Goal: Task Accomplishment & Management: Manage account settings

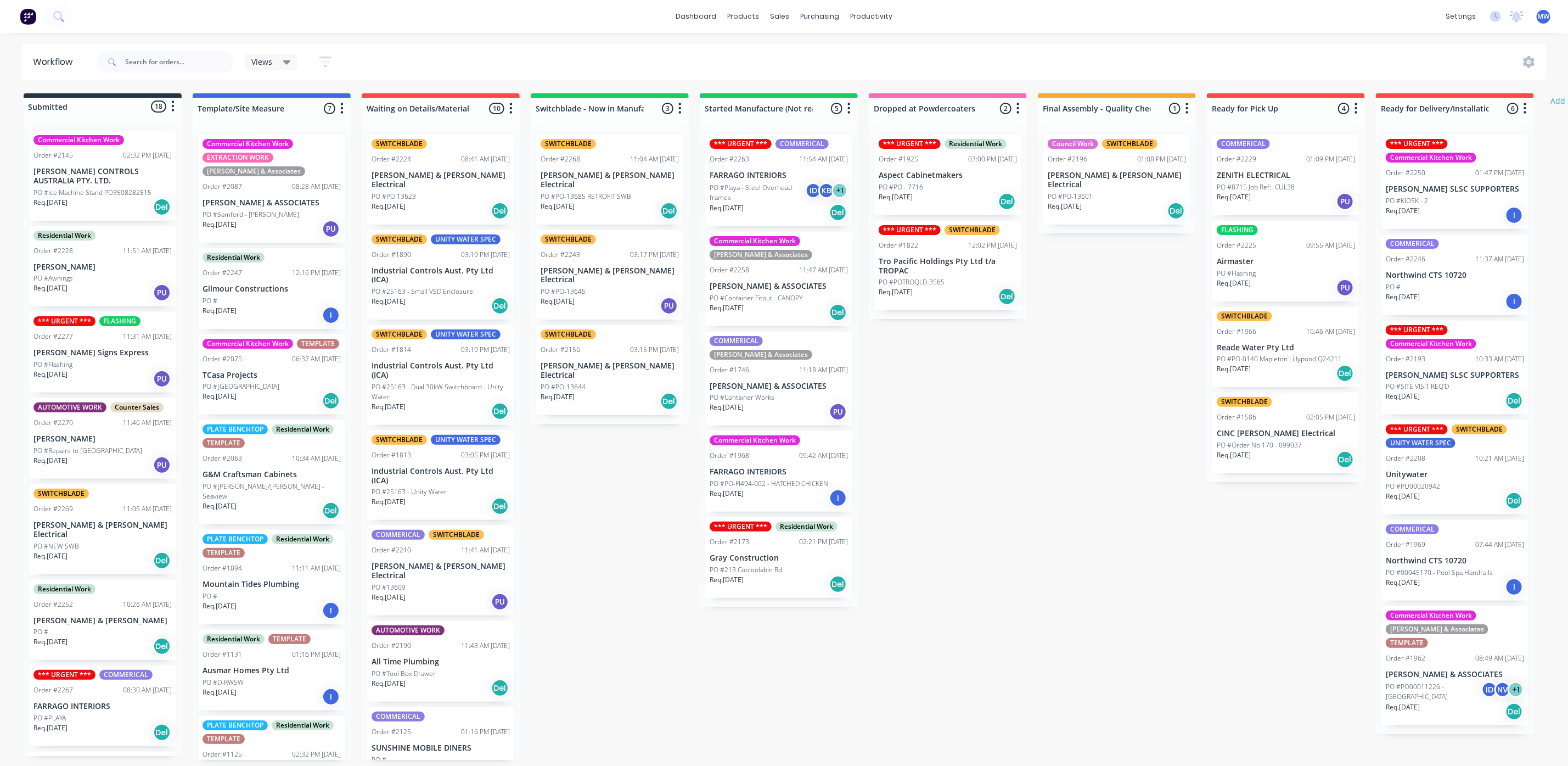
click at [787, 402] on div "Req. 12/06/25 PU" at bounding box center [779, 412] width 138 height 19
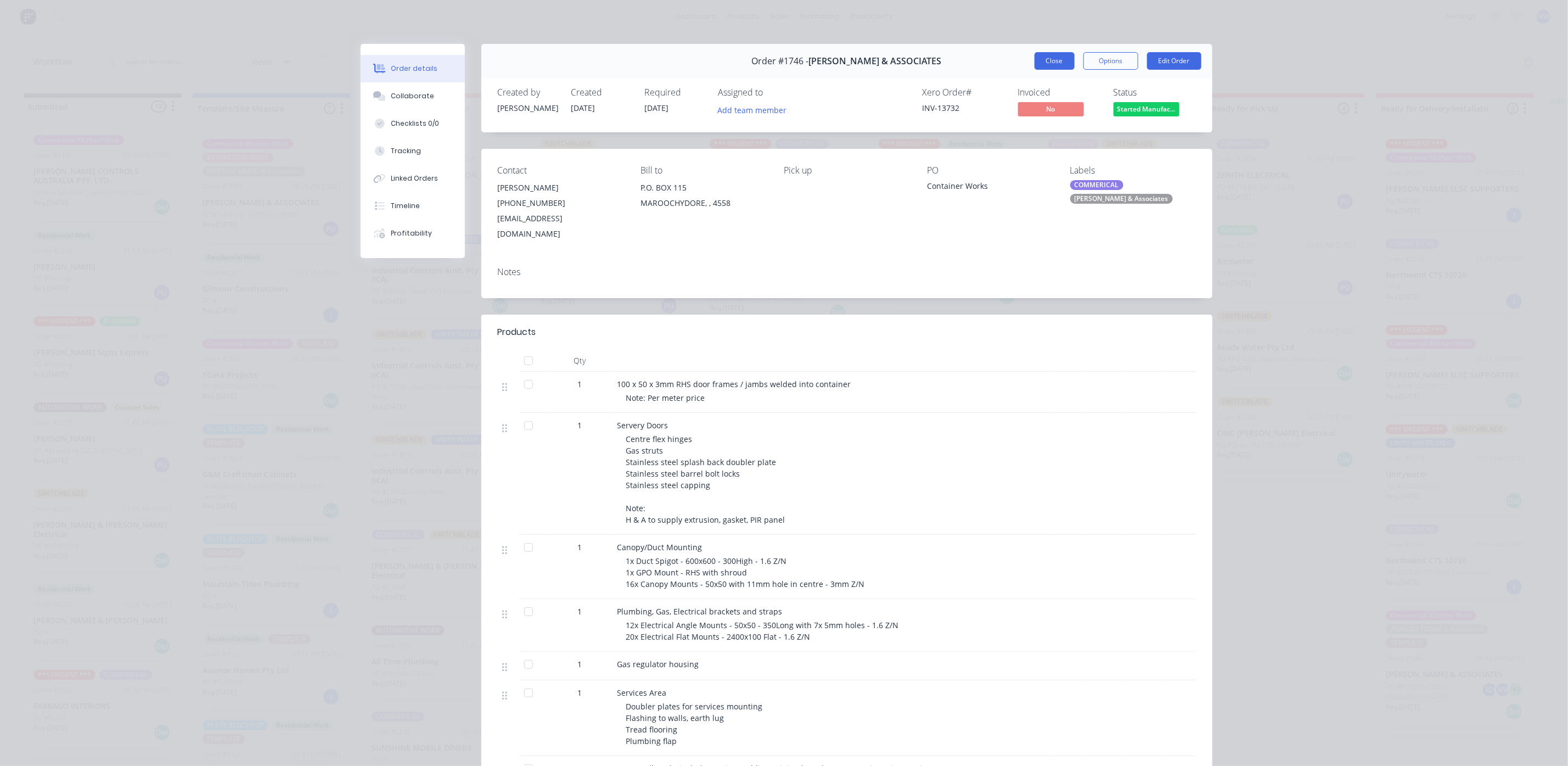
click at [1056, 63] on button "Close" at bounding box center [1054, 61] width 40 height 18
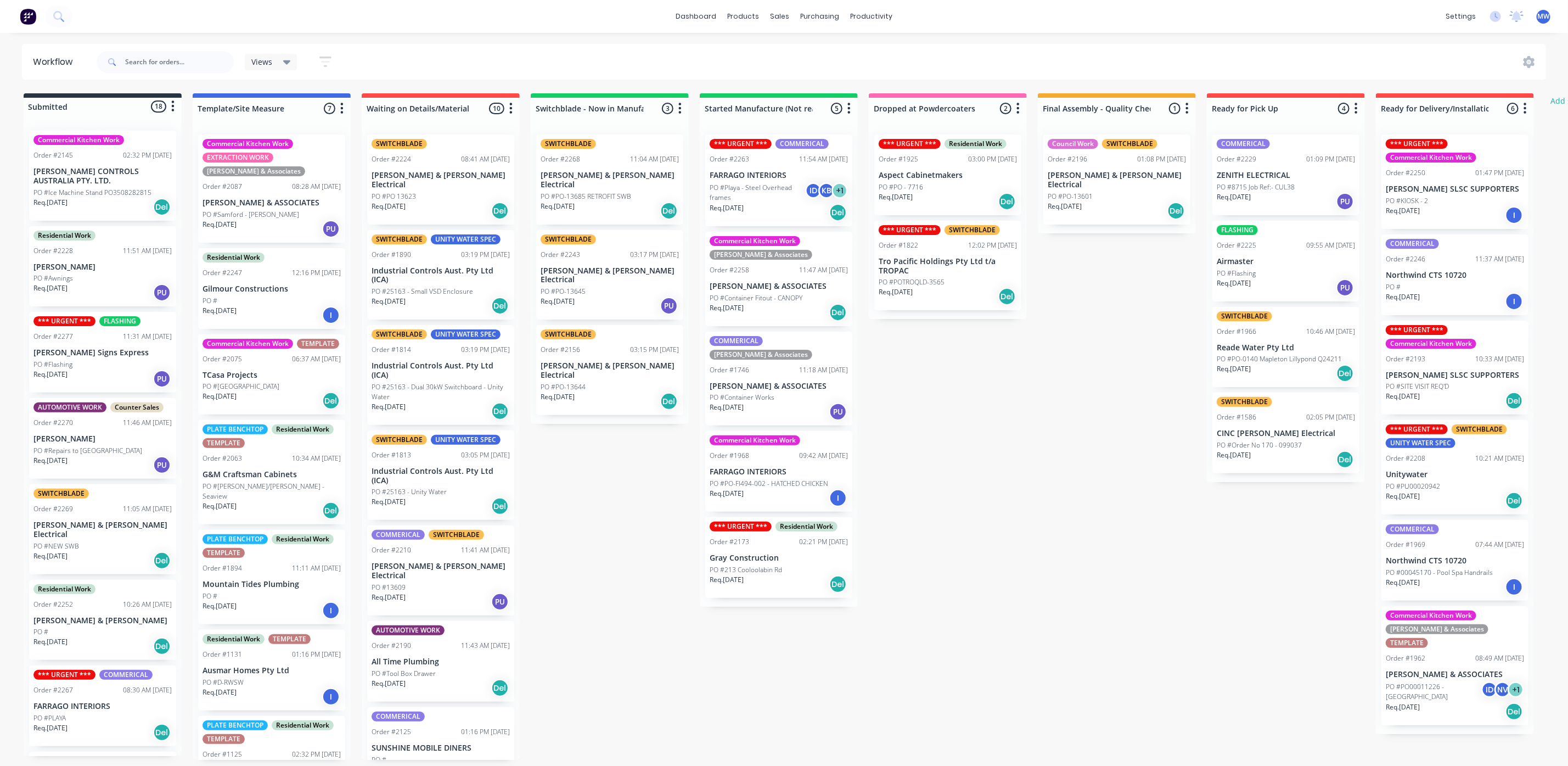
click at [589, 531] on div "Submitted 18 Status colour #273444 hex #273444 Save Cancel Summaries Total orde…" at bounding box center [906, 426] width 1830 height 666
click at [923, 464] on div "Submitted 18 Status colour #273444 hex #273444 Save Cancel Summaries Total orde…" at bounding box center [906, 426] width 1830 height 666
click at [924, 414] on div "Submitted 18 Status colour #273444 hex #273444 Save Cancel Summaries Total orde…" at bounding box center [906, 426] width 1830 height 666
click at [816, 378] on div "COMMERICAL Hillers & Associates Order #1746 11:18 AM 26/08/25 HILLER & ASSOCIAT…" at bounding box center [779, 379] width 147 height 95
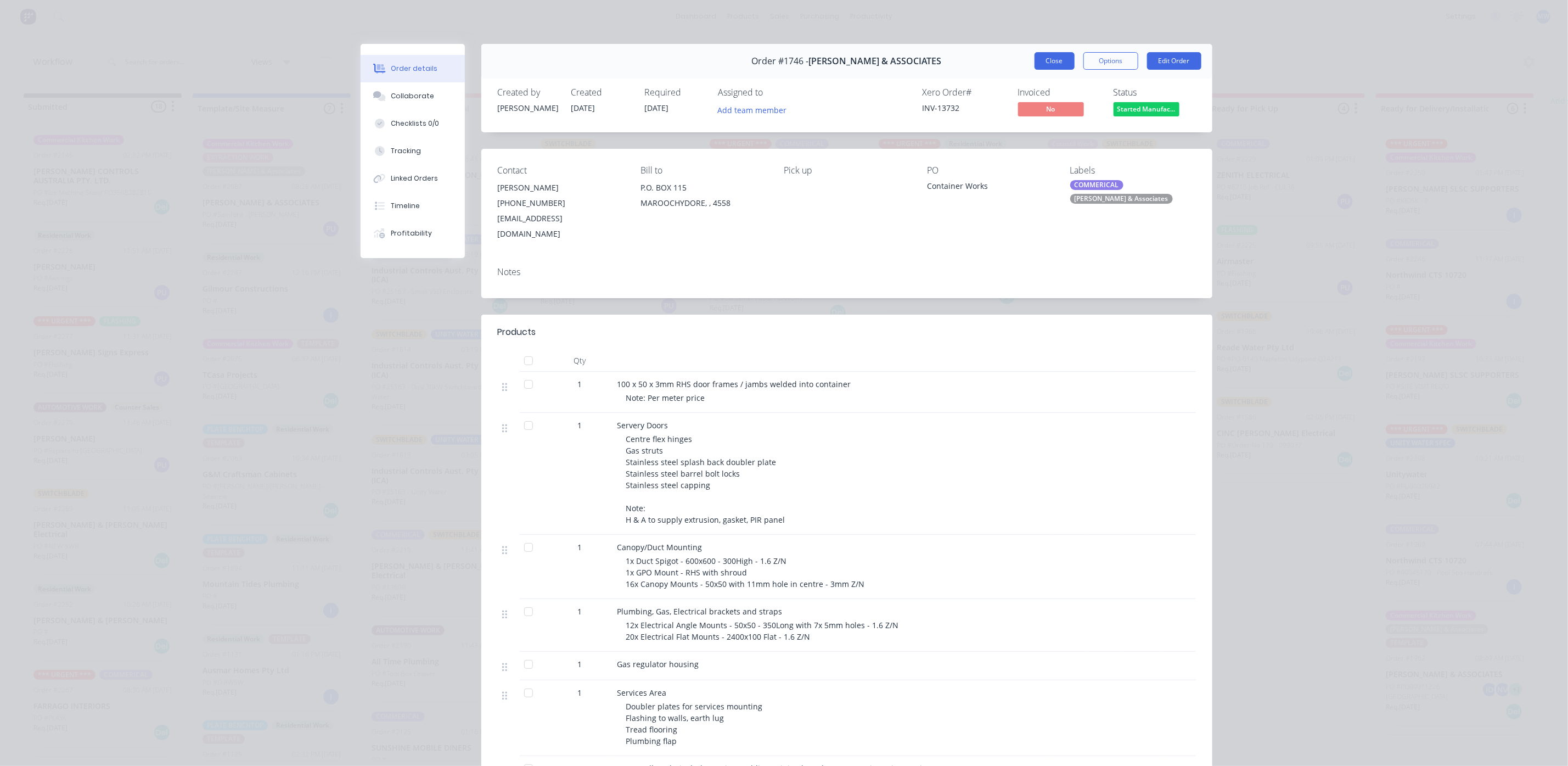
click at [1054, 56] on button "Close" at bounding box center [1054, 61] width 40 height 18
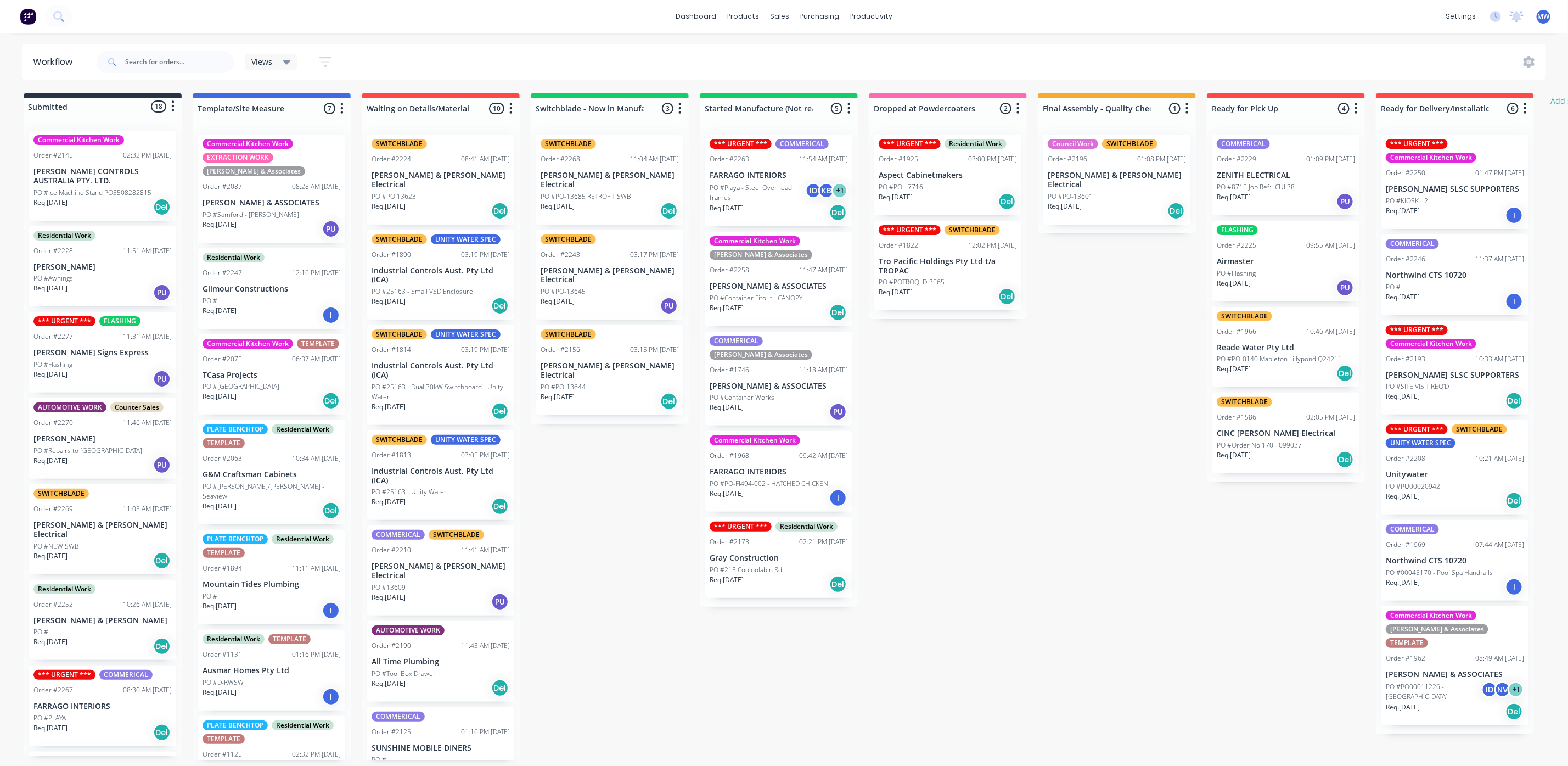
click at [918, 483] on div "Submitted 18 Status colour #273444 hex #273444 Save Cancel Summaries Total orde…" at bounding box center [906, 426] width 1830 height 666
click at [794, 392] on div "PO #Container Works" at bounding box center [779, 397] width 138 height 10
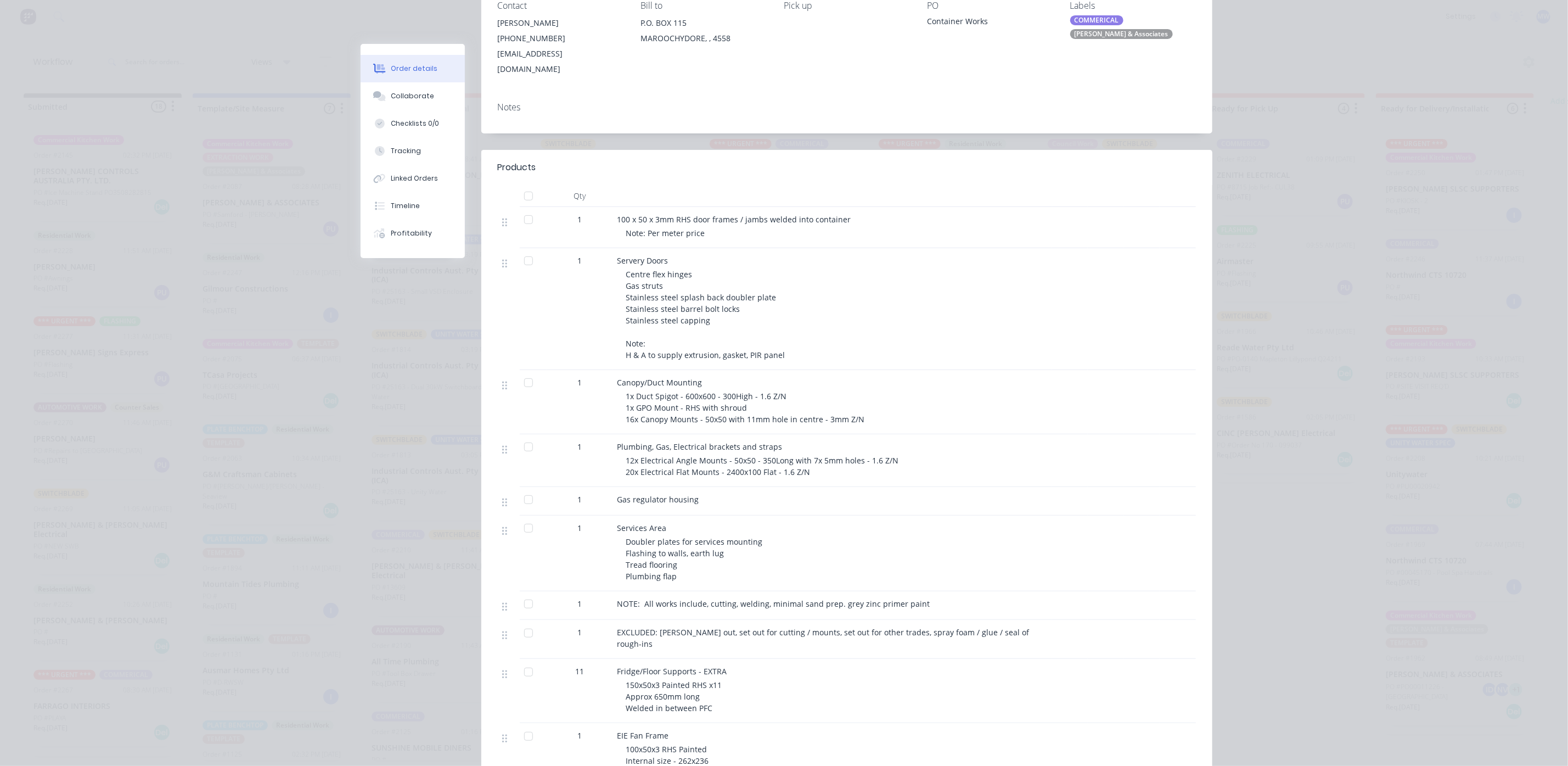
scroll to position [247, 0]
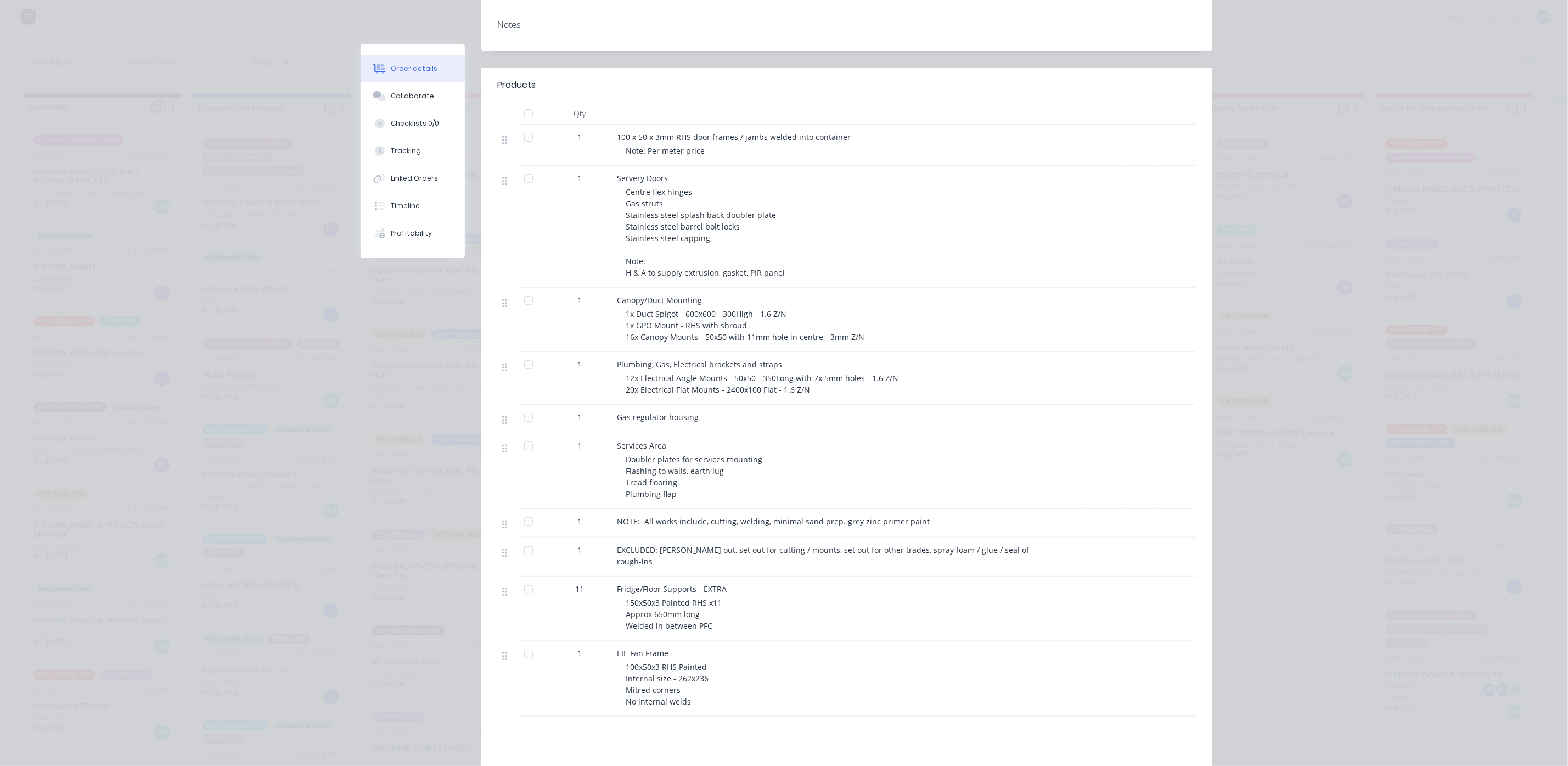
click at [524, 406] on div at bounding box center [528, 417] width 22 height 22
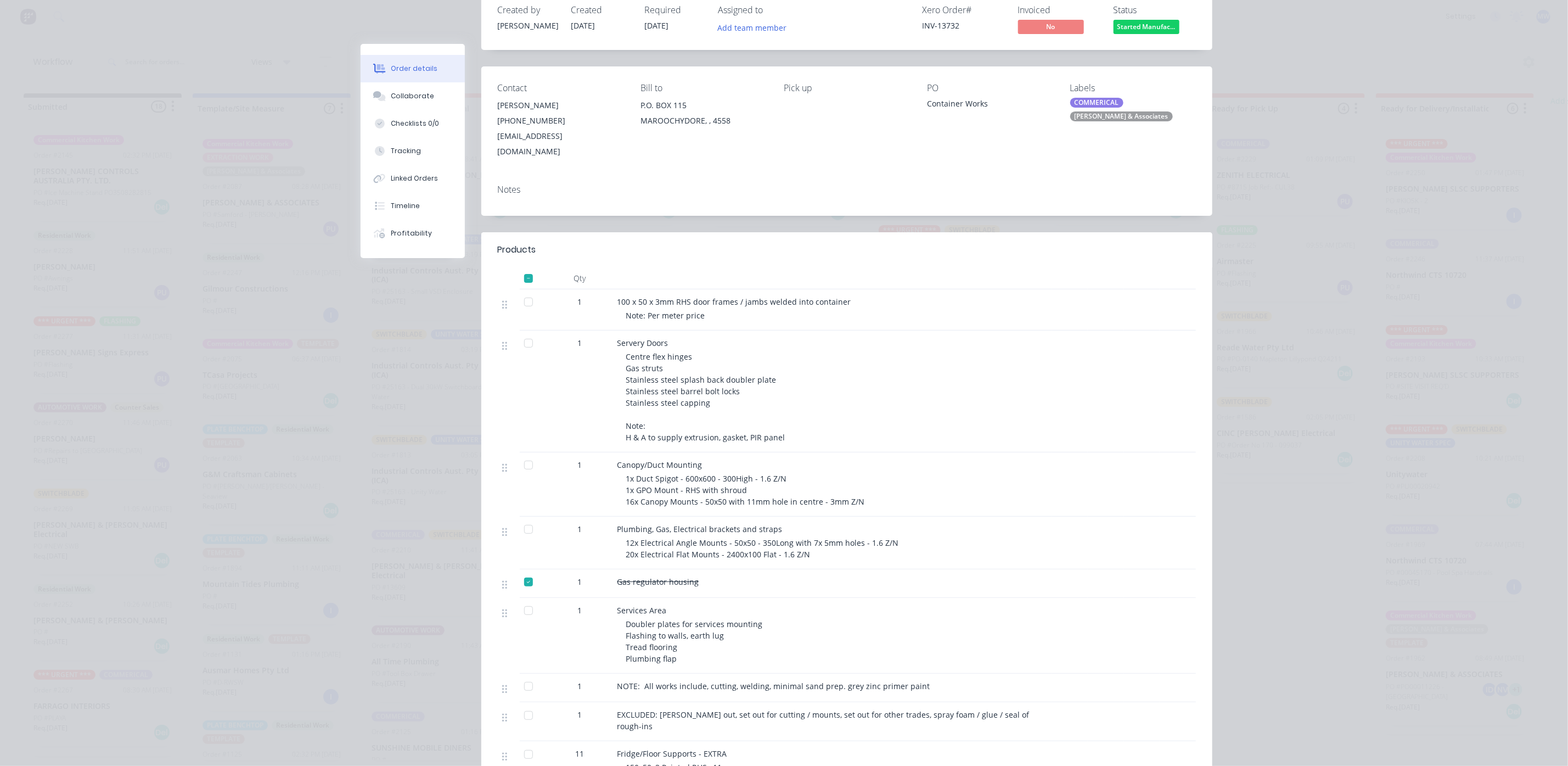
scroll to position [0, 0]
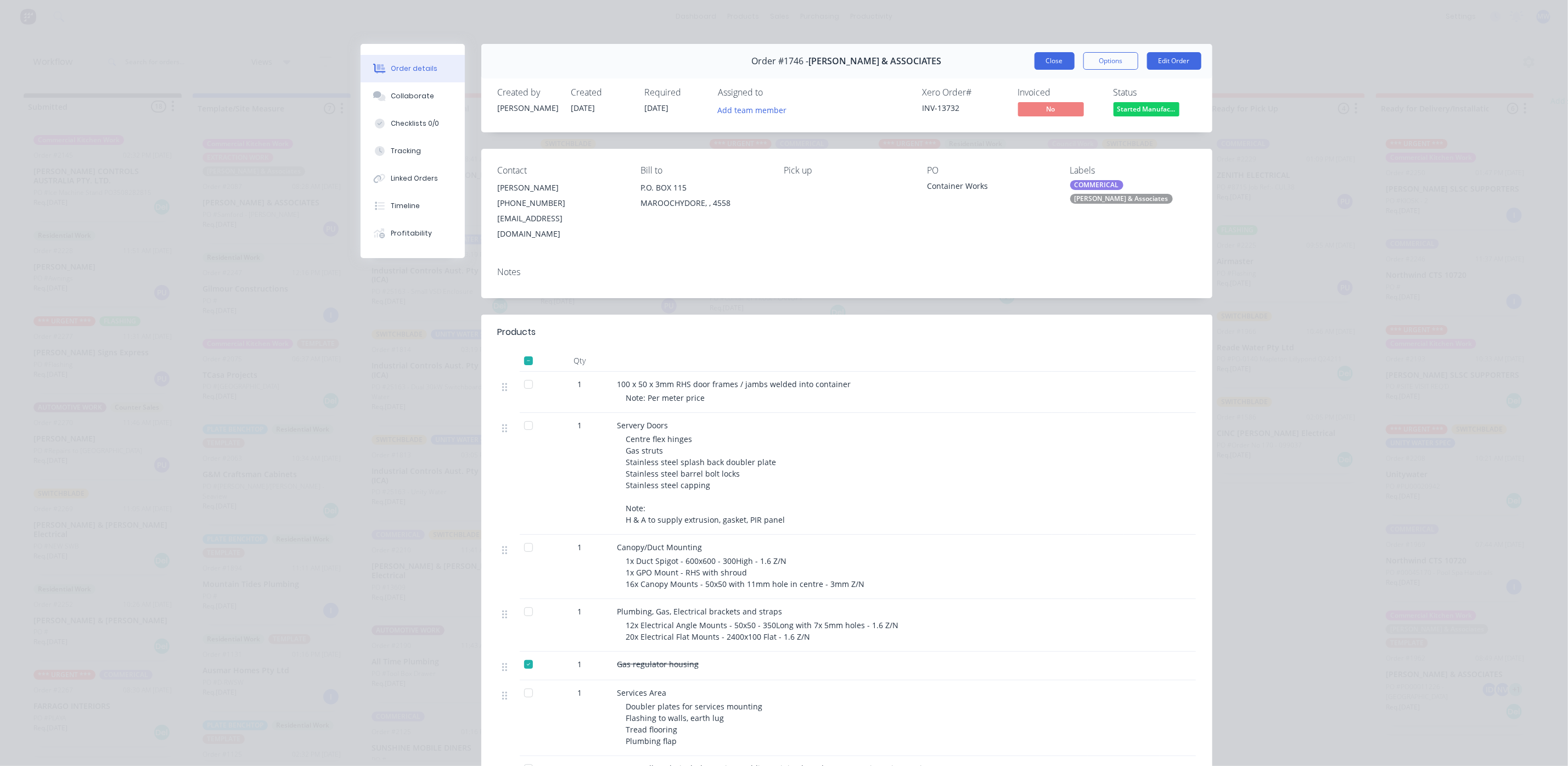
click at [1041, 58] on button "Close" at bounding box center [1054, 61] width 40 height 18
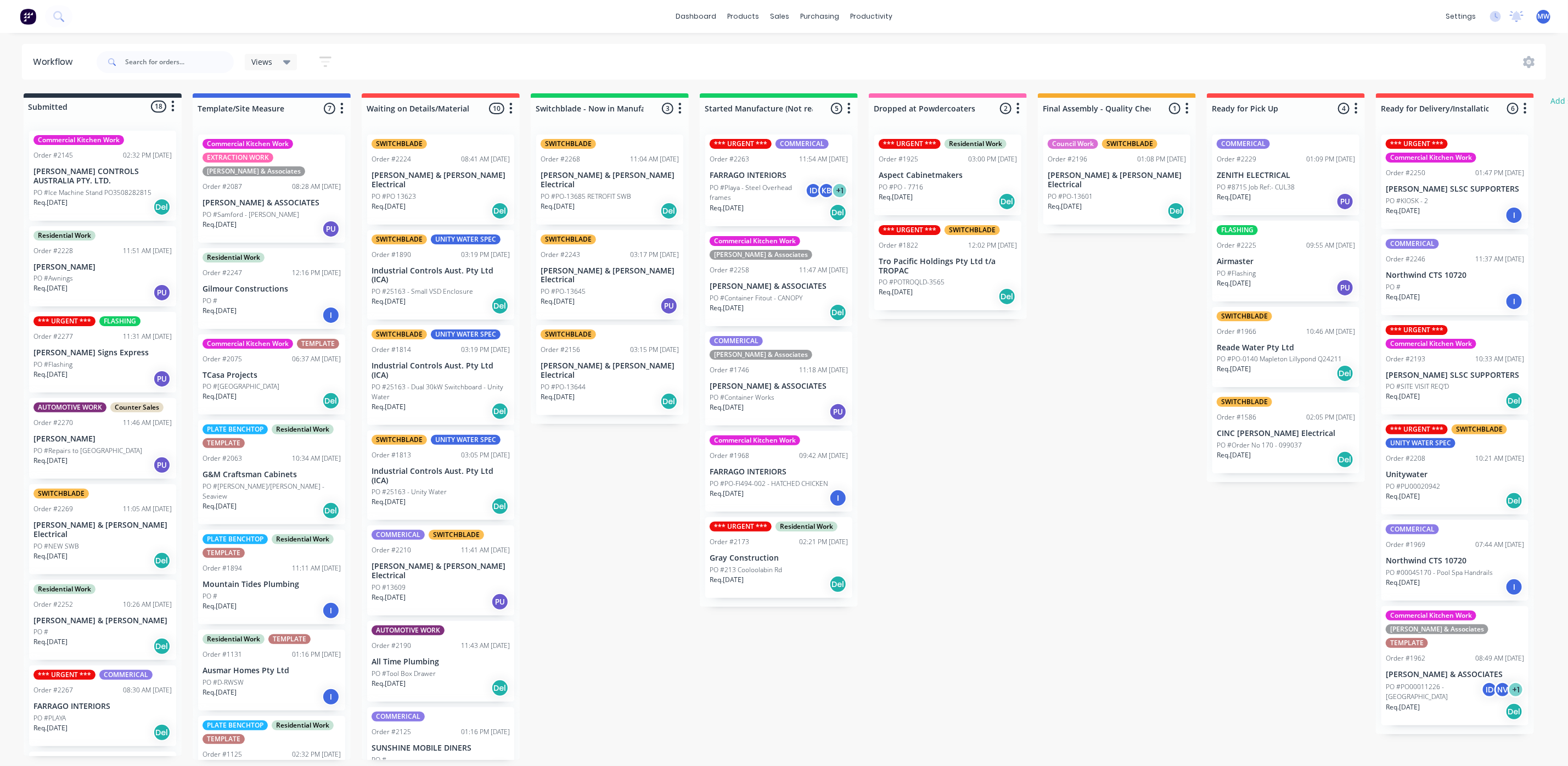
click at [943, 590] on div "Submitted 18 Status colour #273444 hex #273444 Save Cancel Summaries Total orde…" at bounding box center [906, 426] width 1830 height 666
click at [623, 577] on div "Submitted 18 Status colour #273444 hex #273444 Save Cancel Summaries Total orde…" at bounding box center [906, 426] width 1830 height 666
drag, startPoint x: 792, startPoint y: 615, endPoint x: 918, endPoint y: 637, distance: 127.9
click at [794, 617] on div "Submitted 18 Status colour #273444 hex #273444 Save Cancel Summaries Total orde…" at bounding box center [906, 426] width 1830 height 666
click at [978, 637] on div "Submitted 18 Status colour #273444 hex #273444 Save Cancel Summaries Total orde…" at bounding box center [906, 426] width 1830 height 666
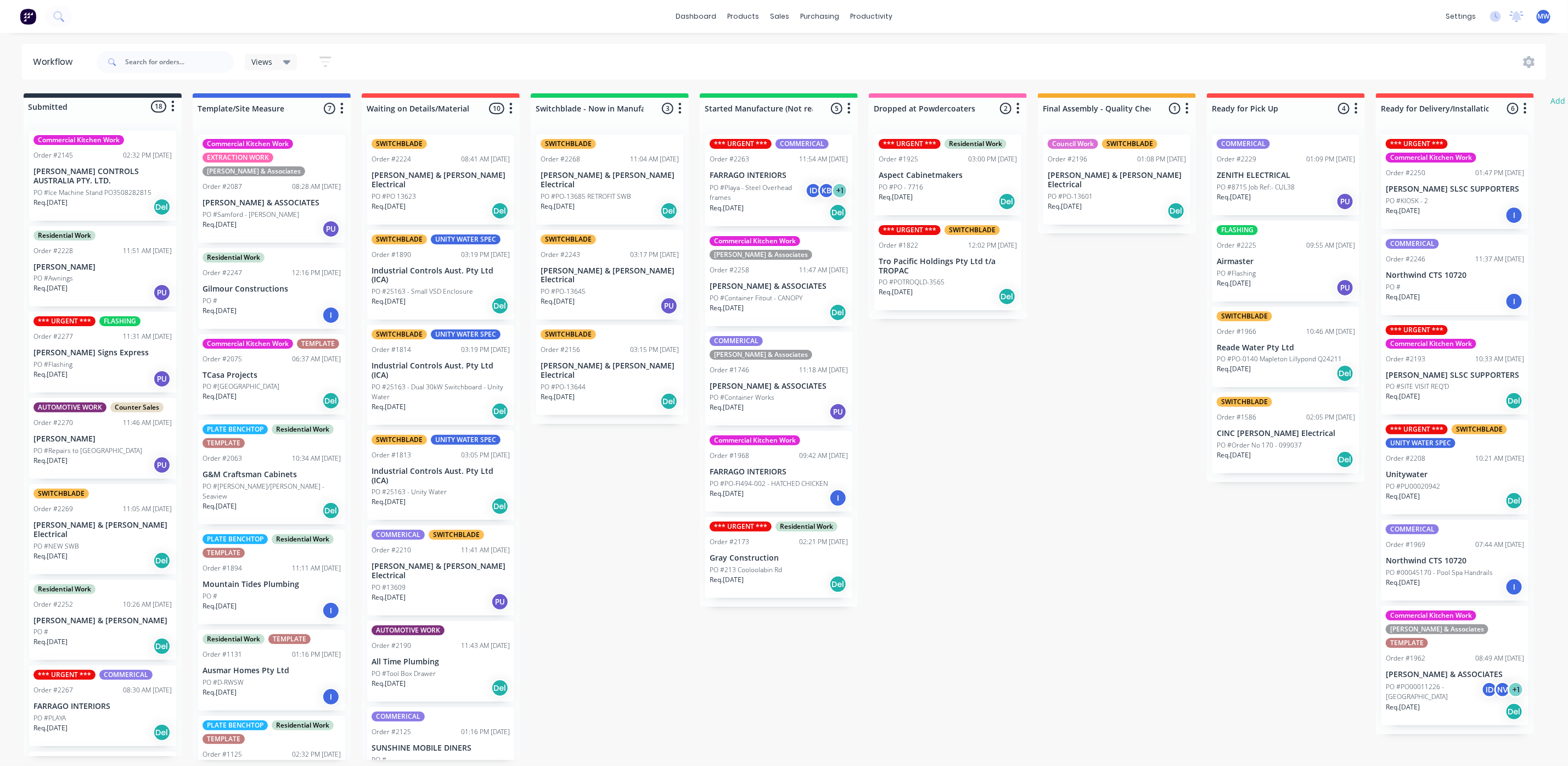
click at [810, 658] on div "Submitted 18 Status colour #273444 hex #273444 Save Cancel Summaries Total orde…" at bounding box center [906, 426] width 1830 height 666
drag, startPoint x: 640, startPoint y: 658, endPoint x: 645, endPoint y: 658, distance: 5.0
click at [645, 658] on div "Submitted 18 Status colour #273444 hex #273444 Save Cancel Summaries Total orde…" at bounding box center [906, 426] width 1830 height 666
drag, startPoint x: 771, startPoint y: 656, endPoint x: 779, endPoint y: 656, distance: 8.0
click at [771, 656] on div "Submitted 18 Status colour #273444 hex #273444 Save Cancel Summaries Total orde…" at bounding box center [906, 426] width 1830 height 666
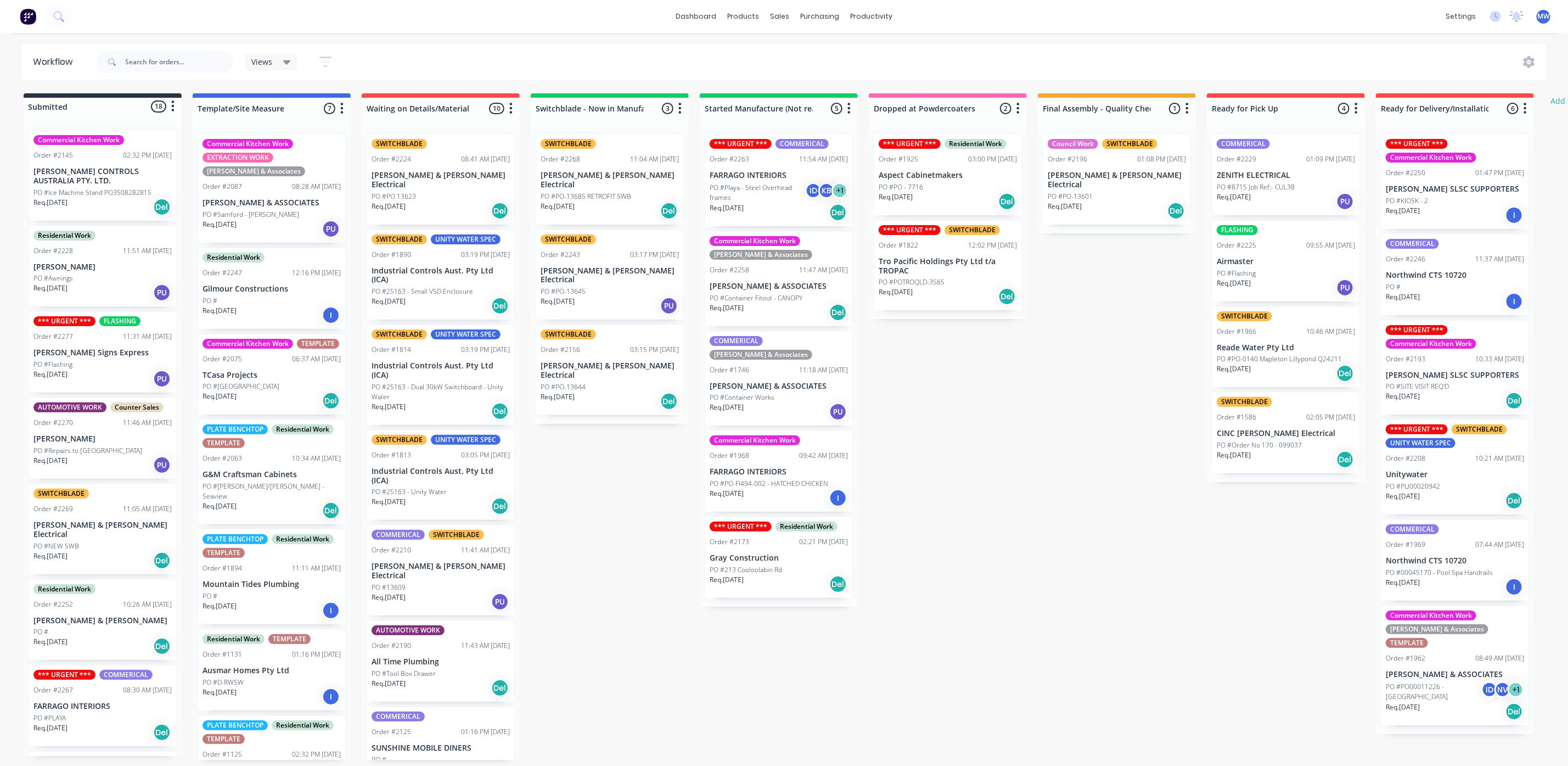
click at [1006, 628] on div "Submitted 18 Status colour #273444 hex #273444 Save Cancel Summaries Total orde…" at bounding box center [906, 426] width 1830 height 666
click at [727, 662] on div "Submitted 18 Status colour #273444 hex #273444 Save Cancel Summaries Total orde…" at bounding box center [906, 426] width 1830 height 666
drag, startPoint x: 588, startPoint y: 631, endPoint x: 768, endPoint y: 628, distance: 180.0
click at [589, 631] on div "Submitted 18 Status colour #273444 hex #273444 Save Cancel Summaries Total orde…" at bounding box center [906, 426] width 1830 height 666
click at [769, 628] on div "Submitted 18 Status colour #273444 hex #273444 Save Cancel Summaries Total orde…" at bounding box center [906, 426] width 1830 height 666
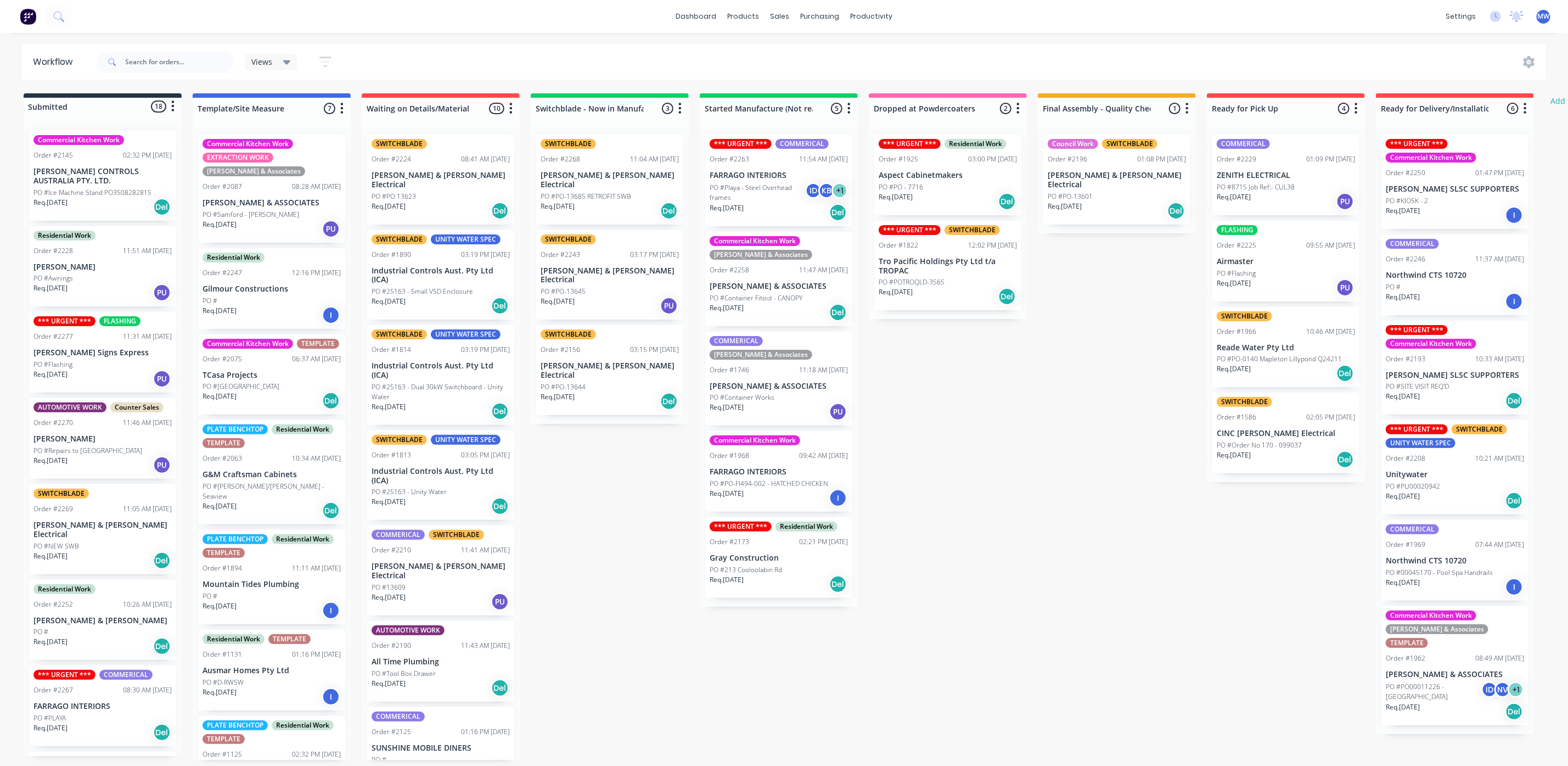
drag, startPoint x: 990, startPoint y: 622, endPoint x: 807, endPoint y: 641, distance: 184.0
click at [987, 622] on div "Submitted 18 Status colour #273444 hex #273444 Save Cancel Summaries Total orde…" at bounding box center [906, 426] width 1830 height 666
click at [807, 641] on div "Submitted 18 Status colour #273444 hex #273444 Save Cancel Summaries Total orde…" at bounding box center [906, 426] width 1830 height 666
click at [579, 624] on div "Submitted 18 Status colour #273444 hex #273444 Save Cancel Summaries Total orde…" at bounding box center [906, 426] width 1830 height 666
drag, startPoint x: 732, startPoint y: 635, endPoint x: 804, endPoint y: 632, distance: 72.1
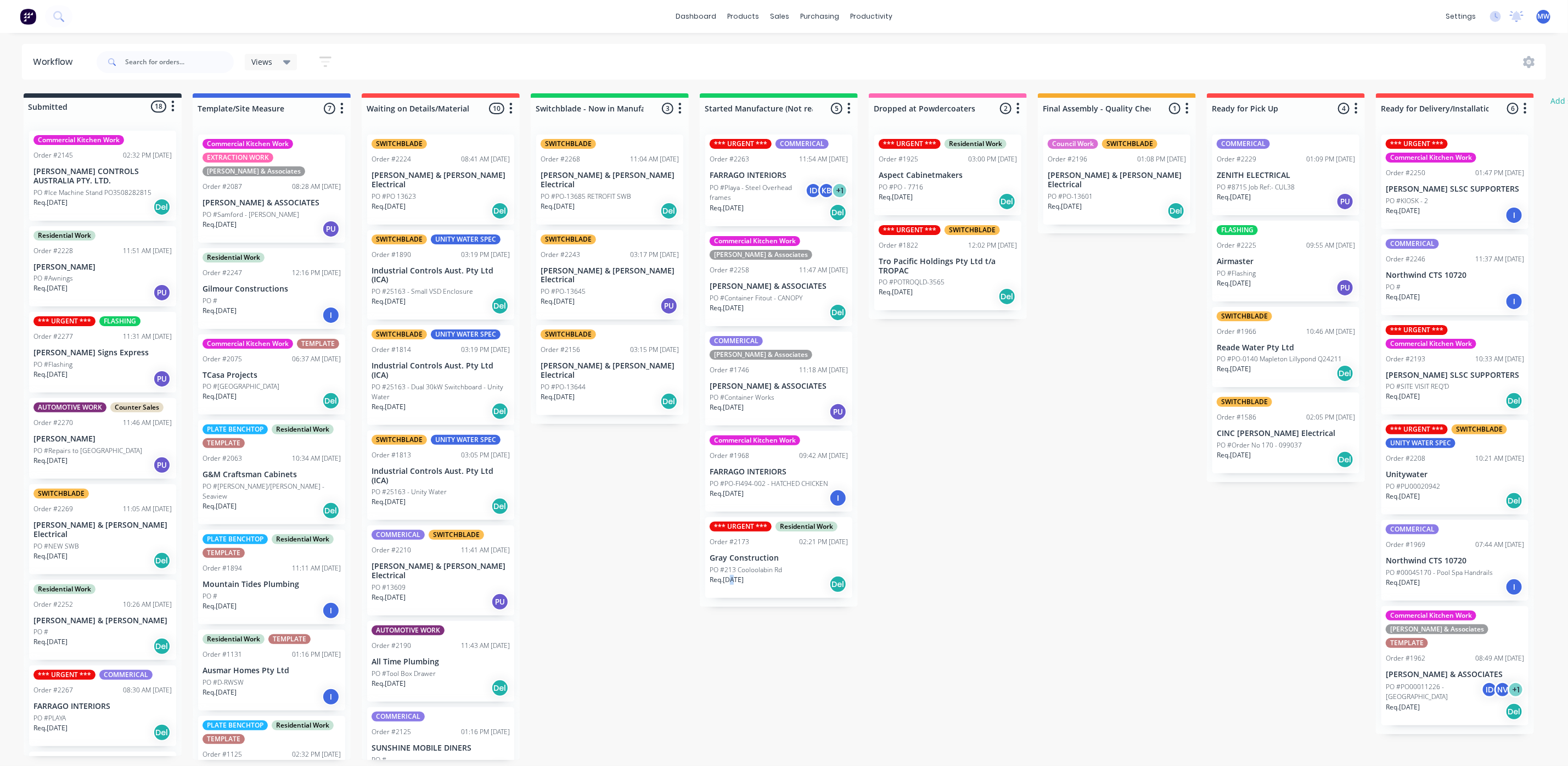
click at [735, 635] on div "Submitted 18 Status colour #273444 hex #273444 Save Cancel Summaries Total orde…" at bounding box center [906, 426] width 1830 height 666
drag, startPoint x: 1021, startPoint y: 623, endPoint x: 1013, endPoint y: 623, distance: 8.0
click at [1020, 623] on div "Submitted 18 Status colour #273444 hex #273444 Save Cancel Summaries Total orde…" at bounding box center [906, 426] width 1830 height 666
click at [772, 651] on div "Submitted 18 Status colour #273444 hex #273444 Save Cancel Summaries Total orde…" at bounding box center [906, 426] width 1830 height 666
click at [614, 634] on div "Submitted 18 Status colour #273444 hex #273444 Save Cancel Summaries Total orde…" at bounding box center [906, 426] width 1830 height 666
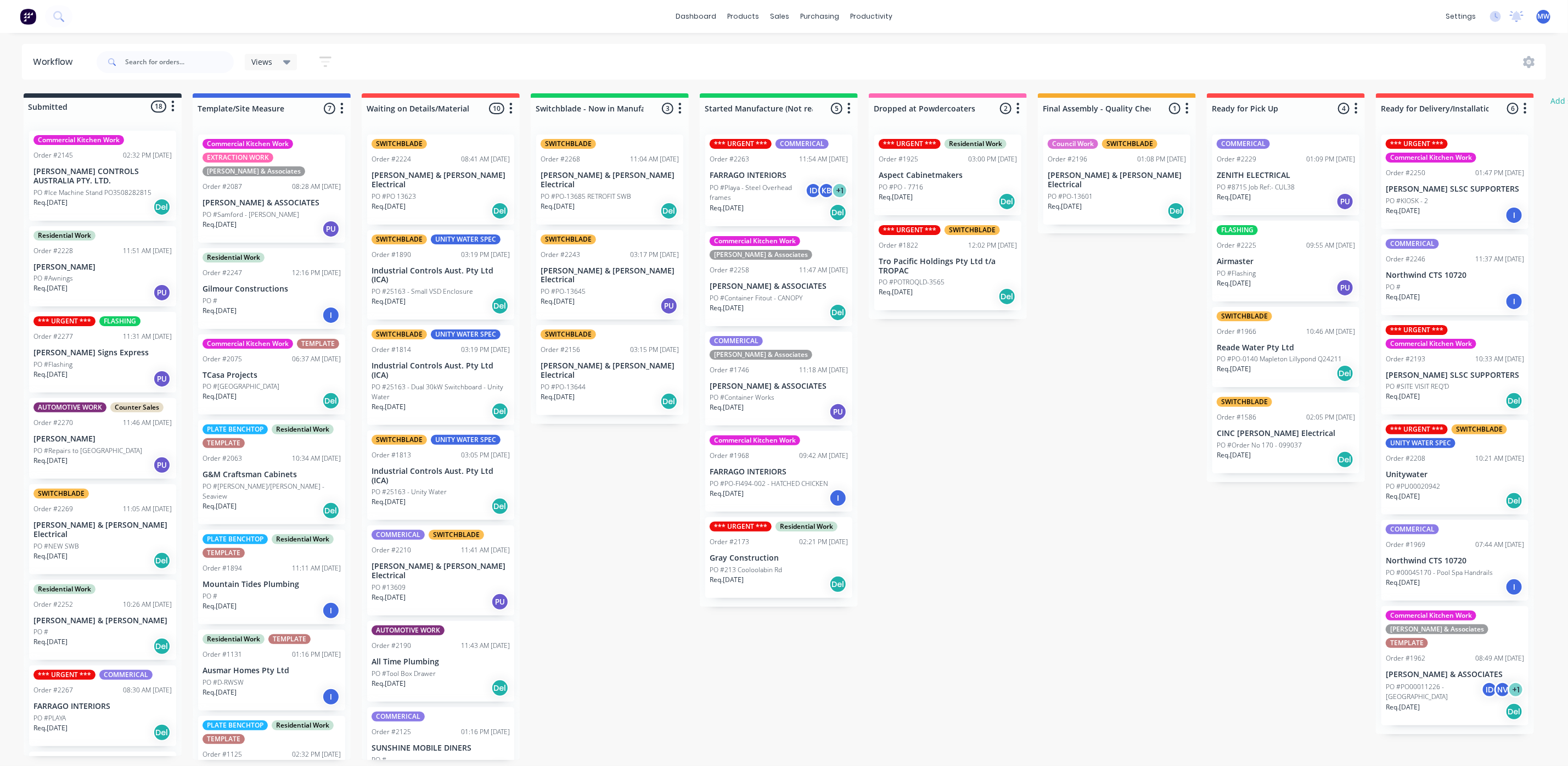
click at [763, 639] on div "Submitted 18 Status colour #273444 hex #273444 Save Cancel Summaries Total orde…" at bounding box center [906, 426] width 1830 height 666
drag, startPoint x: 972, startPoint y: 648, endPoint x: 794, endPoint y: 669, distance: 179.2
click at [968, 649] on div "Submitted 18 Status colour #273444 hex #273444 Save Cancel Summaries Total orde…" at bounding box center [906, 426] width 1830 height 666
click at [782, 671] on div "Submitted 18 Status colour #273444 hex #273444 Save Cancel Summaries Total orde…" at bounding box center [906, 426] width 1830 height 666
drag, startPoint x: 629, startPoint y: 659, endPoint x: 821, endPoint y: 664, distance: 192.1
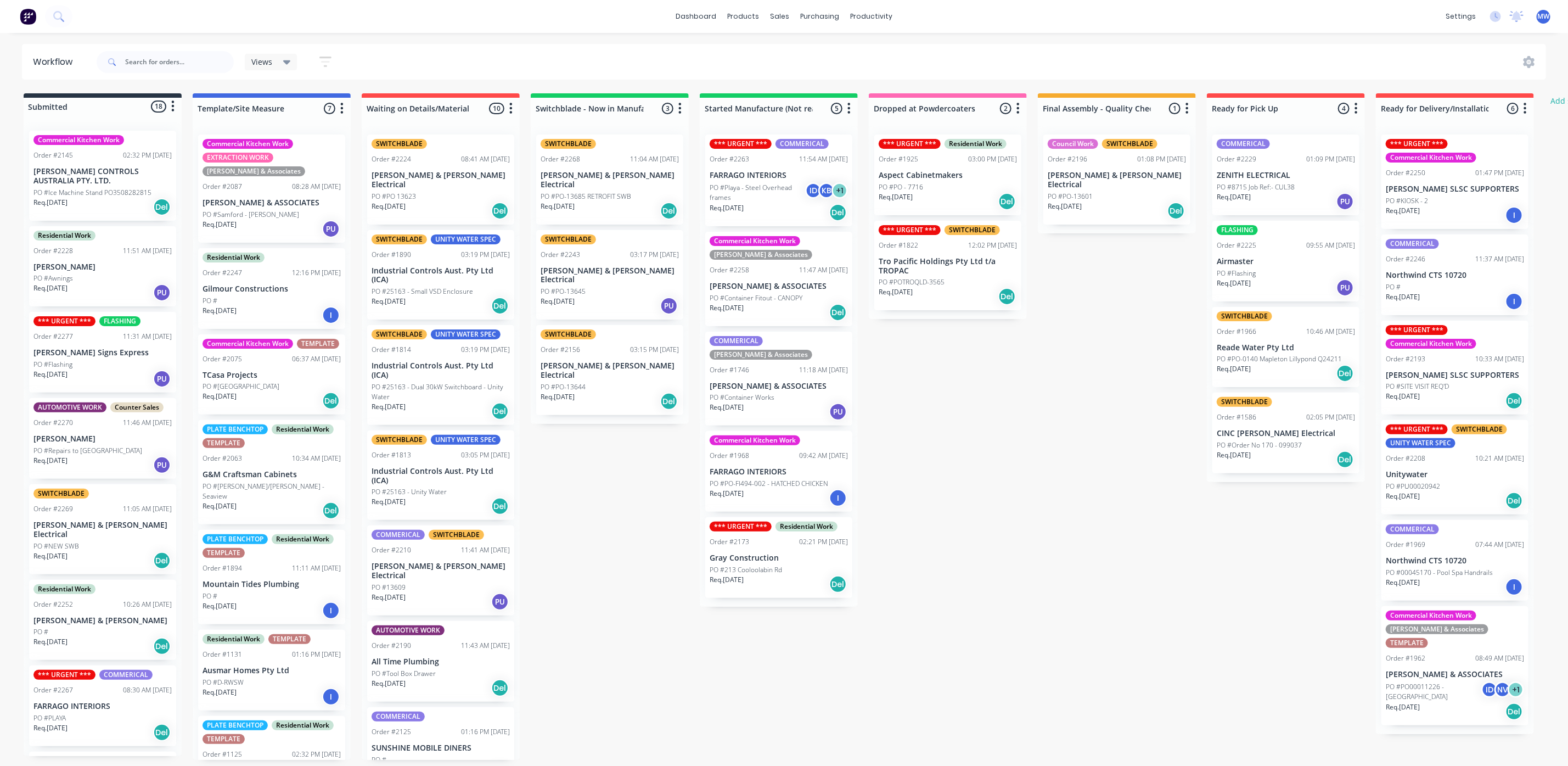
click at [630, 659] on div "Submitted 18 Status colour #273444 hex #273444 Save Cancel Summaries Total orde…" at bounding box center [906, 426] width 1830 height 666
click at [822, 664] on div "Submitted 18 Status colour #273444 hex #273444 Save Cancel Summaries Total orde…" at bounding box center [906, 426] width 1830 height 666
click at [766, 382] on p "[PERSON_NAME] & ASSOCIATES" at bounding box center [779, 386] width 138 height 9
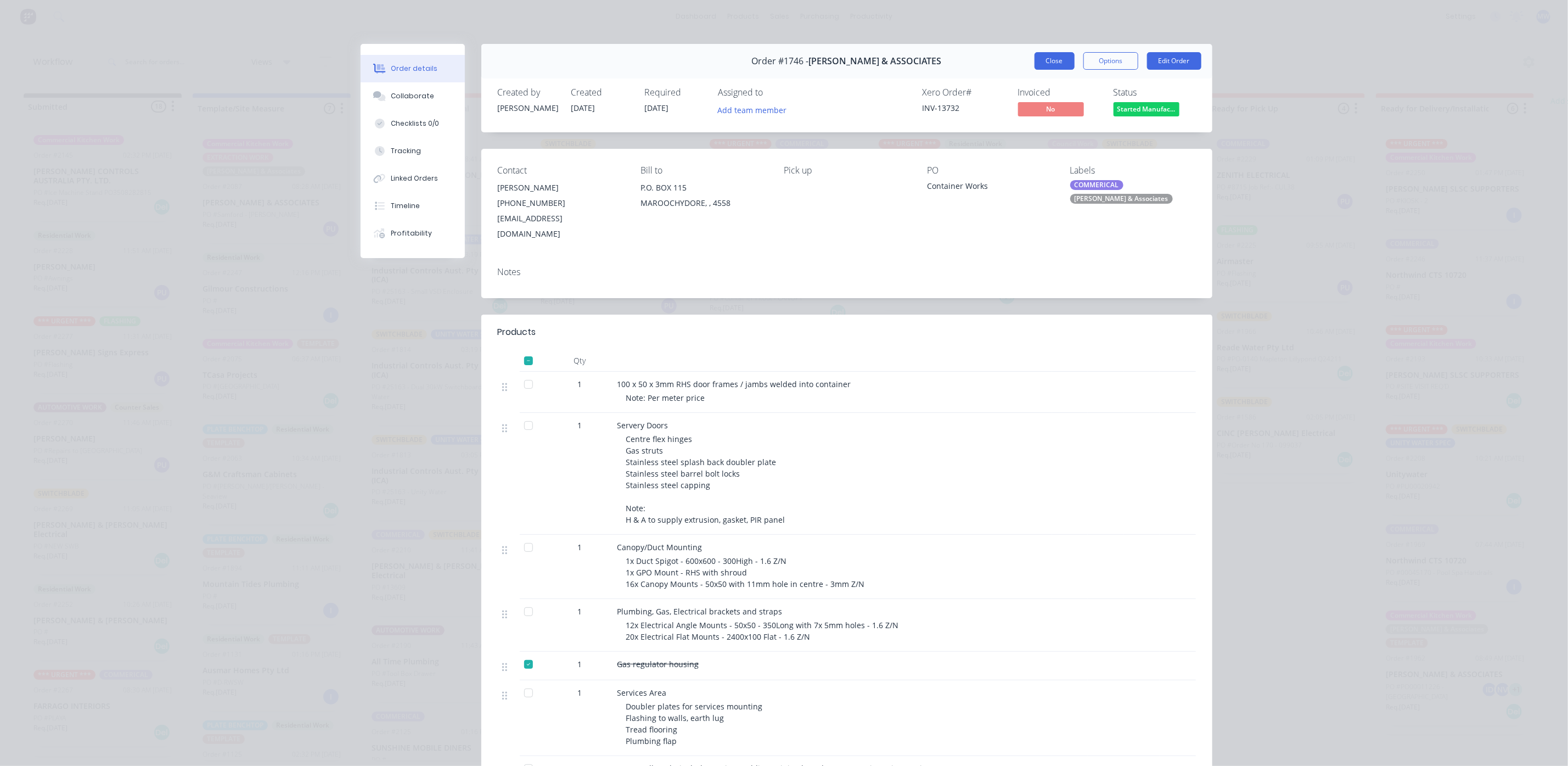
click at [1051, 68] on button "Close" at bounding box center [1054, 61] width 40 height 18
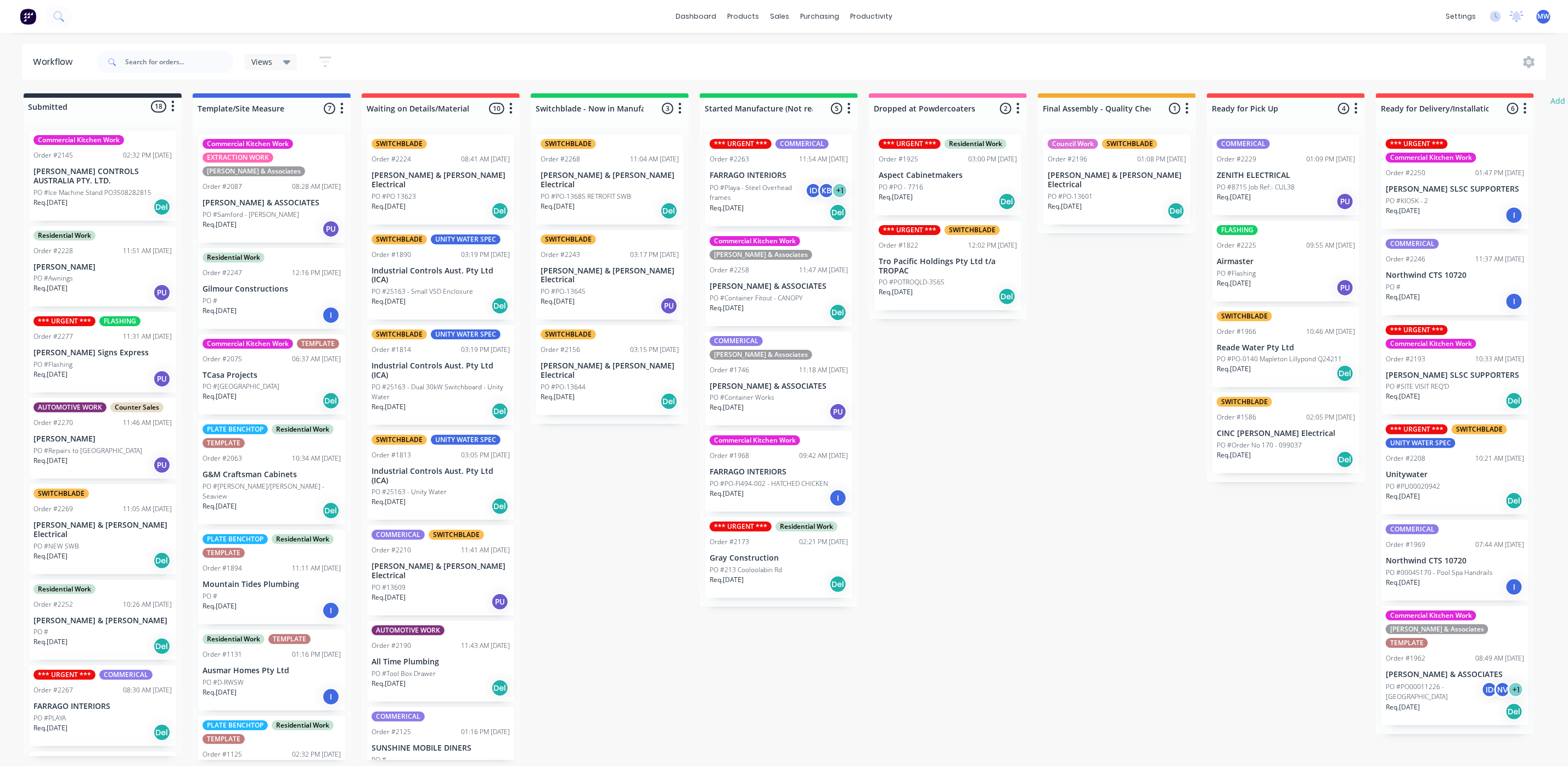
click at [1000, 613] on div "Submitted 18 Status colour #273444 hex #273444 Save Cancel Summaries Total orde…" at bounding box center [906, 426] width 1830 height 666
click at [653, 567] on div "Submitted 18 Status colour #273444 hex #273444 Save Cancel Summaries Total orde…" at bounding box center [906, 426] width 1830 height 666
click at [622, 554] on div "Submitted 18 Status colour #273444 hex #273444 Save Cancel Summaries Total orde…" at bounding box center [906, 426] width 1830 height 666
click at [1153, 396] on div "Submitted 18 Status colour #273444 hex #273444 Save Cancel Summaries Total orde…" at bounding box center [906, 426] width 1830 height 666
click at [606, 470] on div "Submitted 18 Status colour #273444 hex #273444 Save Cancel Summaries Total orde…" at bounding box center [906, 426] width 1830 height 666
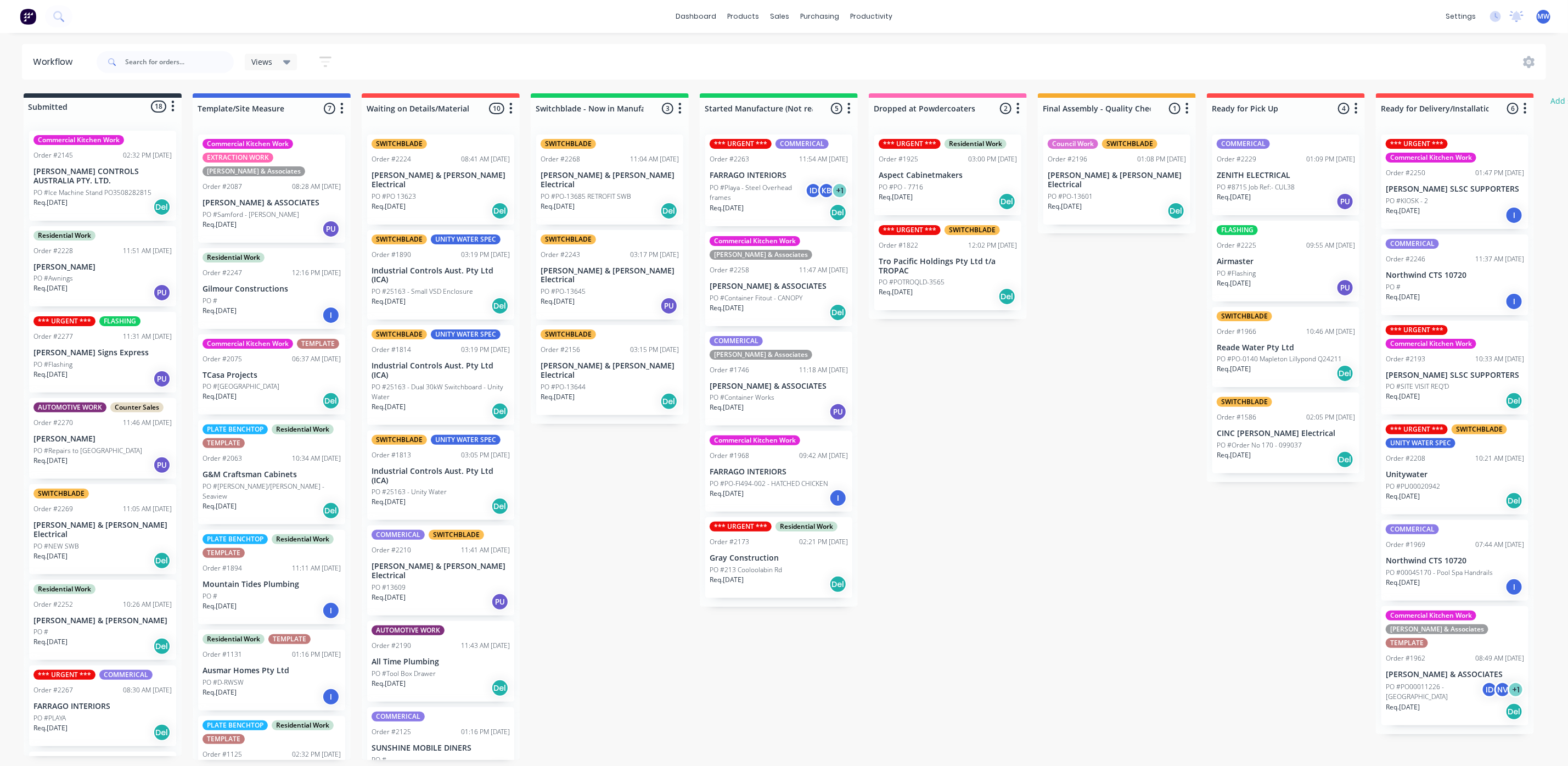
click at [1000, 496] on div "Submitted 18 Status colour #273444 hex #273444 Save Cancel Summaries Total orde…" at bounding box center [906, 426] width 1830 height 666
click at [646, 458] on div "Submitted 18 Status colour #273444 hex #273444 Save Cancel Summaries Total orde…" at bounding box center [906, 426] width 1830 height 666
click at [779, 282] on p "[PERSON_NAME] & ASSOCIATES" at bounding box center [779, 286] width 138 height 9
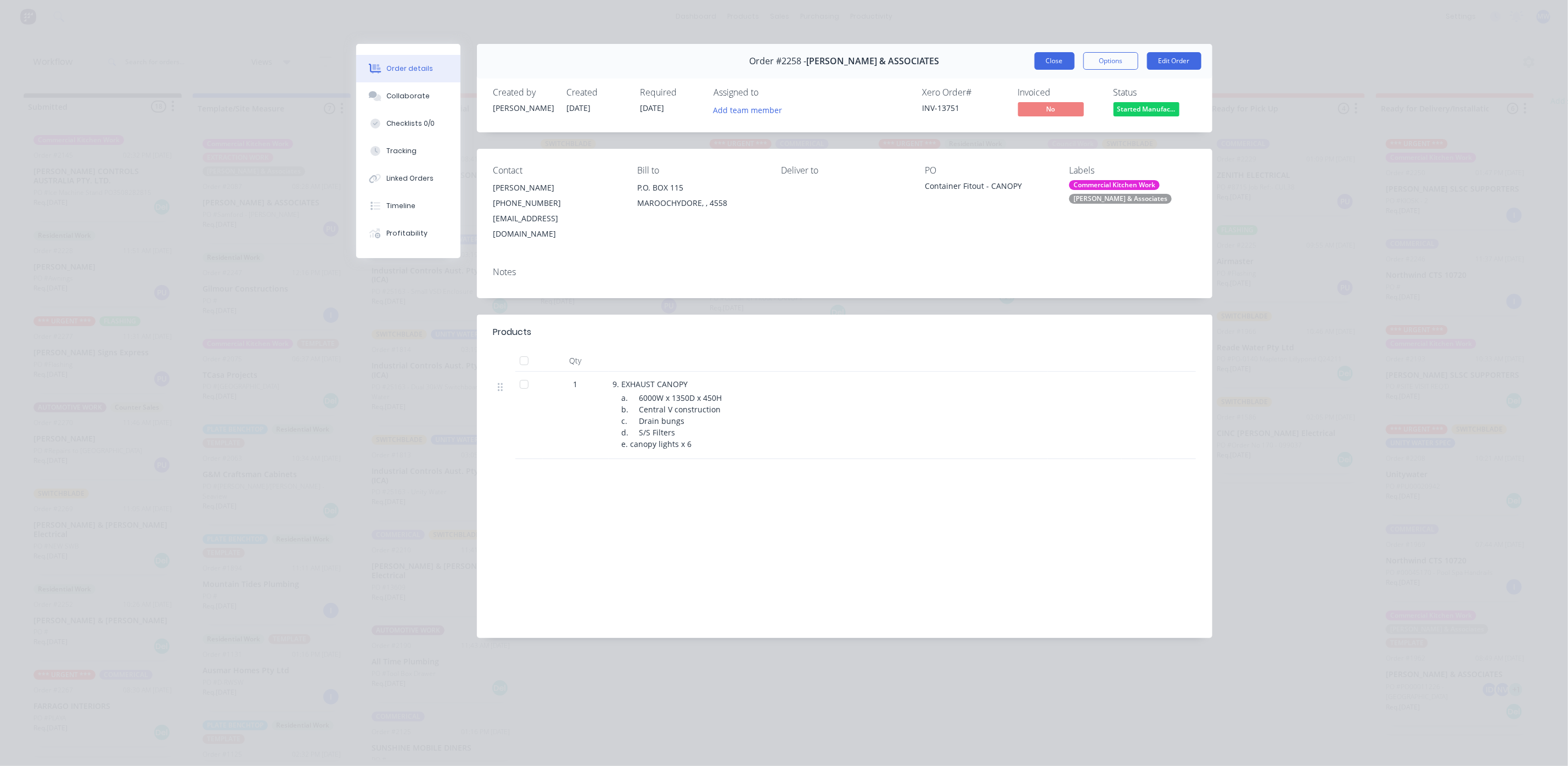
click at [1054, 66] on button "Close" at bounding box center [1054, 61] width 40 height 18
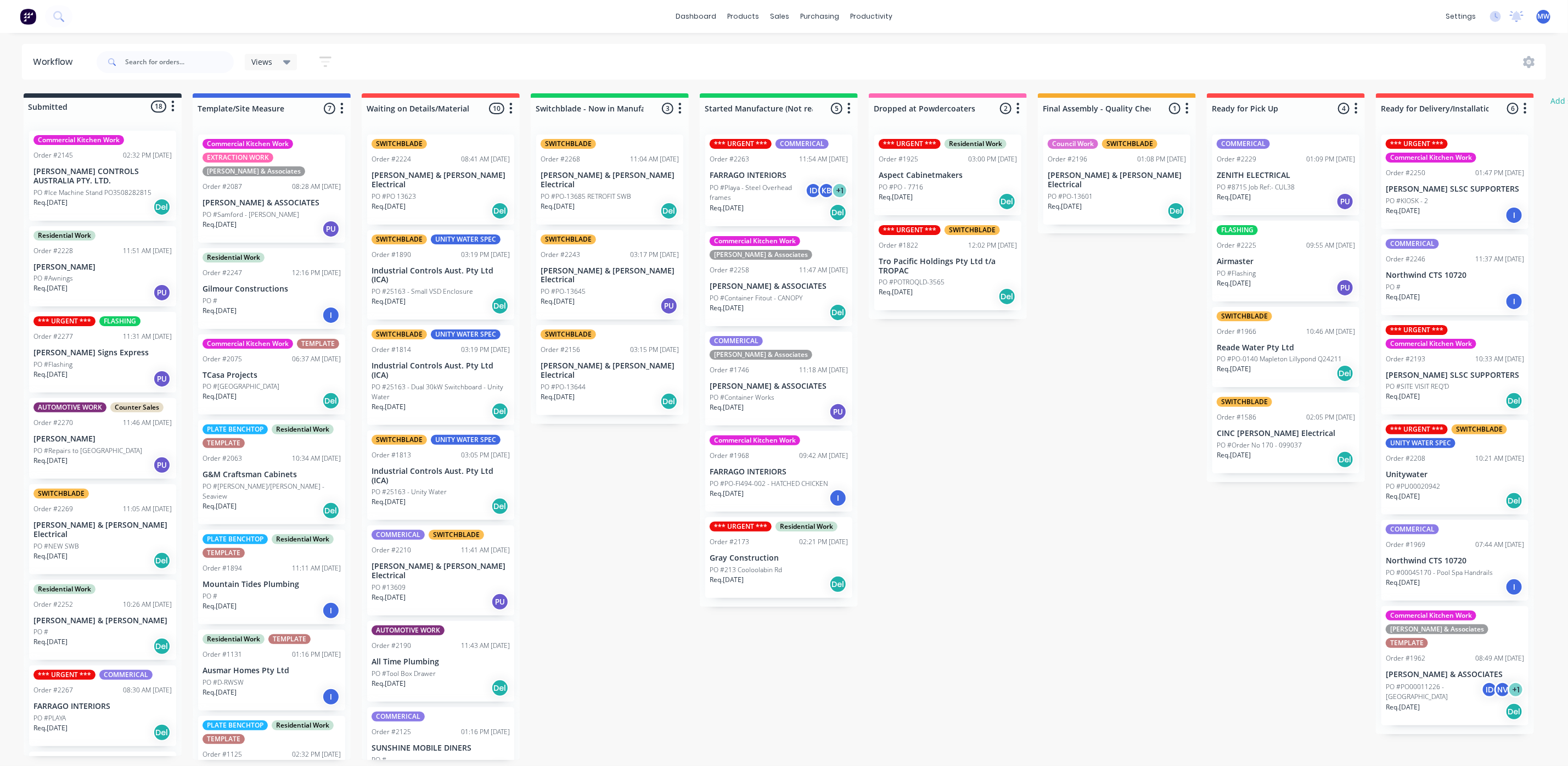
click at [622, 449] on div "Submitted 18 Status colour #273444 hex #273444 Save Cancel Summaries Total orde…" at bounding box center [906, 426] width 1830 height 666
click at [1002, 449] on div "Submitted 18 Status colour #273444 hex #273444 Save Cancel Summaries Total orde…" at bounding box center [906, 426] width 1830 height 666
click at [632, 519] on div "Submitted 18 Status colour #273444 hex #273444 Save Cancel Summaries Total orde…" at bounding box center [906, 426] width 1830 height 666
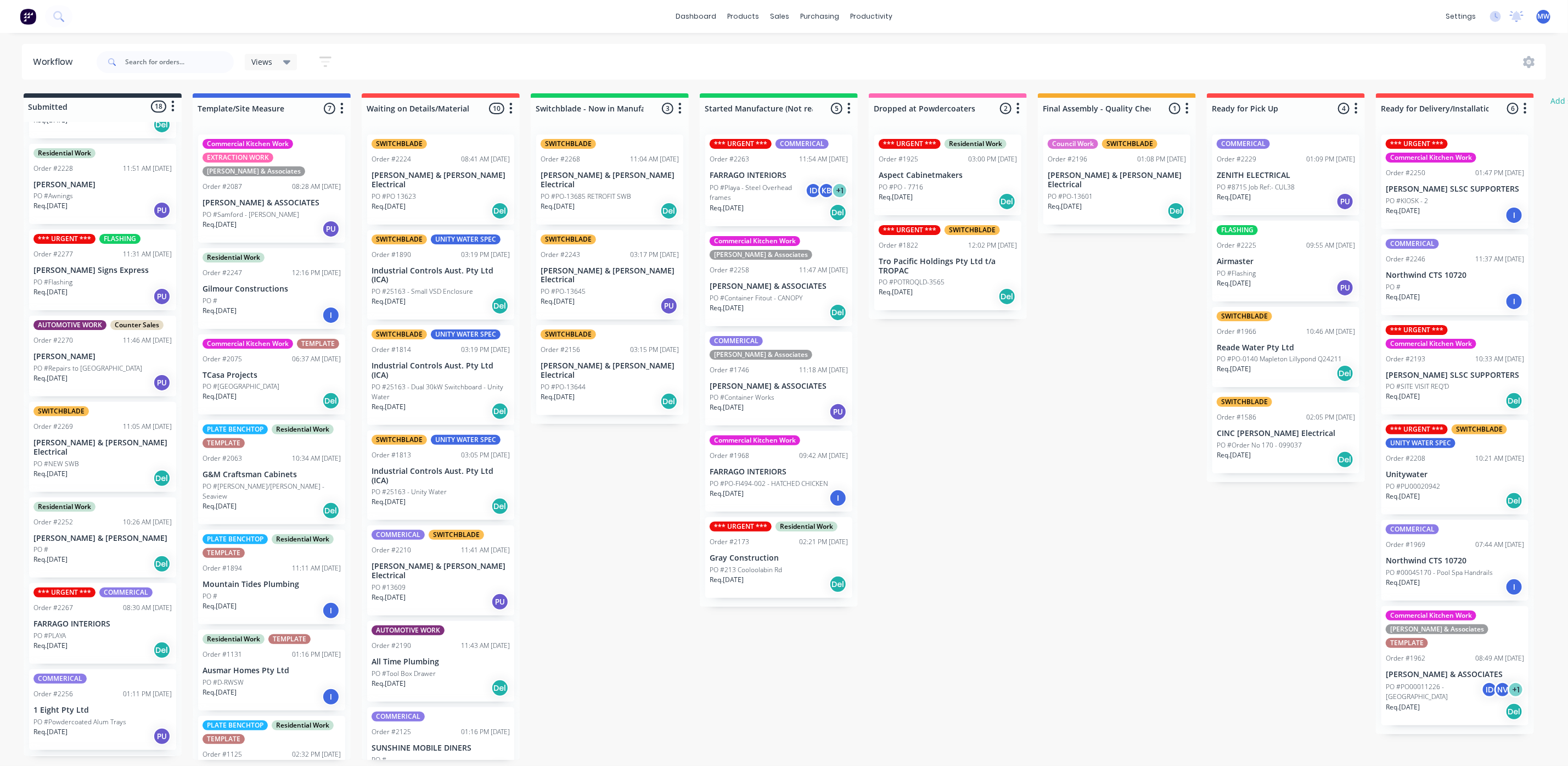
click at [104, 631] on div "PO #PLAYA" at bounding box center [102, 636] width 138 height 10
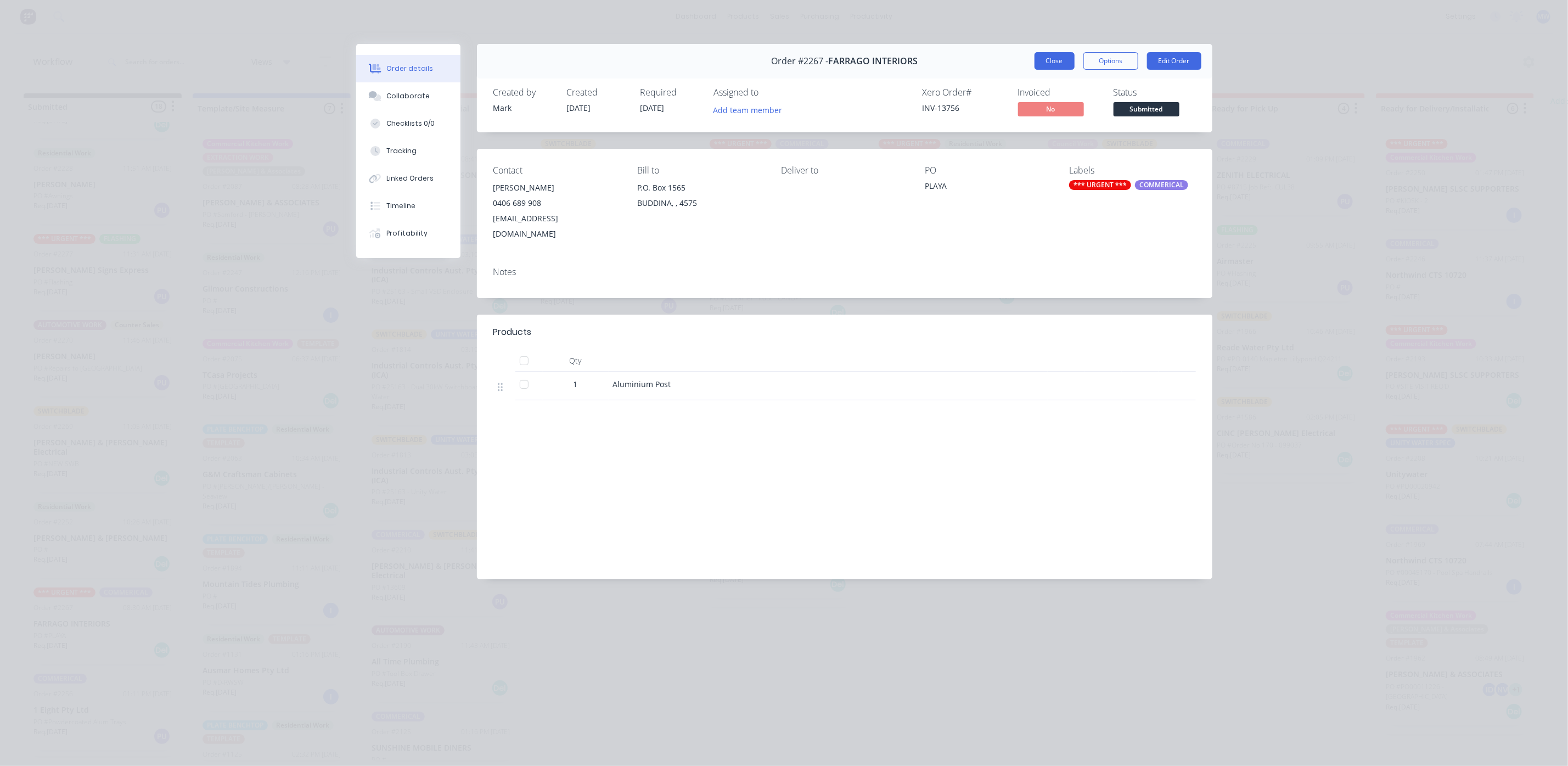
click at [1046, 65] on button "Close" at bounding box center [1054, 61] width 40 height 18
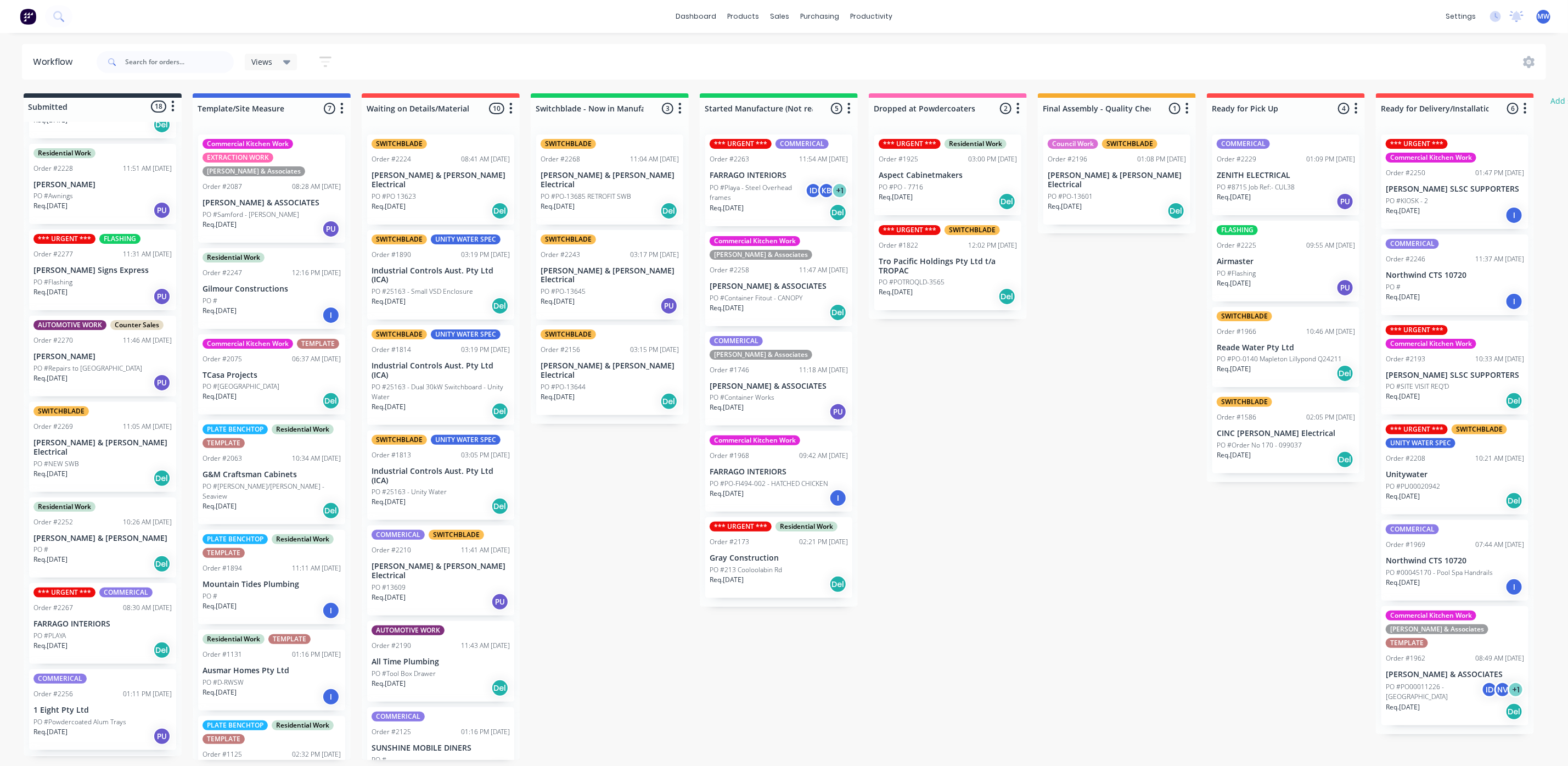
click at [646, 552] on div "Submitted 18 Status colour #273444 hex #273444 Save Cancel Summaries Total orde…" at bounding box center [906, 426] width 1830 height 666
click at [1039, 590] on div "Submitted 18 Status colour #273444 hex #273444 Save Cancel Summaries Total orde…" at bounding box center [906, 426] width 1830 height 666
drag, startPoint x: 85, startPoint y: 617, endPoint x: 771, endPoint y: 606, distance: 686.1
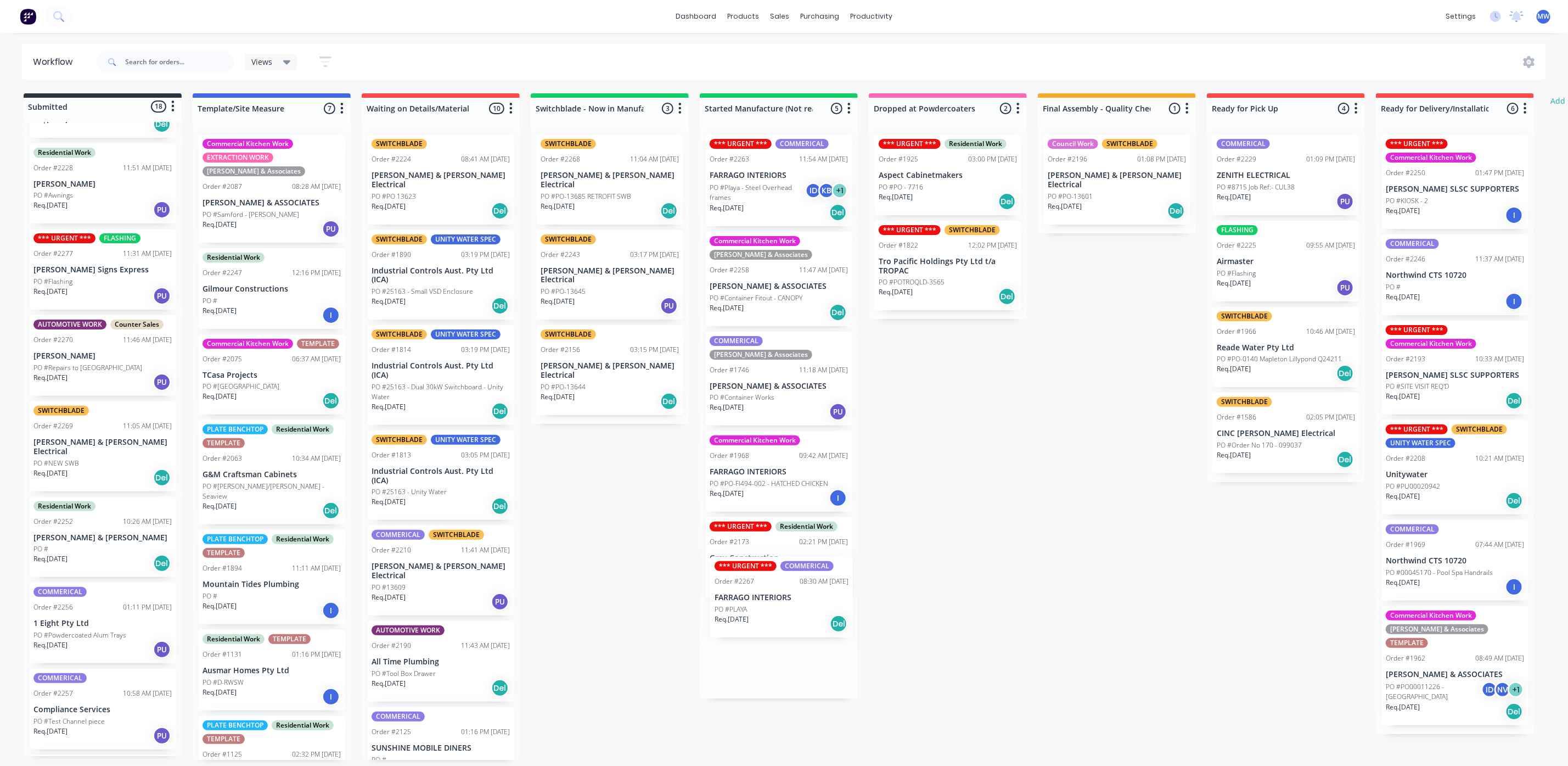
click at [771, 606] on div "Submitted 18 Status colour #273444 hex #273444 Save Cancel Summaries Total orde…" at bounding box center [906, 426] width 1830 height 666
click at [635, 618] on div "Submitted 17 Status colour #273444 hex #273444 Save Cancel Summaries Total orde…" at bounding box center [906, 426] width 1830 height 666
click at [625, 630] on div "Submitted 17 Status colour #273444 hex #273444 Save Cancel Summaries Total orde…" at bounding box center [906, 426] width 1830 height 666
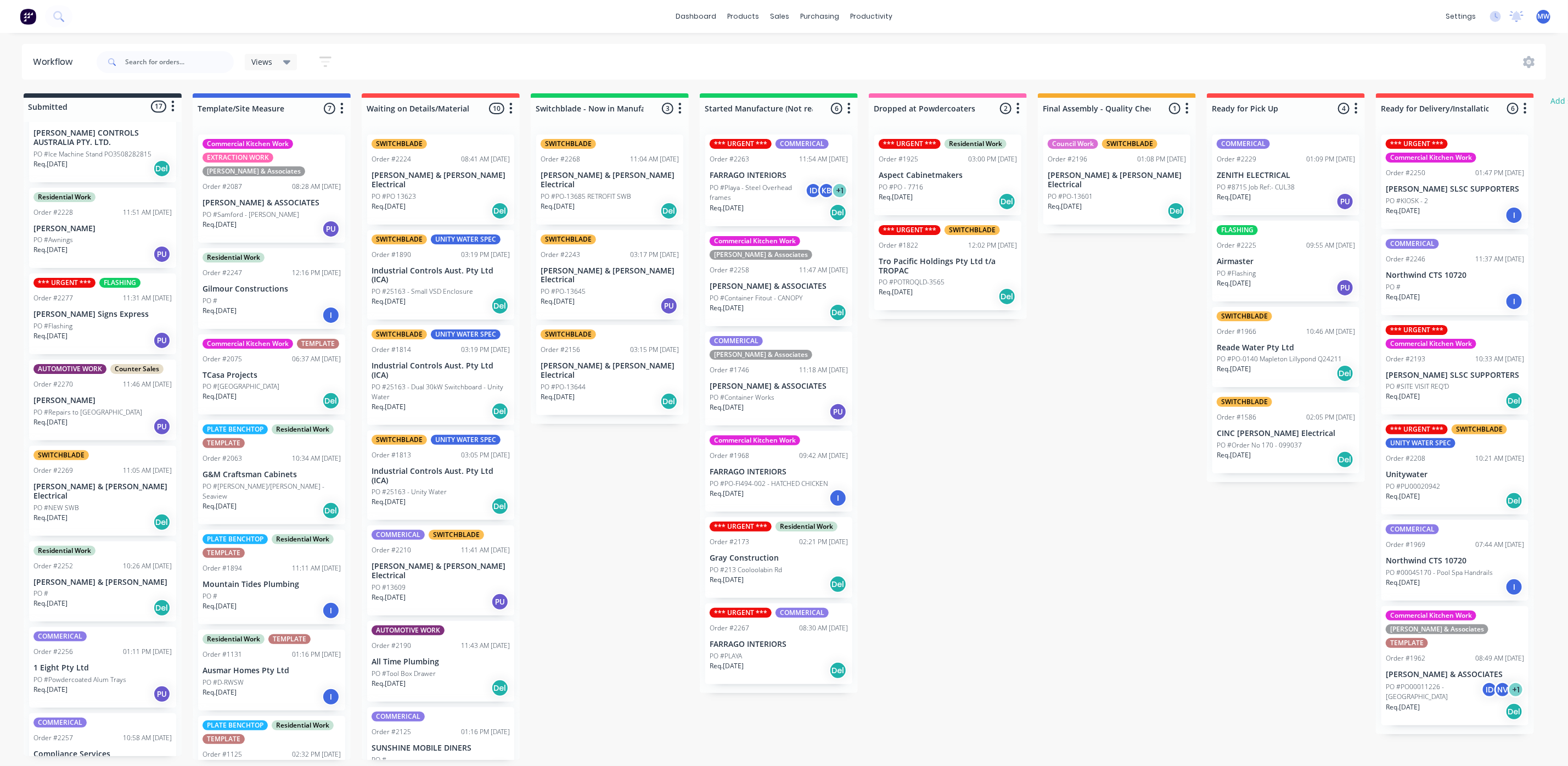
scroll to position [0, 0]
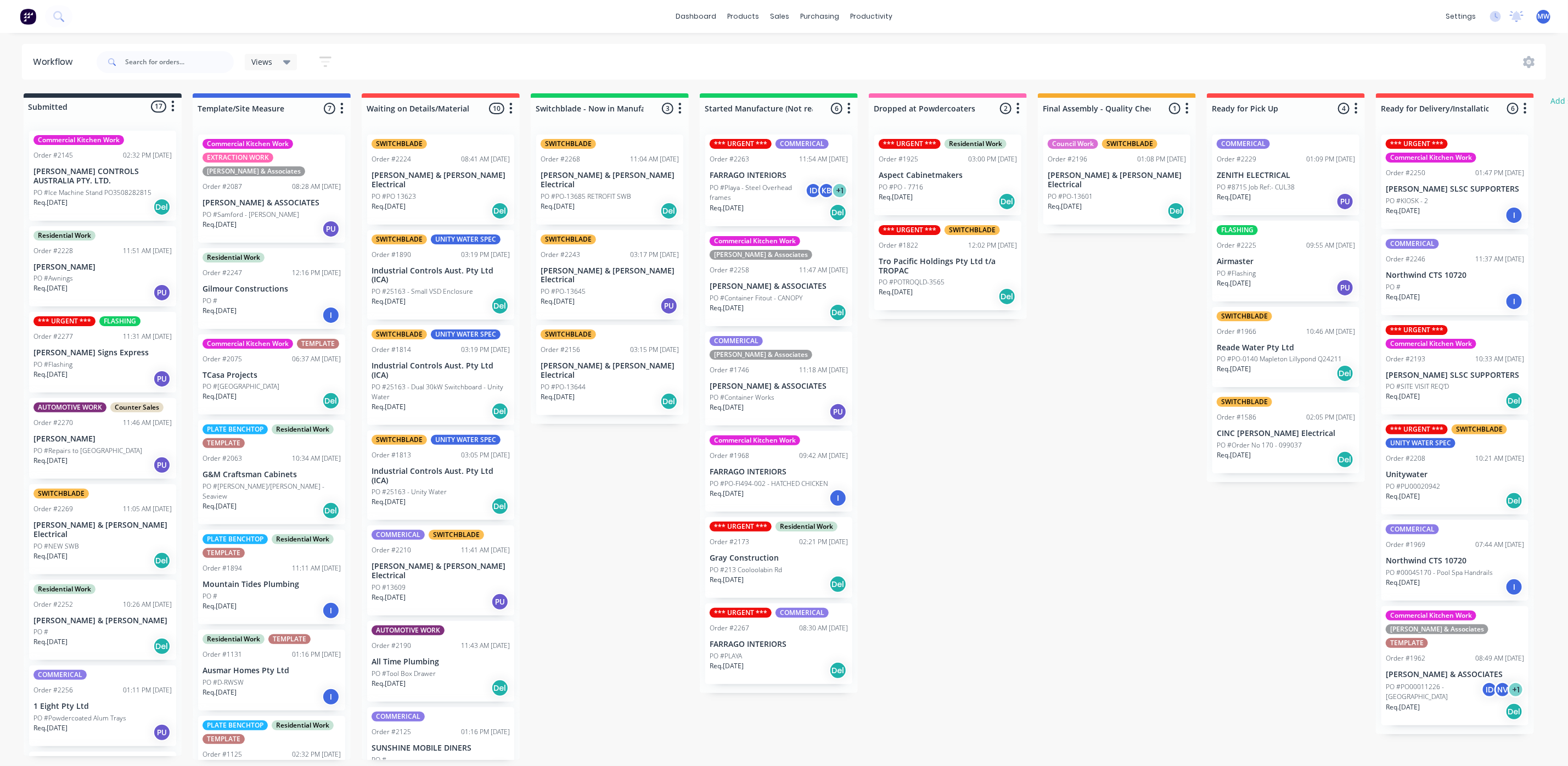
click at [591, 441] on div "Submitted 17 Status colour #273444 hex #273444 Save Cancel Summaries Total orde…" at bounding box center [906, 426] width 1830 height 666
click at [970, 441] on div "Submitted 17 Status colour #273444 hex #273444 Save Cancel Summaries Total orde…" at bounding box center [906, 426] width 1830 height 666
click at [1036, 582] on div "Submitted 17 Status colour #273444 hex #273444 Save Cancel Summaries Total orde…" at bounding box center [906, 426] width 1830 height 666
click at [1046, 471] on div "Submitted 17 Status colour #273444 hex #273444 Save Cancel Summaries Total orde…" at bounding box center [906, 426] width 1830 height 666
click at [1111, 278] on div "Submitted 17 Status colour #273444 hex #273444 Save Cancel Summaries Total orde…" at bounding box center [906, 426] width 1830 height 666
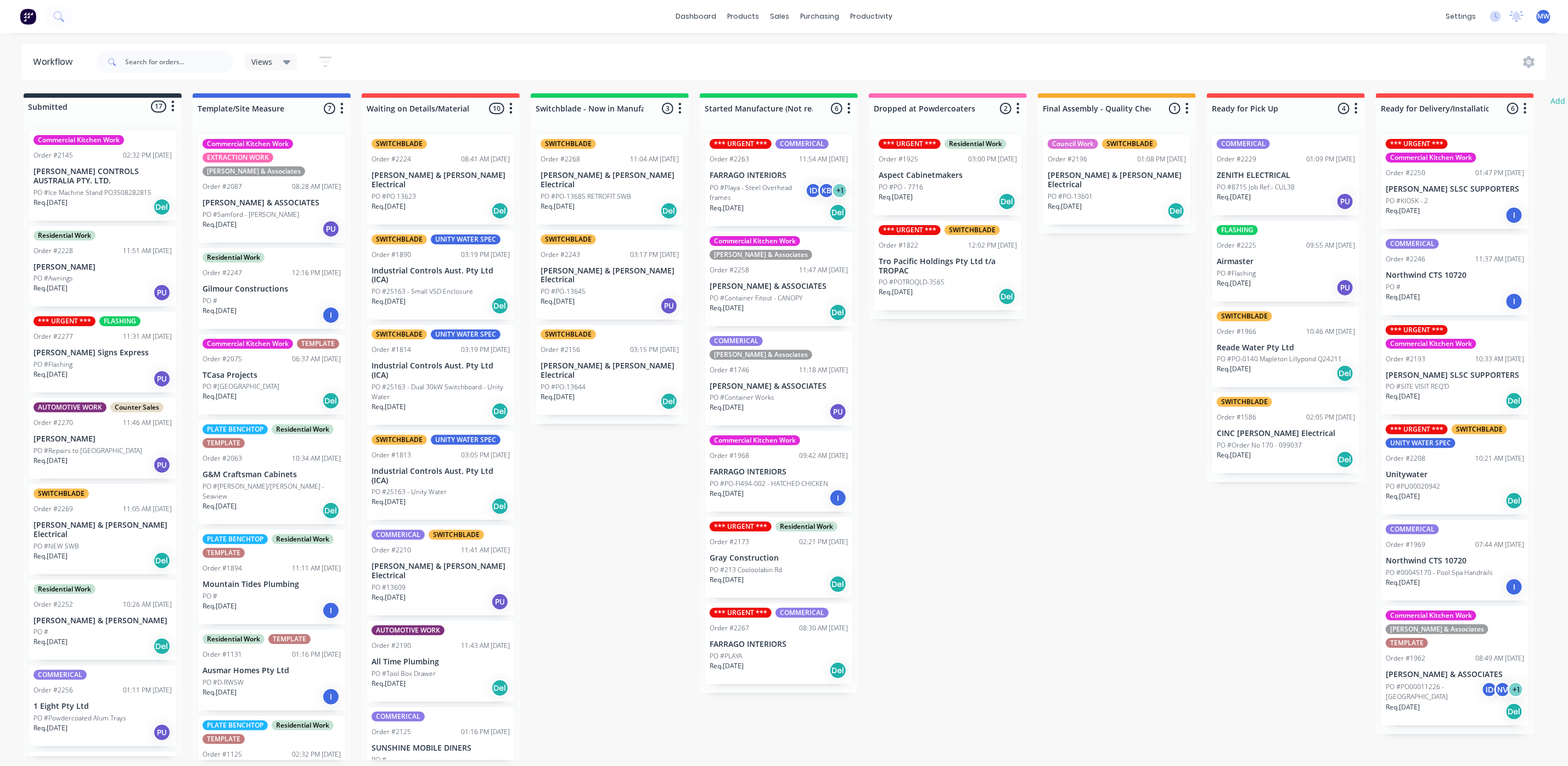
click at [940, 512] on div "Submitted 17 Status colour #273444 hex #273444 Save Cancel Summaries Total orde…" at bounding box center [906, 426] width 1830 height 666
click at [630, 562] on div "Submitted 17 Status colour #273444 hex #273444 Save Cancel Summaries Total orde…" at bounding box center [906, 426] width 1830 height 666
click at [1093, 348] on div "Submitted 17 Status colour #273444 hex #273444 Save Cancel Summaries Total orde…" at bounding box center [906, 426] width 1830 height 666
click at [1062, 348] on div "Submitted 17 Status colour #273444 hex #273444 Save Cancel Summaries Total orde…" at bounding box center [906, 426] width 1830 height 666
drag, startPoint x: 1049, startPoint y: 517, endPoint x: 1057, endPoint y: 520, distance: 8.5
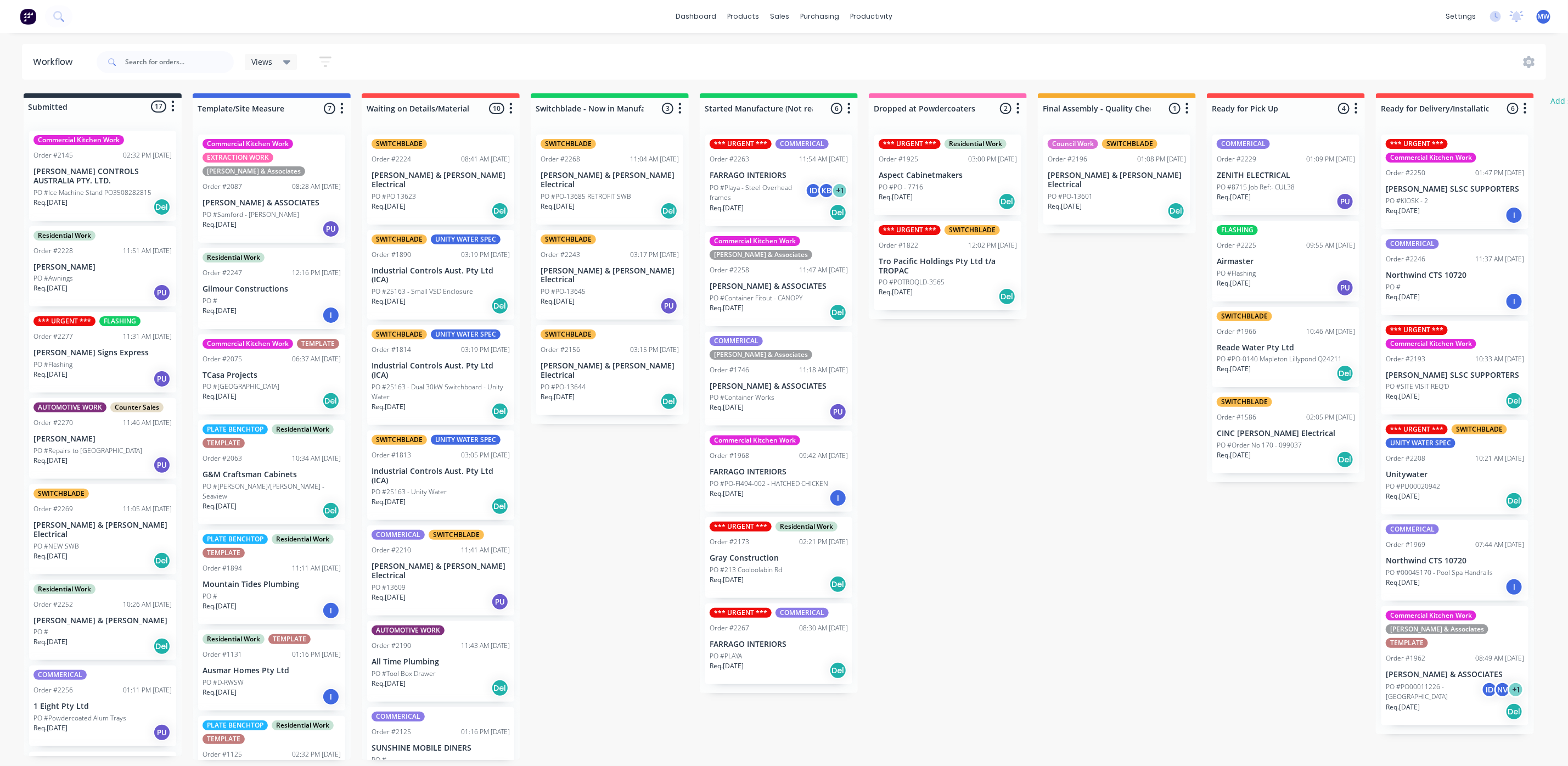
click at [1049, 518] on div "Submitted 17 Status colour #273444 hex #273444 Save Cancel Summaries Total orde…" at bounding box center [906, 426] width 1830 height 666
click at [1263, 677] on div "Submitted 17 Status colour #273444 hex #273444 Save Cancel Summaries Total orde…" at bounding box center [906, 426] width 1830 height 666
click at [117, 193] on p "PO #Ice Machine Stand PO3508282815" at bounding box center [92, 193] width 118 height 10
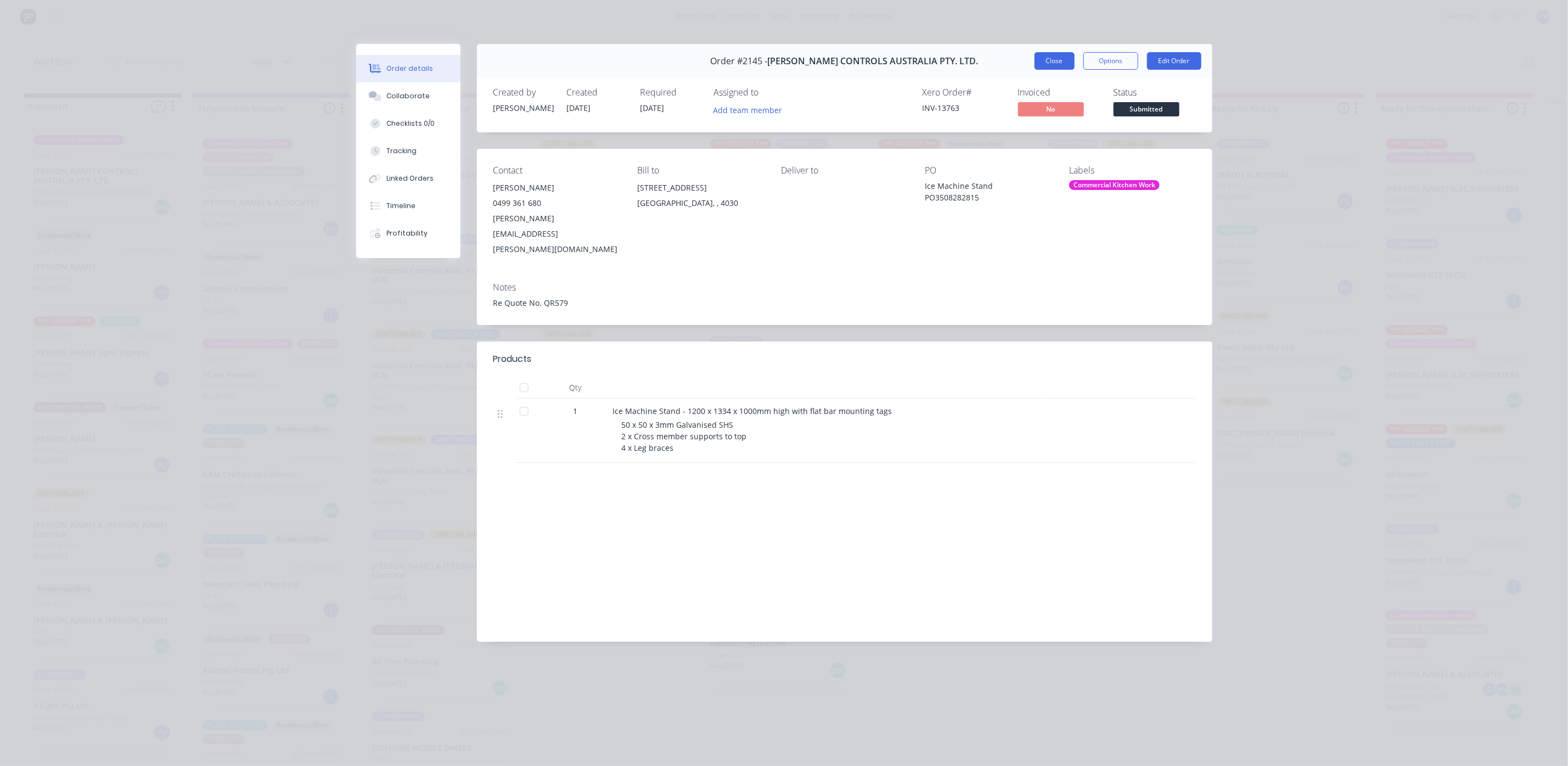
click at [1052, 66] on button "Close" at bounding box center [1054, 61] width 40 height 18
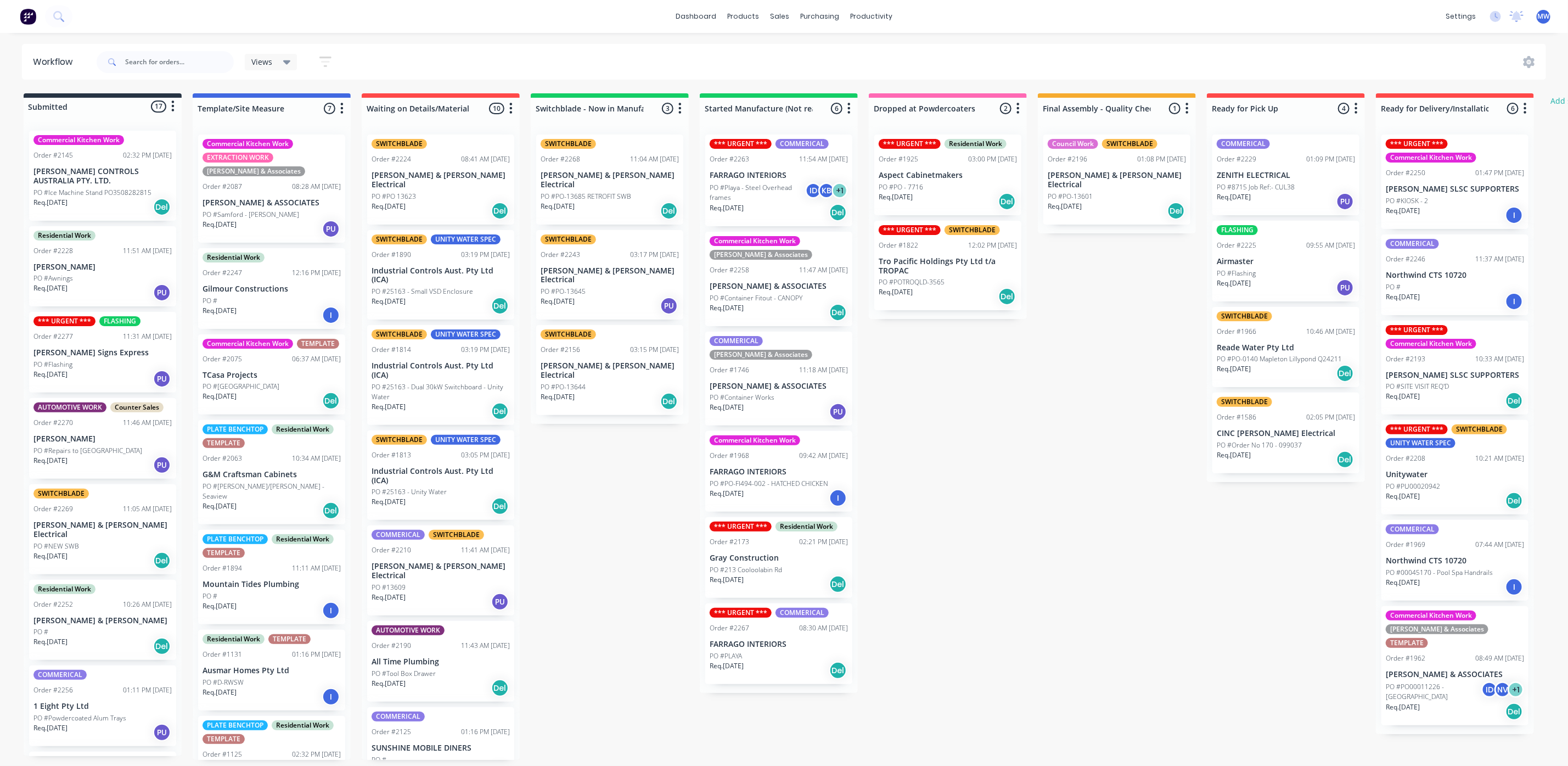
click at [124, 277] on div "PO #Awnings" at bounding box center [102, 278] width 138 height 10
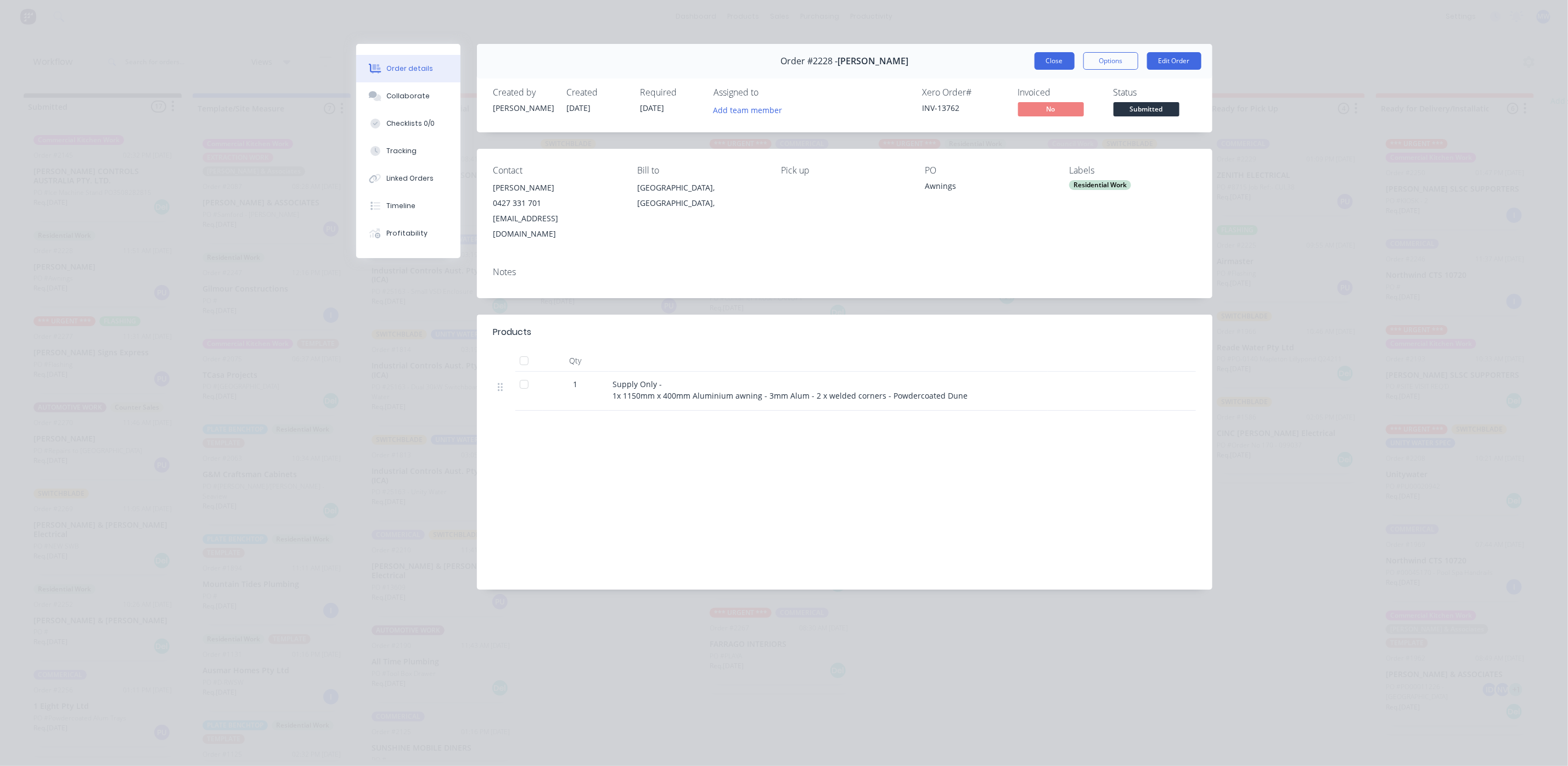
click at [1046, 60] on button "Close" at bounding box center [1054, 61] width 40 height 18
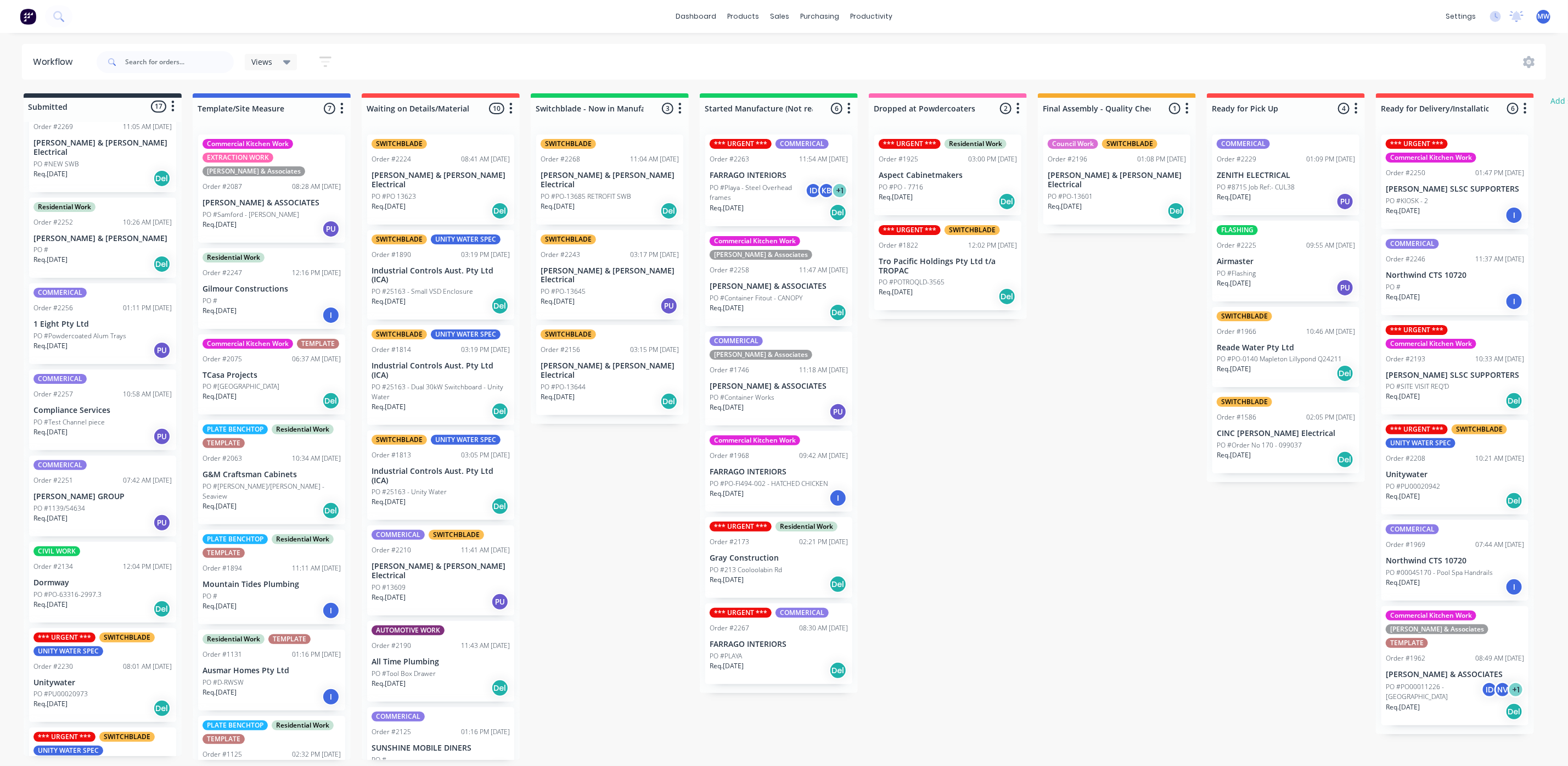
scroll to position [412, 0]
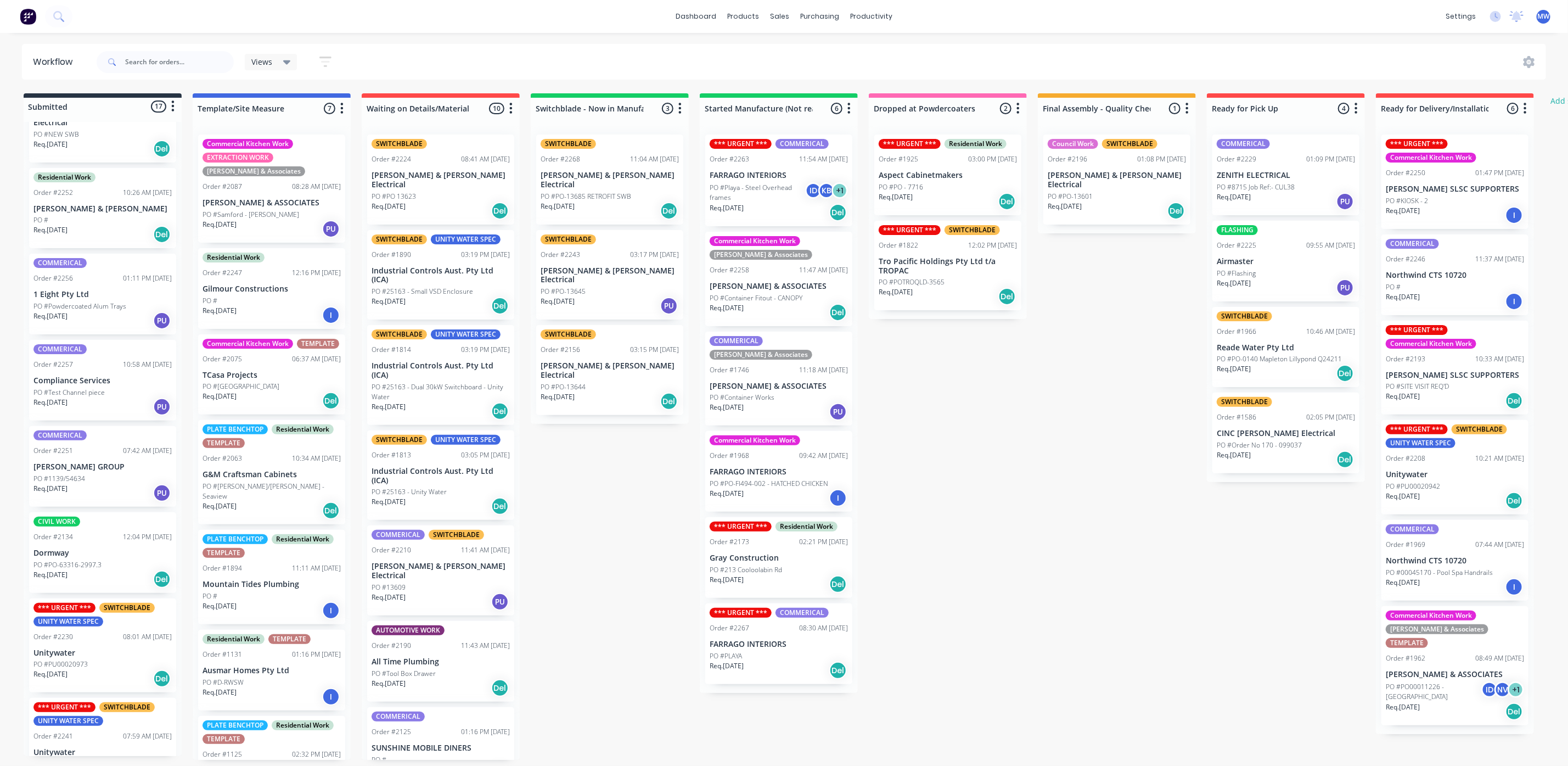
click at [113, 302] on p "PO #Powdercoated Alum Trays" at bounding box center [80, 307] width 93 height 10
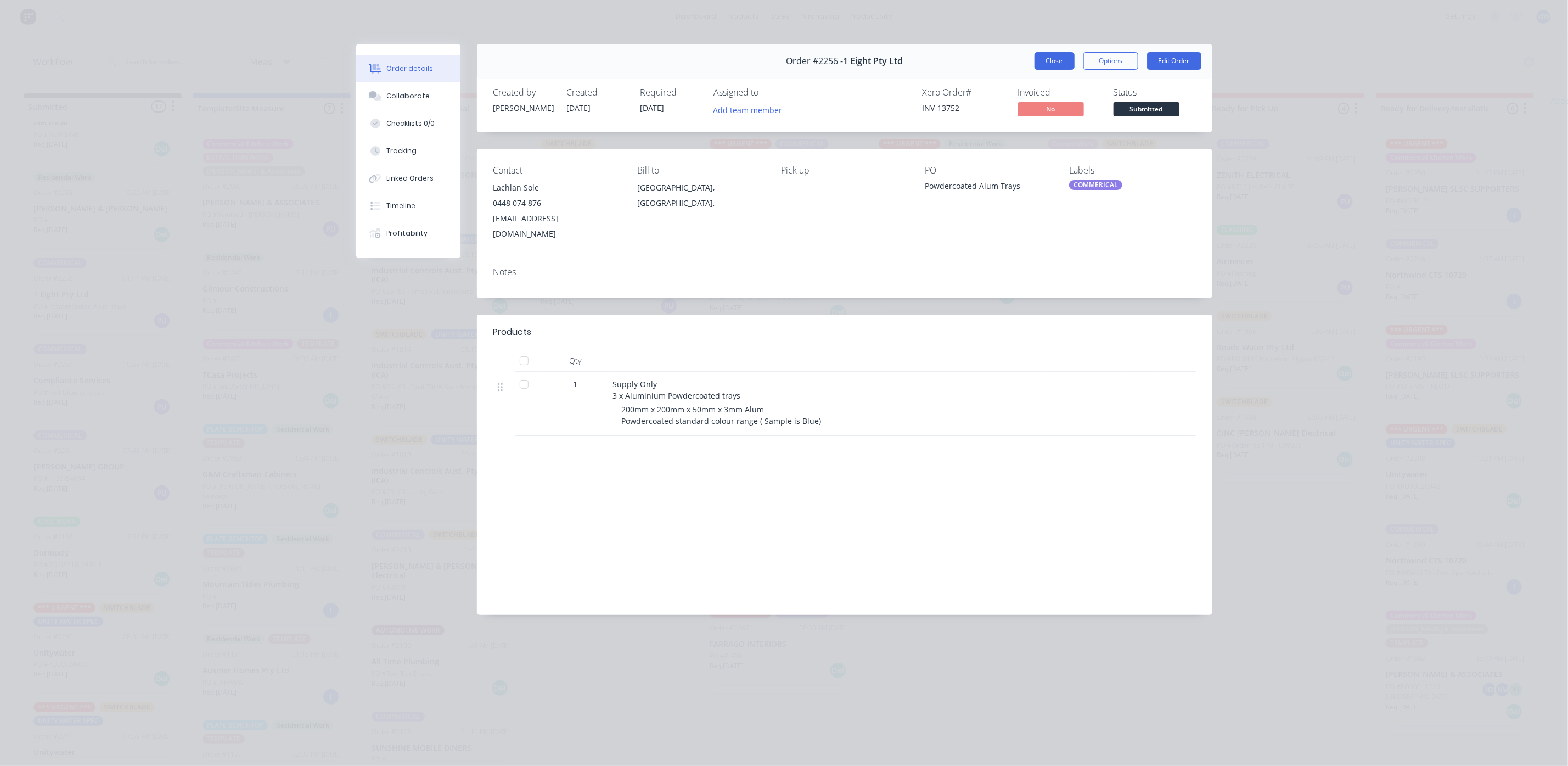
click at [1051, 63] on button "Close" at bounding box center [1054, 61] width 40 height 18
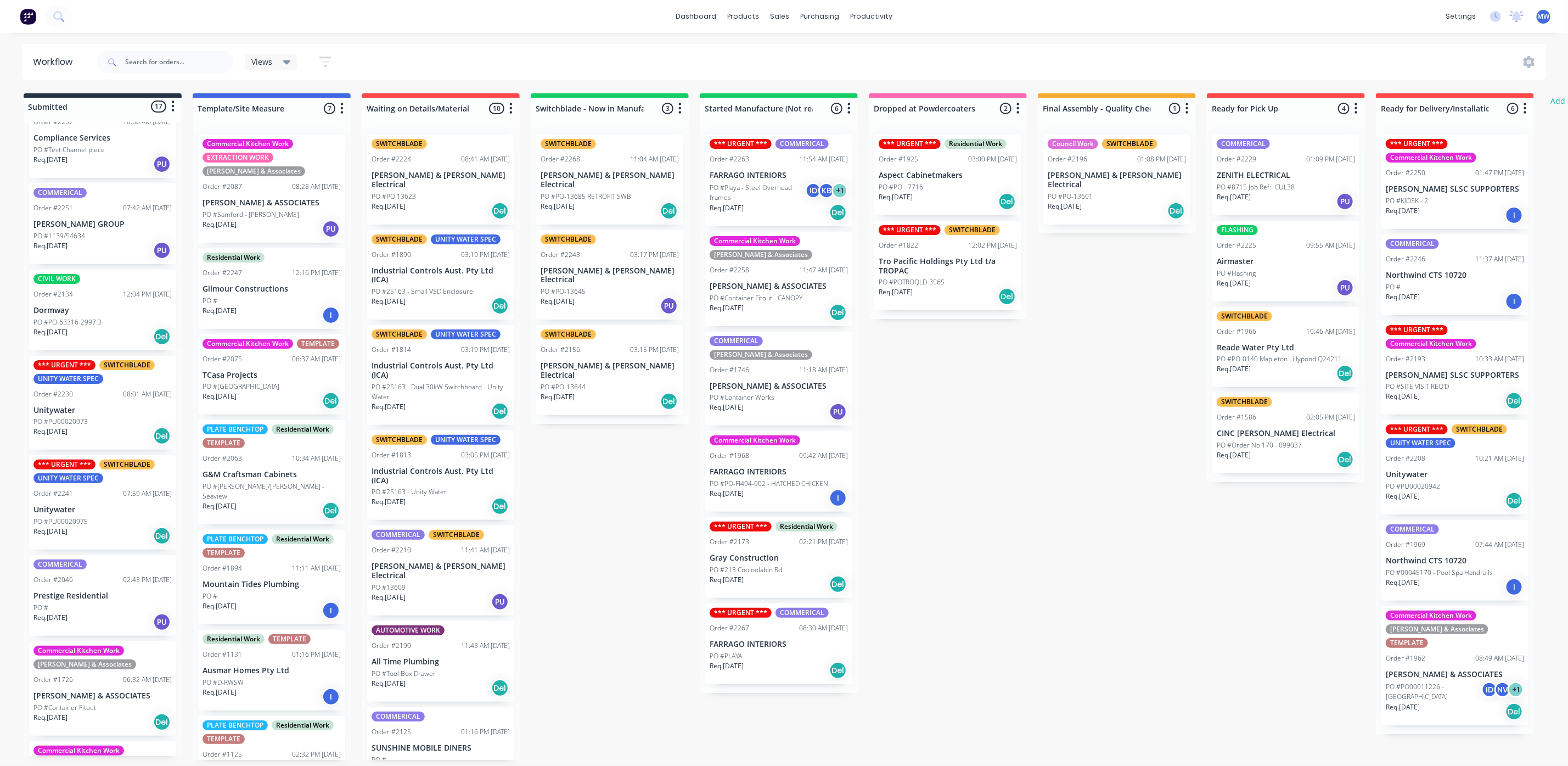
scroll to position [659, 0]
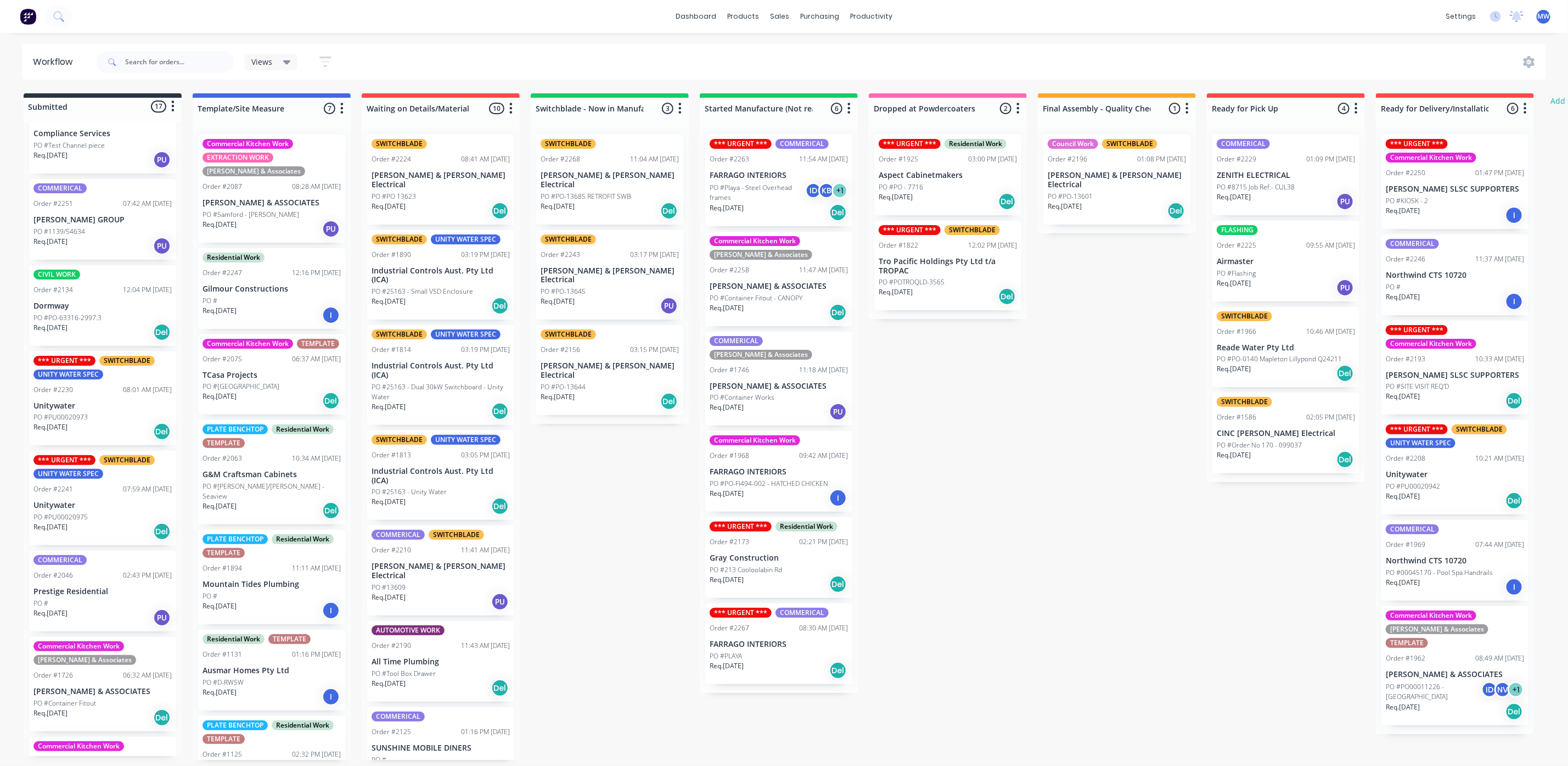
click at [138, 203] on div "COMMERICAL Order #2251 07:42 AM 01/09/25 TENKATE GROUP PO #1139/54634 Req. 15/0…" at bounding box center [102, 219] width 147 height 81
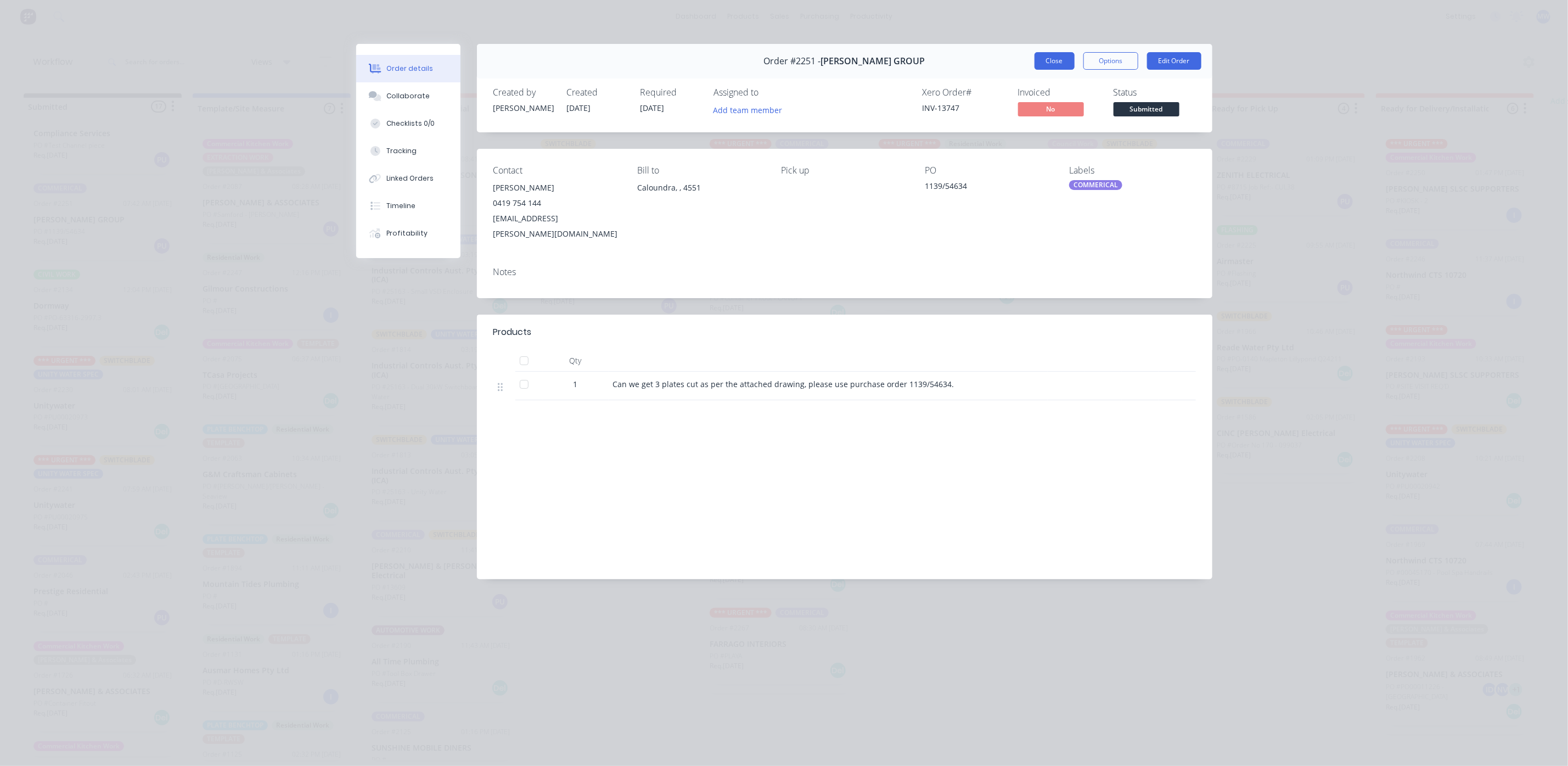
click at [1044, 61] on button "Close" at bounding box center [1054, 61] width 40 height 18
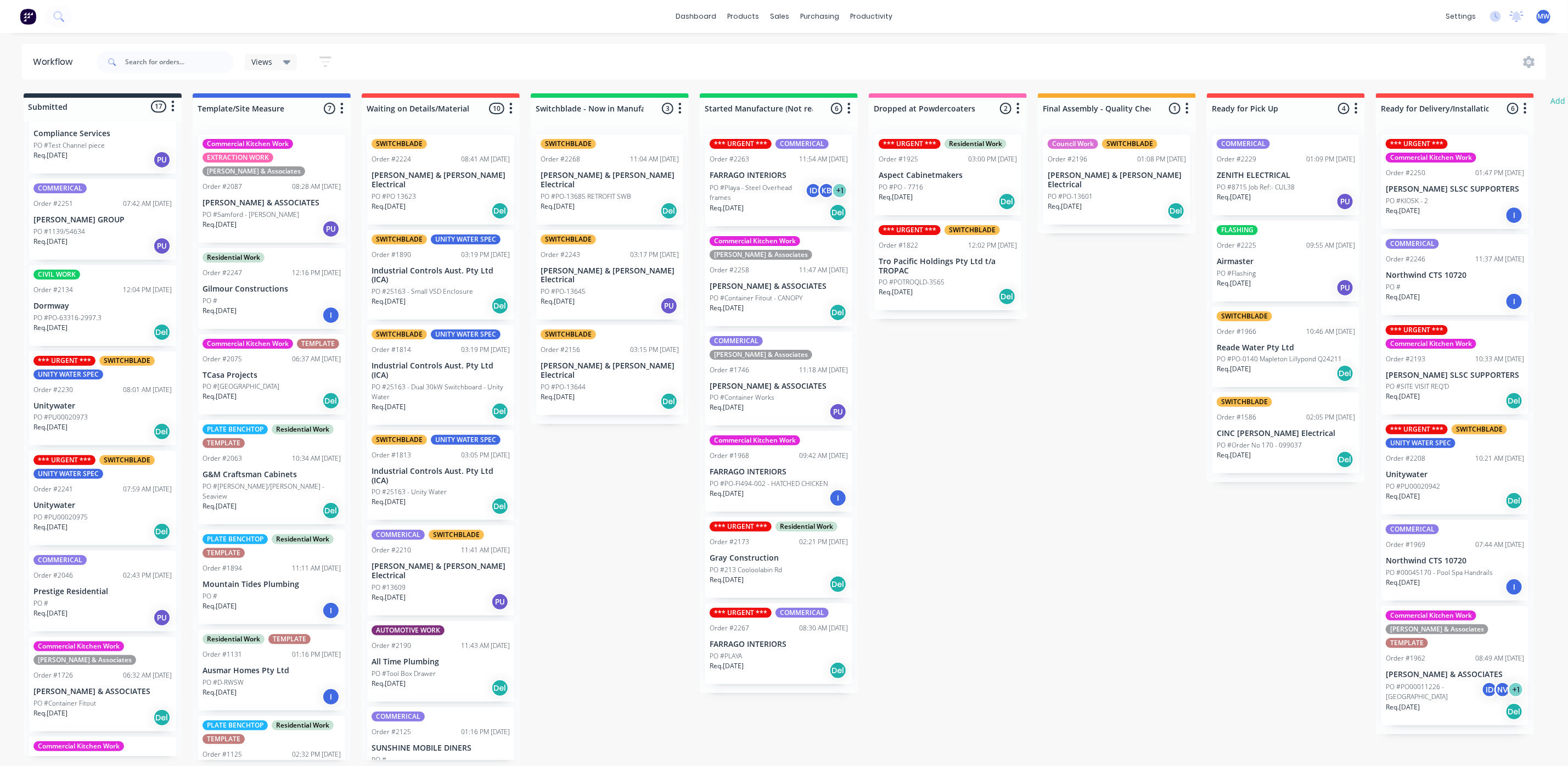
click at [601, 494] on div "Submitted 17 Status colour #273444 hex #273444 Save Cancel Summaries Total orde…" at bounding box center [906, 426] width 1830 height 666
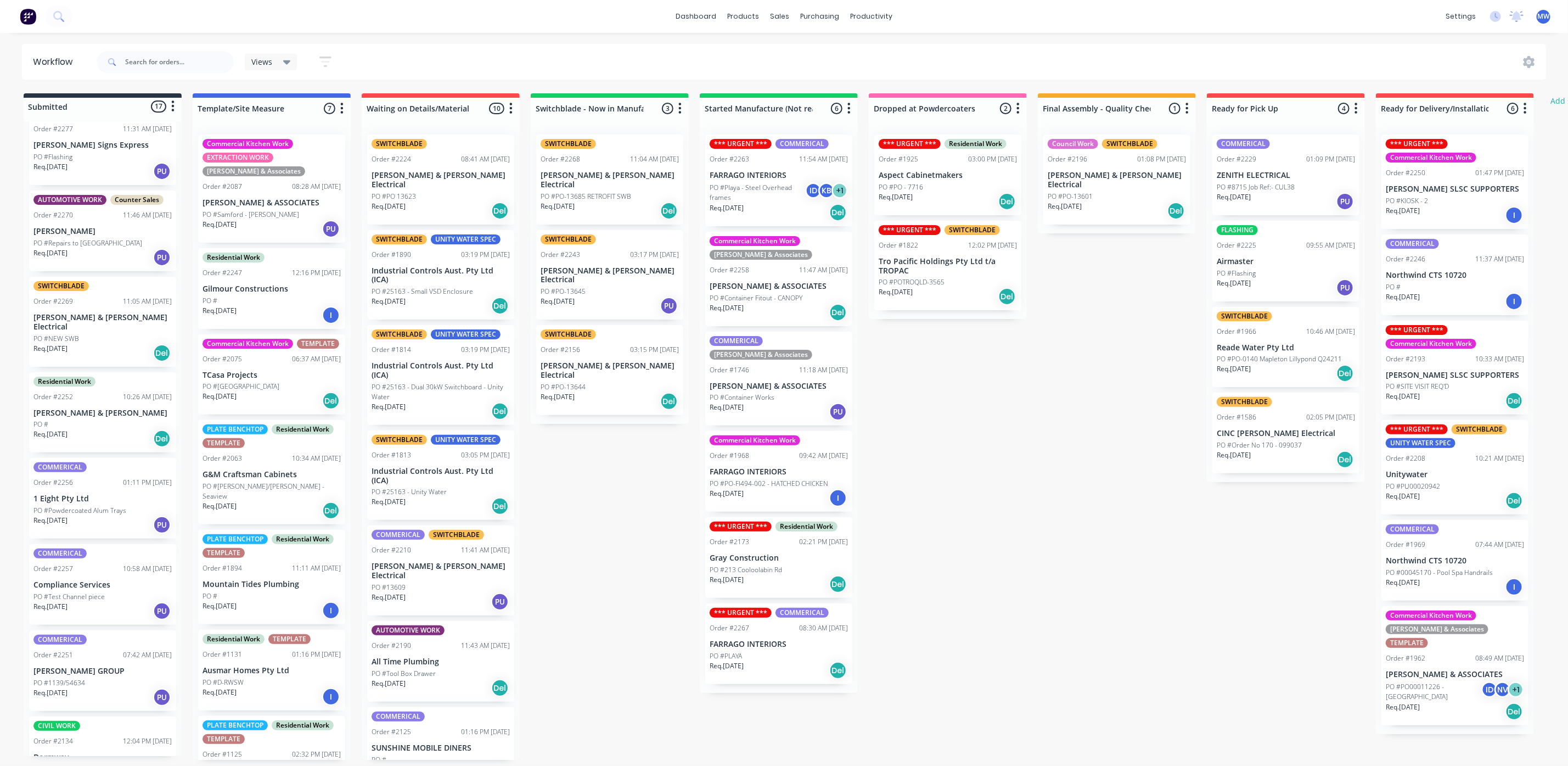
scroll to position [0, 0]
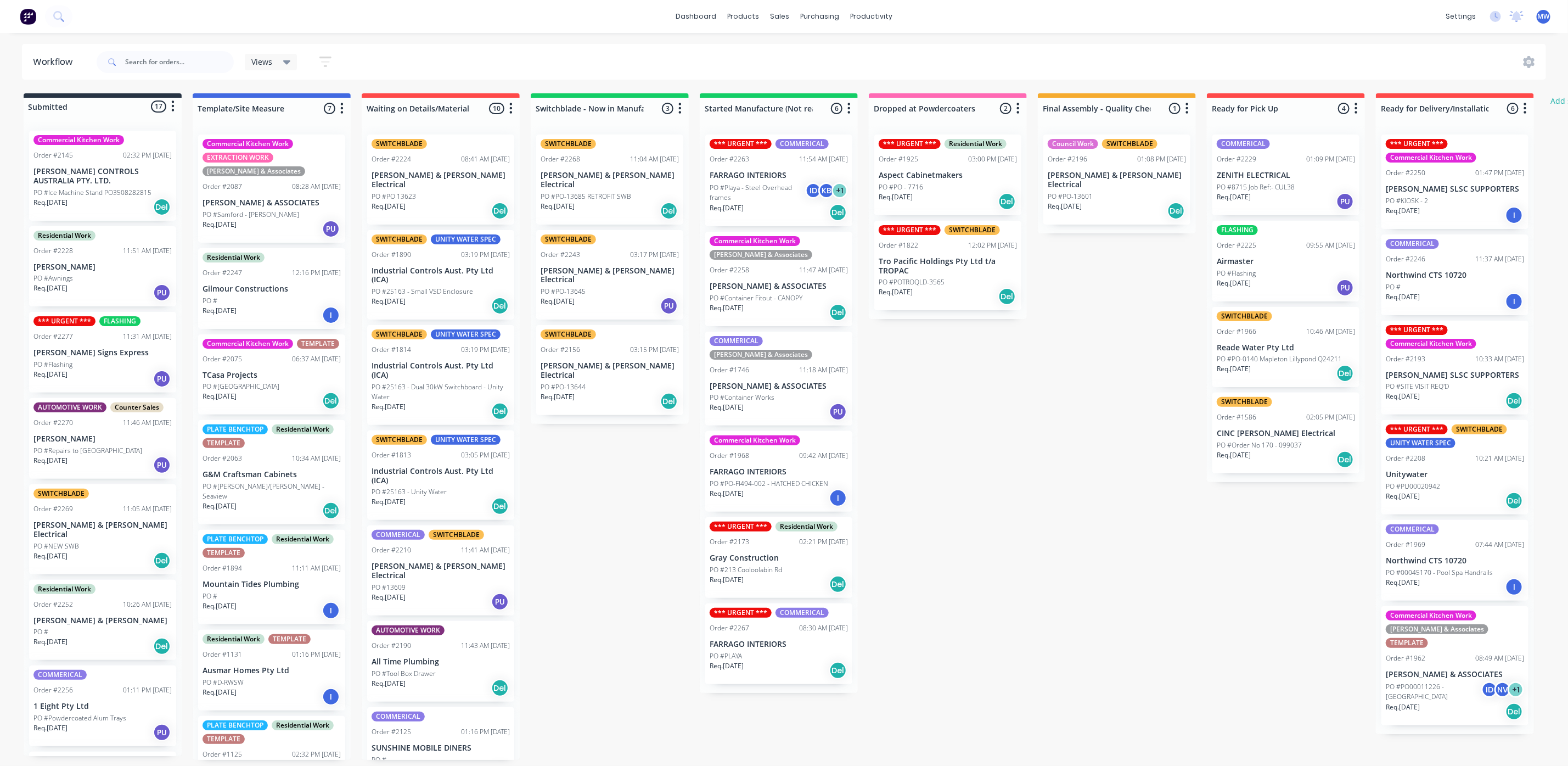
click at [79, 188] on p "PO #Ice Machine Stand PO3508282815" at bounding box center [92, 193] width 118 height 10
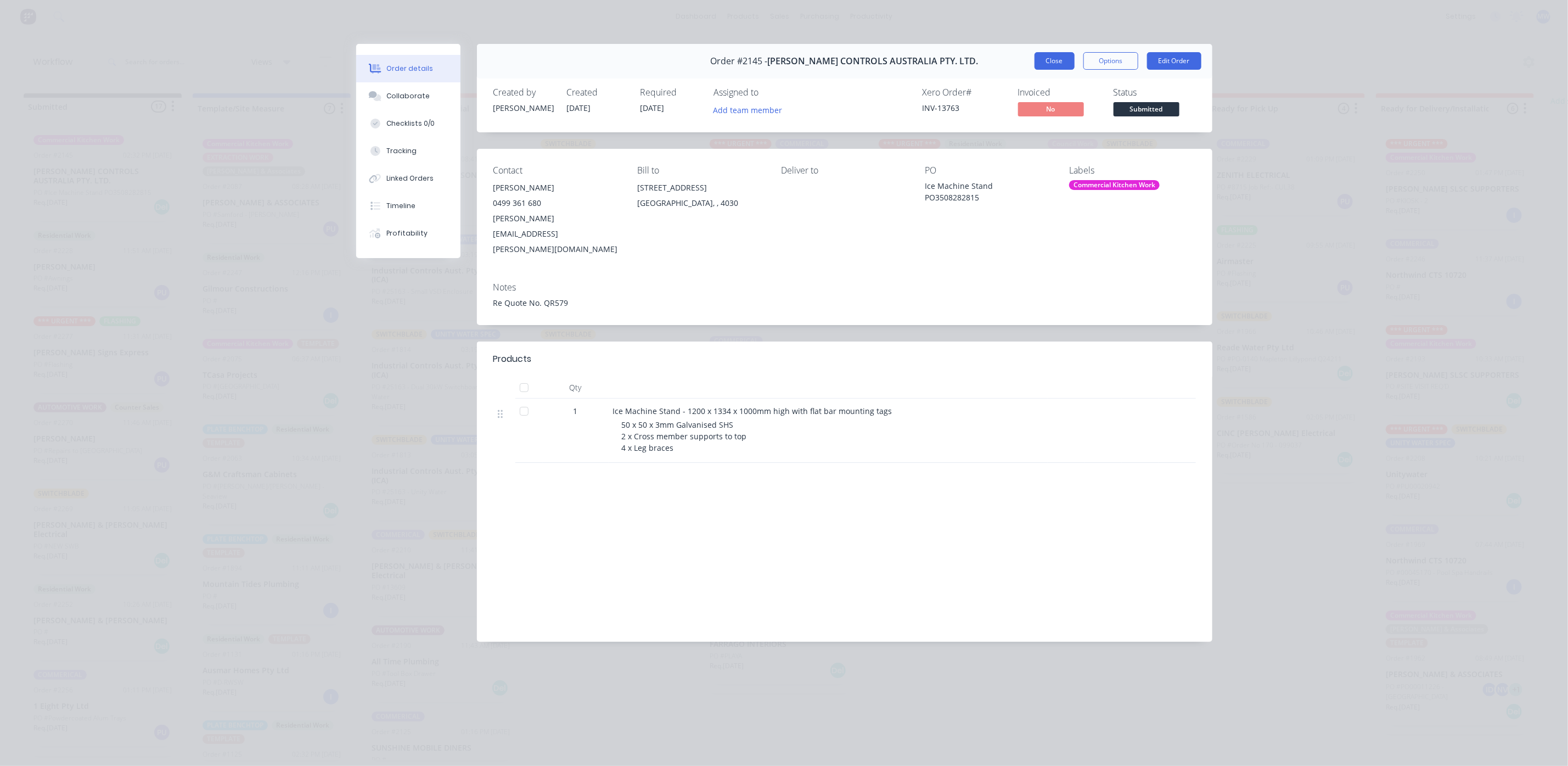
click at [1041, 66] on button "Close" at bounding box center [1054, 61] width 40 height 18
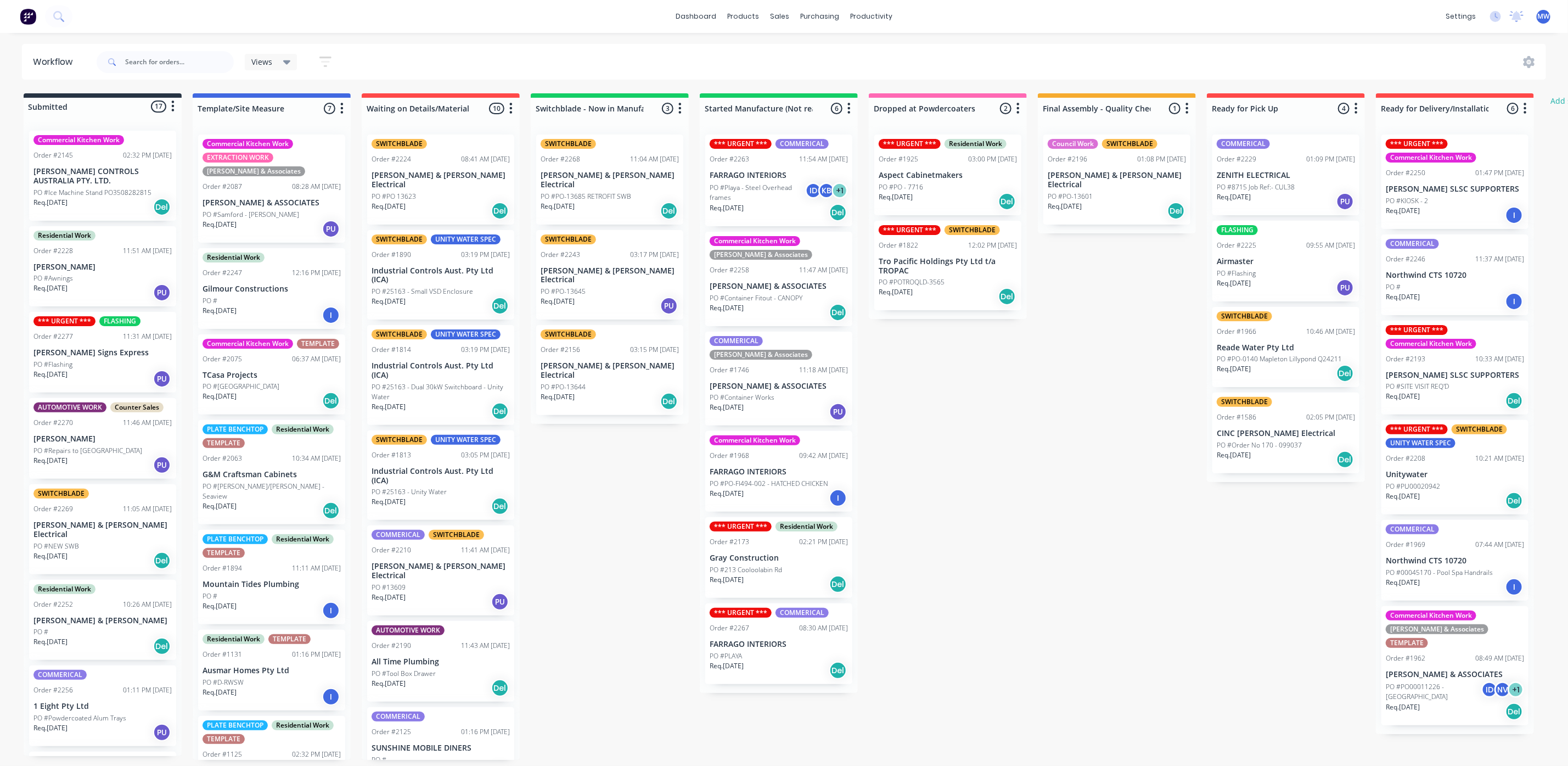
click at [633, 512] on div "Submitted 17 Status colour #273444 hex #273444 Save Cancel Summaries Total orde…" at bounding box center [906, 426] width 1830 height 666
click at [1082, 436] on div "Submitted 17 Status colour #273444 hex #273444 Save Cancel Summaries Total orde…" at bounding box center [906, 426] width 1830 height 666
click at [603, 468] on div "Submitted 17 Status colour #273444 hex #273444 Save Cancel Summaries Total orde…" at bounding box center [906, 426] width 1830 height 666
click at [73, 174] on p "[PERSON_NAME] CONTROLS AUSTRALIA PTY. LTD." at bounding box center [102, 176] width 138 height 19
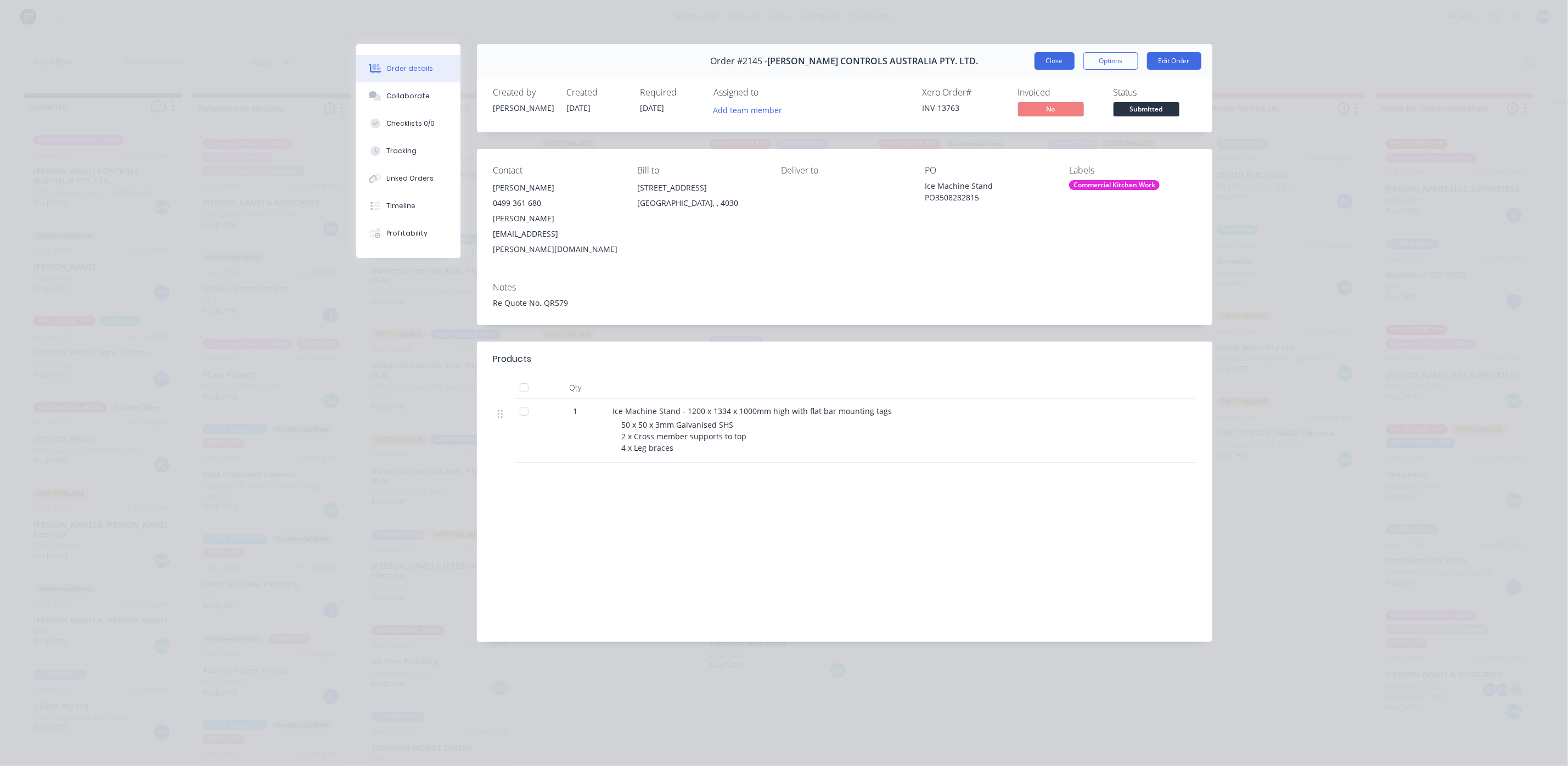
click at [1052, 58] on button "Close" at bounding box center [1054, 61] width 40 height 18
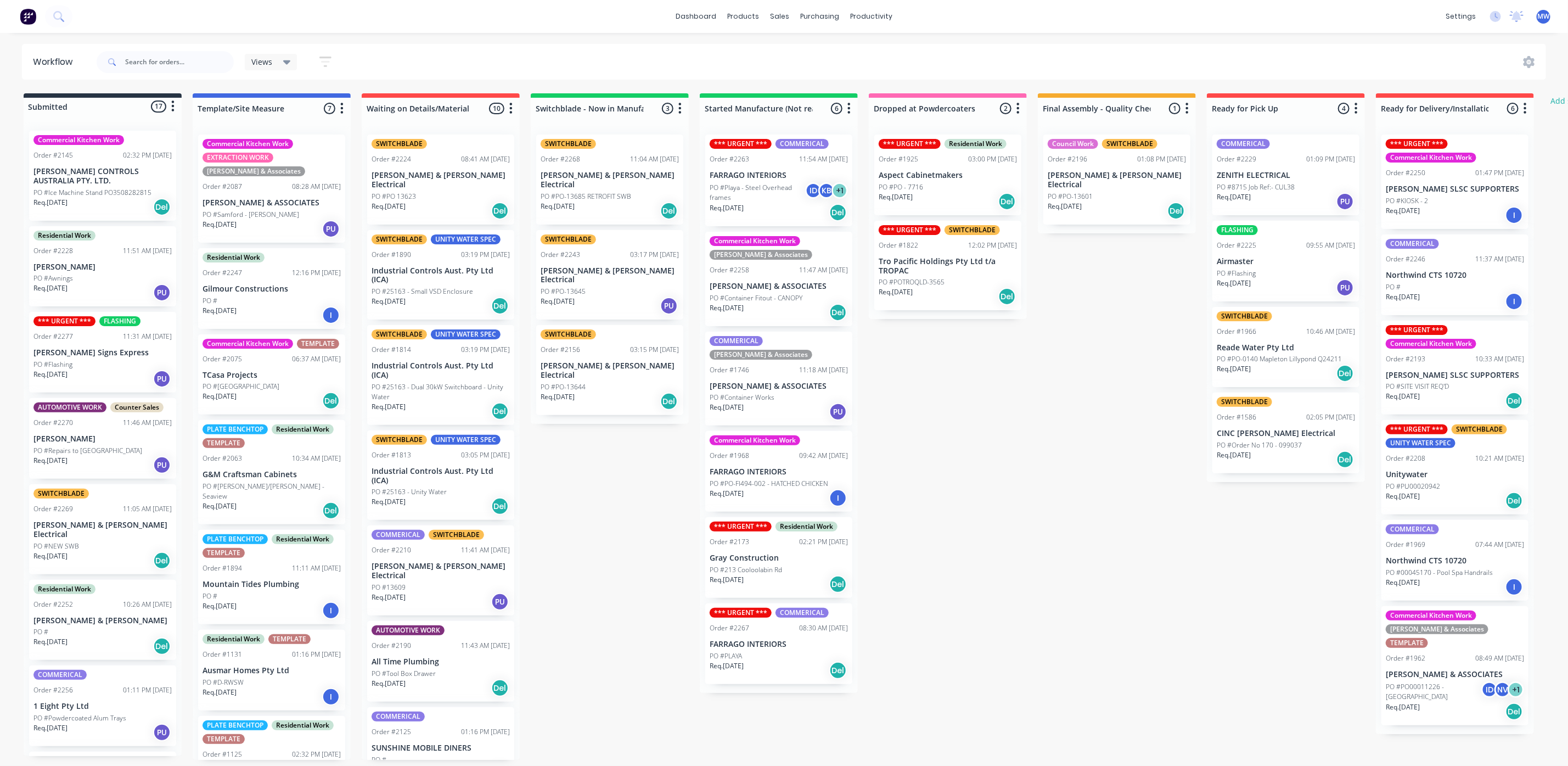
click at [1017, 455] on div "Submitted 17 Status colour #273444 hex #273444 Save Cancel Summaries Total orde…" at bounding box center [906, 426] width 1830 height 666
click at [603, 515] on div "Submitted 17 Status colour #273444 hex #273444 Save Cancel Summaries Total orde…" at bounding box center [906, 426] width 1830 height 666
click at [111, 198] on div "Req. 25/09/25 Del" at bounding box center [102, 207] width 138 height 19
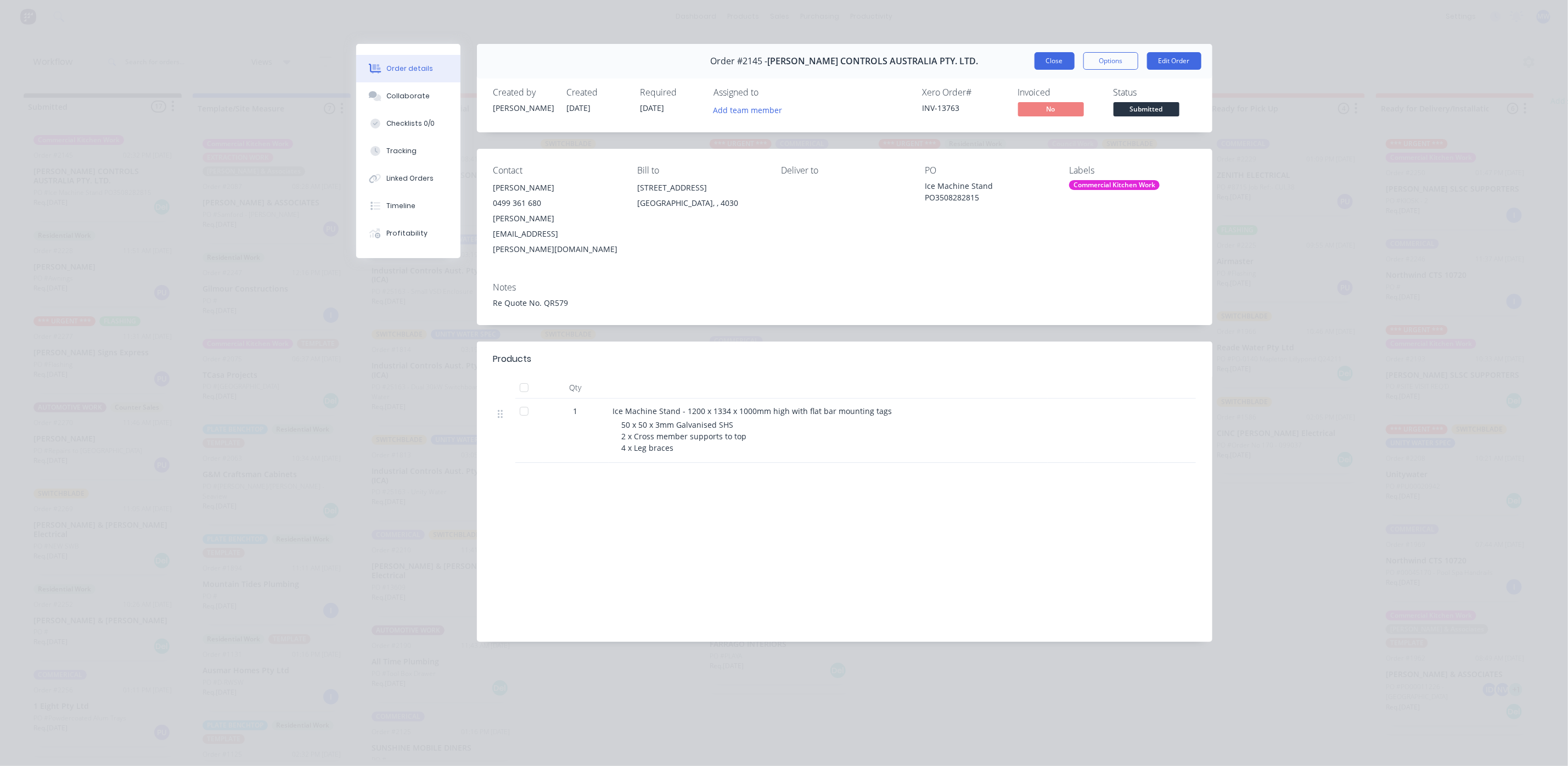
click at [1060, 63] on button "Close" at bounding box center [1054, 61] width 40 height 18
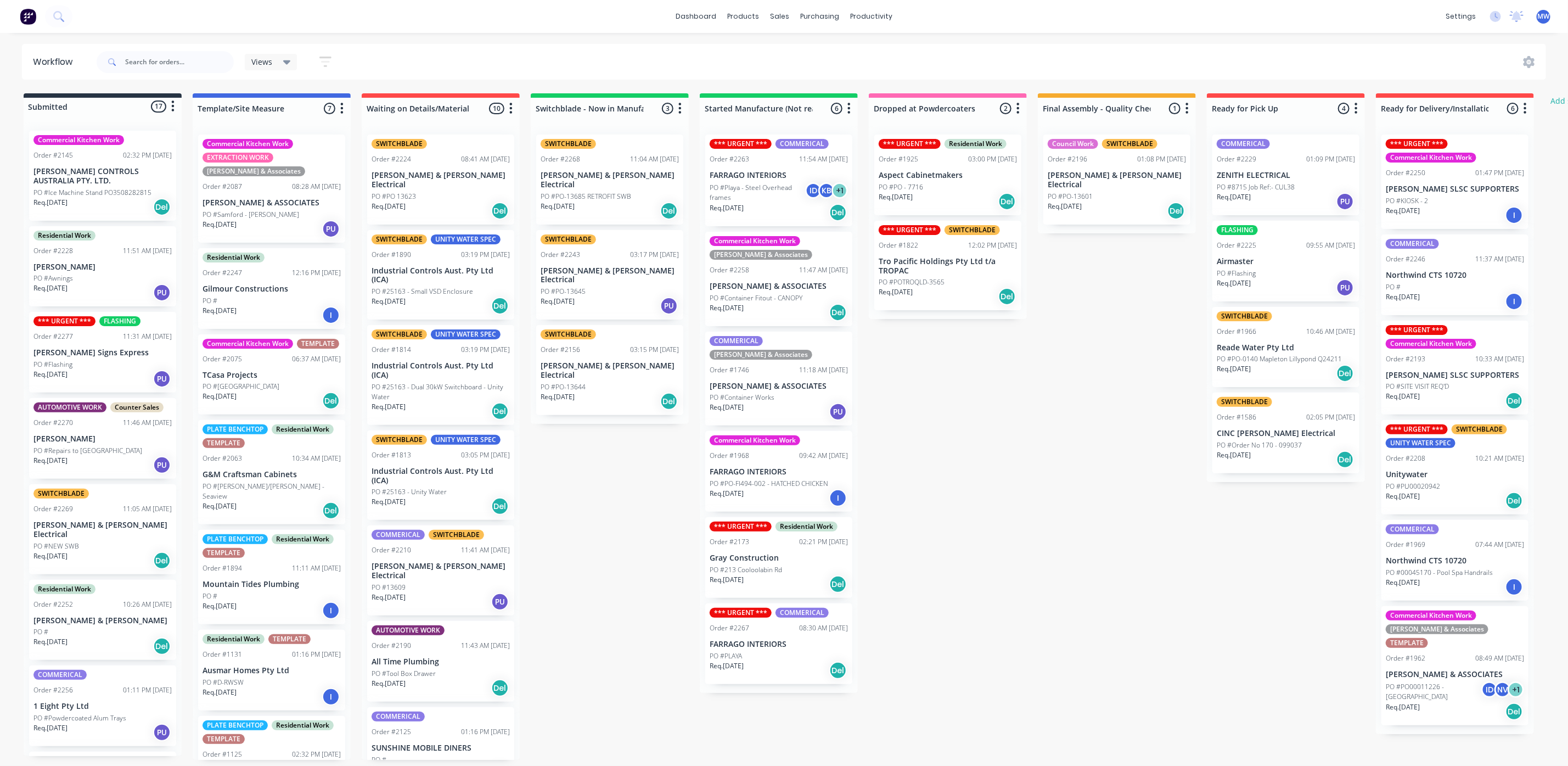
drag, startPoint x: 1025, startPoint y: 496, endPoint x: 585, endPoint y: 436, distance: 444.1
click at [1025, 496] on div "Submitted 17 Status colour #273444 hex #273444 Save Cancel Summaries Total orde…" at bounding box center [906, 426] width 1830 height 666
click at [594, 436] on div "Submitted 17 Status colour #273444 hex #273444 Save Cancel Summaries Total orde…" at bounding box center [906, 426] width 1830 height 666
drag, startPoint x: 998, startPoint y: 437, endPoint x: 977, endPoint y: 436, distance: 21.0
click at [993, 437] on div "Submitted 17 Status colour #273444 hex #273444 Save Cancel Summaries Total orde…" at bounding box center [906, 426] width 1830 height 666
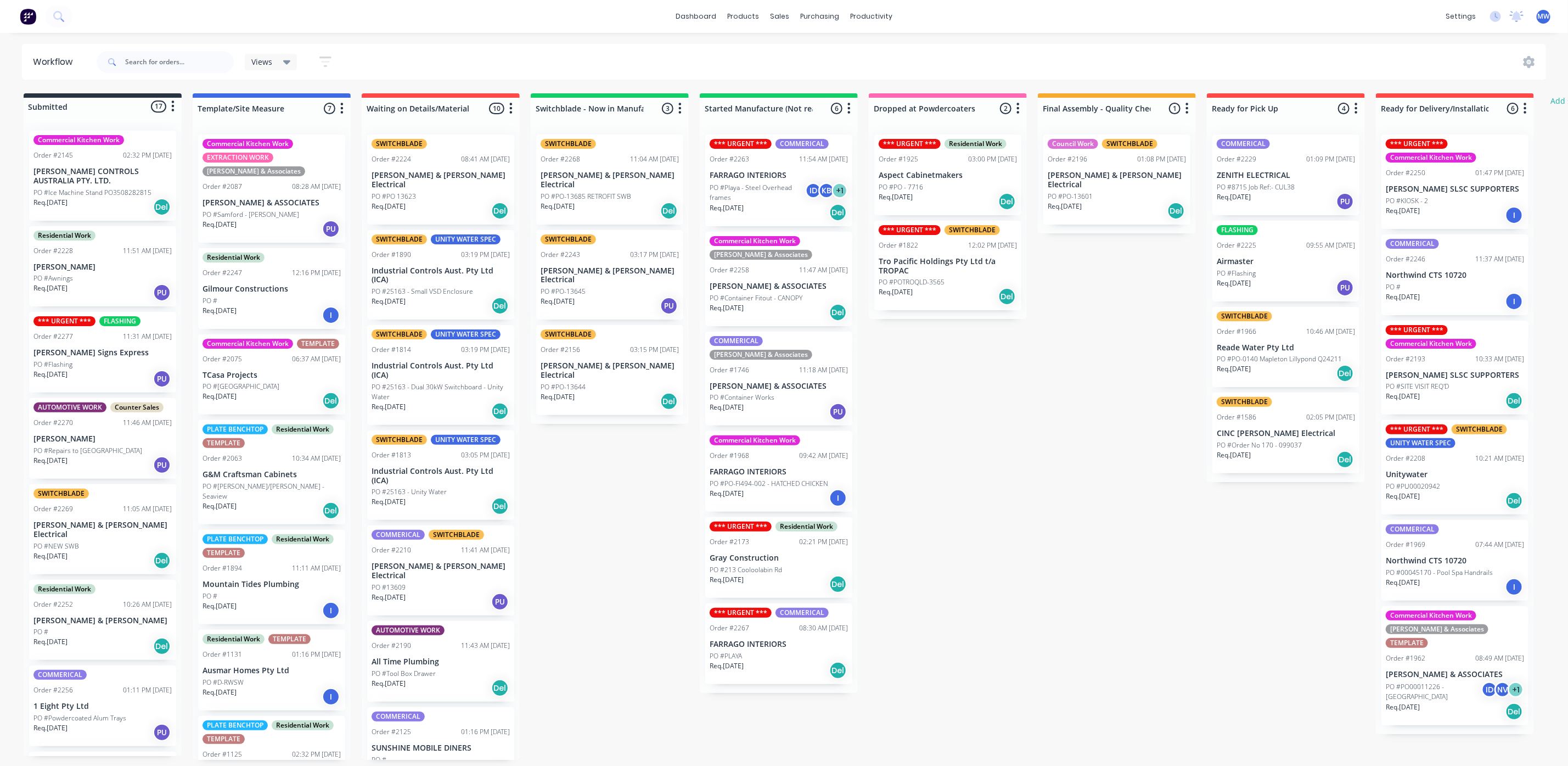
click at [623, 471] on div "Submitted 17 Status colour #273444 hex #273444 Save Cancel Summaries Total orde…" at bounding box center [906, 426] width 1830 height 666
click at [1005, 614] on div "Submitted 17 Status colour #273444 hex #273444 Save Cancel Summaries Total orde…" at bounding box center [906, 426] width 1830 height 666
click at [1015, 612] on div "Submitted 17 Status colour #273444 hex #273444 Save Cancel Summaries Total orde…" at bounding box center [906, 426] width 1830 height 666
click at [1038, 569] on div "Submitted 17 Status colour #273444 hex #273444 Save Cancel Summaries Total orde…" at bounding box center [906, 426] width 1830 height 666
click at [613, 513] on div "Submitted 17 Status colour #273444 hex #273444 Save Cancel Summaries Total orde…" at bounding box center [906, 426] width 1830 height 666
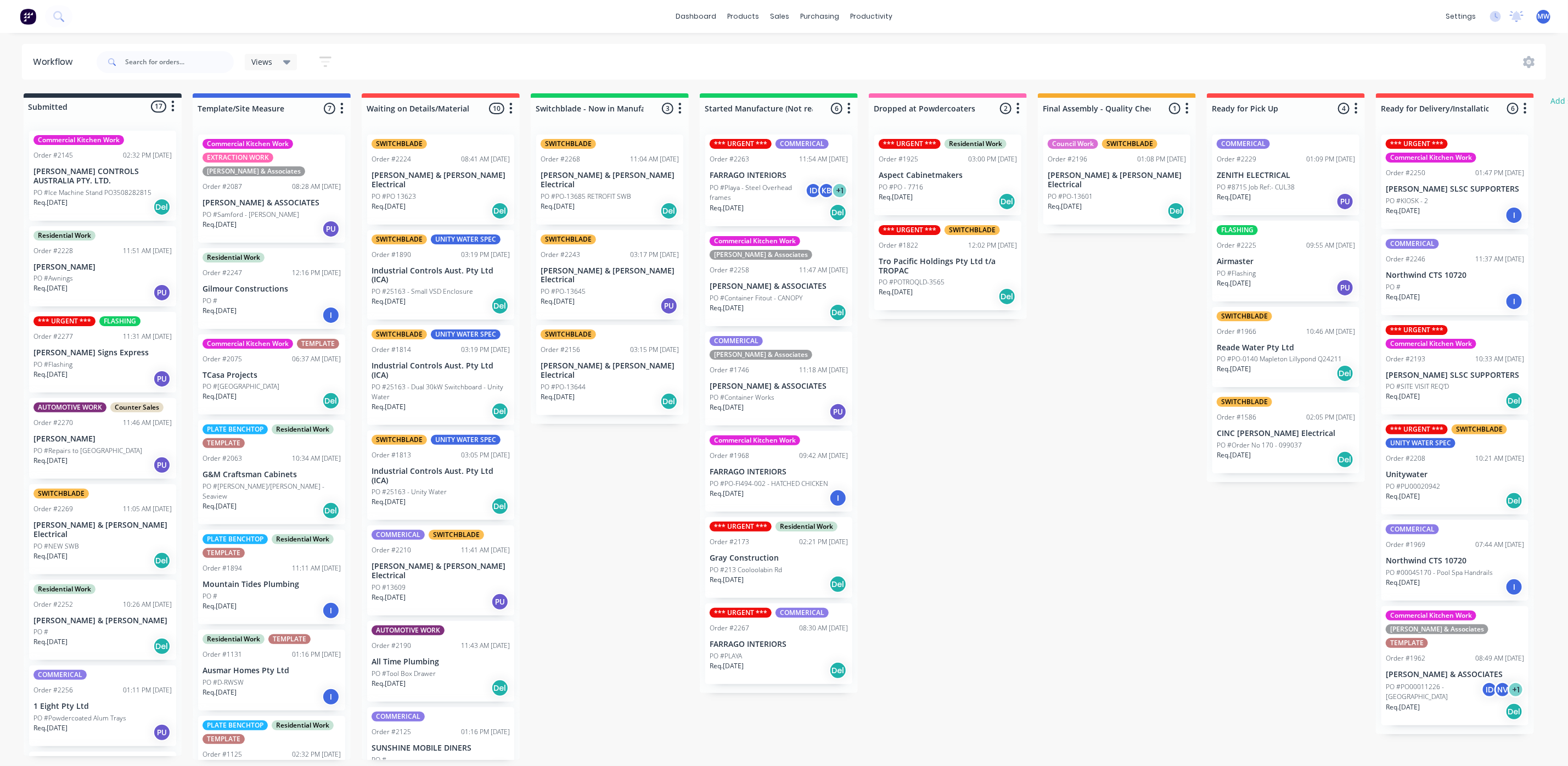
drag, startPoint x: 972, startPoint y: 500, endPoint x: 554, endPoint y: 518, distance: 418.4
click at [967, 500] on div "Submitted 17 Status colour #273444 hex #273444 Save Cancel Summaries Total orde…" at bounding box center [906, 426] width 1830 height 666
click at [560, 512] on div "Submitted 17 Status colour #273444 hex #273444 Save Cancel Summaries Total orde…" at bounding box center [906, 426] width 1830 height 666
click at [1047, 480] on div "Submitted 17 Status colour #273444 hex #273444 Save Cancel Summaries Total orde…" at bounding box center [906, 426] width 1830 height 666
click at [905, 412] on div "Submitted 17 Status colour #273444 hex #273444 Save Cancel Summaries Total orde…" at bounding box center [906, 426] width 1830 height 666
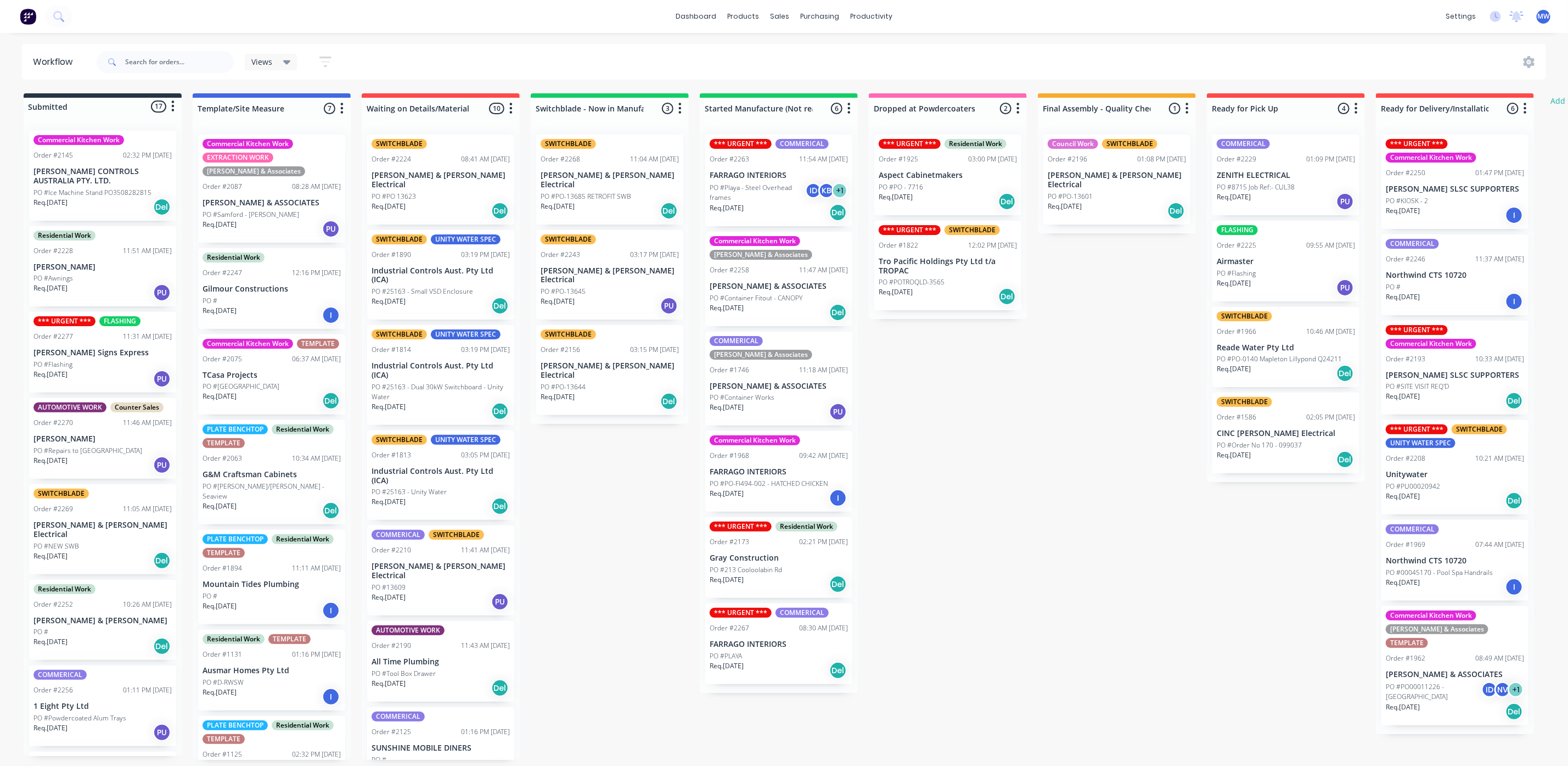
click at [576, 542] on div "Submitted 17 Status colour #273444 hex #273444 Save Cancel Summaries Total orde…" at bounding box center [906, 426] width 1830 height 666
click at [1097, 457] on div "Submitted 17 Status colour #273444 hex #273444 Save Cancel Summaries Total orde…" at bounding box center [906, 426] width 1830 height 666
click at [1059, 517] on div "Submitted 17 Status colour #273444 hex #273444 Save Cancel Summaries Total orde…" at bounding box center [906, 426] width 1830 height 666
click at [546, 582] on div "Submitted 17 Status colour #273444 hex #273444 Save Cancel Summaries Total orde…" at bounding box center [906, 426] width 1830 height 666
drag, startPoint x: 1114, startPoint y: 511, endPoint x: 975, endPoint y: 509, distance: 139.0
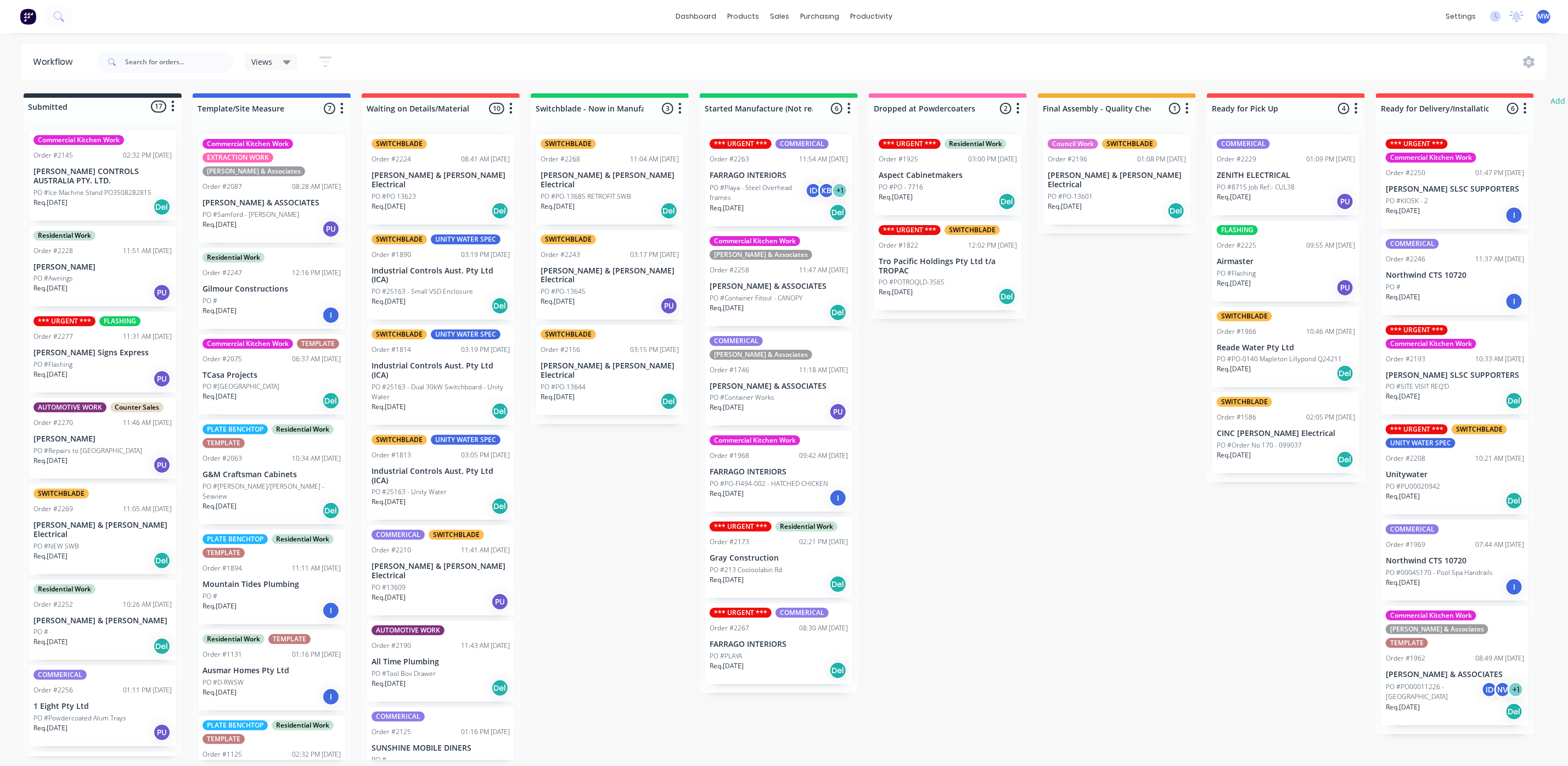
click at [1111, 510] on div "Submitted 17 Status colour #273444 hex #273444 Save Cancel Summaries Total orde…" at bounding box center [906, 426] width 1830 height 666
click at [586, 529] on div "Submitted 17 Status colour #273444 hex #273444 Save Cancel Summaries Total orde…" at bounding box center [906, 426] width 1830 height 666
click at [1087, 510] on div "Submitted 17 Status colour #273444 hex #273444 Save Cancel Summaries Total orde…" at bounding box center [906, 426] width 1830 height 666
click at [683, 516] on div "Submitted 17 Status colour #273444 hex #273444 Save Cancel Summaries Total orde…" at bounding box center [906, 426] width 1830 height 666
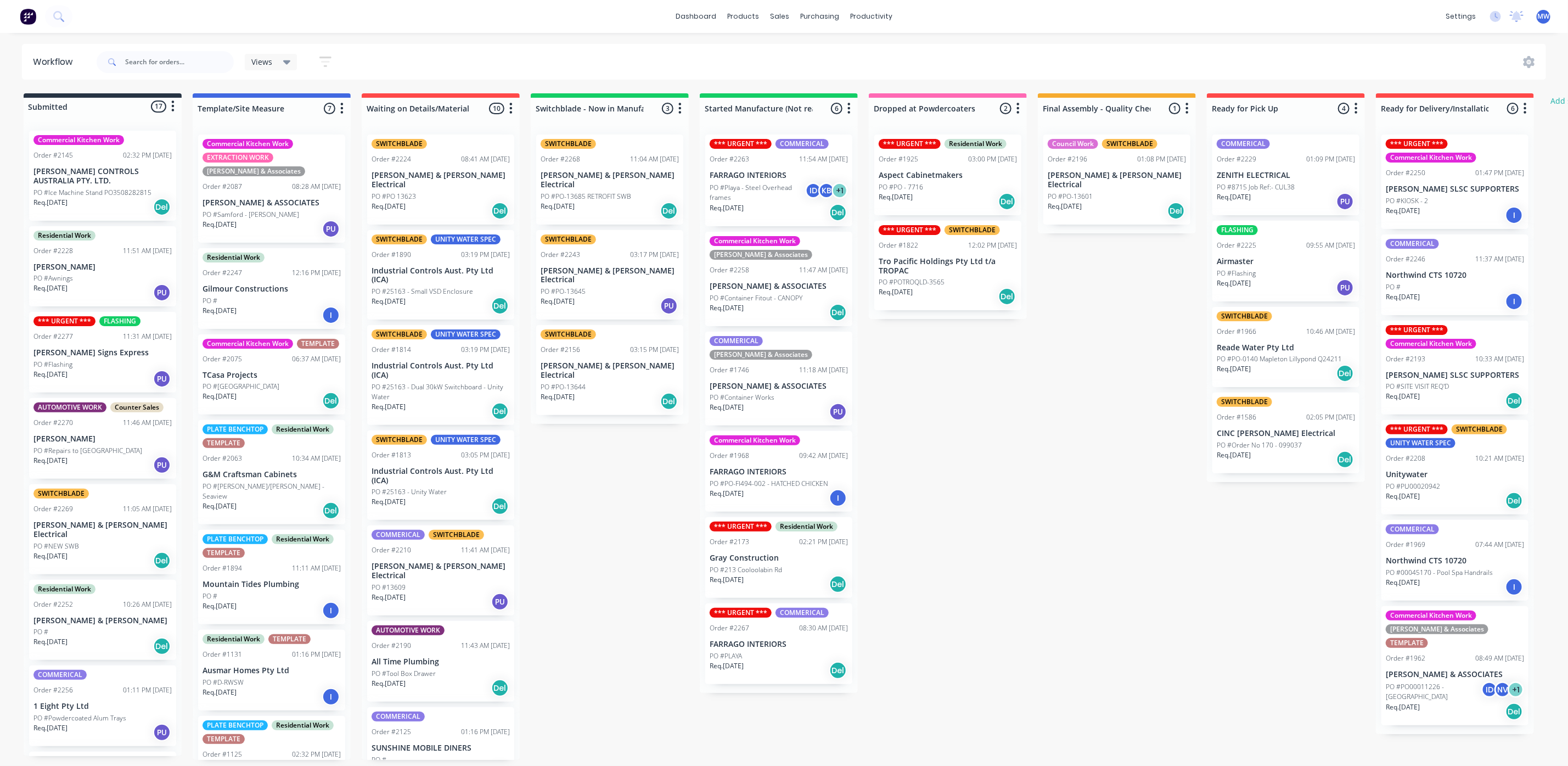
click at [614, 520] on div "Submitted 17 Status colour #273444 hex #273444 Save Cancel Summaries Total orde…" at bounding box center [906, 426] width 1830 height 666
click at [631, 471] on div "Submitted 17 Status colour #273444 hex #273444 Save Cancel Summaries Total orde…" at bounding box center [906, 426] width 1830 height 666
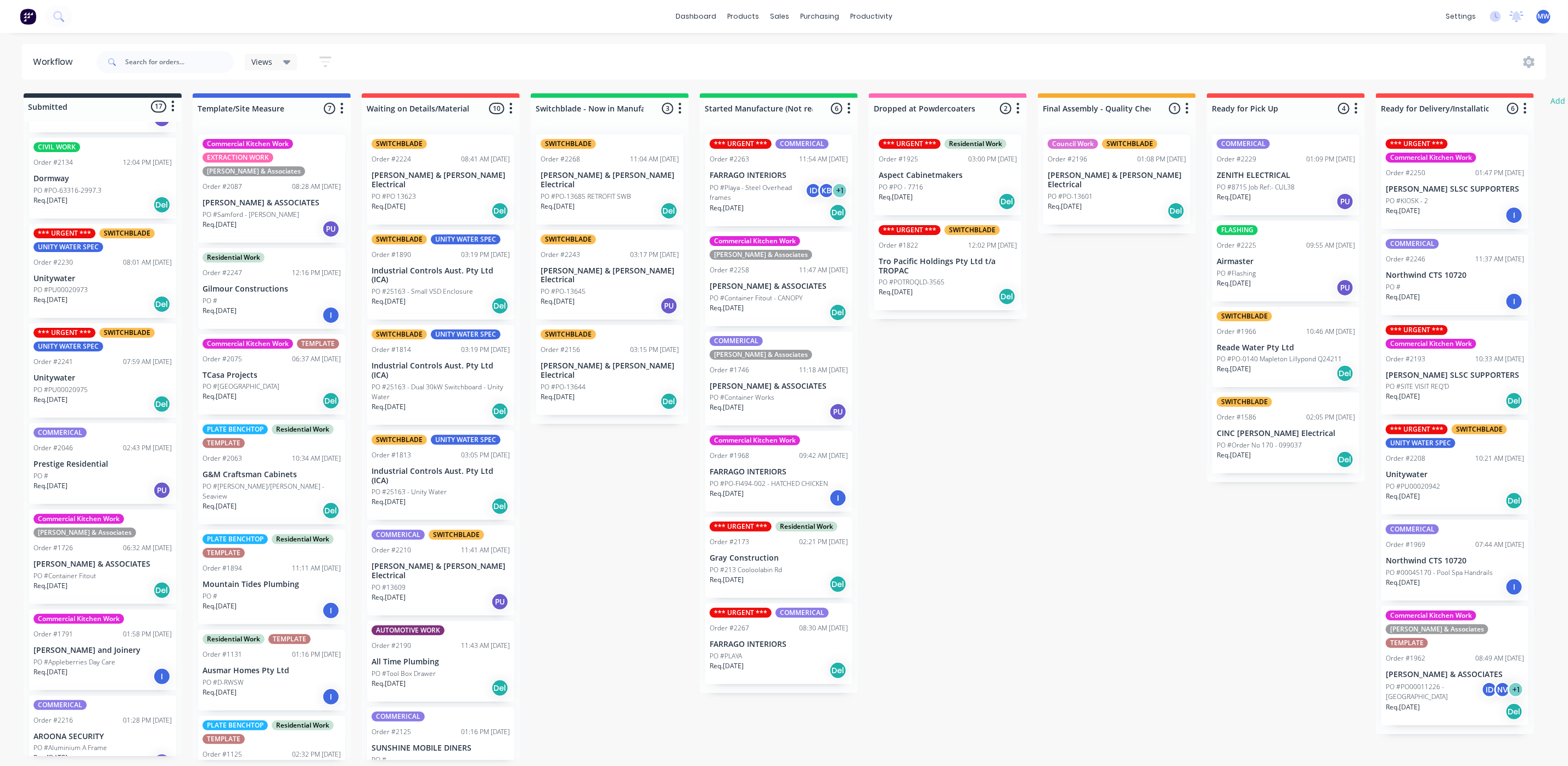
scroll to position [864, 0]
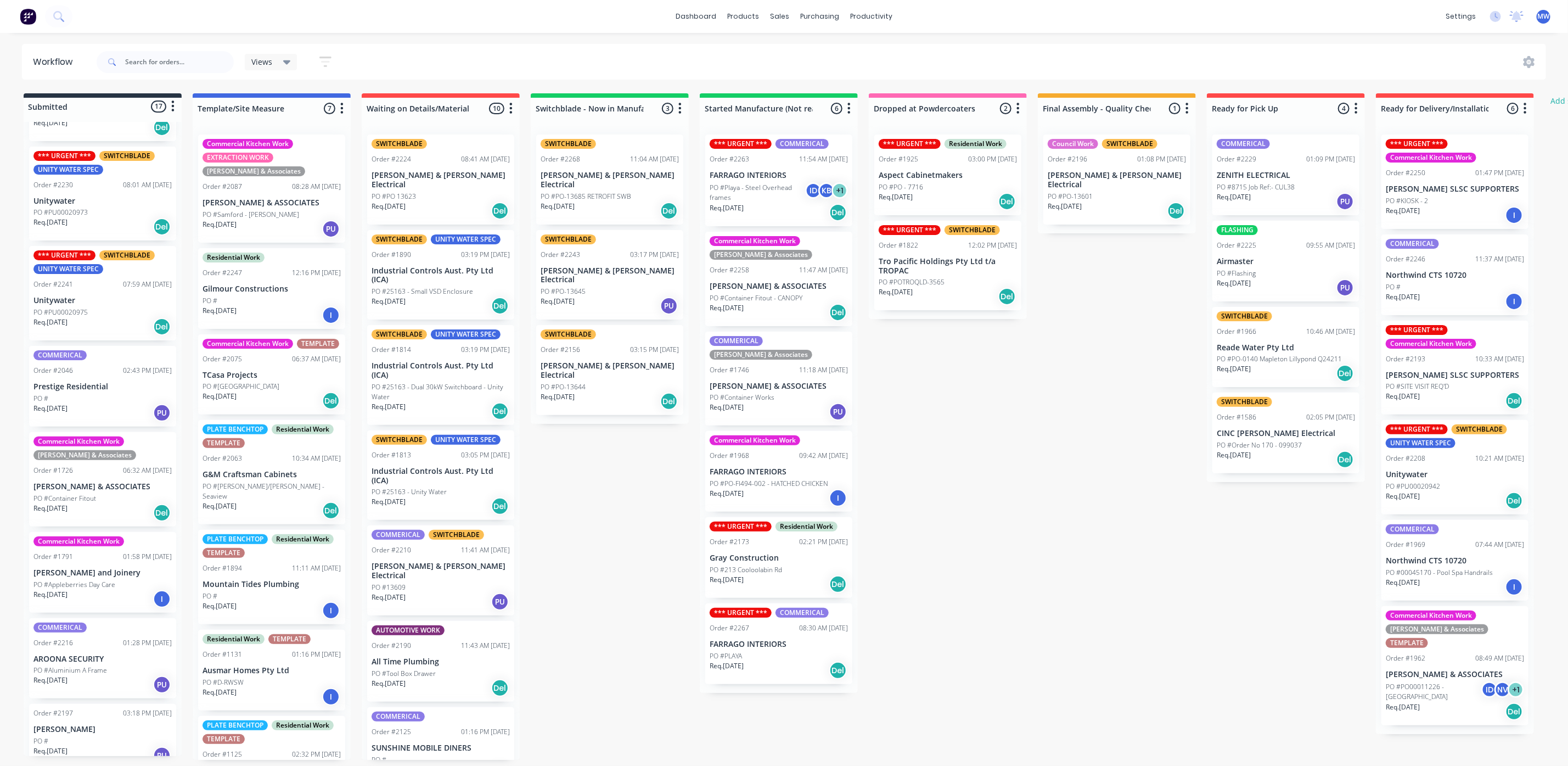
click at [110, 254] on div "*** URGENT *** SWITCHBLADE UNITY WATER SPEC" at bounding box center [102, 262] width 138 height 24
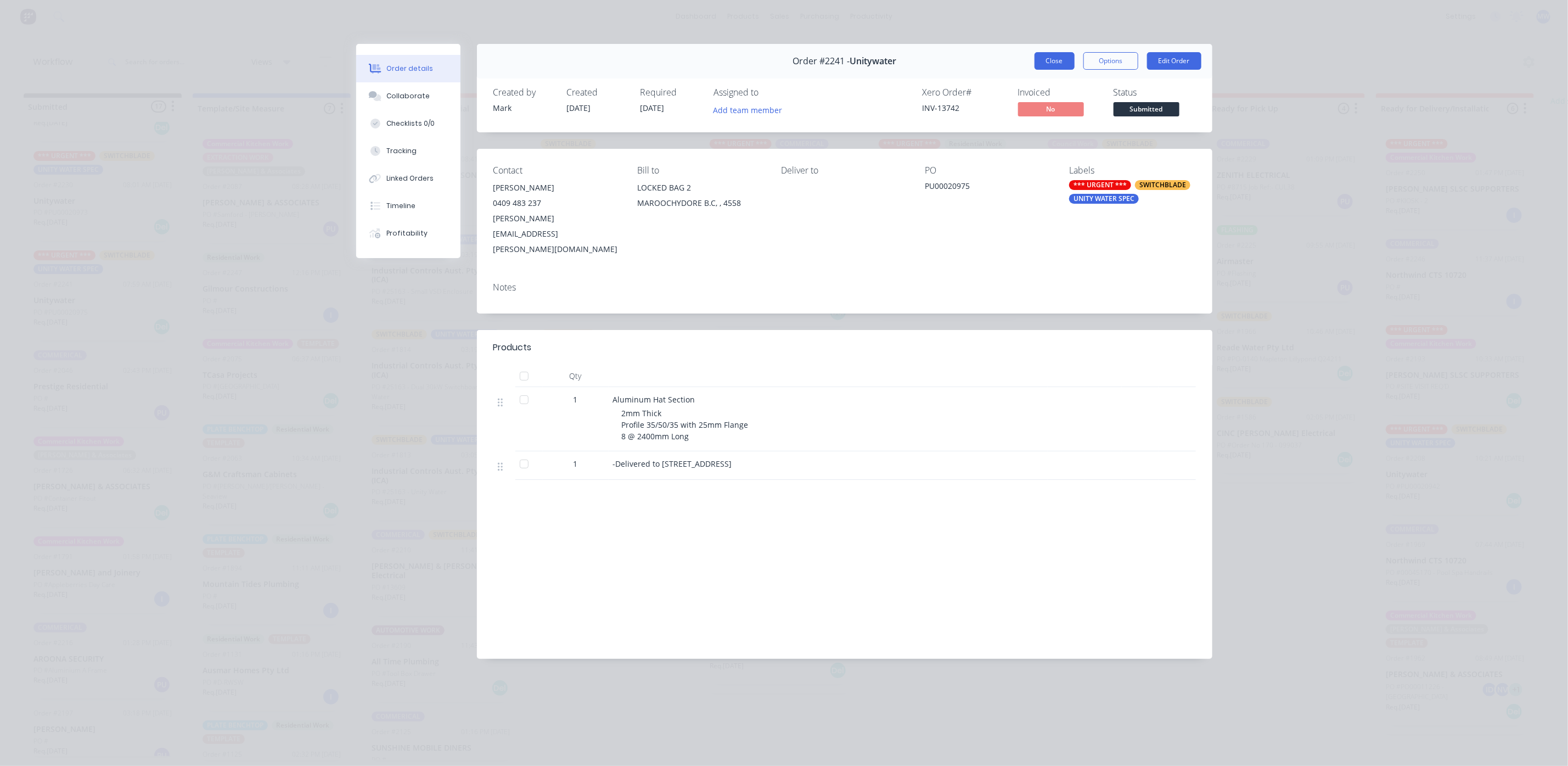
click at [1051, 63] on button "Close" at bounding box center [1054, 61] width 40 height 18
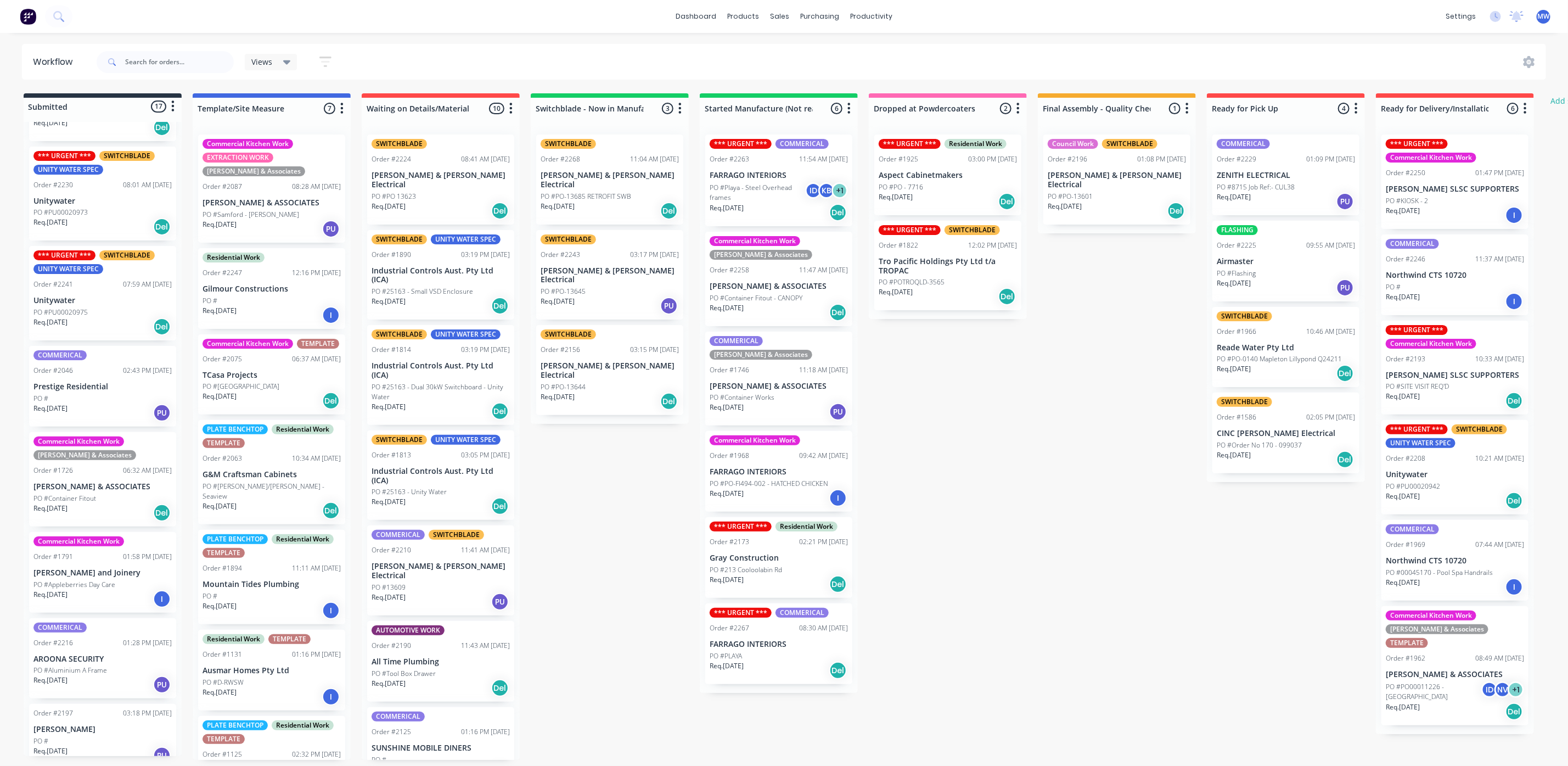
click at [68, 296] on p "Unitywater" at bounding box center [102, 300] width 138 height 9
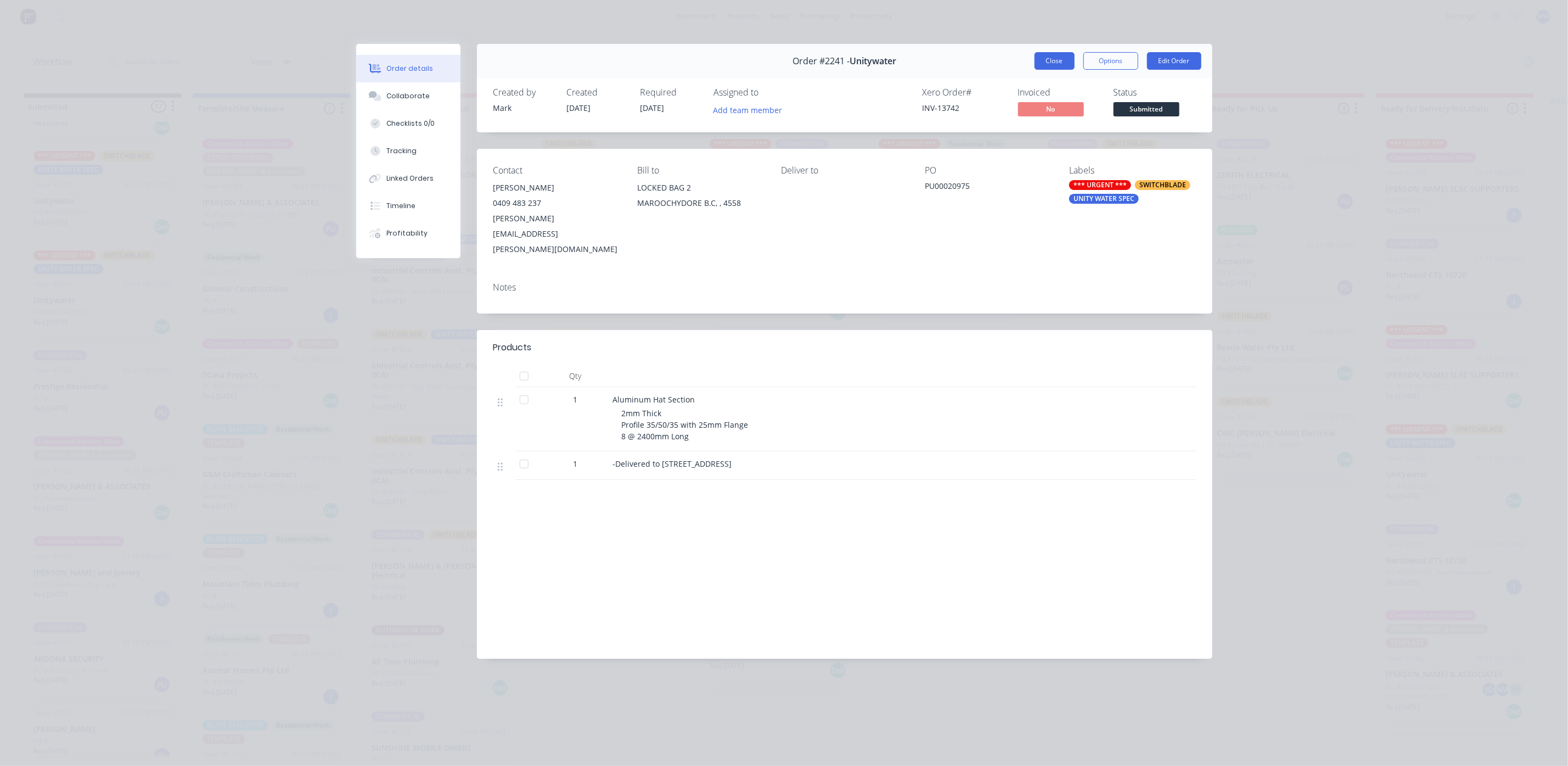
click at [1049, 60] on button "Close" at bounding box center [1054, 61] width 40 height 18
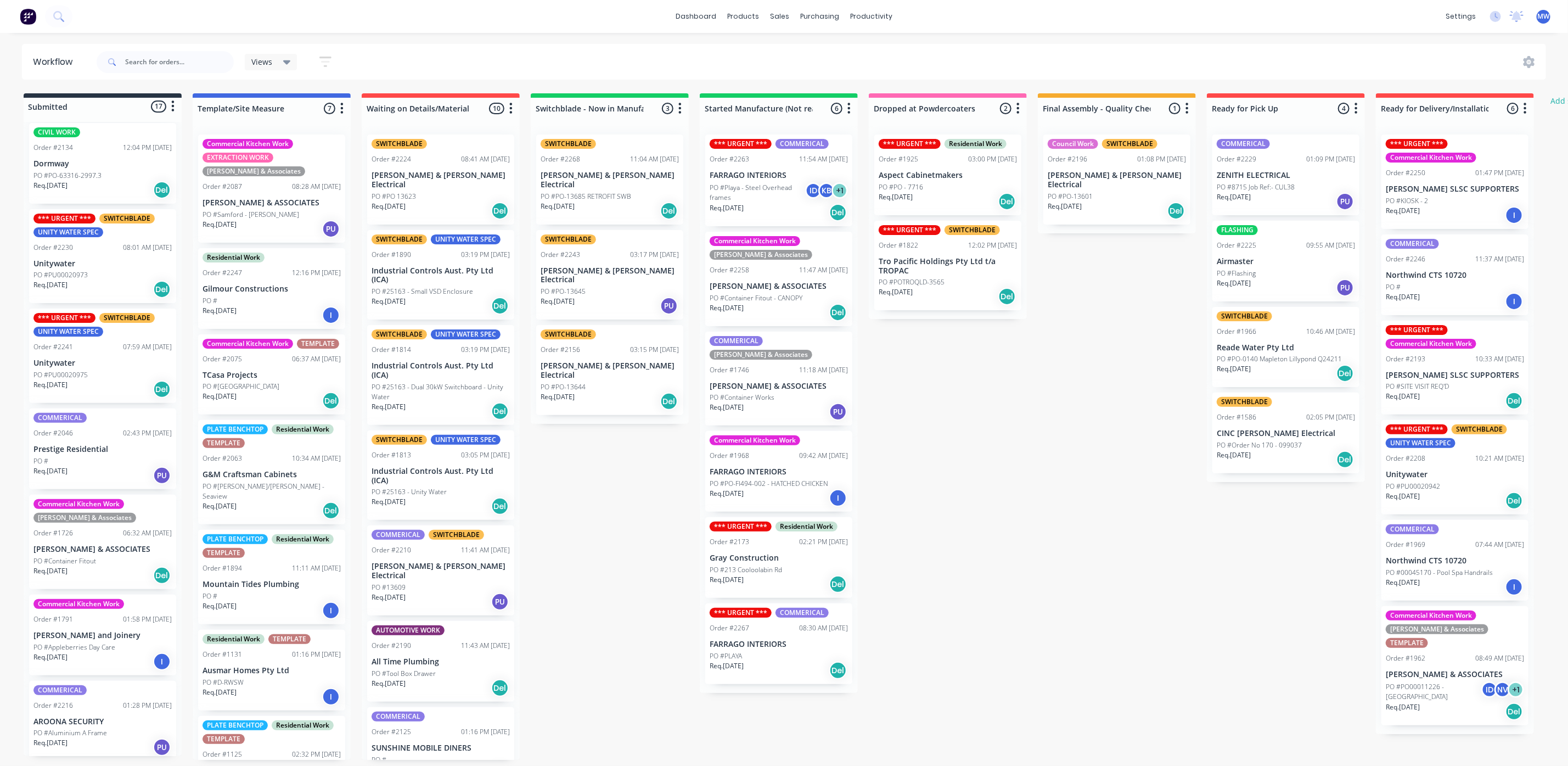
scroll to position [534, 0]
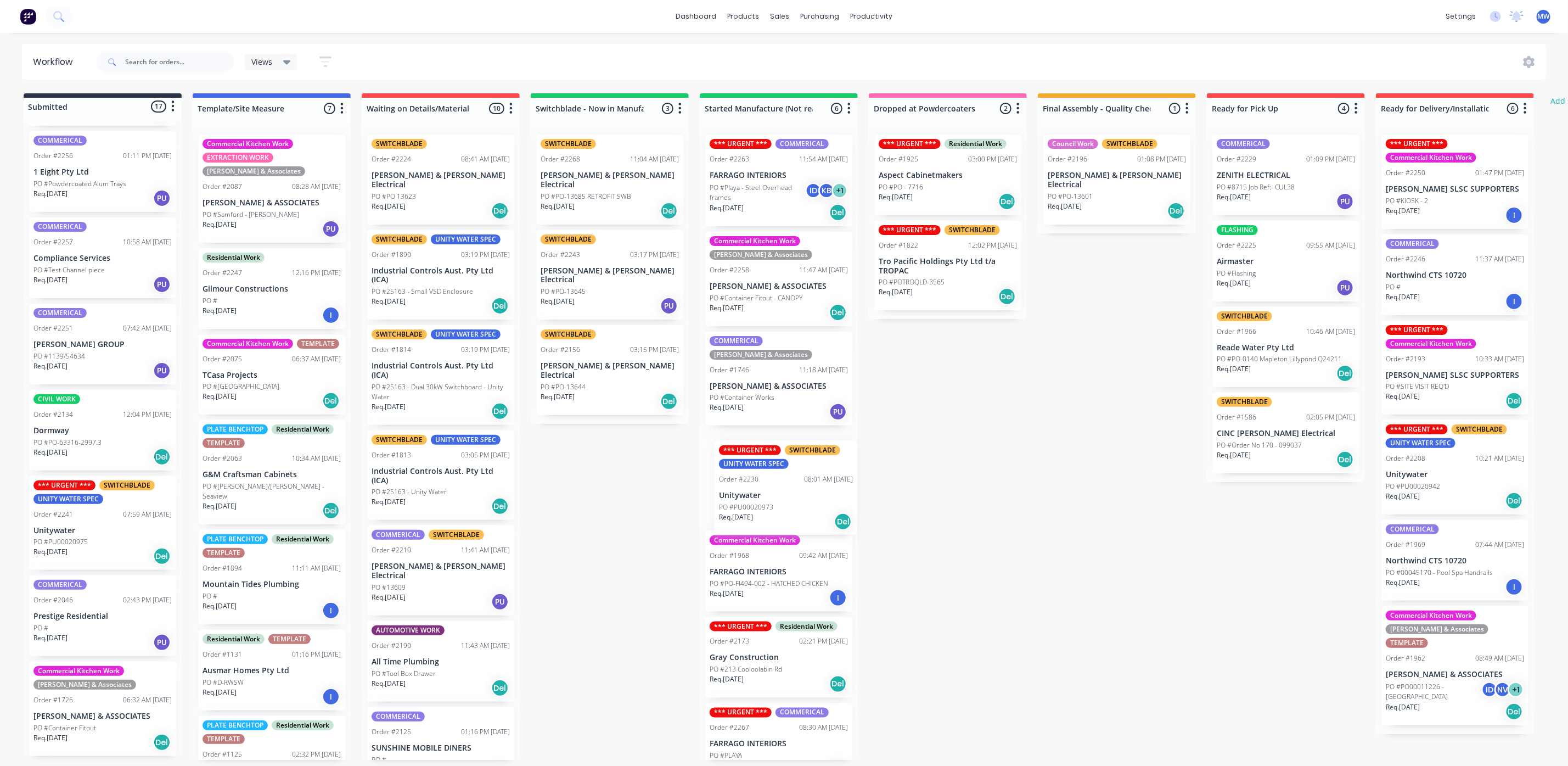
drag, startPoint x: 103, startPoint y: 533, endPoint x: 795, endPoint y: 506, distance: 692.5
click at [795, 506] on div "Submitted 17 Status colour #273444 hex #273444 Save Cancel Summaries Total orde…" at bounding box center [906, 426] width 1830 height 666
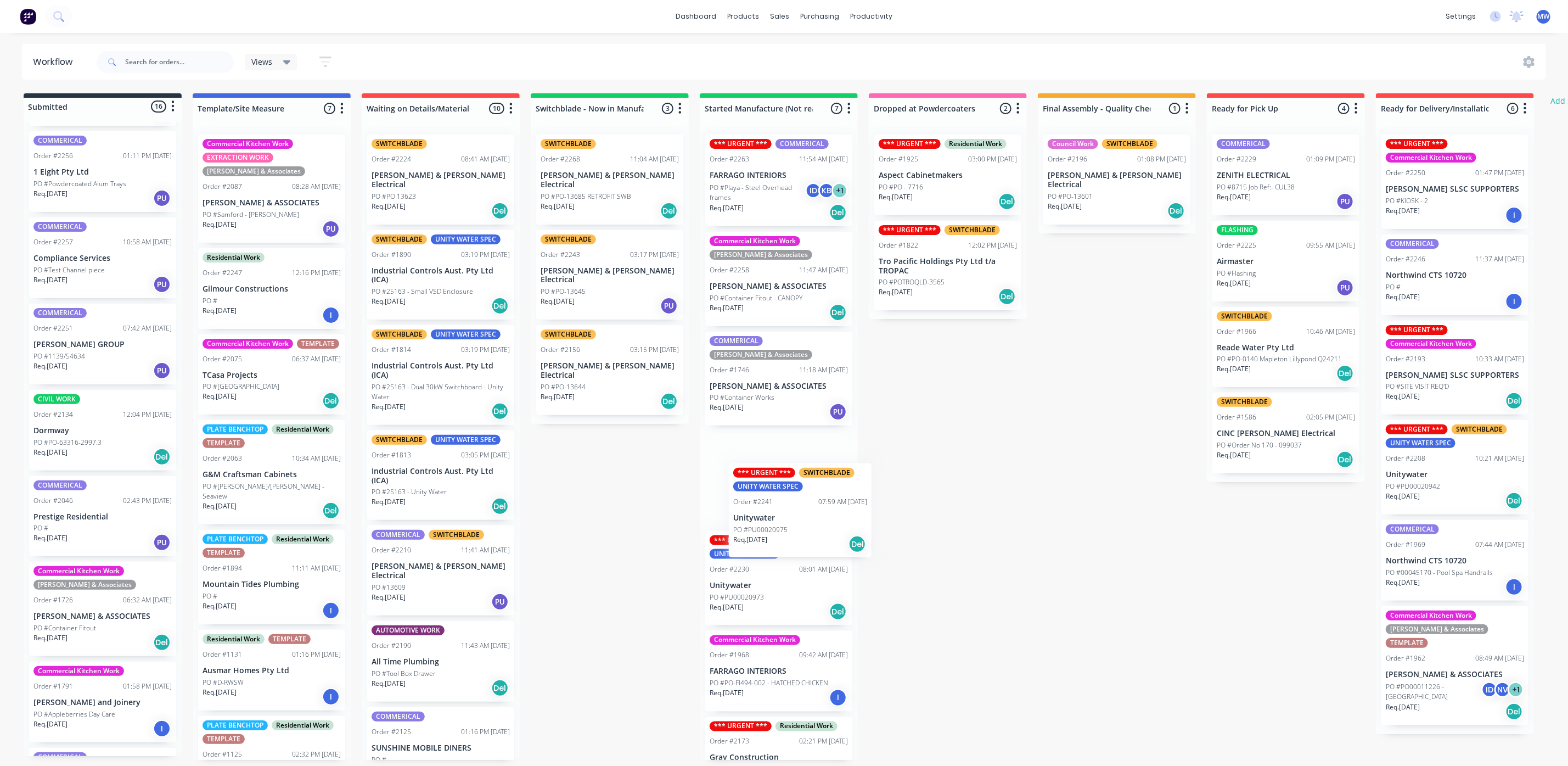
drag, startPoint x: 89, startPoint y: 512, endPoint x: 818, endPoint y: 511, distance: 729.0
click at [819, 506] on div "Submitted 16 Status colour #273444 hex #273444 Save Cancel Summaries Total orde…" at bounding box center [906, 426] width 1830 height 666
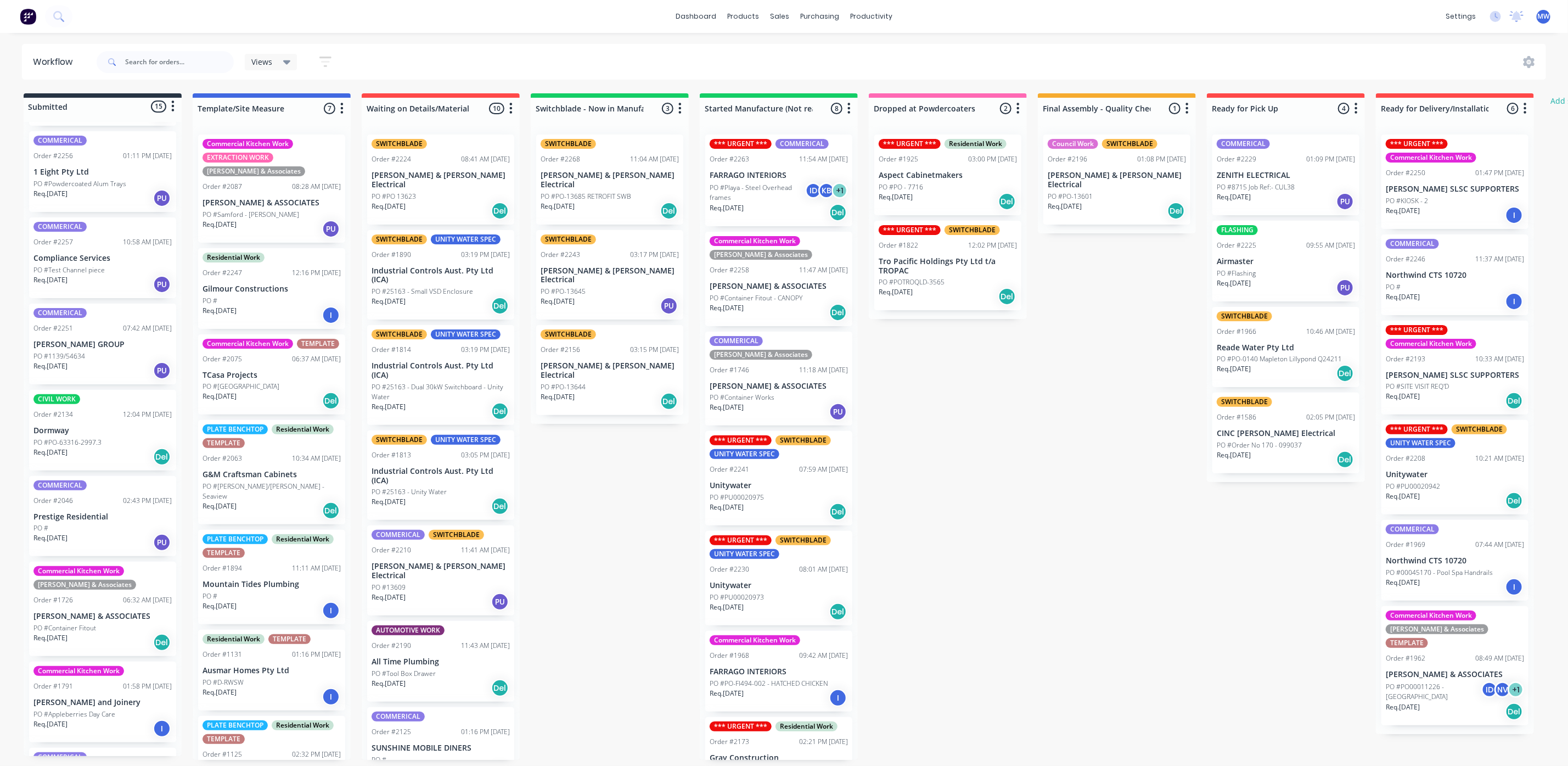
scroll to position [7, 0]
click at [790, 503] on div "Req. [DATE] Del" at bounding box center [779, 512] width 138 height 19
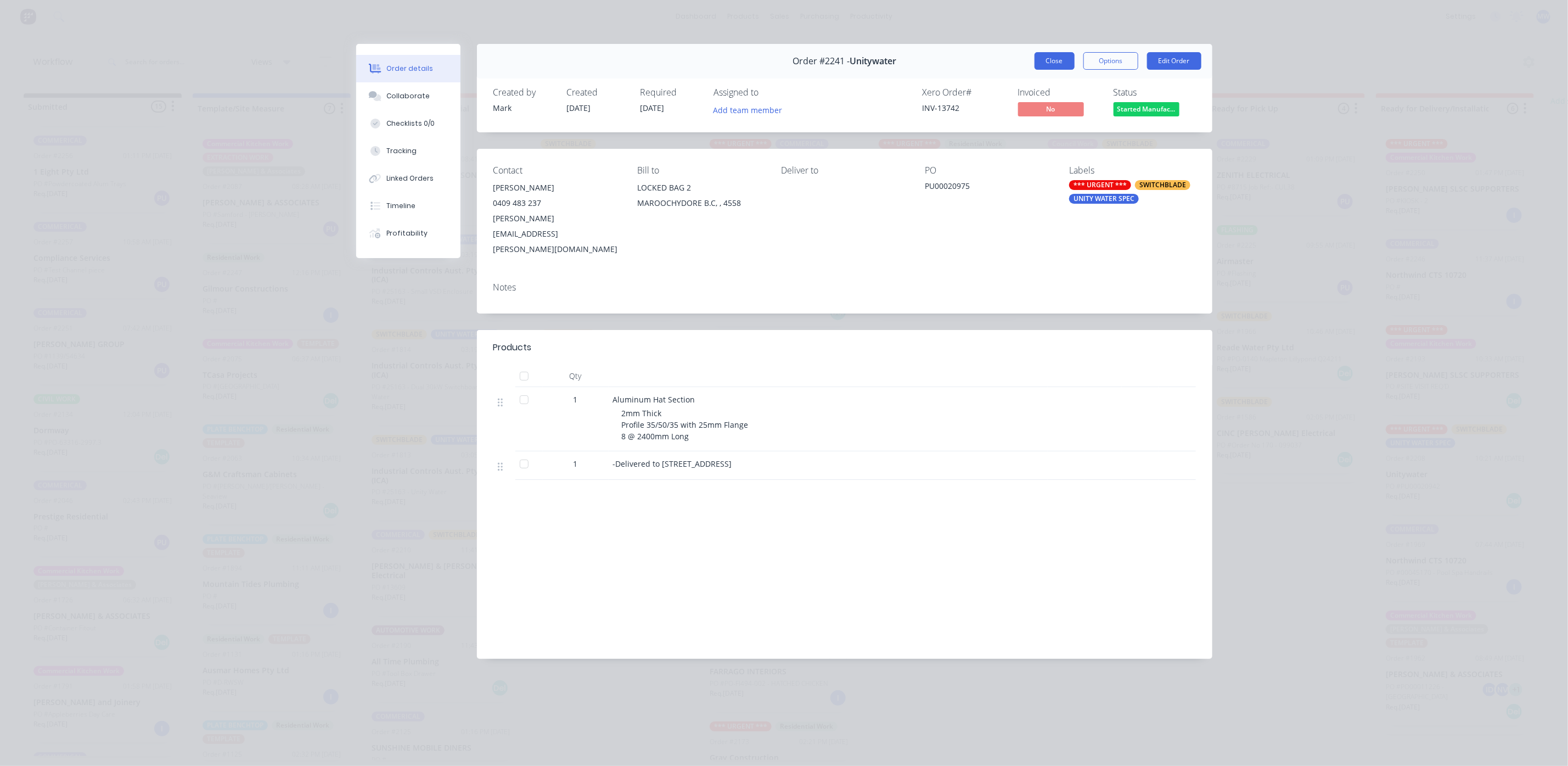
click at [1059, 68] on button "Close" at bounding box center [1054, 61] width 40 height 18
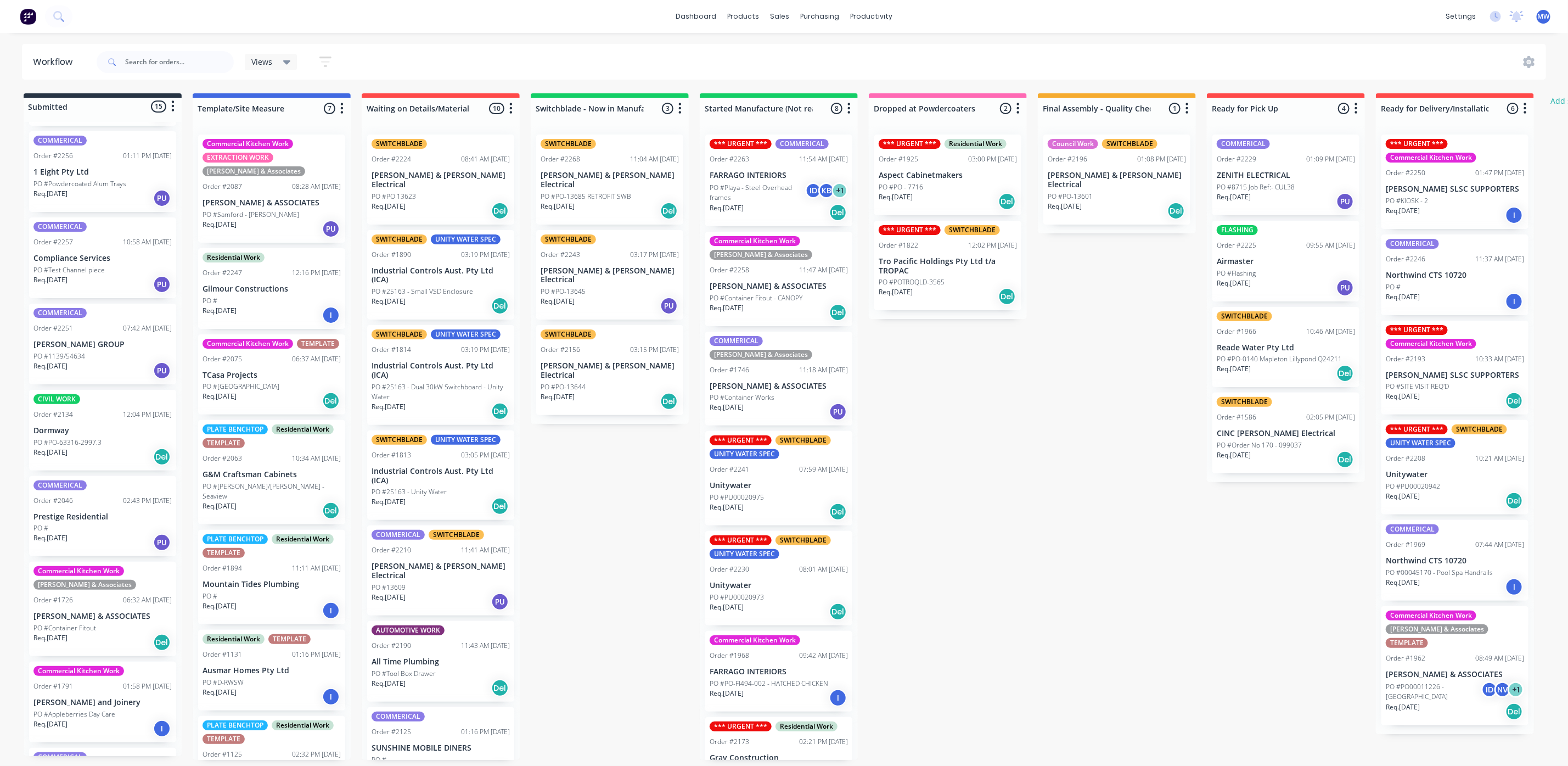
click at [653, 565] on div "Submitted 15 Status colour #273444 hex #273444 Save Cancel Summaries Total orde…" at bounding box center [906, 426] width 1830 height 666
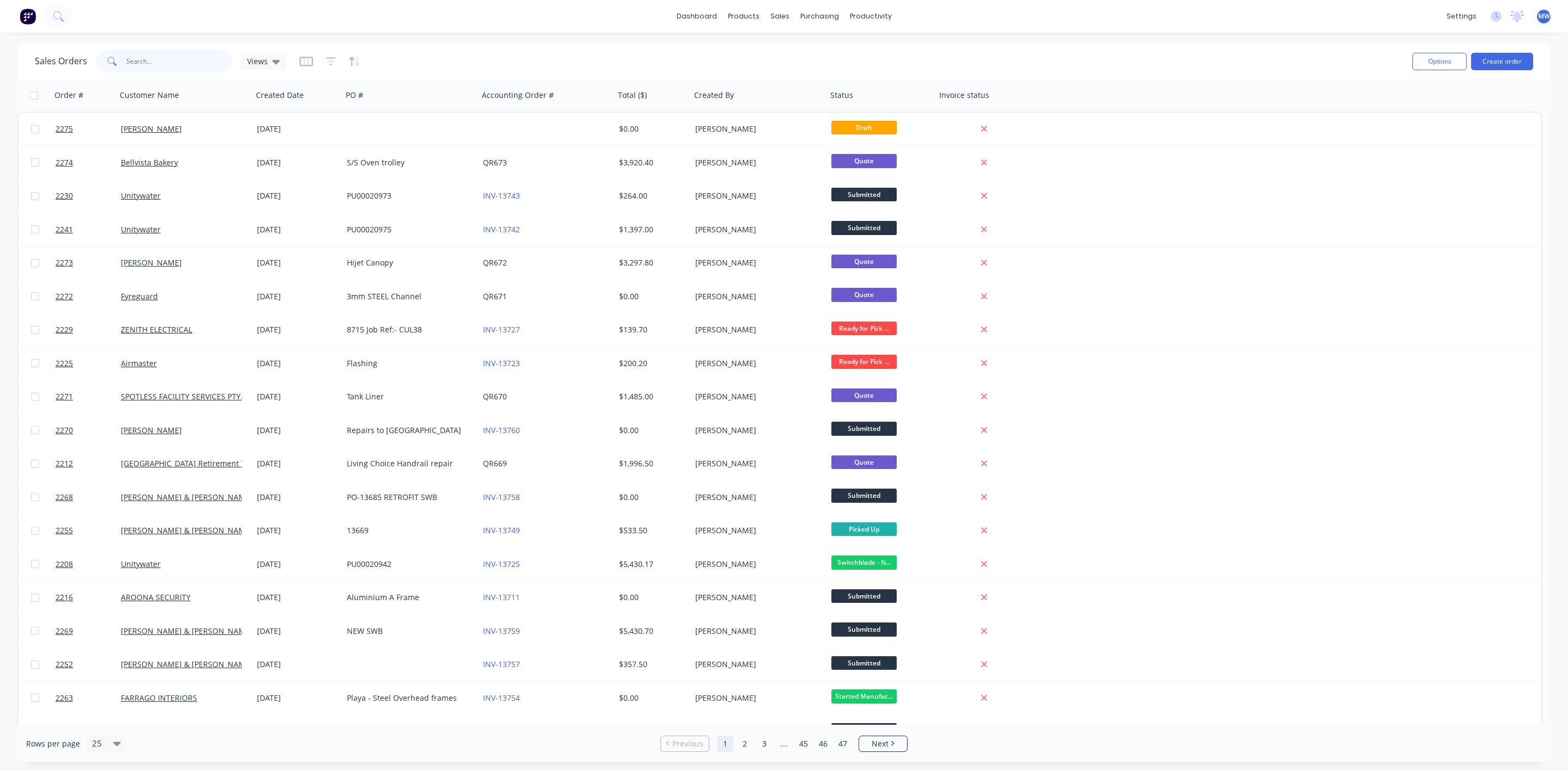
click at [172, 69] on input "text" at bounding box center [179, 61] width 106 height 22
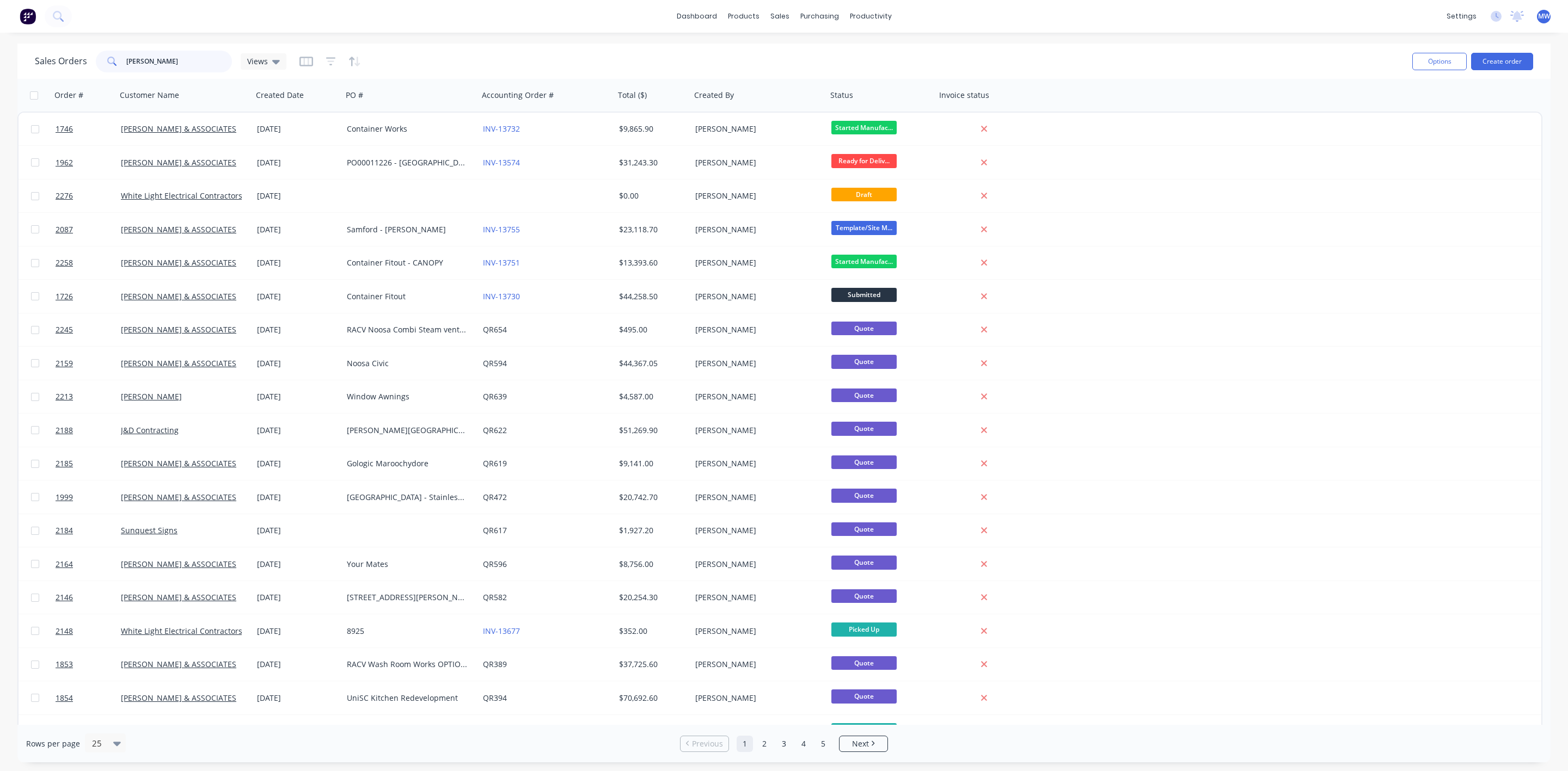
type input "hillers"
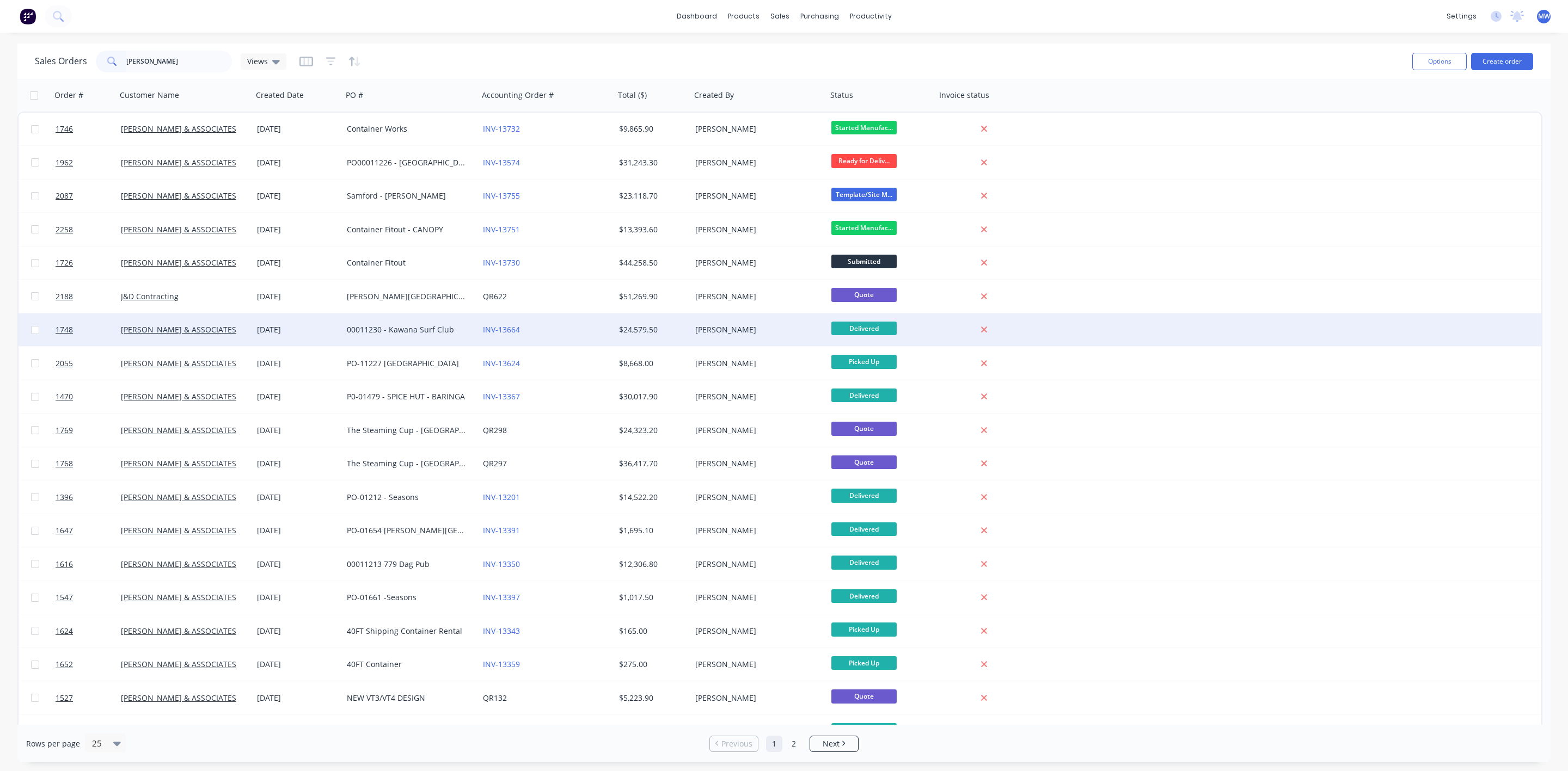
click at [347, 330] on div "00011230 - Kawana Surf Club" at bounding box center [407, 330] width 121 height 11
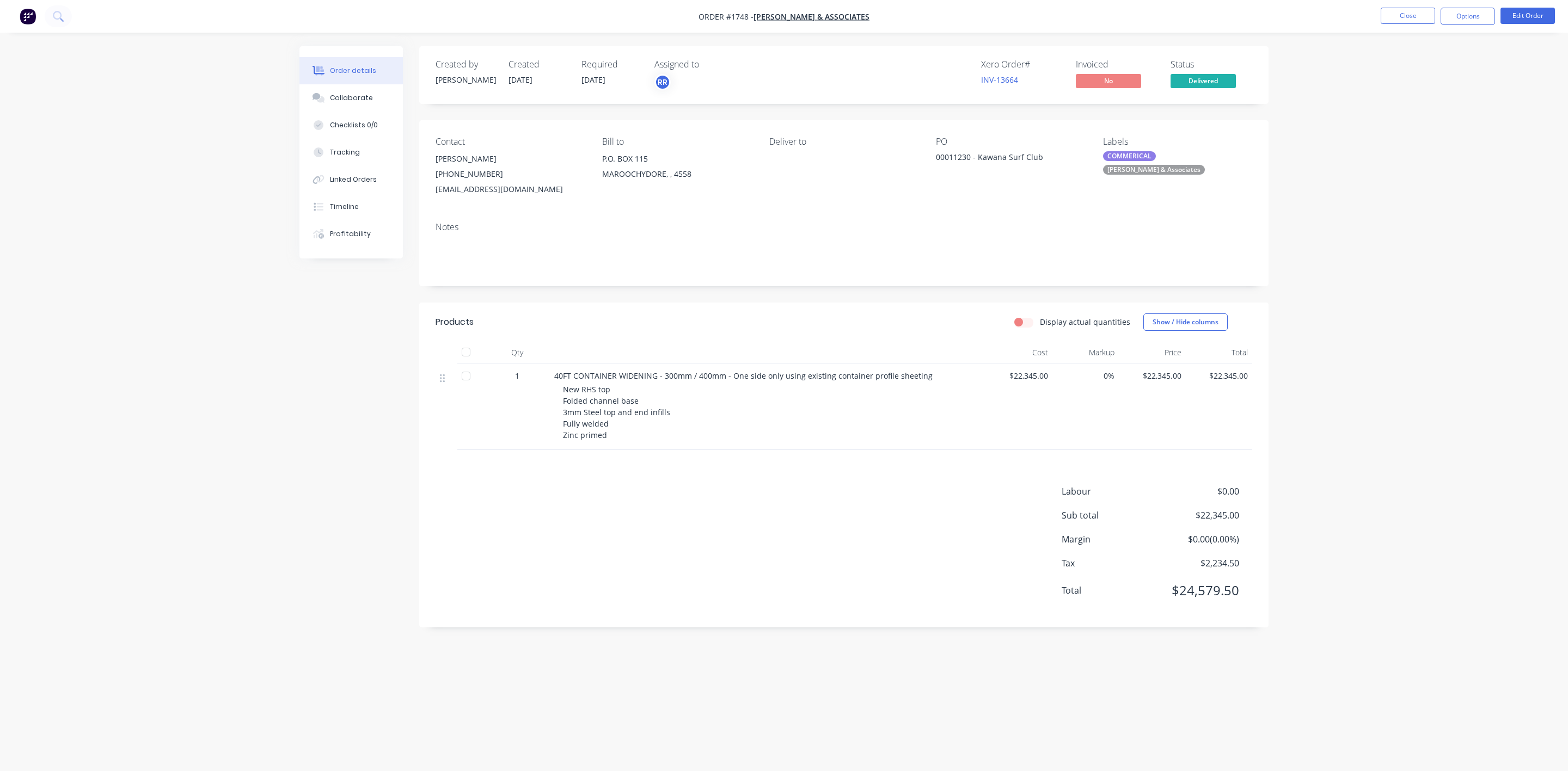
click at [1302, 444] on div "Order details Collaborate Checklists 0/0 Tracking Linked Orders Timeline Profit…" at bounding box center [784, 385] width 1568 height 771
click at [362, 94] on div "Collaborate" at bounding box center [351, 98] width 43 height 10
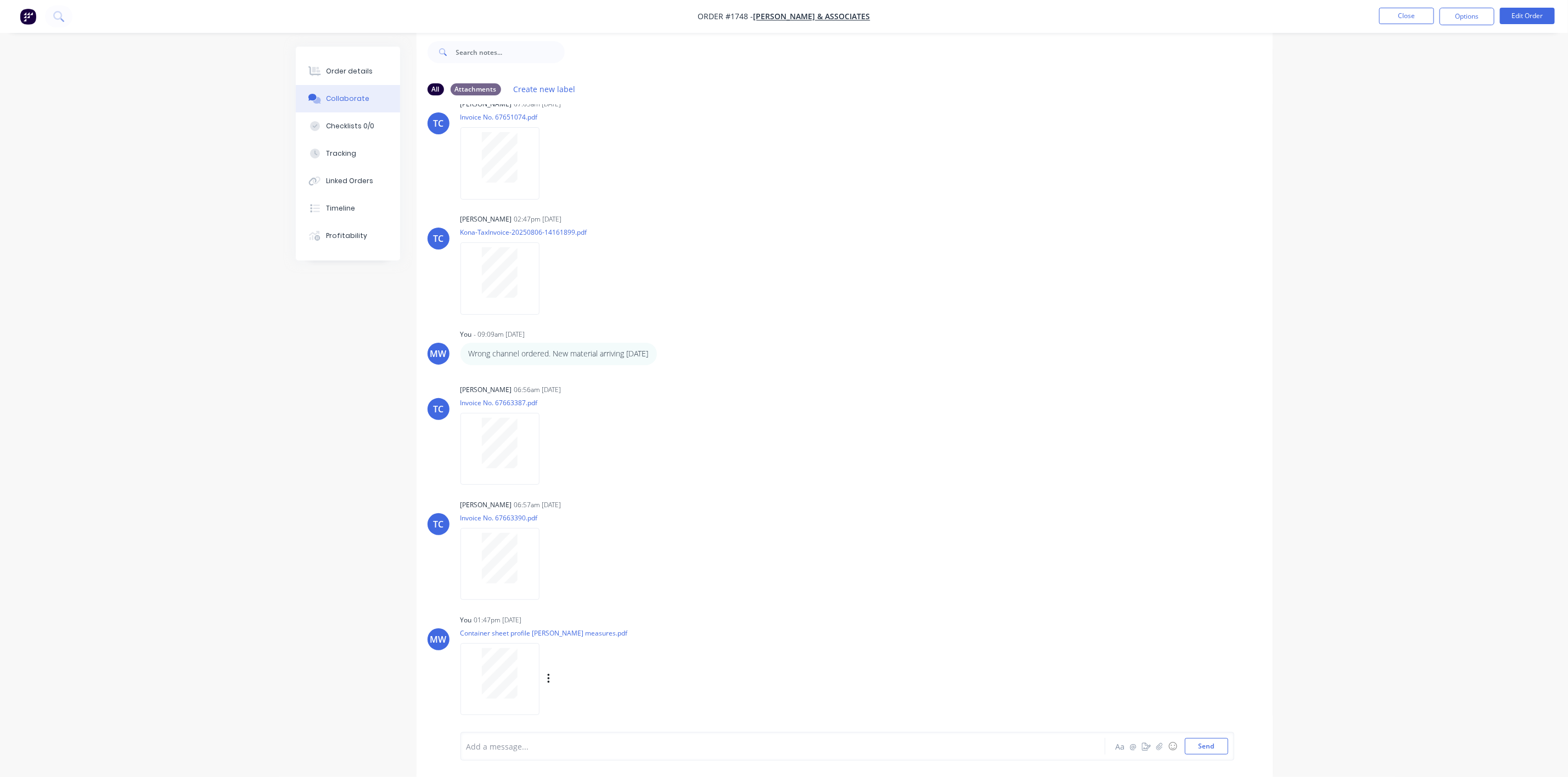
scroll to position [489, 0]
click at [521, 672] on div at bounding box center [500, 669] width 69 height 51
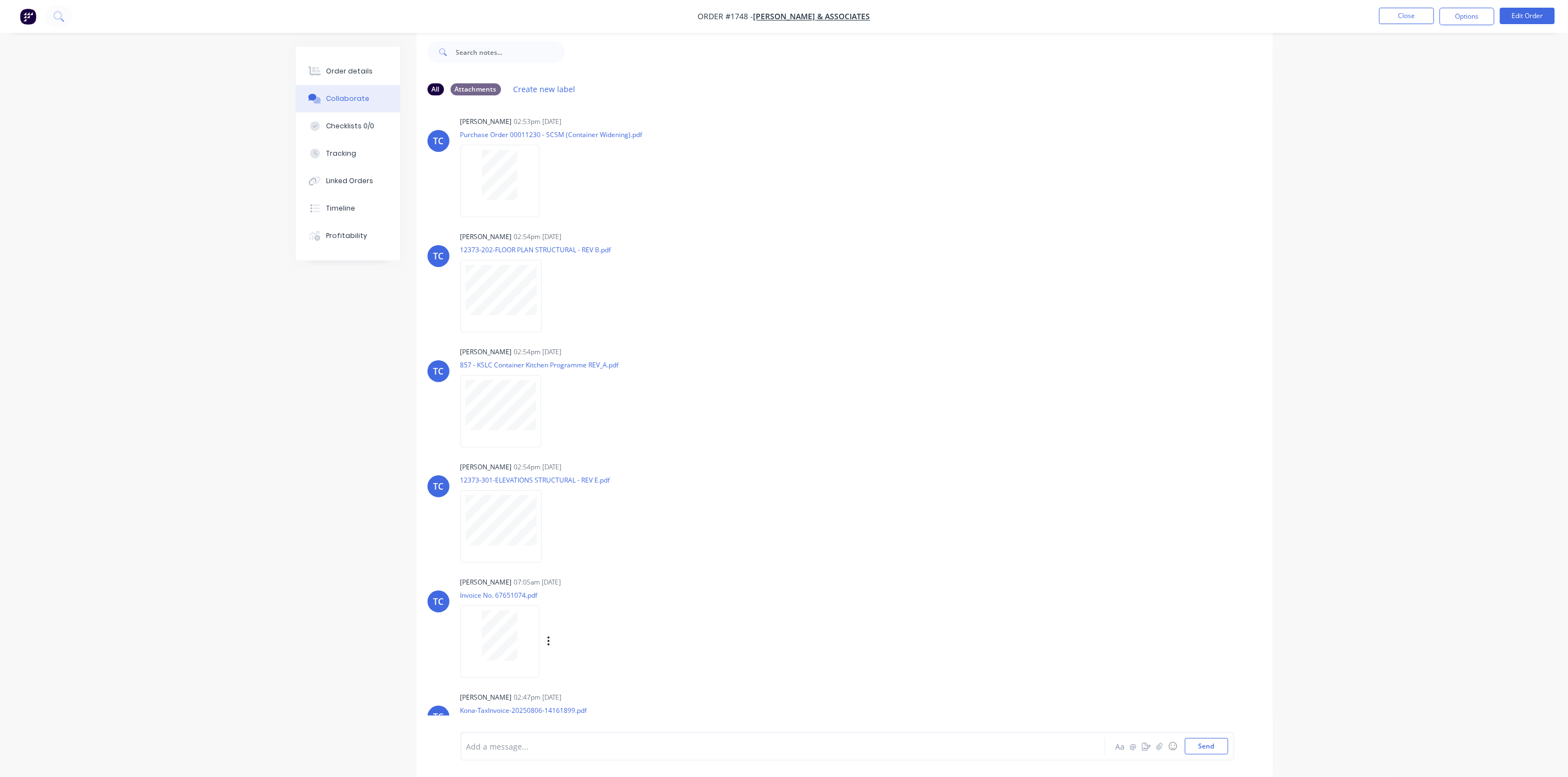
scroll to position [0, 0]
click at [348, 68] on div "Order details" at bounding box center [349, 71] width 46 height 10
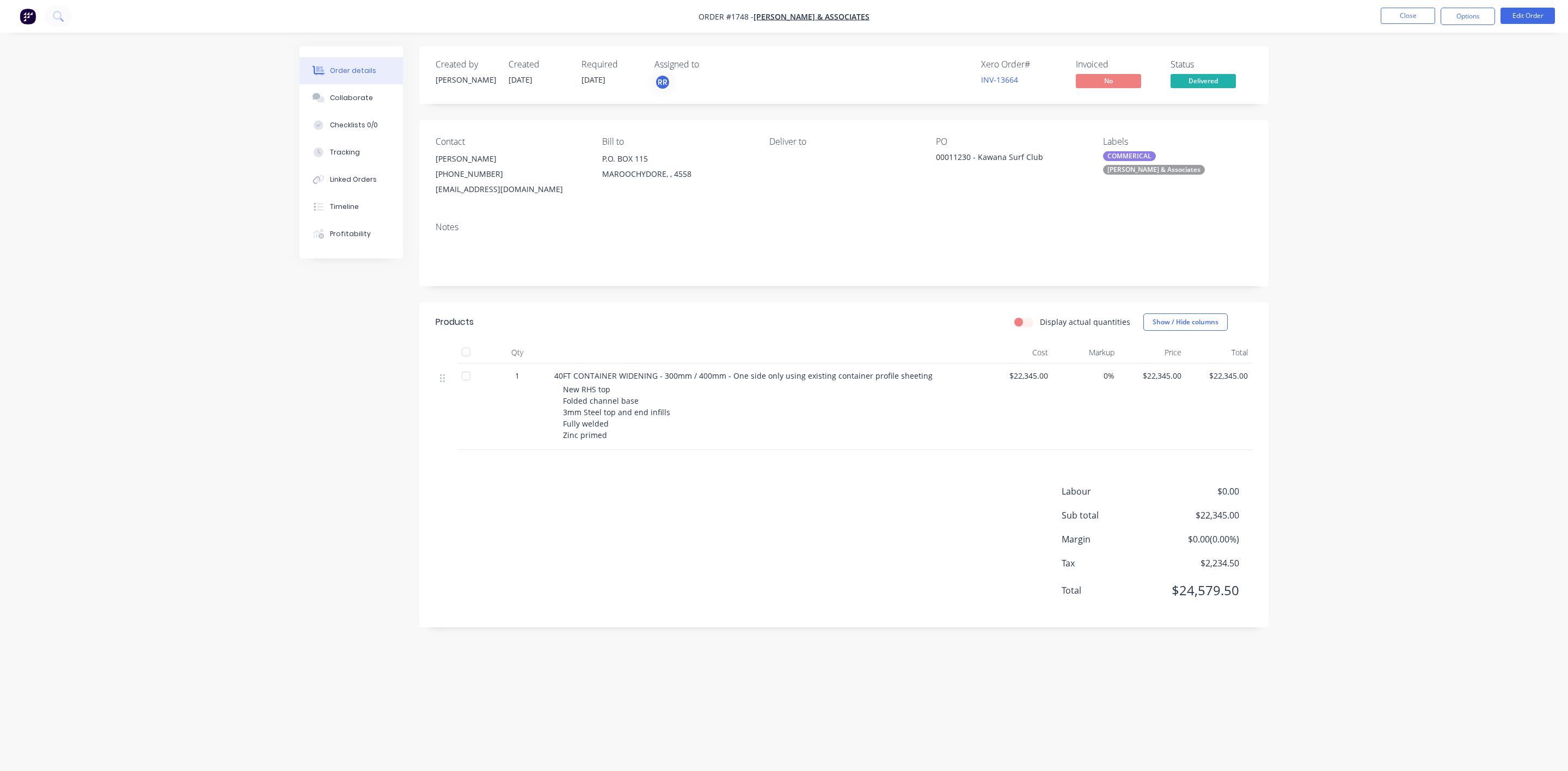
click at [353, 411] on div "Created by Tracy Created 31/07/25 Required 28/08/25 Assigned to RR Xero Order #…" at bounding box center [784, 365] width 969 height 637
click at [1415, 271] on div "Order details Collaborate Checklists 0/0 Tracking Linked Orders Timeline Profit…" at bounding box center [784, 385] width 1568 height 771
click at [1410, 18] on button "Close" at bounding box center [1408, 16] width 55 height 16
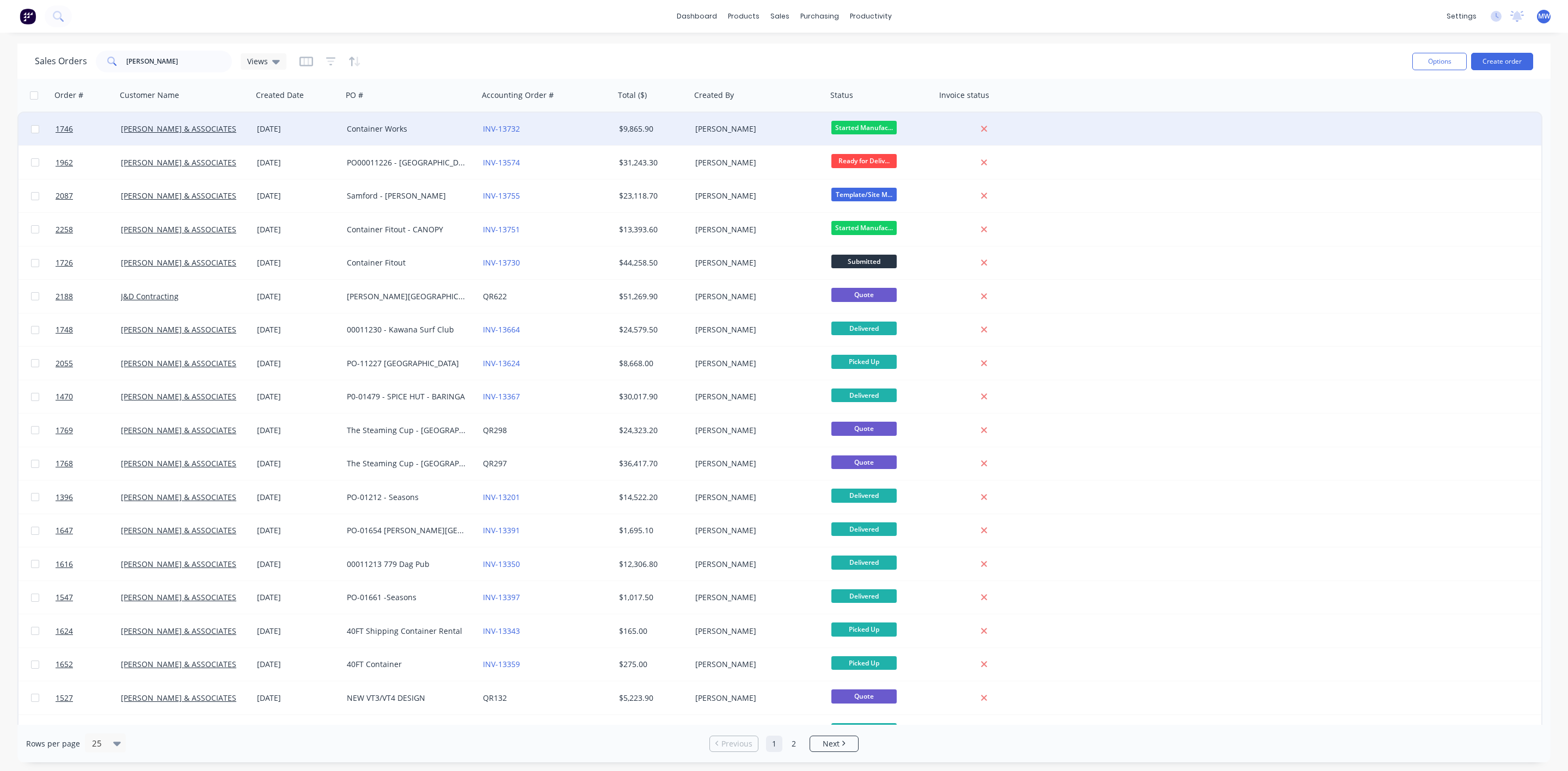
click at [376, 138] on div "Container Works" at bounding box center [410, 129] width 136 height 33
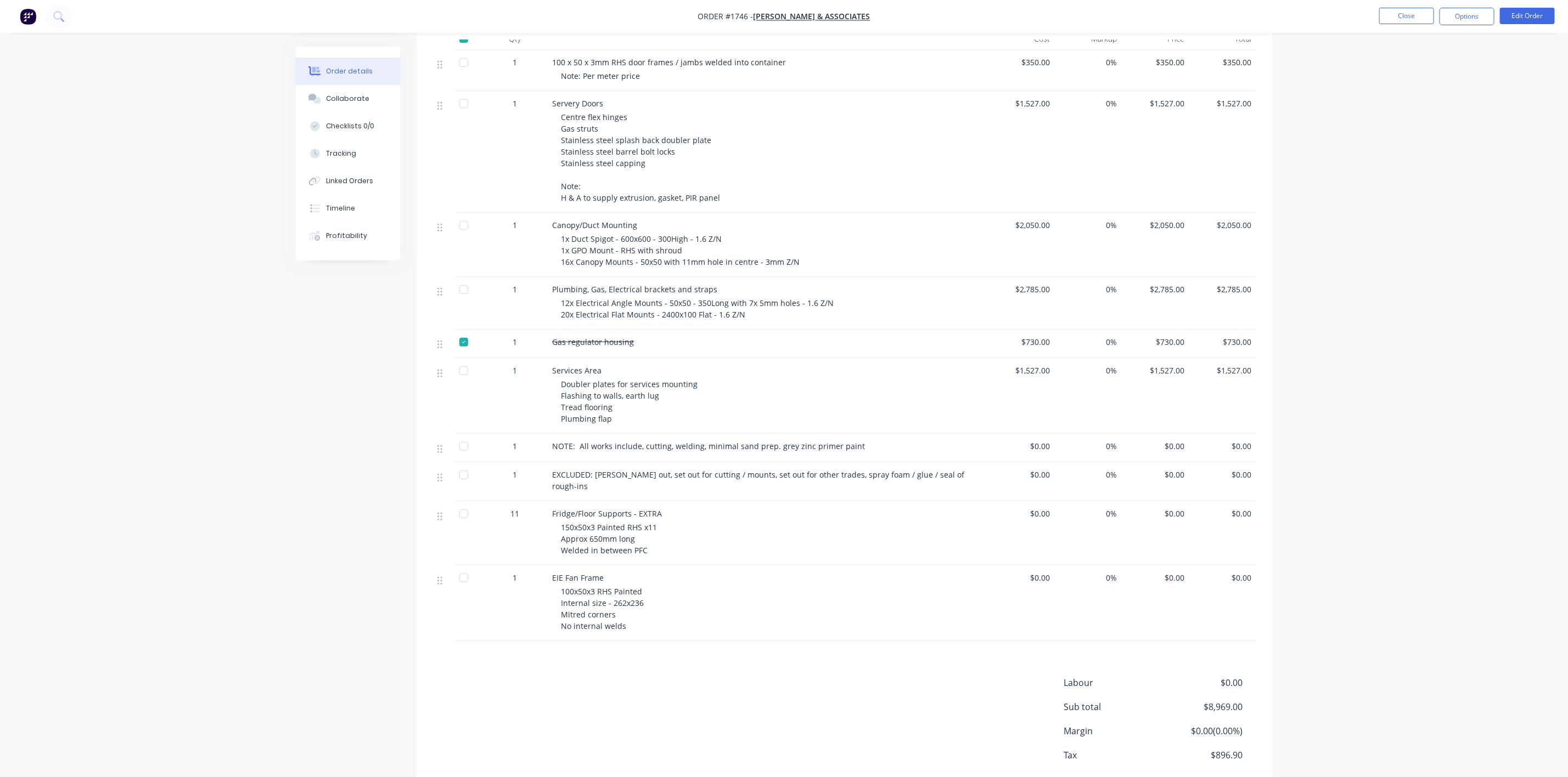
scroll to position [329, 0]
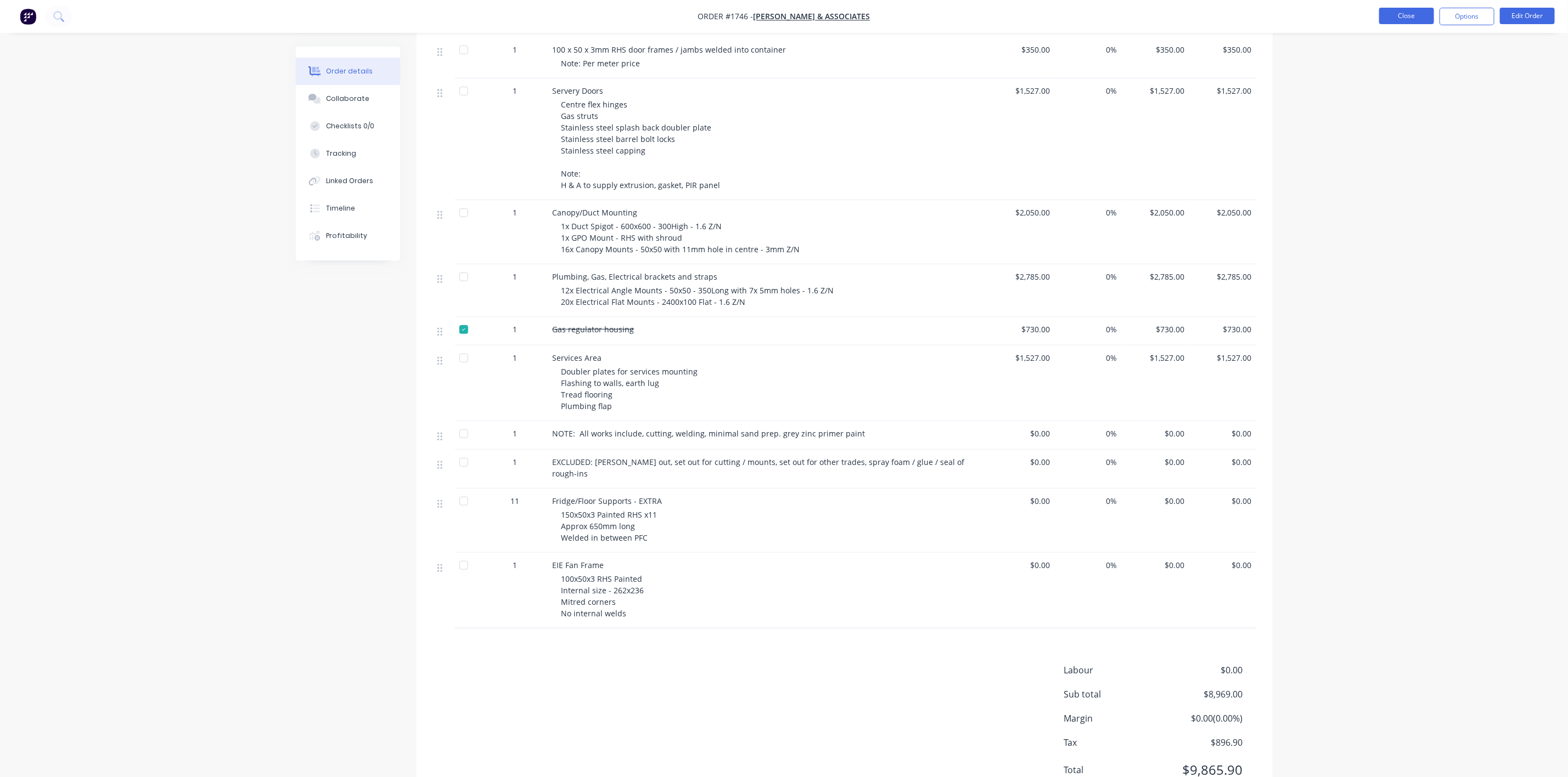
click at [1408, 20] on button "Close" at bounding box center [1406, 16] width 55 height 16
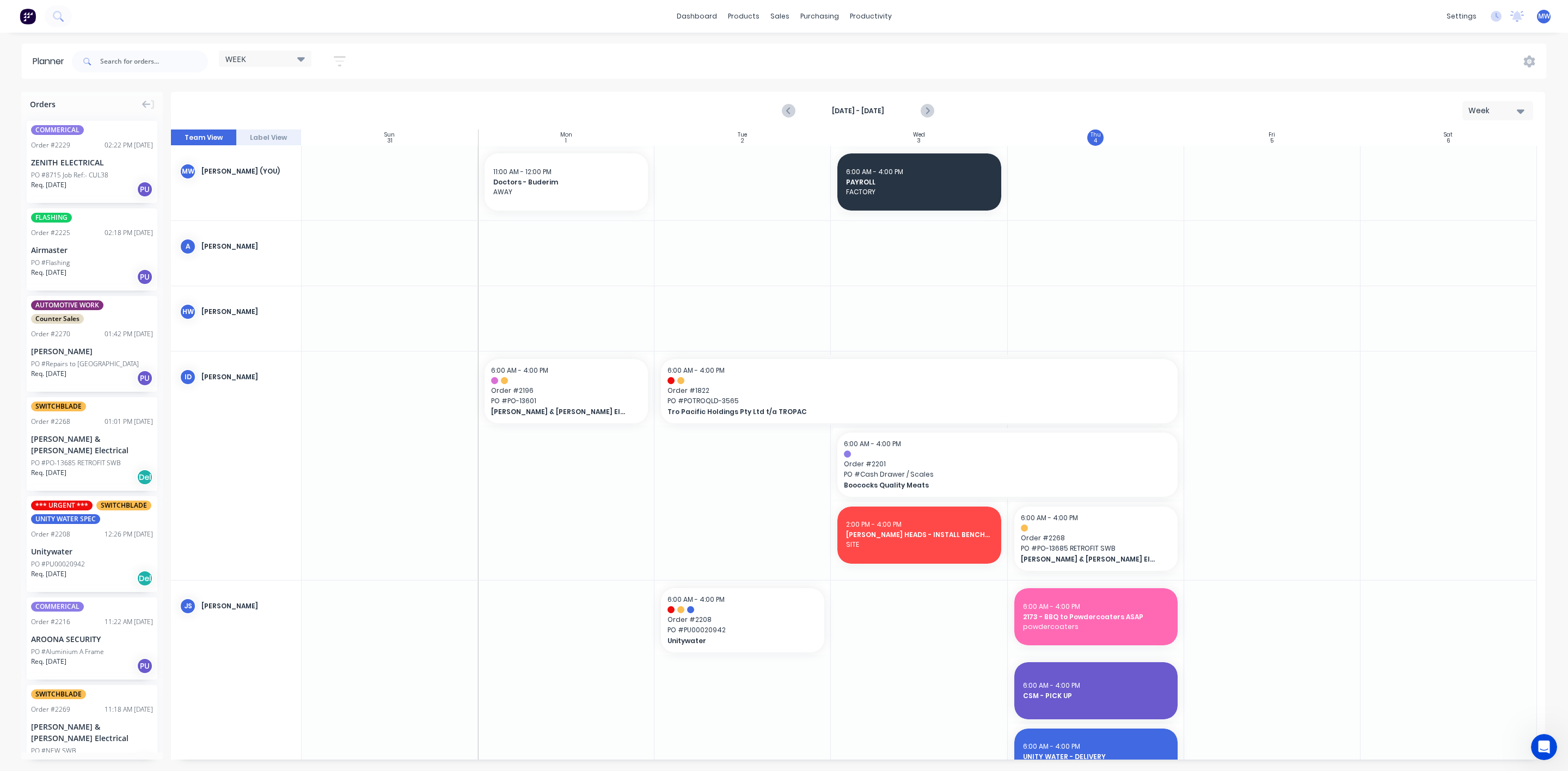
scroll to position [245, 0]
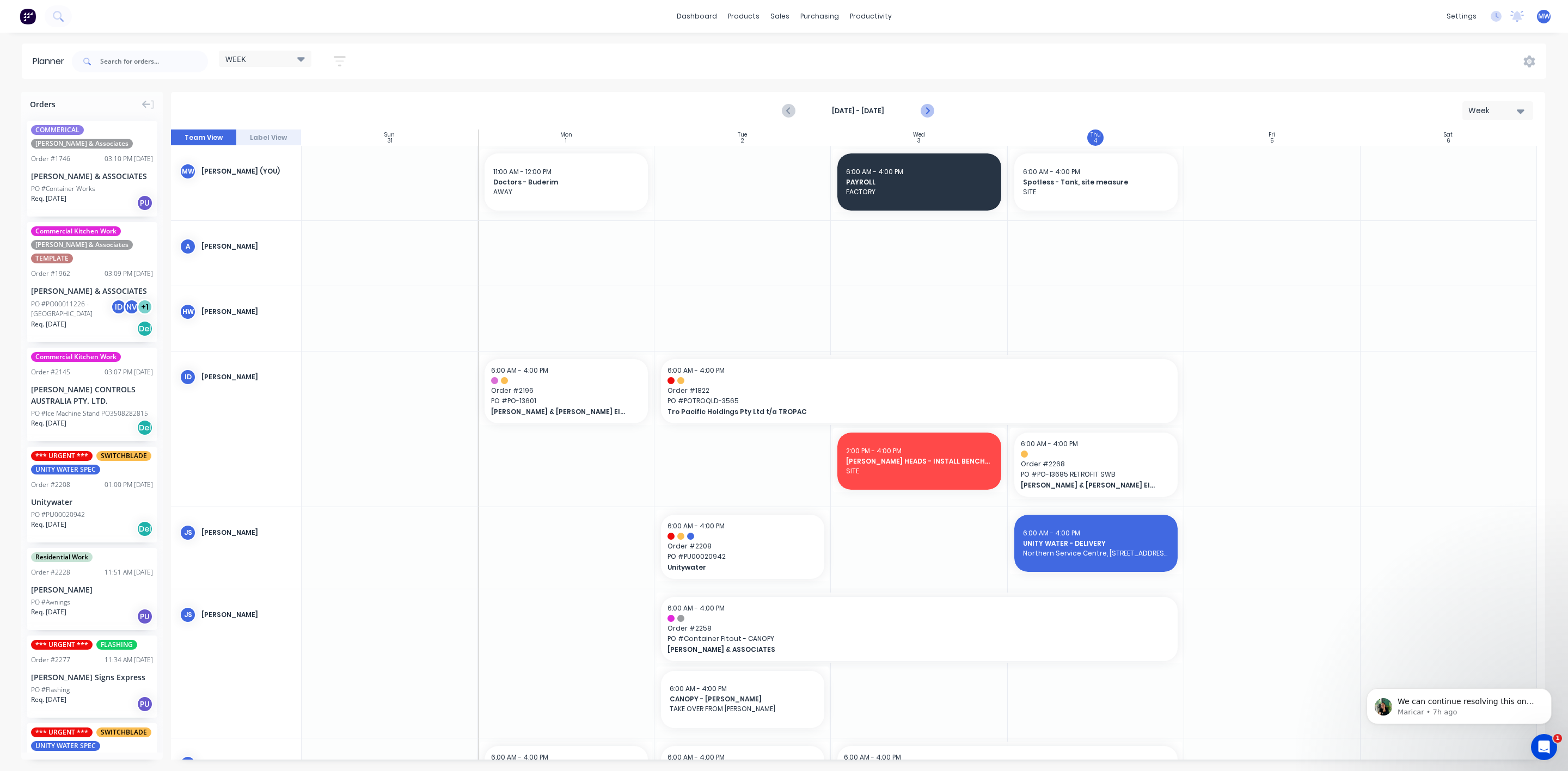
click at [925, 112] on icon "Next page" at bounding box center [926, 111] width 13 height 13
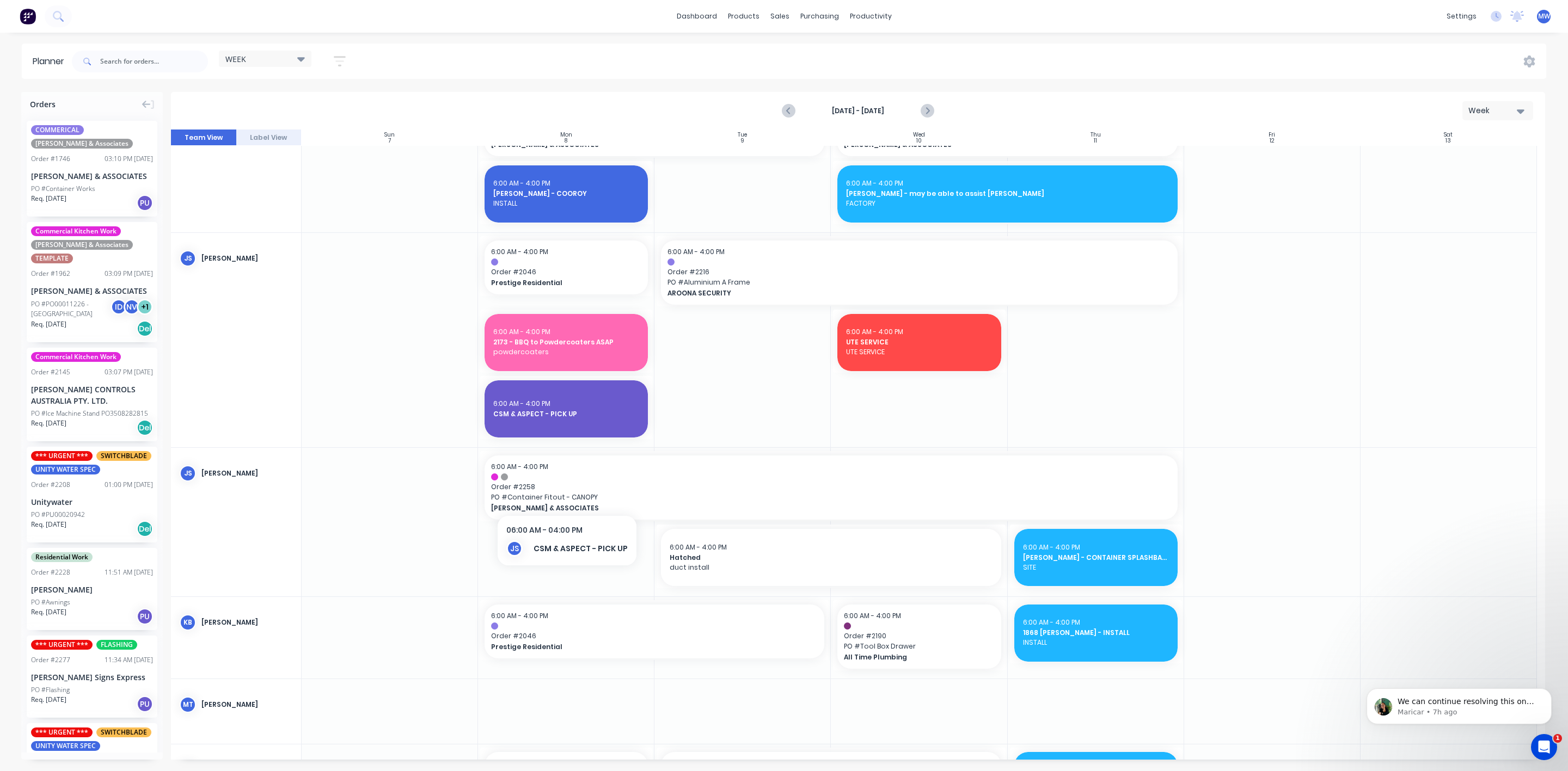
scroll to position [490, 0]
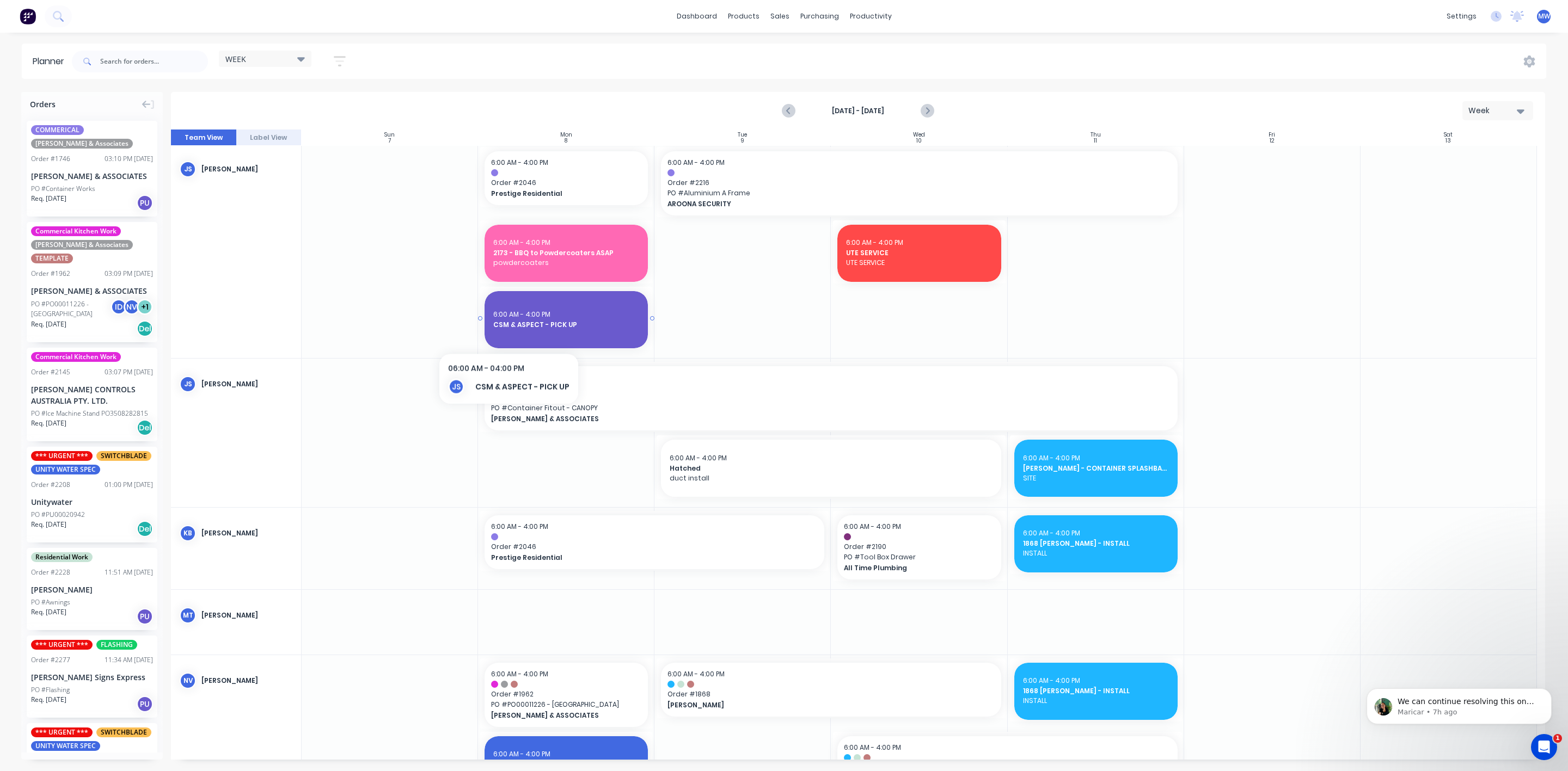
click at [507, 332] on div "6:00 AM - 4:00 PM CSM & ASPECT - PICK UP" at bounding box center [566, 320] width 163 height 57
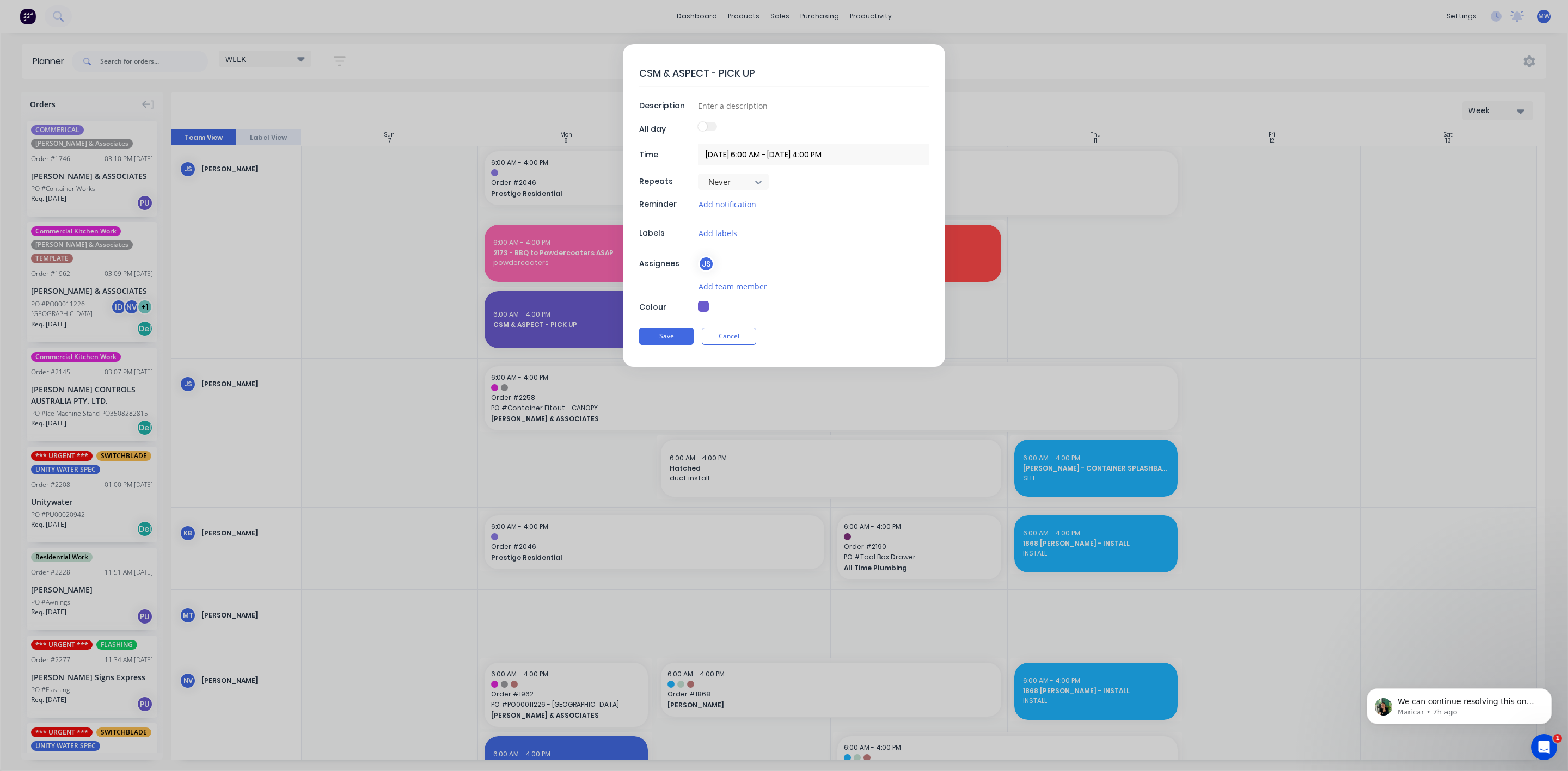
click at [709, 70] on textarea "CSM & ASPECT - PICK UP" at bounding box center [784, 73] width 290 height 25
click at [731, 335] on button "Cancel" at bounding box center [729, 336] width 55 height 17
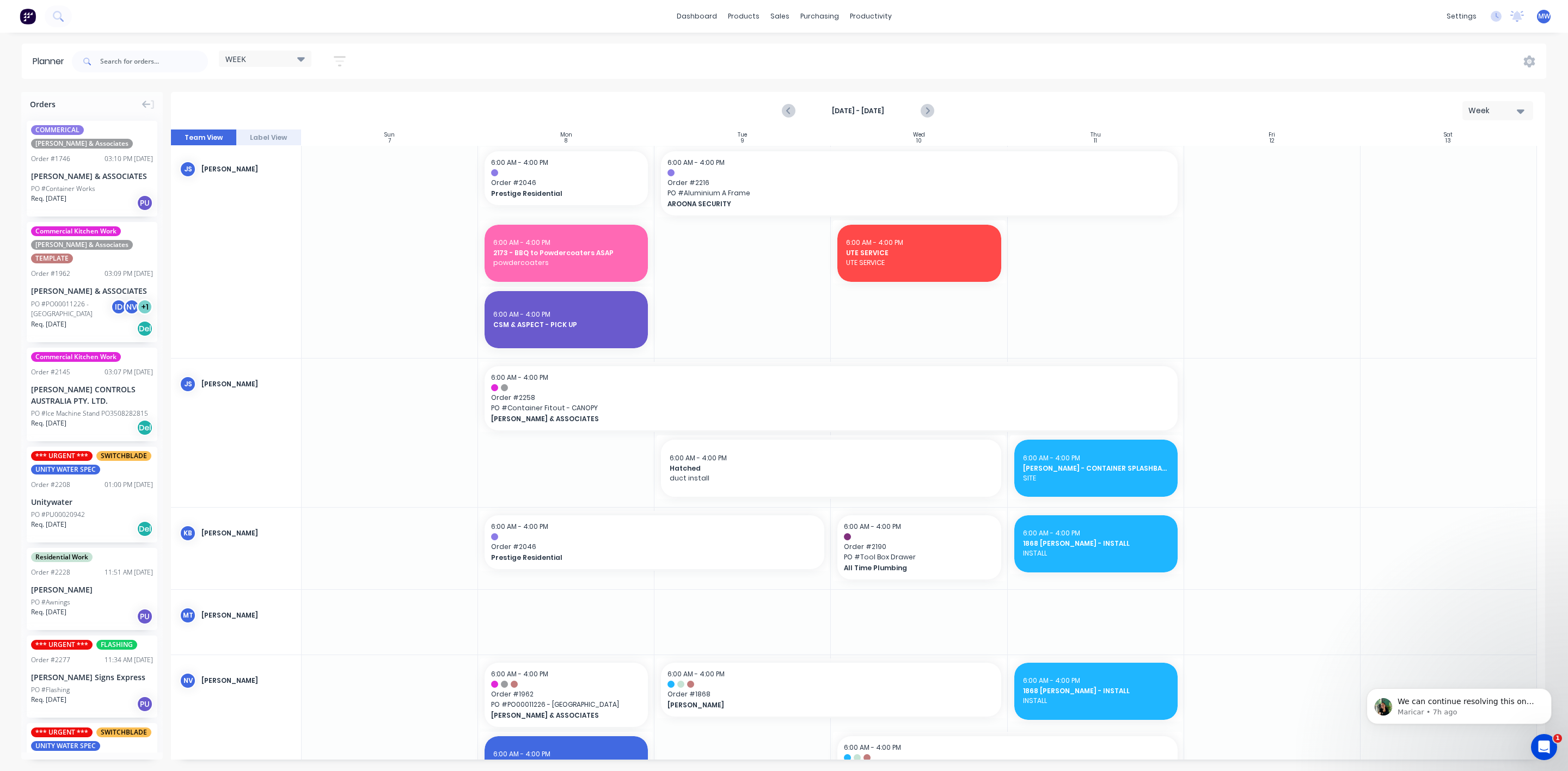
click at [586, 354] on div at bounding box center [566, 250] width 177 height 214
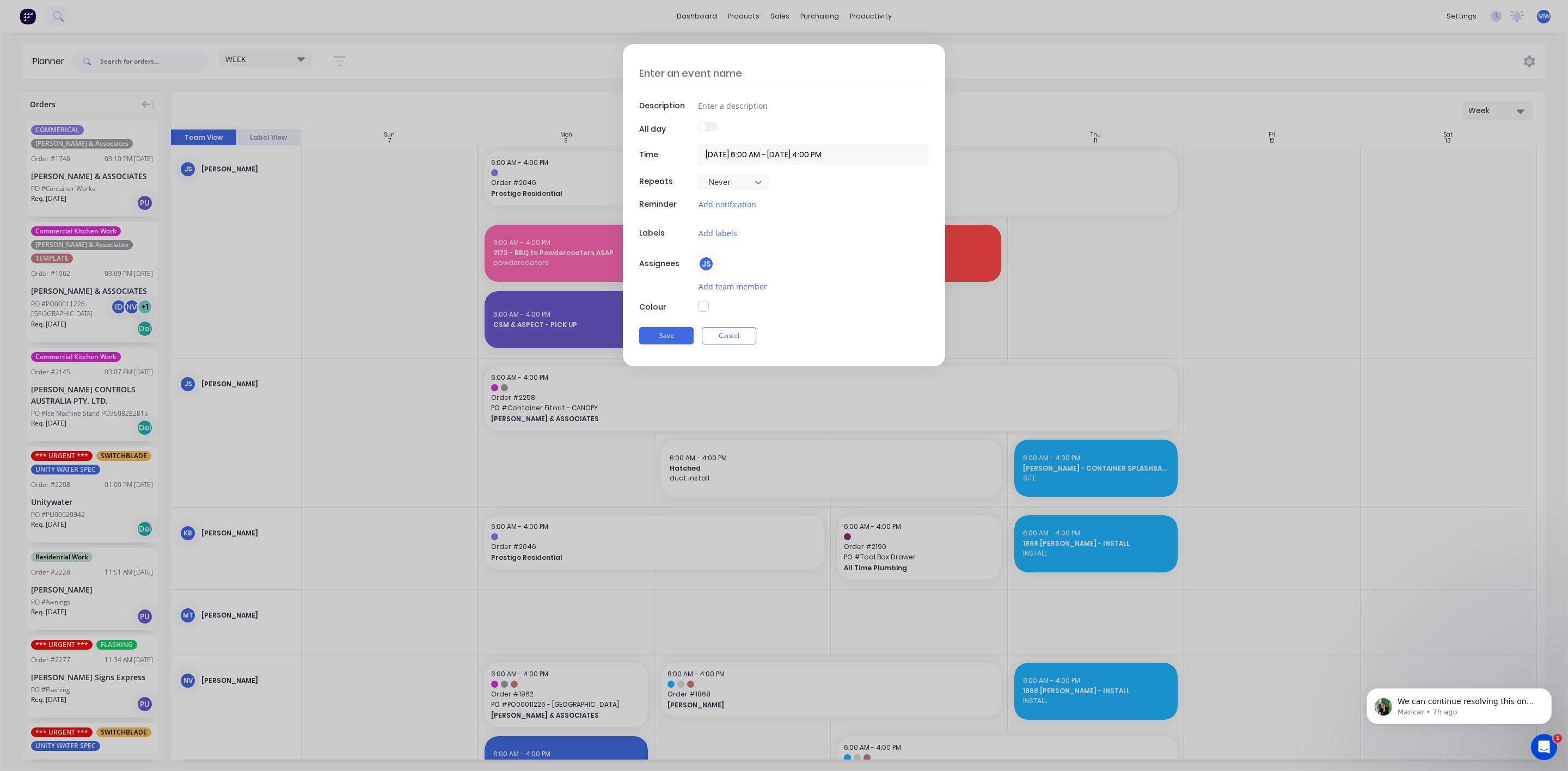
click at [737, 79] on textarea at bounding box center [784, 73] width 290 height 25
type textarea "x"
type textarea "U"
type textarea "x"
type textarea "UN"
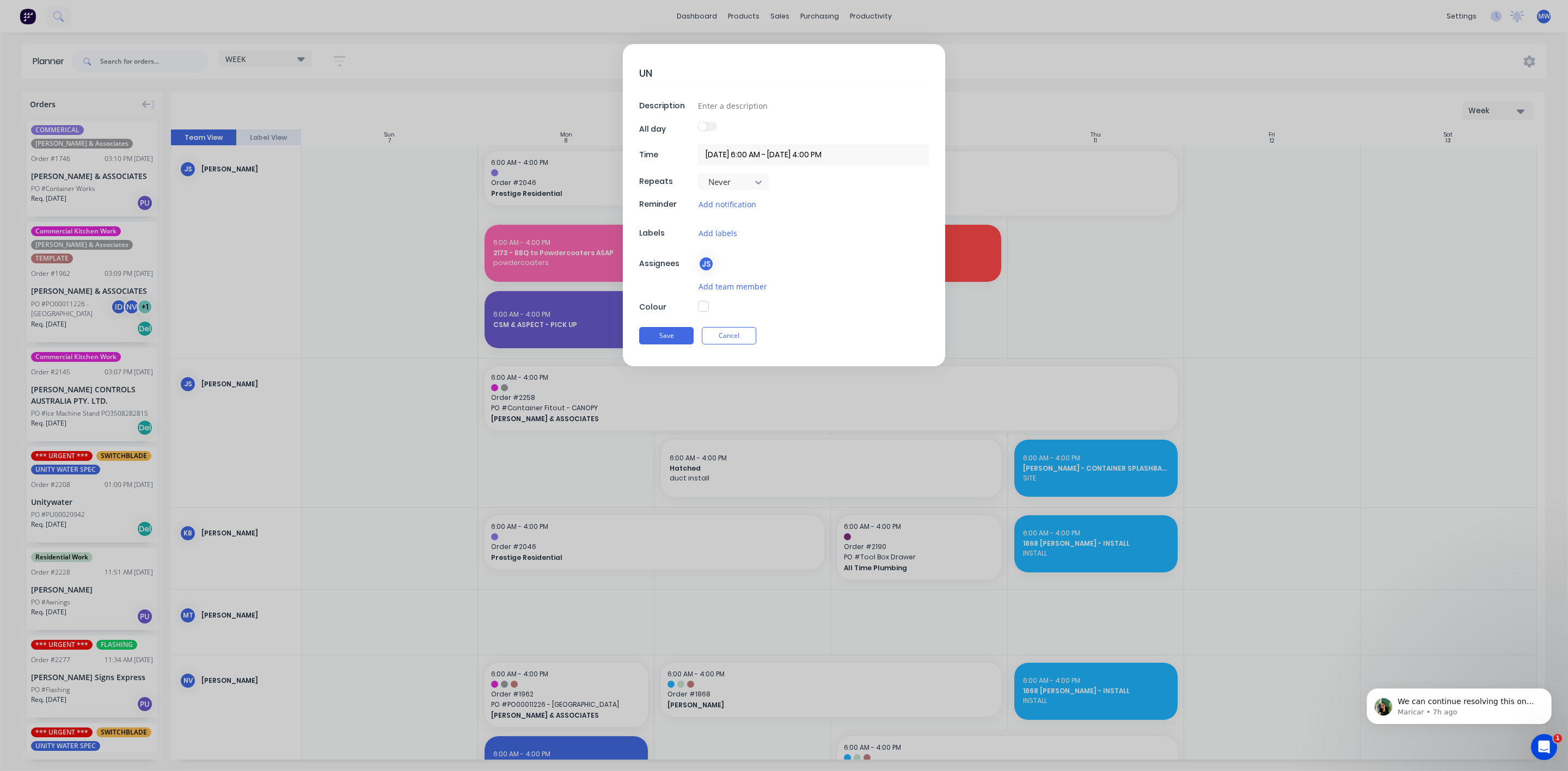
type textarea "x"
type textarea "UNI"
type textarea "x"
type textarea "UNIT"
type textarea "x"
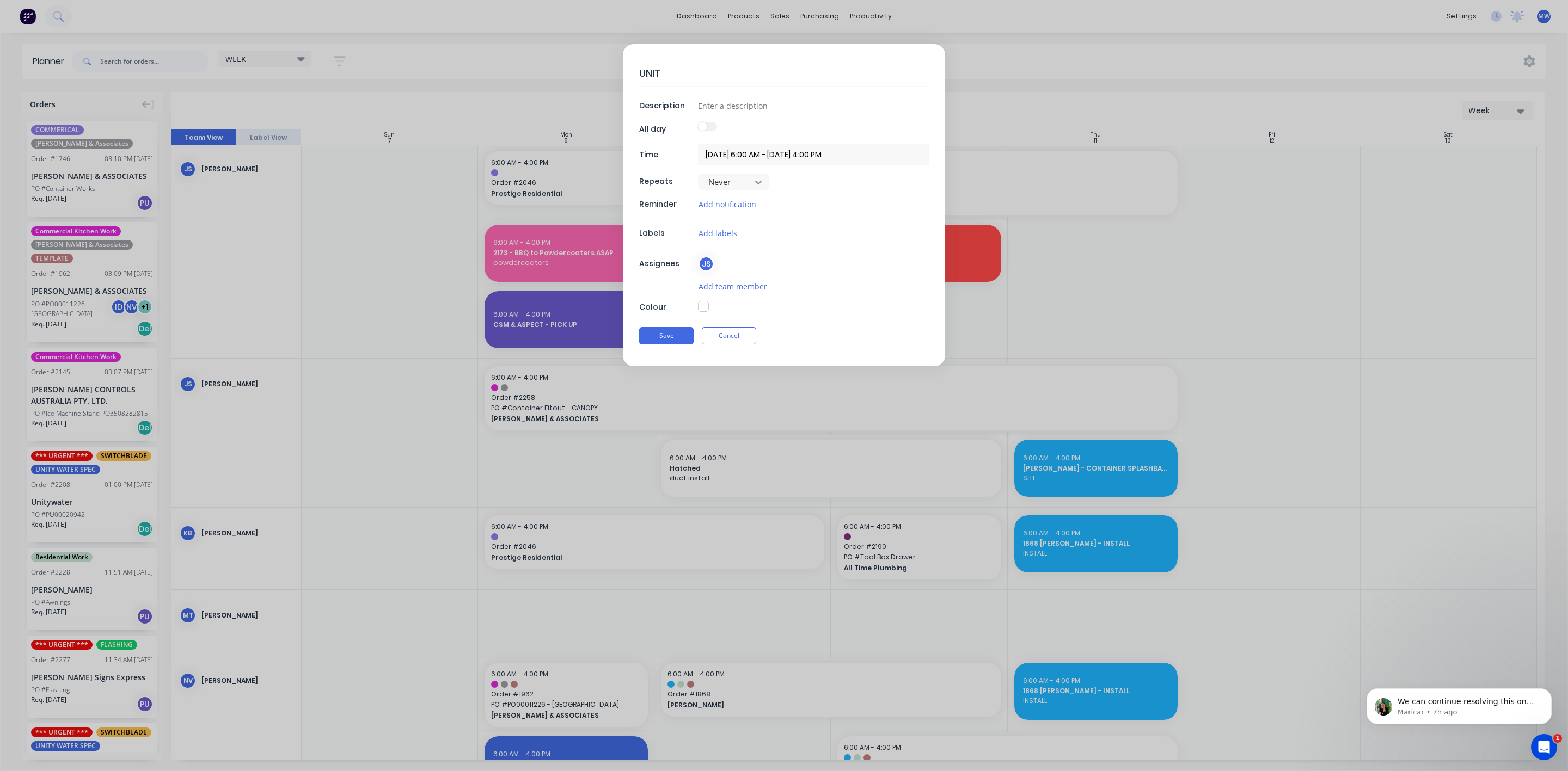
type textarea "UNITY"
type textarea "x"
type textarea "UNITY"
type textarea "x"
type textarea "UNITY W"
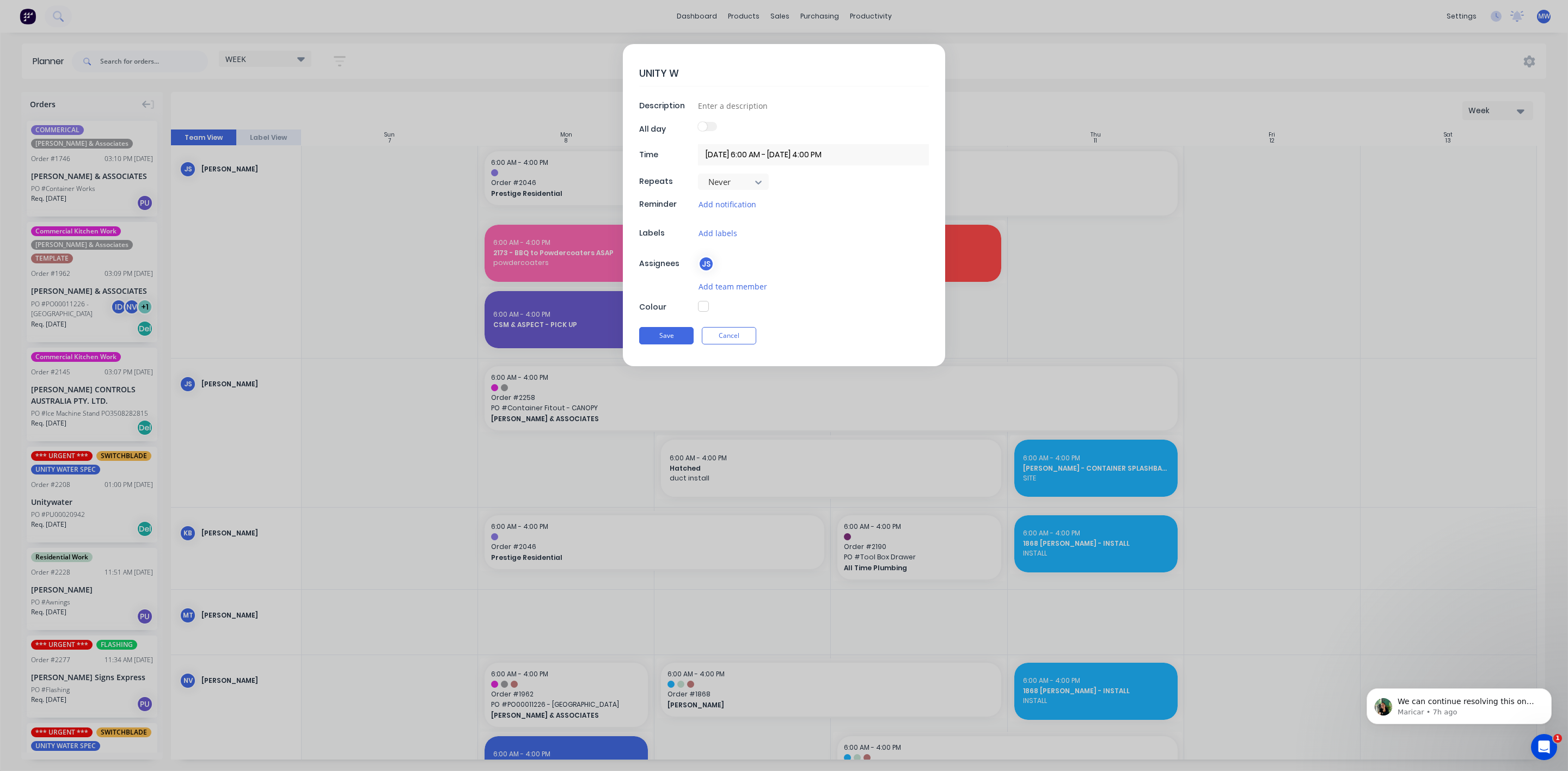
type textarea "x"
type textarea "UNITY Wt"
type textarea "x"
type textarea "UNITY Wta"
type textarea "x"
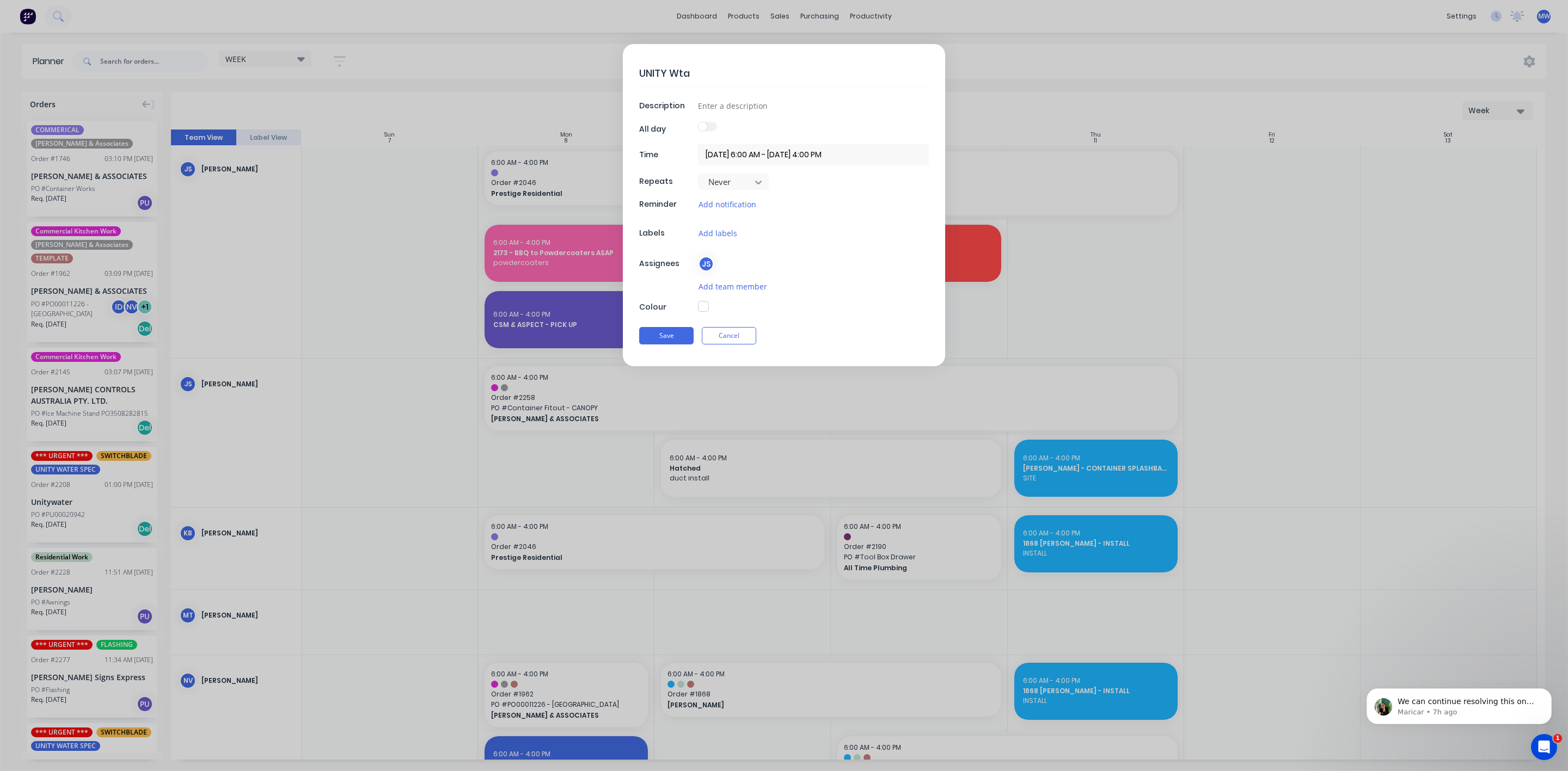
type textarea "UNITY Wtae"
type textarea "x"
type textarea "UNITY Wtaer"
type textarea "x"
type textarea "UNITY Wtae"
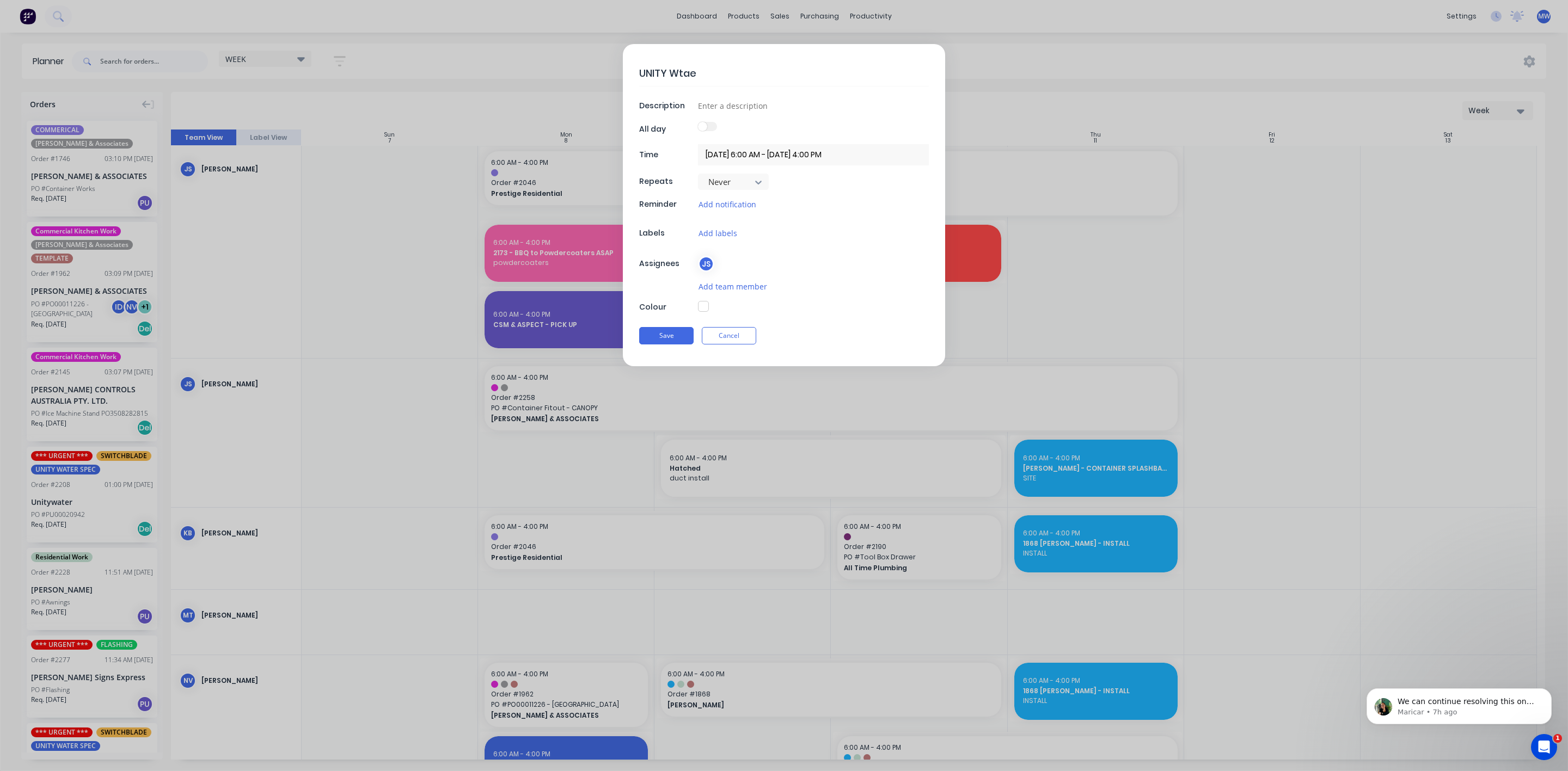
type textarea "x"
type textarea "UNITY Wta"
type textarea "x"
type textarea "UNITY Wt"
type textarea "x"
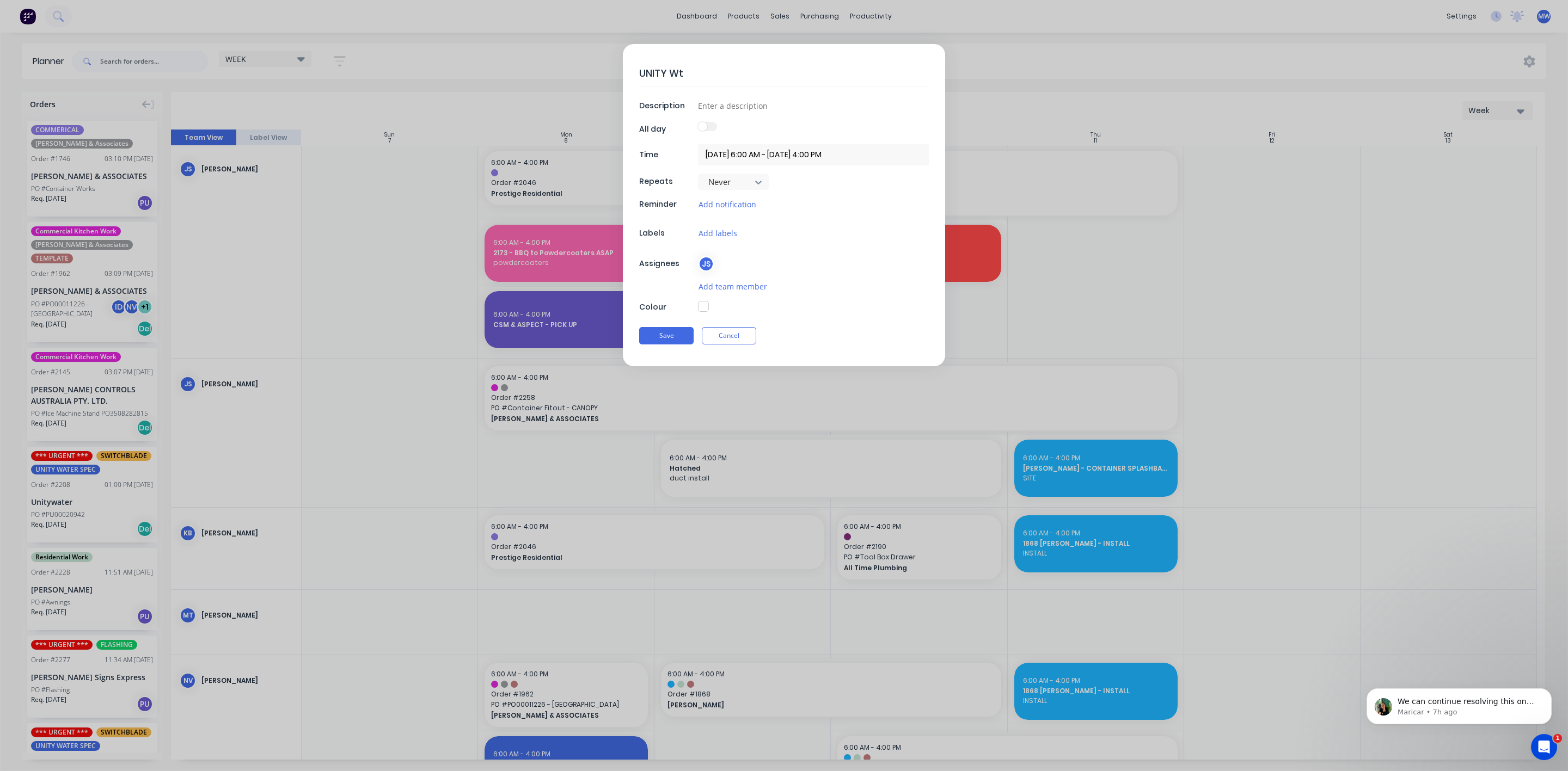
type textarea "UNITY W"
type textarea "x"
type textarea "UNITY Wa"
type textarea "x"
type textarea "UNITY Wat"
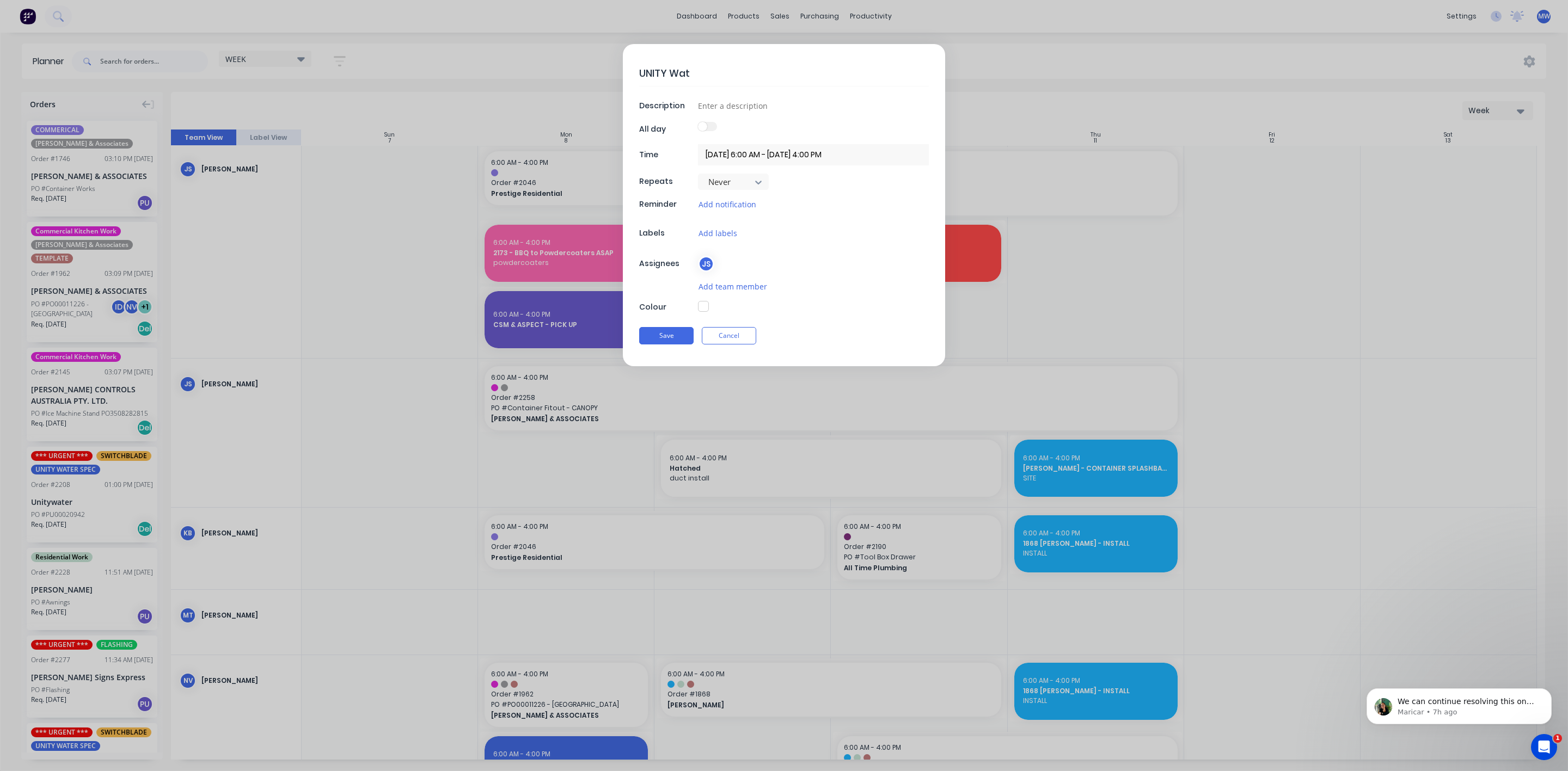
type textarea "x"
type textarea "UNITY Wate"
type textarea "x"
type textarea "UNITY Water"
type textarea "x"
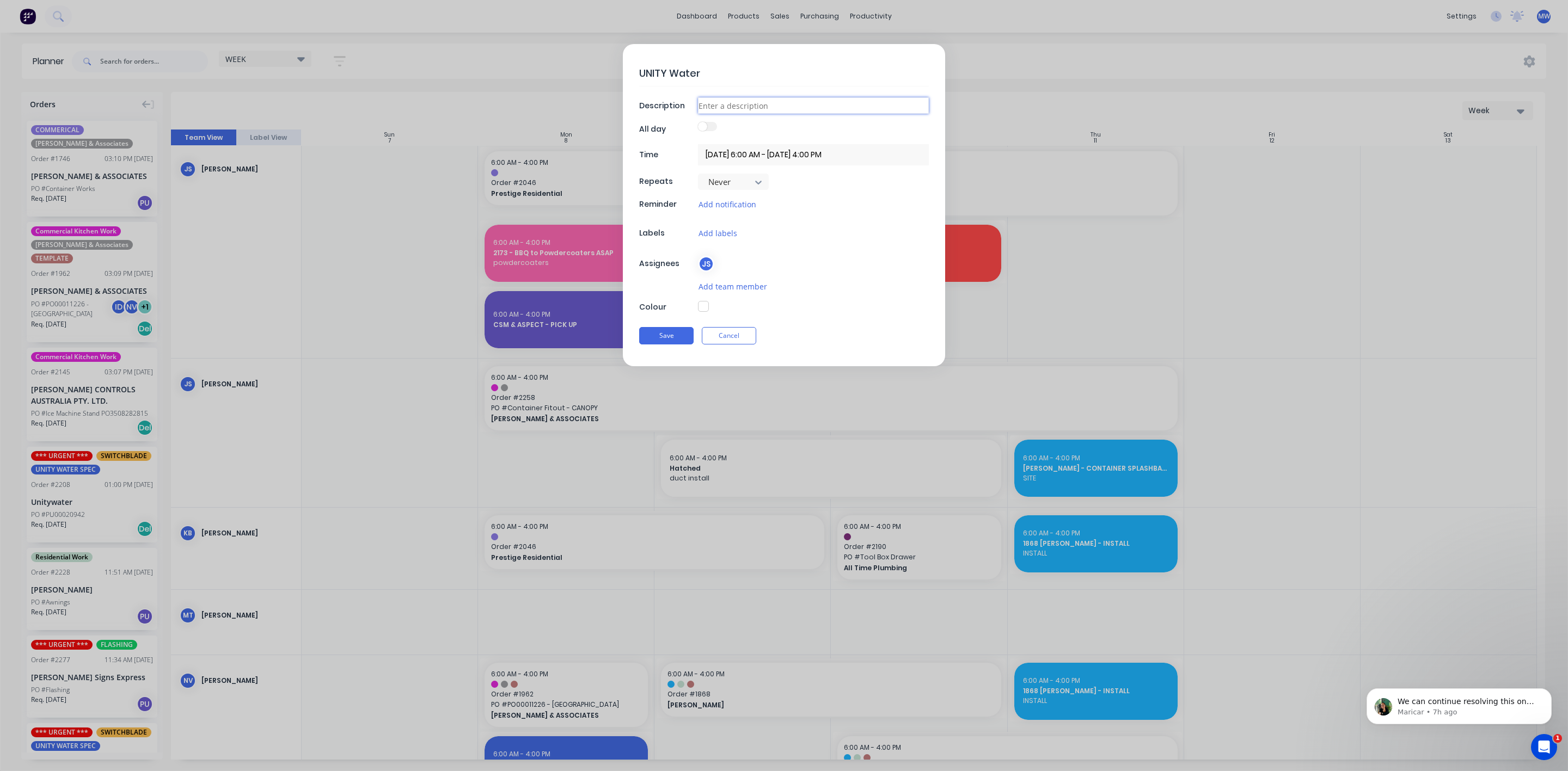
click at [745, 105] on input at bounding box center [813, 106] width 231 height 16
type input "AWAY"
click at [841, 307] on div at bounding box center [813, 307] width 231 height 12
click at [718, 71] on textarea "UNITY Water" at bounding box center [784, 73] width 290 height 25
type textarea "x"
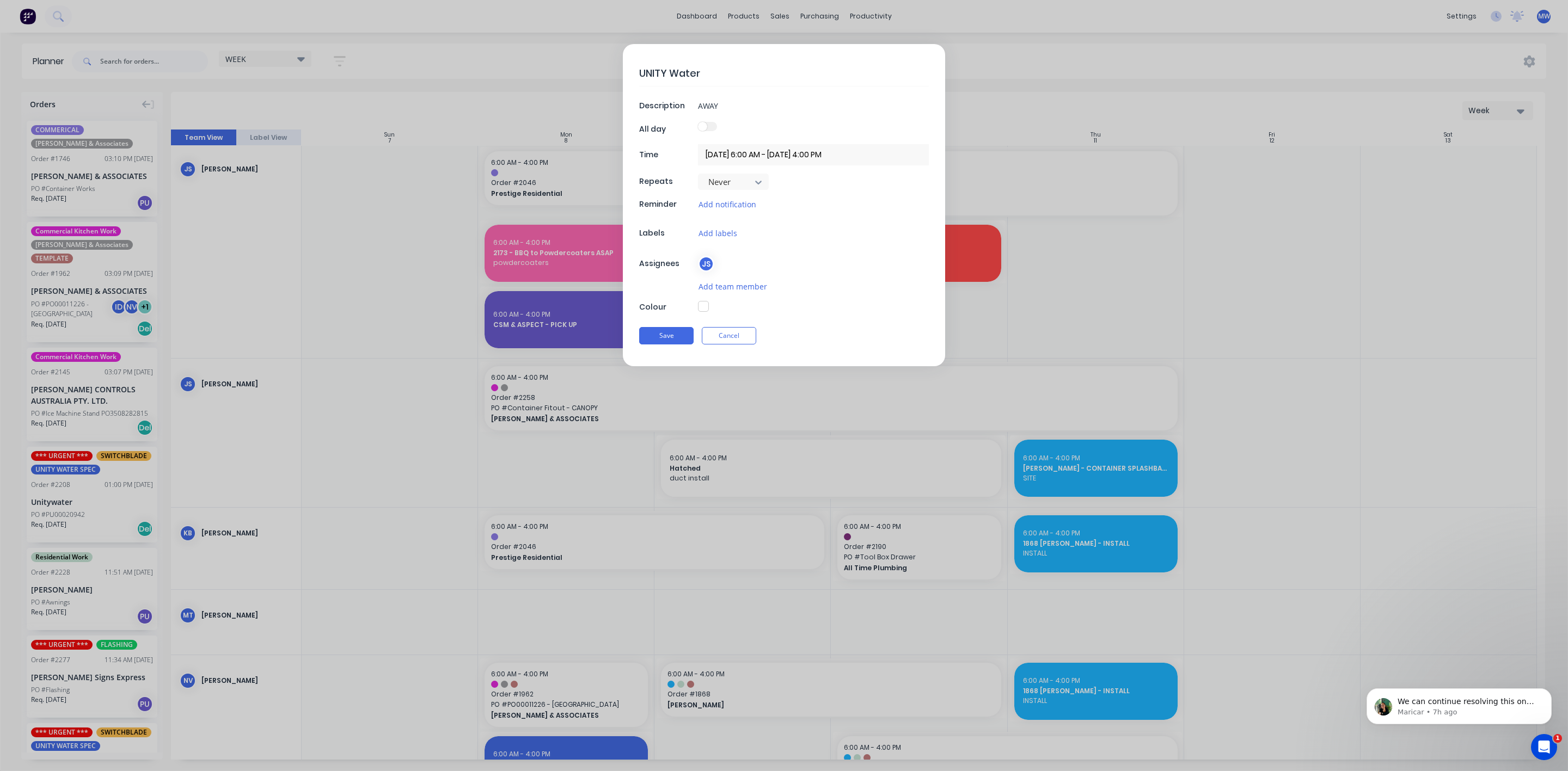
type textarea "UNITY Water"
type textarea "x"
type textarea "UNITY Water -"
type textarea "x"
type textarea "UNITY Water -"
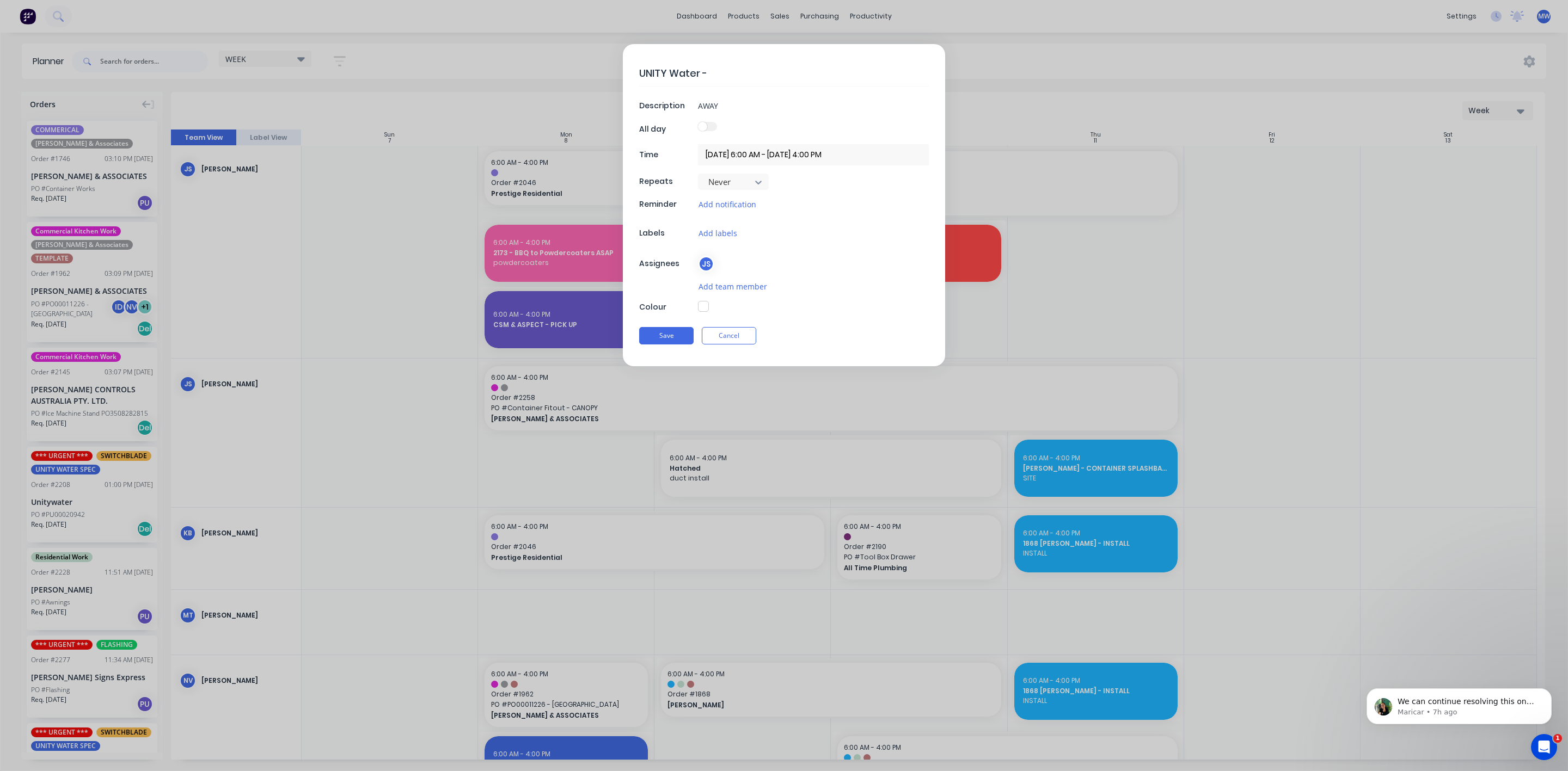
type textarea "x"
type textarea "UNITY Water - D"
type textarea "x"
type textarea "UNITY Water - De"
type textarea "x"
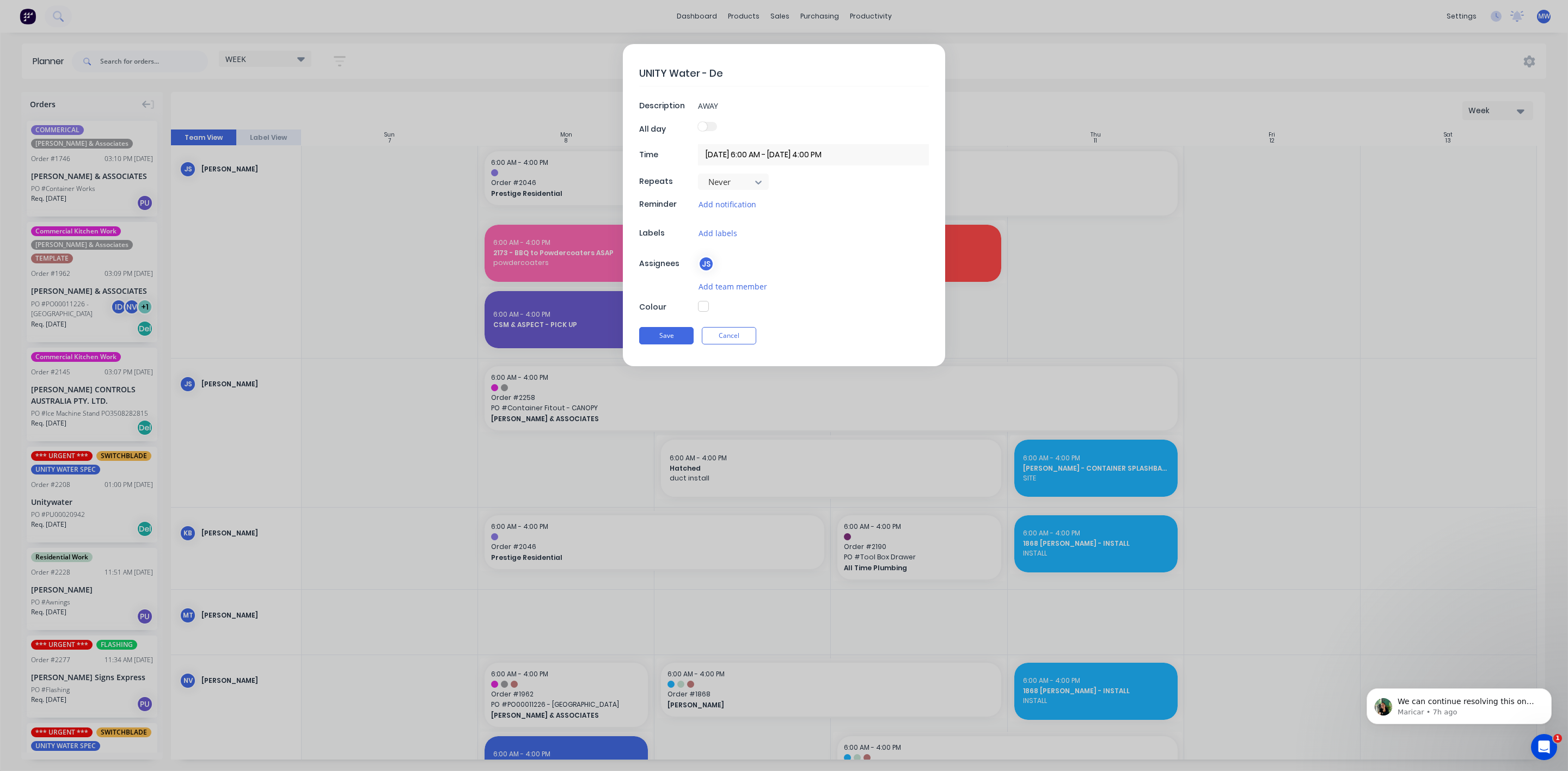
type textarea "UNITY Water - Del"
type textarea "x"
type textarea "UNITY Water - Deli"
type textarea "x"
type textarea "UNITY Water - Deliv"
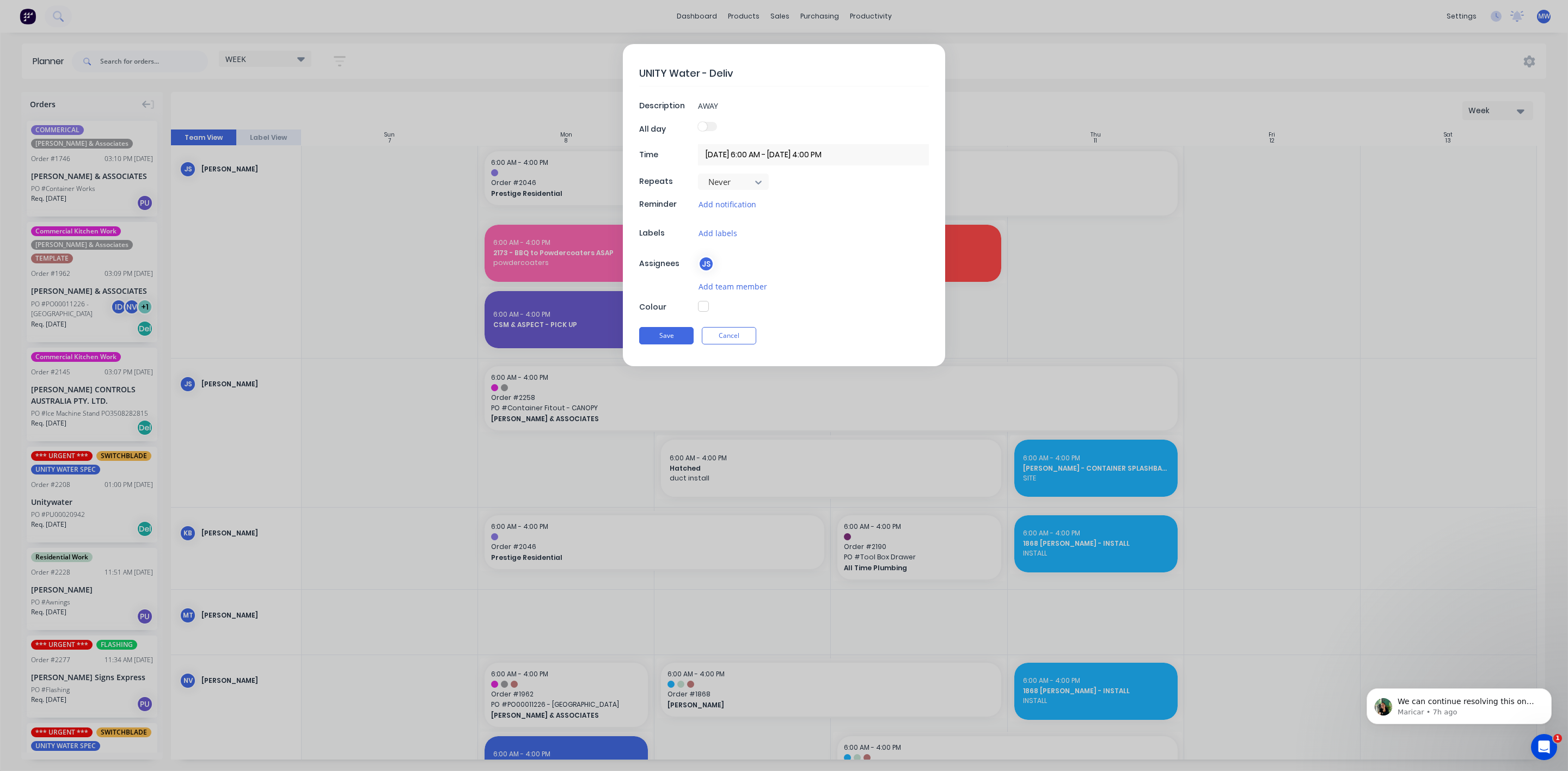
type textarea "x"
type textarea "UNITY Water - Delive"
type textarea "x"
type textarea "UNITY Water - Deliver"
type textarea "x"
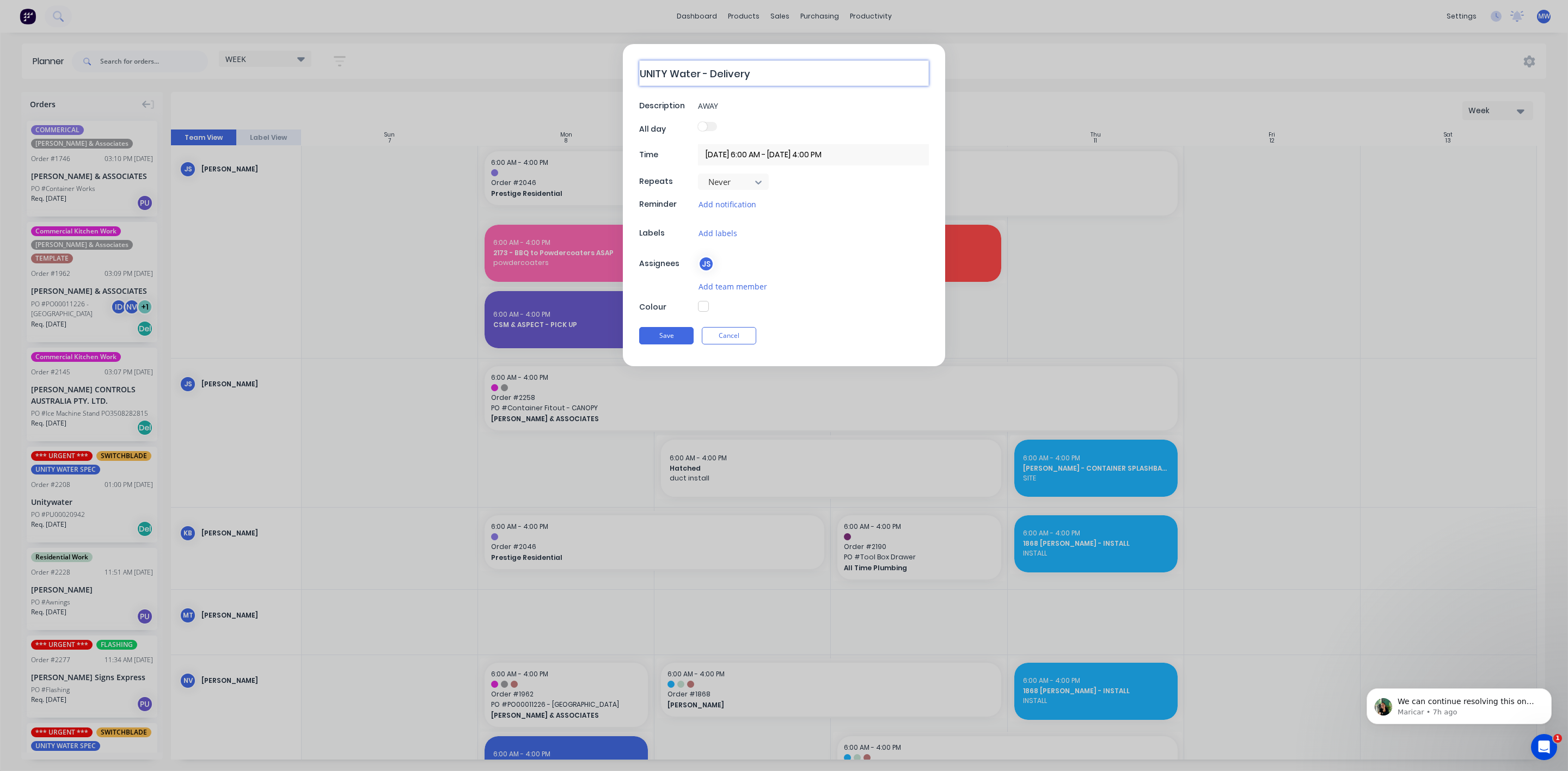
type textarea "UNITY Water - Delivery"
click at [704, 308] on button "button" at bounding box center [704, 306] width 11 height 11
type textarea "x"
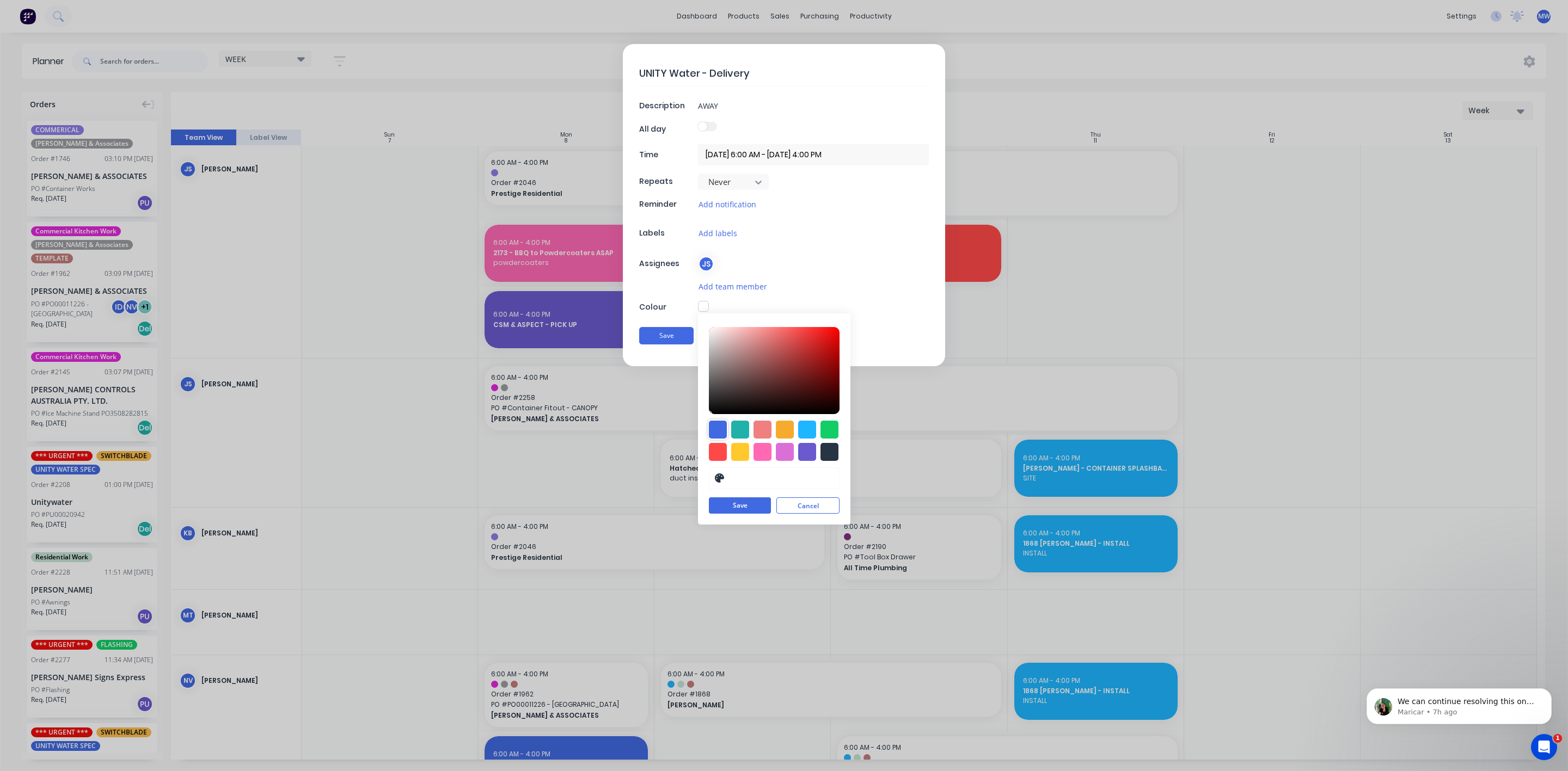
click at [713, 432] on div at bounding box center [718, 429] width 18 height 18
type input "#4169E1"
click at [752, 503] on button "Save" at bounding box center [740, 506] width 62 height 16
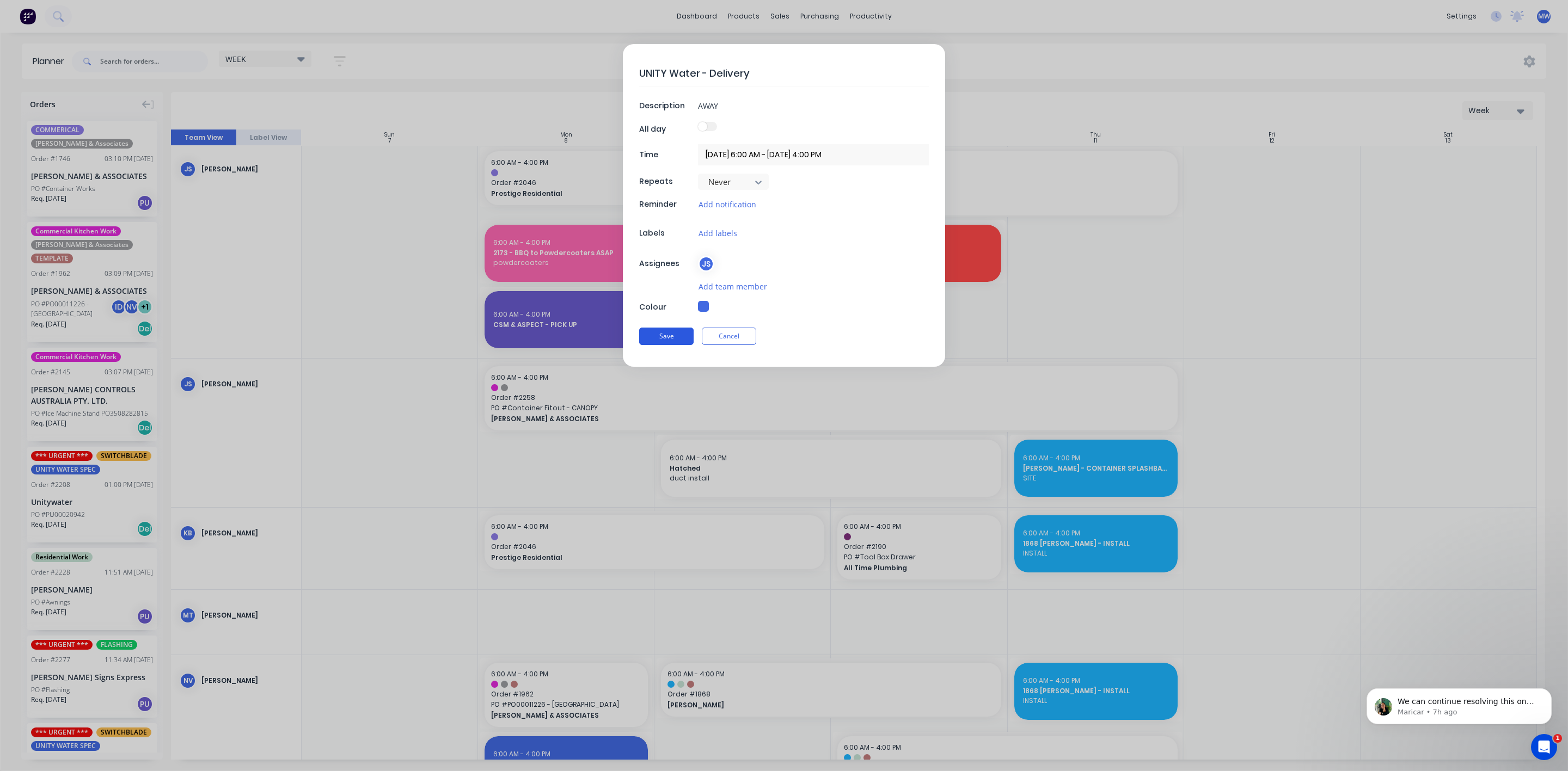
click at [674, 338] on button "Save" at bounding box center [666, 336] width 55 height 17
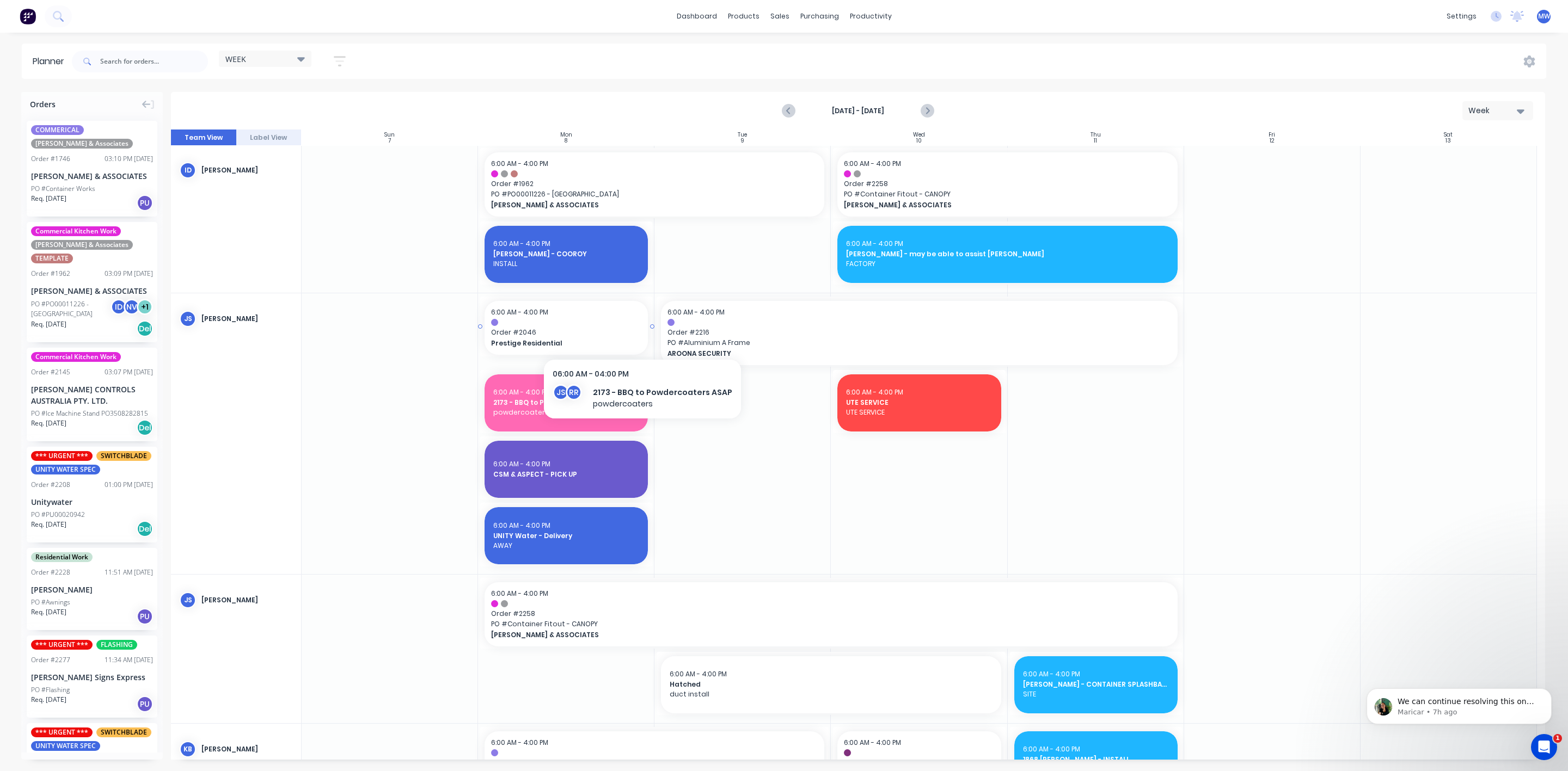
scroll to position [311, 0]
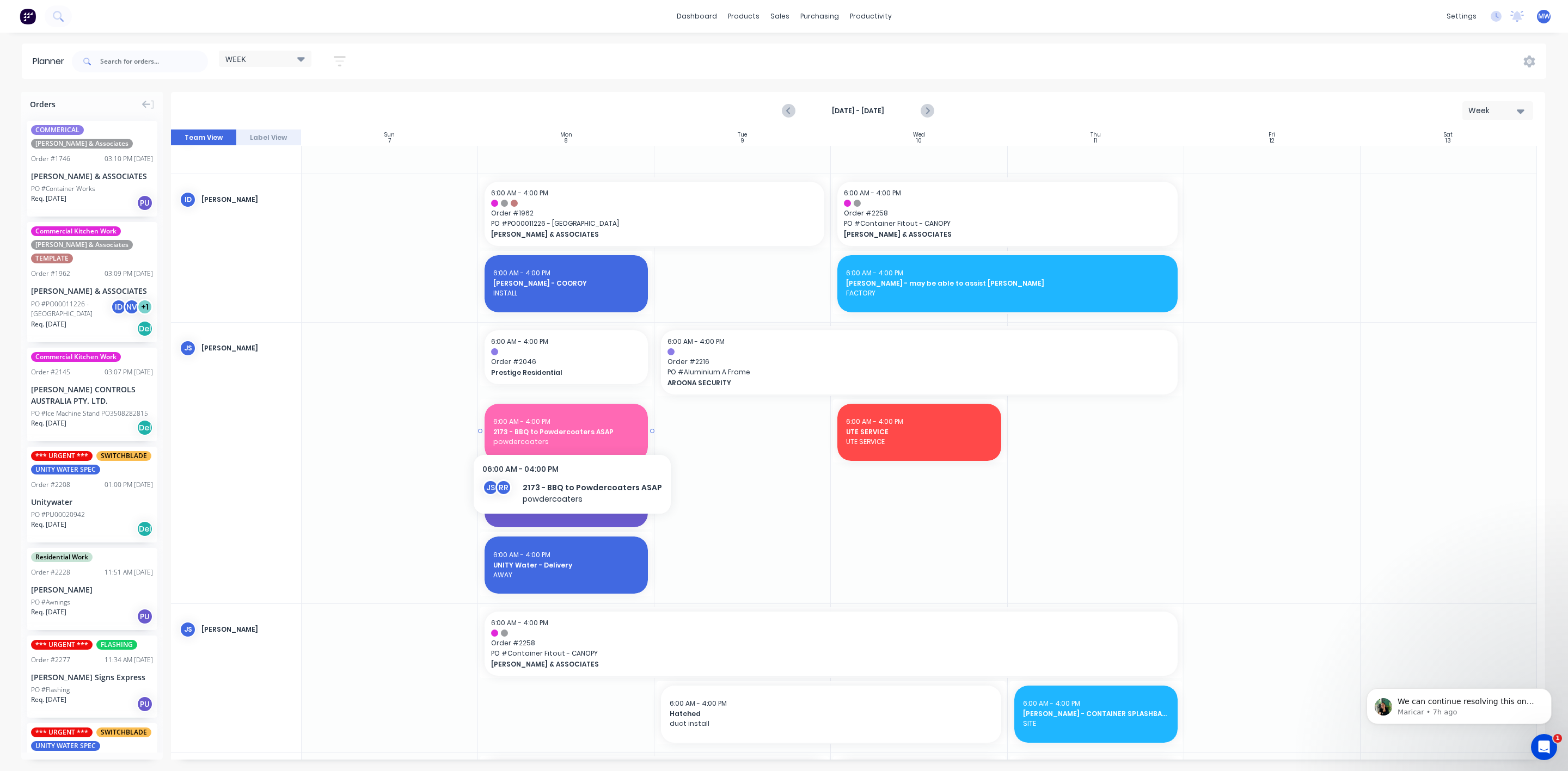
click at [567, 430] on span "2173 - BBQ to Powdercoaters ASAP" at bounding box center [566, 432] width 146 height 10
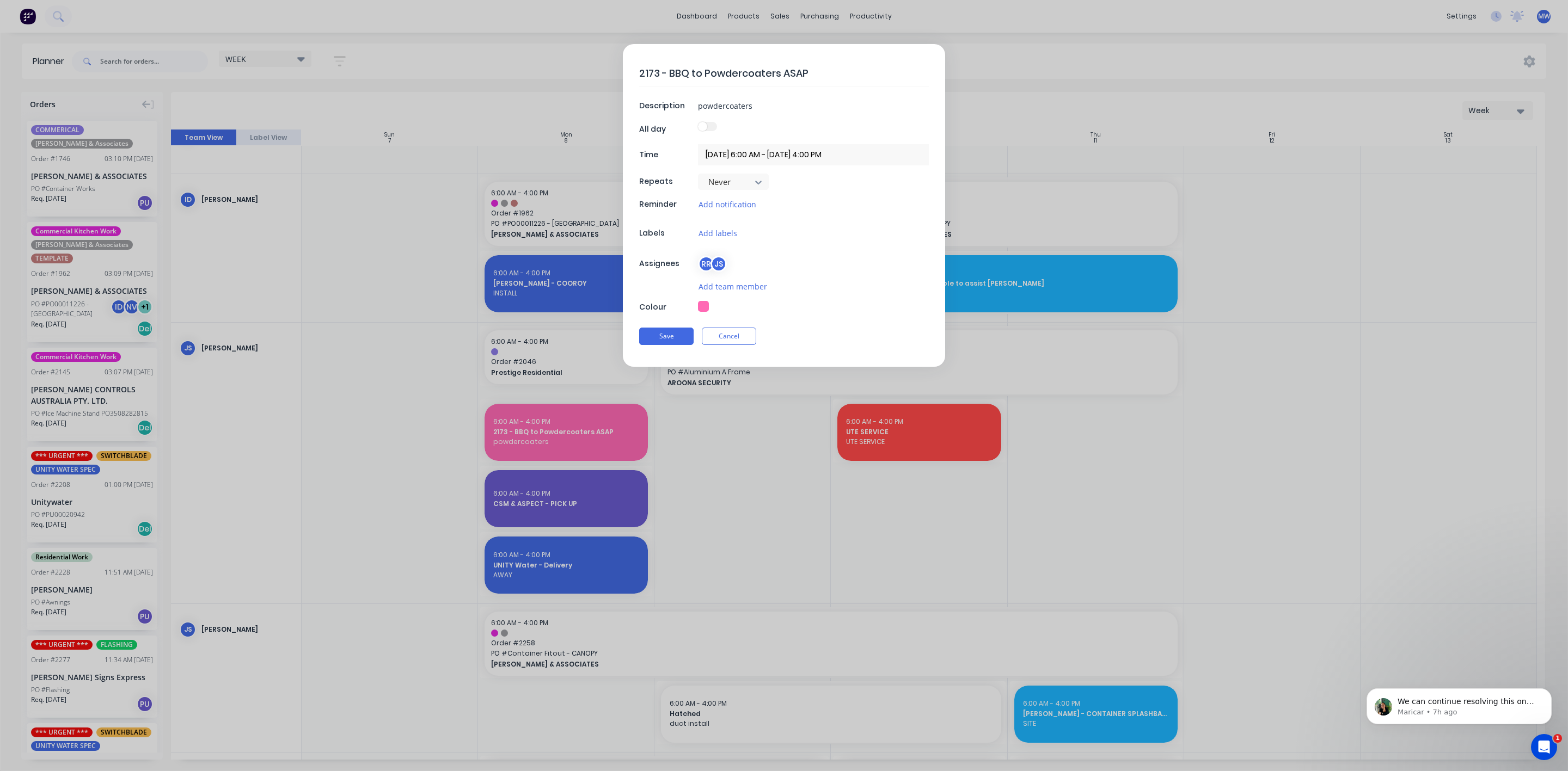
click at [781, 72] on textarea "2173 - BBQ to Powdercoaters ASAP" at bounding box center [784, 73] width 290 height 25
type textarea "x"
type textarea "2173 - BBQ to Powdercoaters &ASAP"
type textarea "x"
type textarea "2173 - BBQ to Powdercoaters & ASAP"
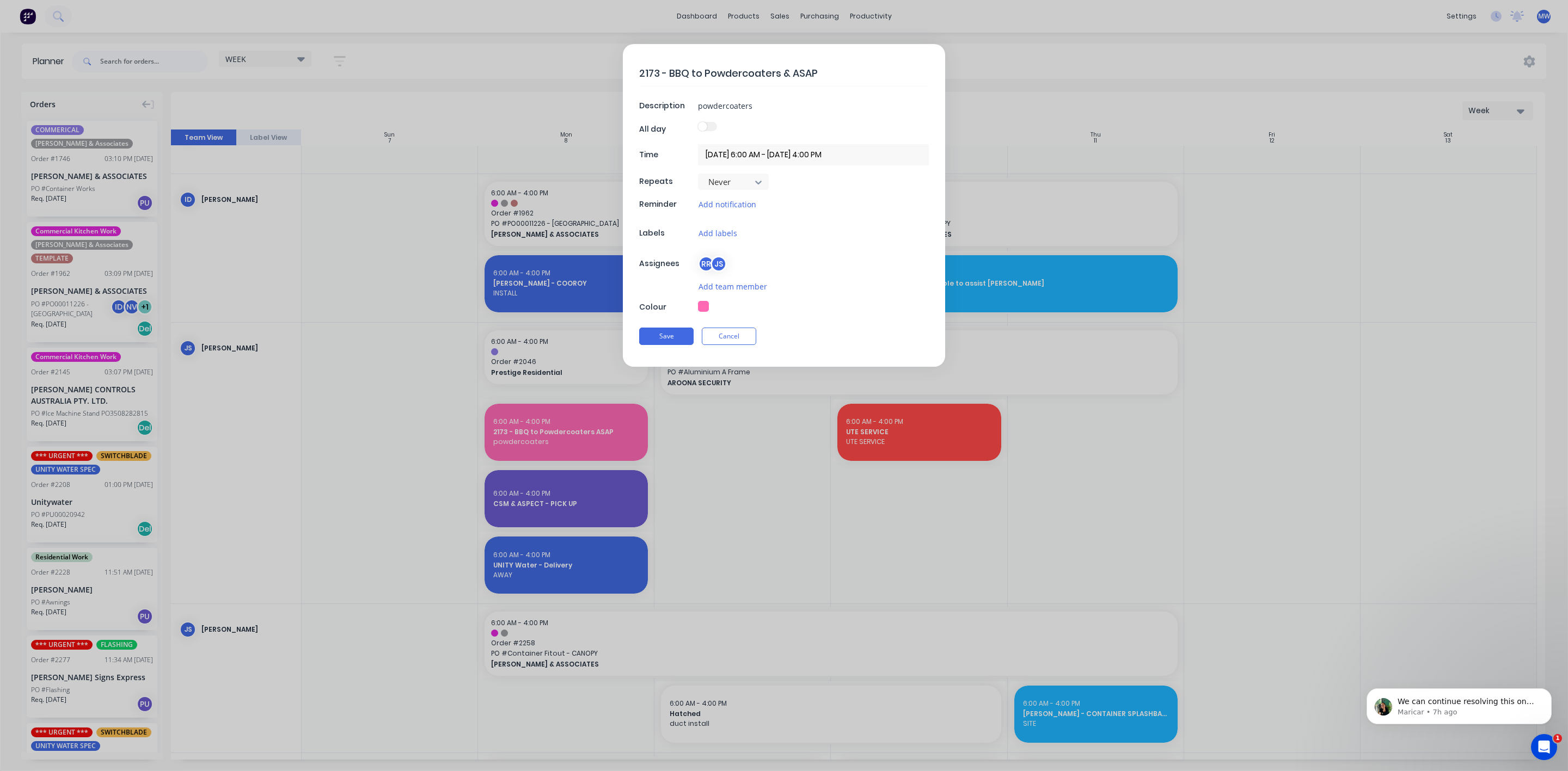
type textarea "x"
type textarea "2173 - BBQ to Powdercoaters & PASAP"
type textarea "x"
type textarea "2173 - BBQ to Powdercoaters & PIASAP"
type textarea "x"
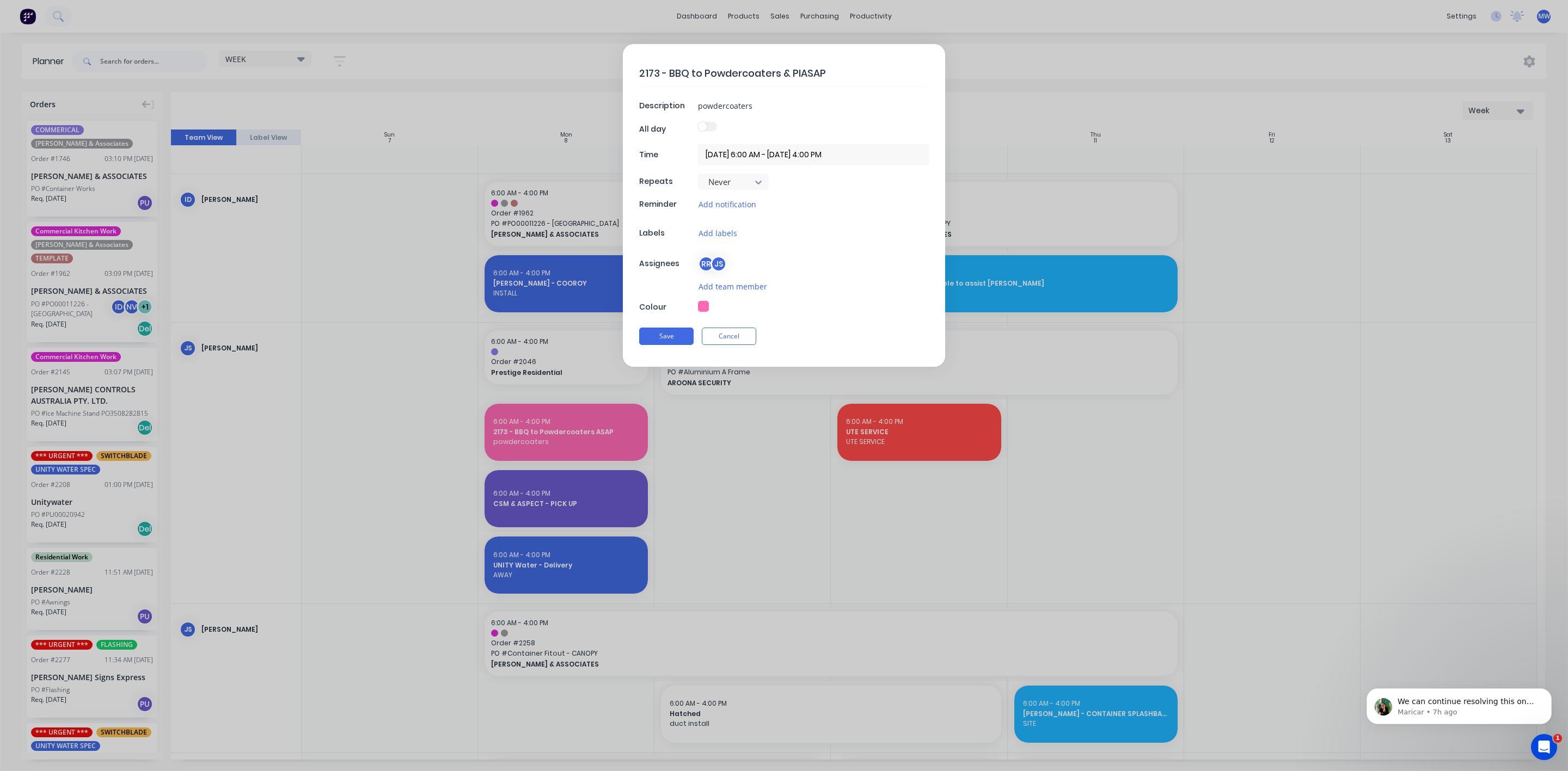
type textarea "2173 - BBQ to Powdercoaters & PICASAP"
type textarea "x"
type textarea "2173 - BBQ to Powdercoaters & PICKASAP"
type textarea "x"
type textarea "2173 - BBQ to Powdercoaters & PICKUASAP"
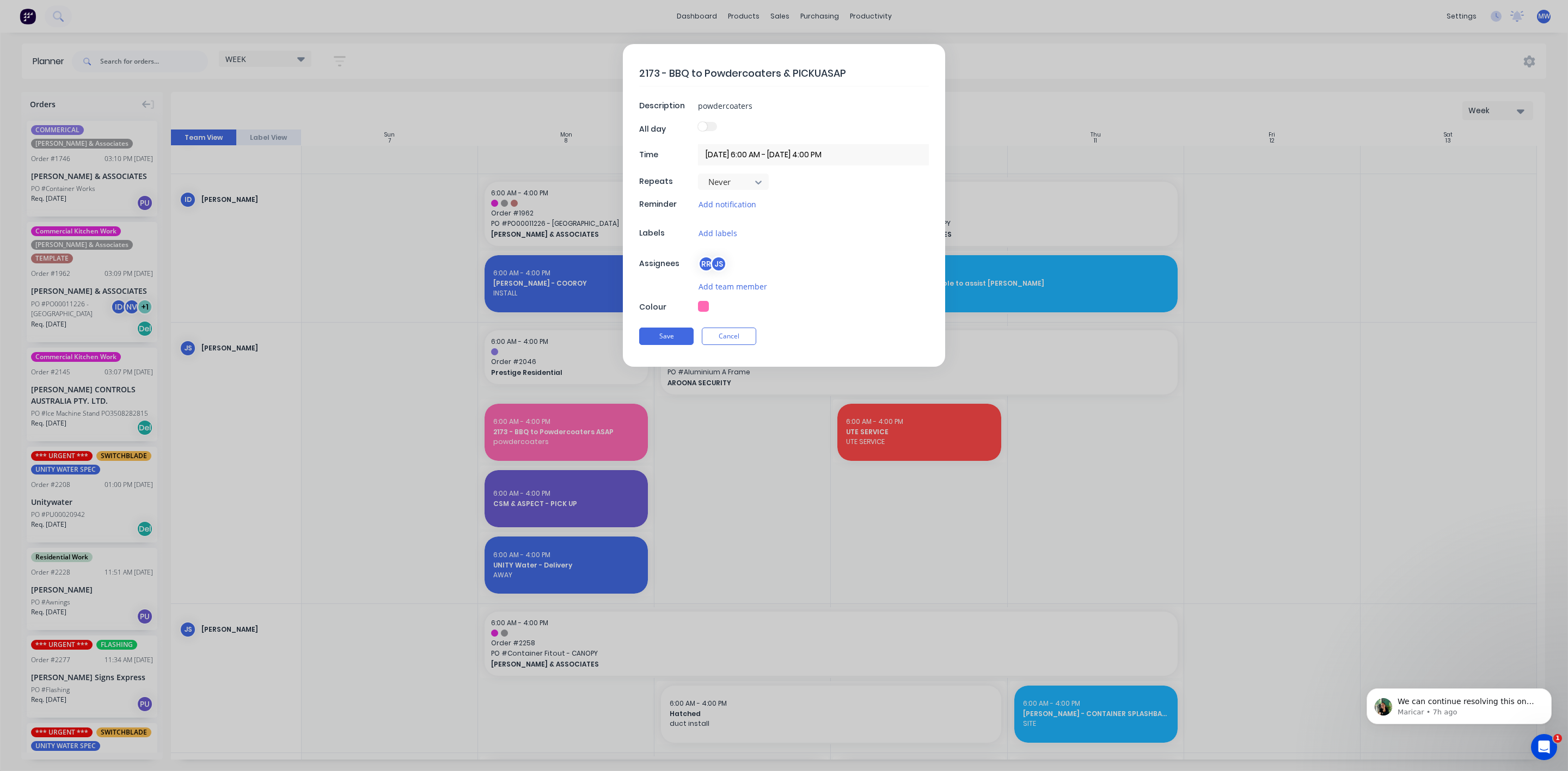
type textarea "x"
type textarea "2173 - BBQ to Powdercoaters & PICKUPASAP"
type textarea "x"
type textarea "2173 - BBQ to Powdercoaters & PICKUP ASAP"
click at [679, 343] on button "Save" at bounding box center [666, 338] width 55 height 17
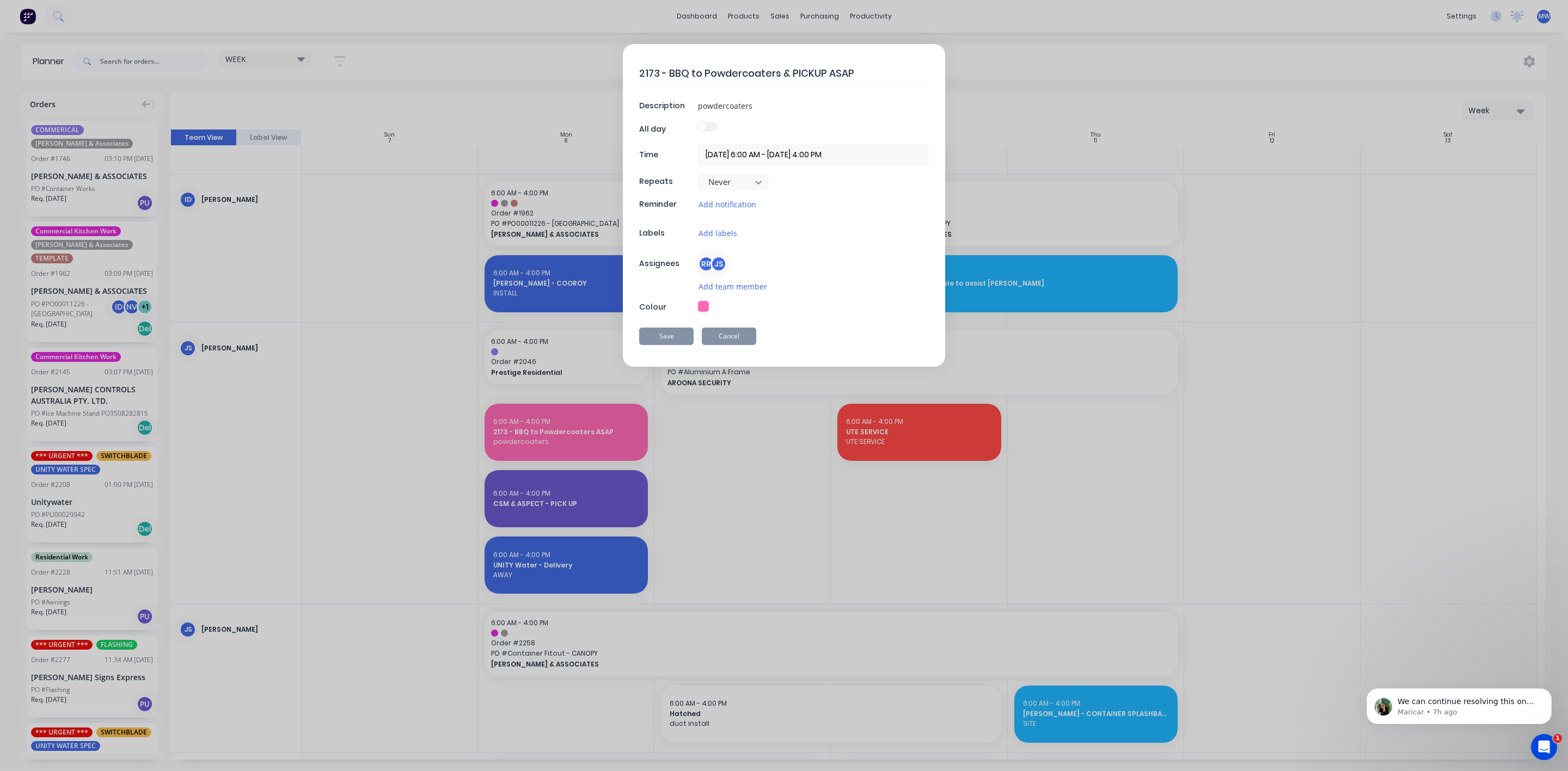
type textarea "x"
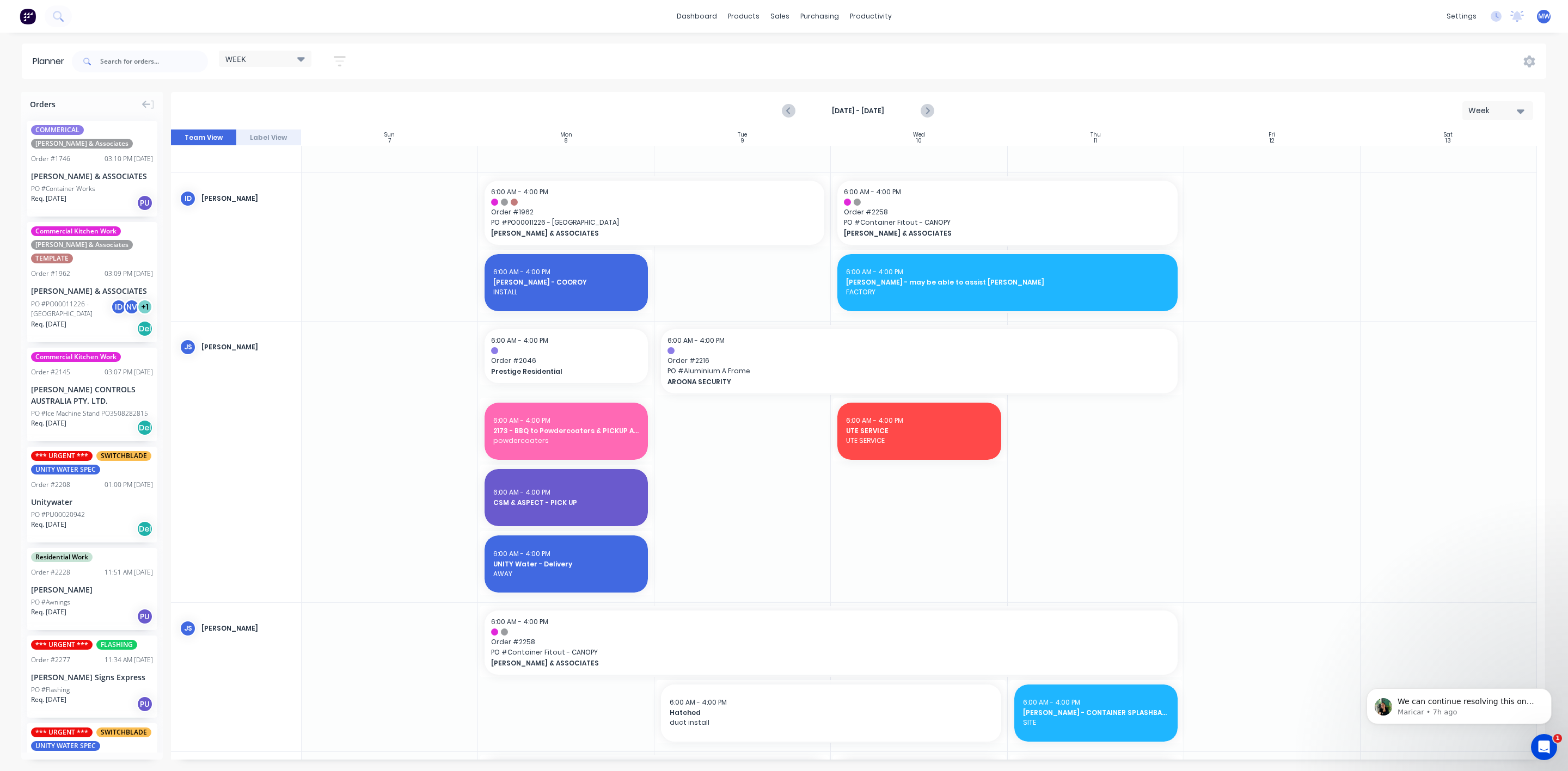
scroll to position [311, 0]
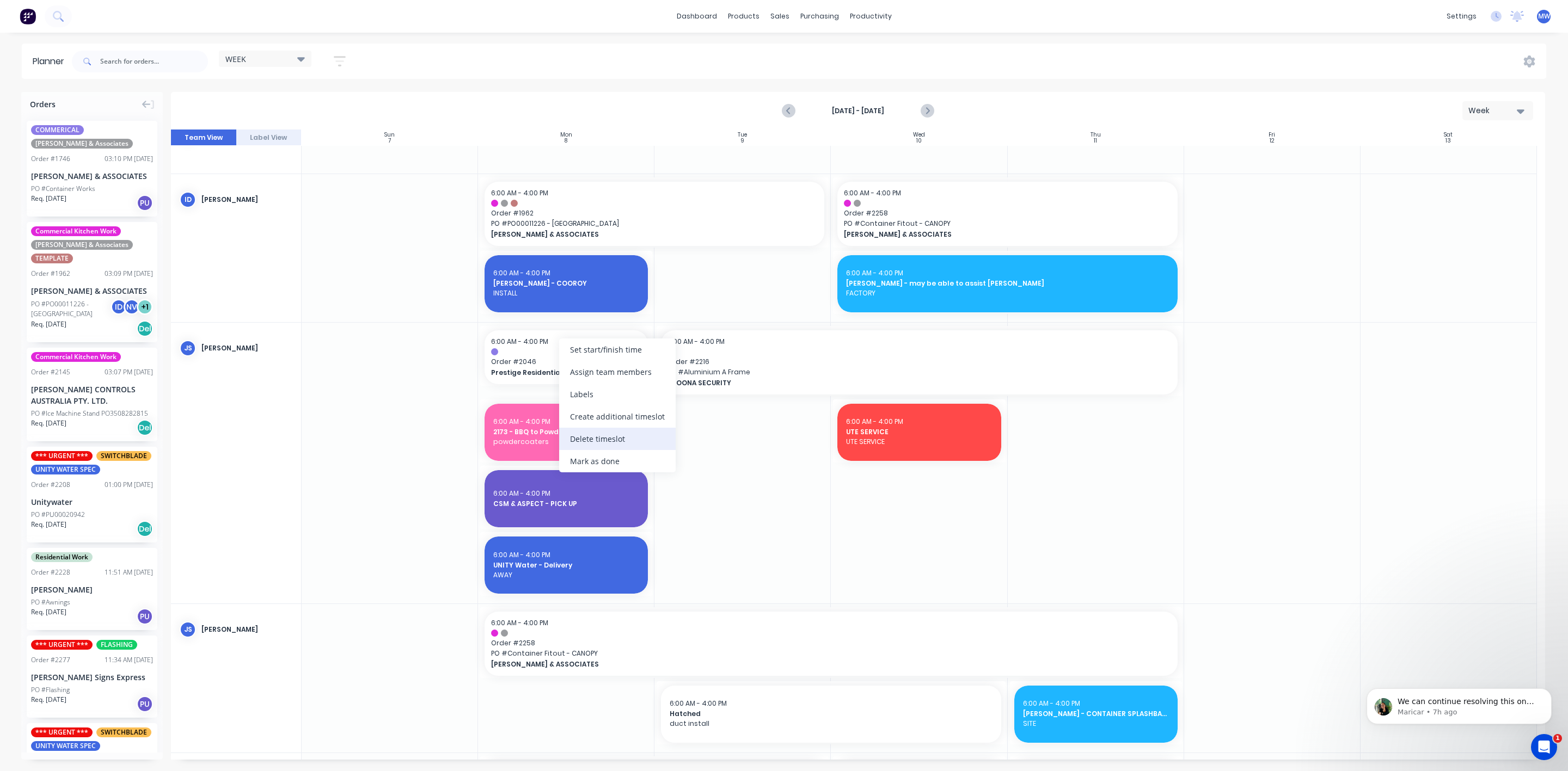
click at [635, 442] on div "Delete timeslot" at bounding box center [617, 439] width 116 height 22
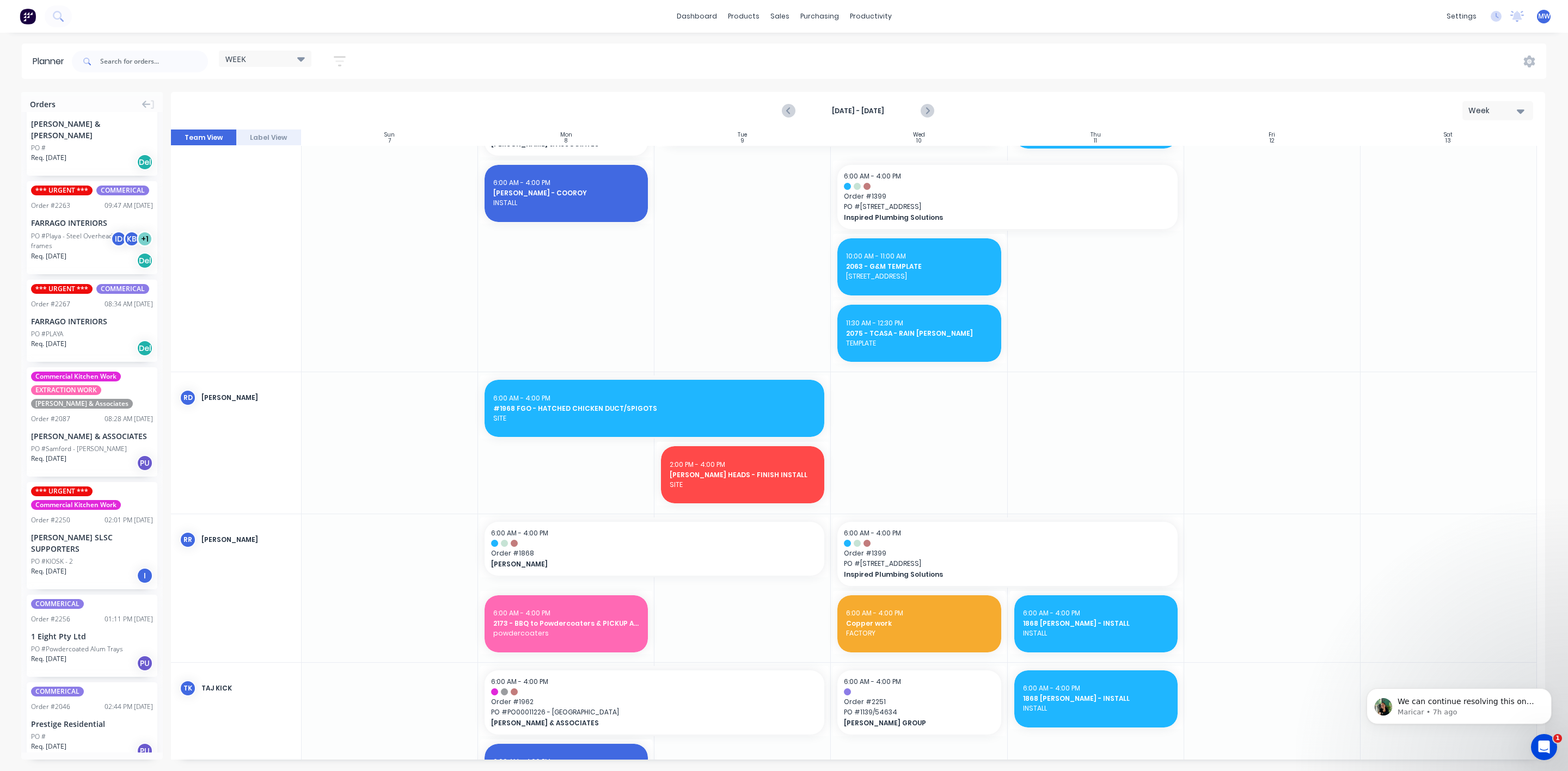
scroll to position [1410, 0]
click at [131, 63] on input "text" at bounding box center [154, 61] width 108 height 22
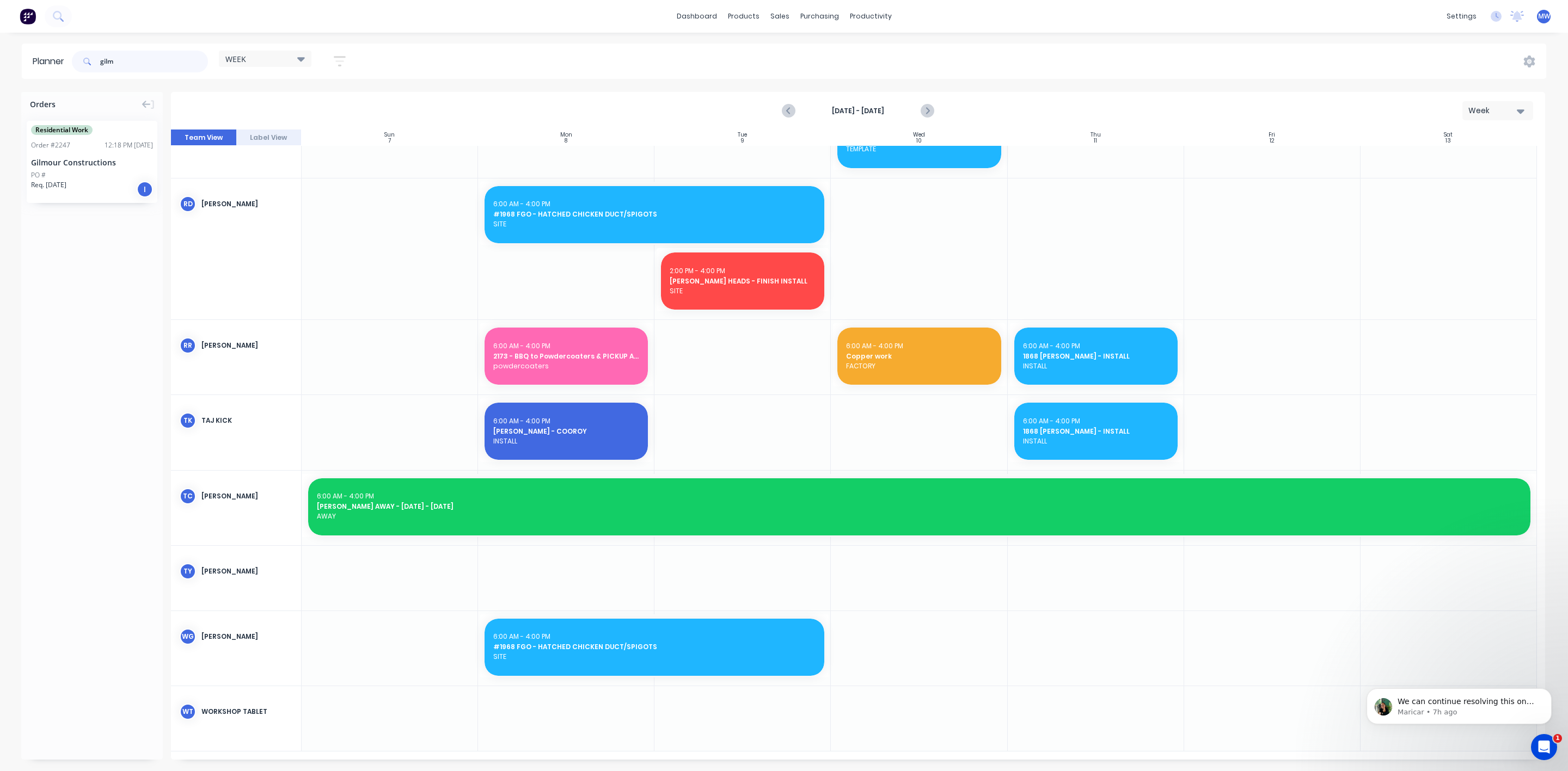
scroll to position [753, 0]
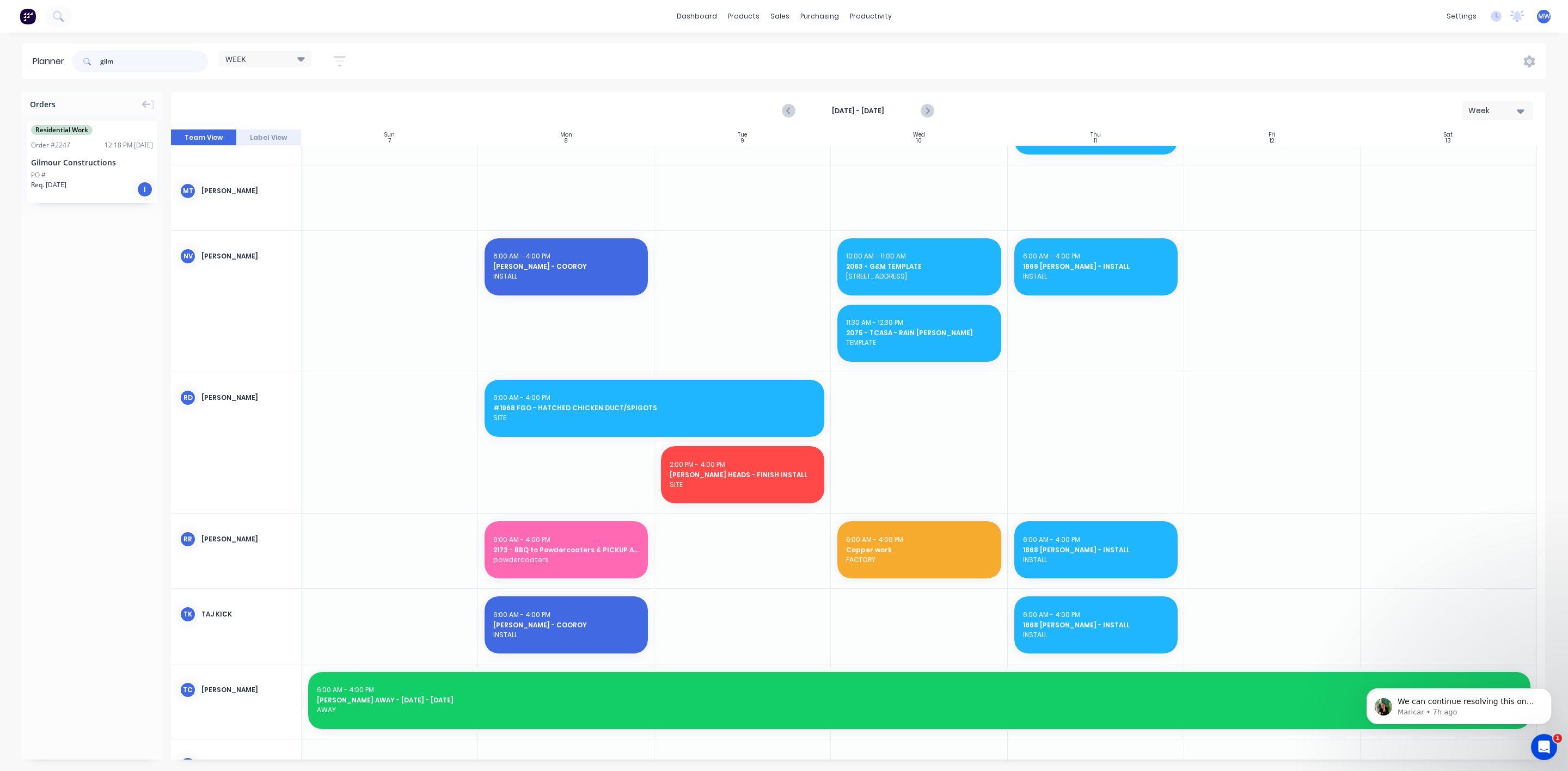
type input "gilm"
drag, startPoint x: 82, startPoint y: 168, endPoint x: 949, endPoint y: 425, distance: 904.3
drag, startPoint x: 1004, startPoint y: 405, endPoint x: 1035, endPoint y: 405, distance: 31.0
drag, startPoint x: 149, startPoint y: 64, endPoint x: 39, endPoint y: 41, distance: 112.4
click at [42, 49] on header "Planner gilm WEEK Save new view None edit WEEK (Default) edit Rex edit SCSM - M…" at bounding box center [784, 61] width 1524 height 35
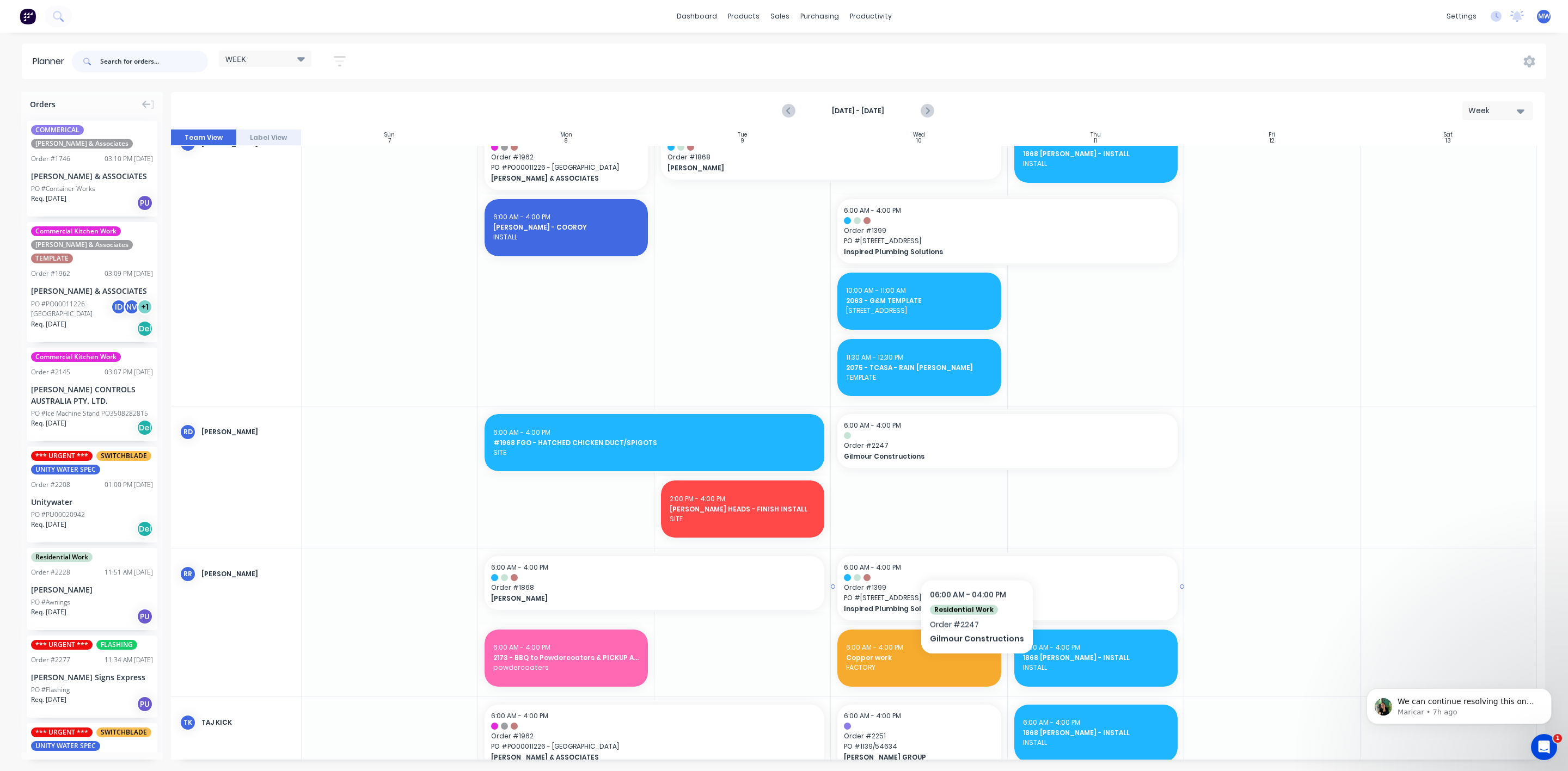
scroll to position [1077, 0]
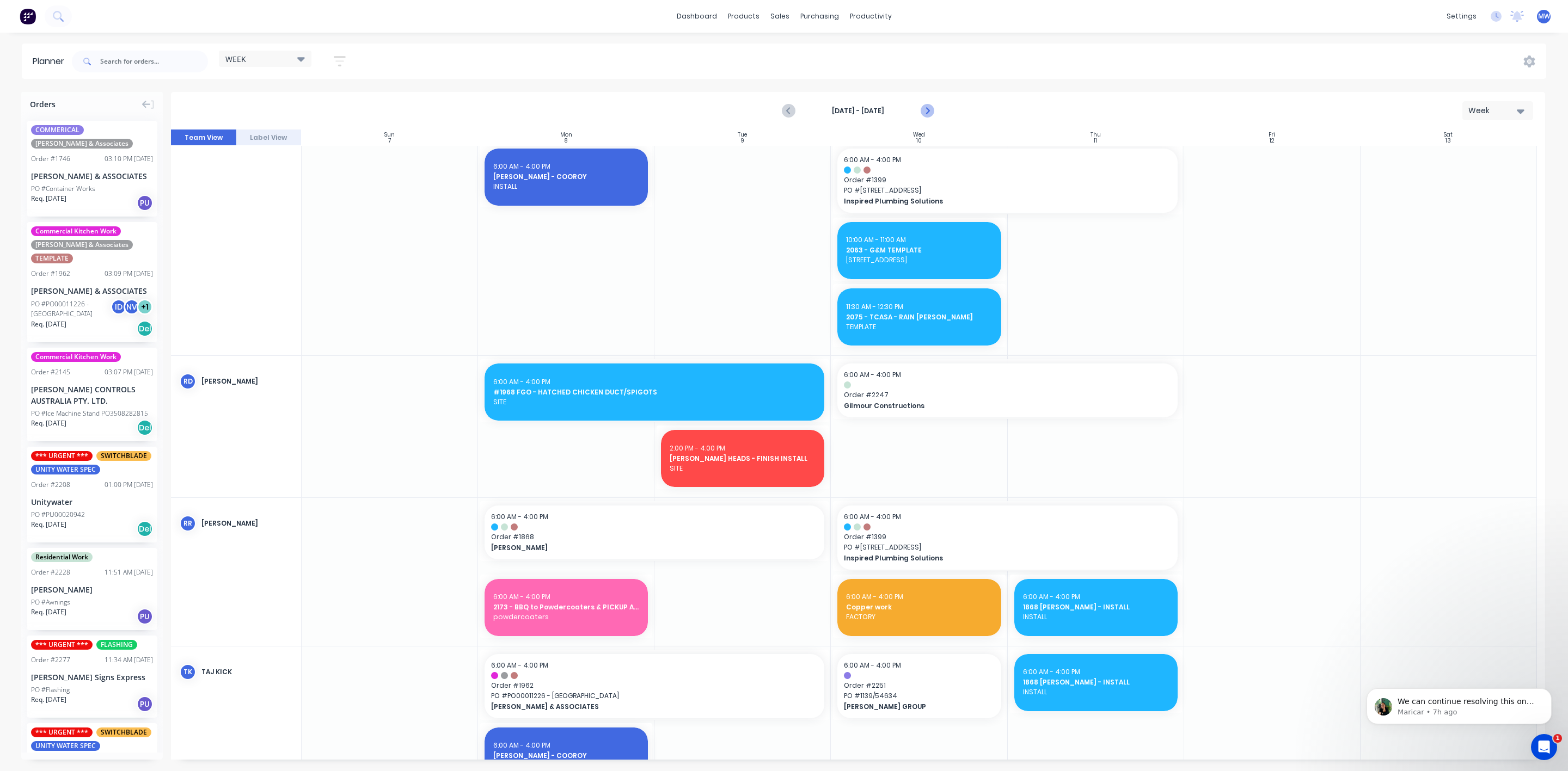
click at [928, 116] on icon "Next page" at bounding box center [926, 111] width 13 height 13
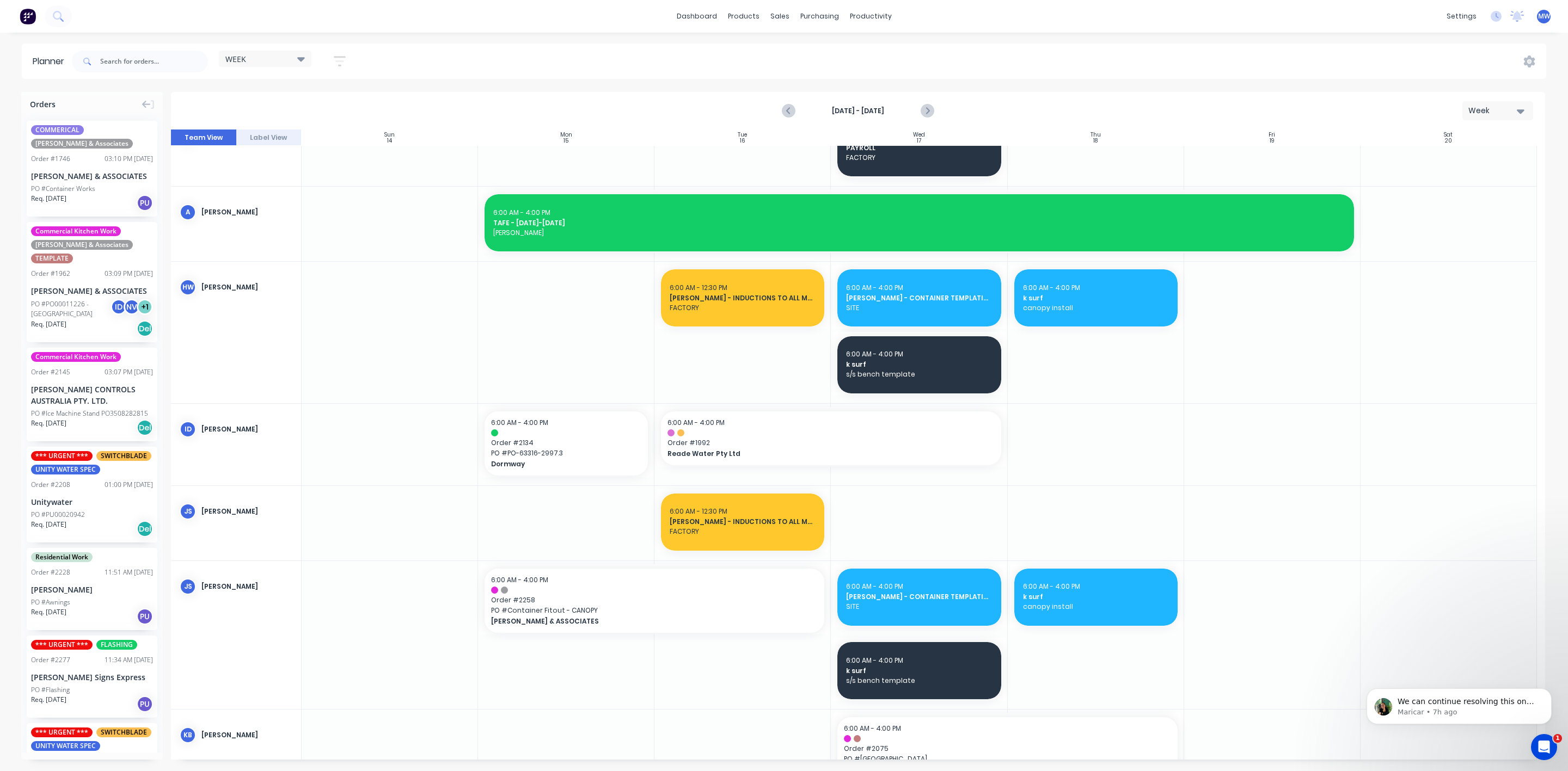
scroll to position [0, 0]
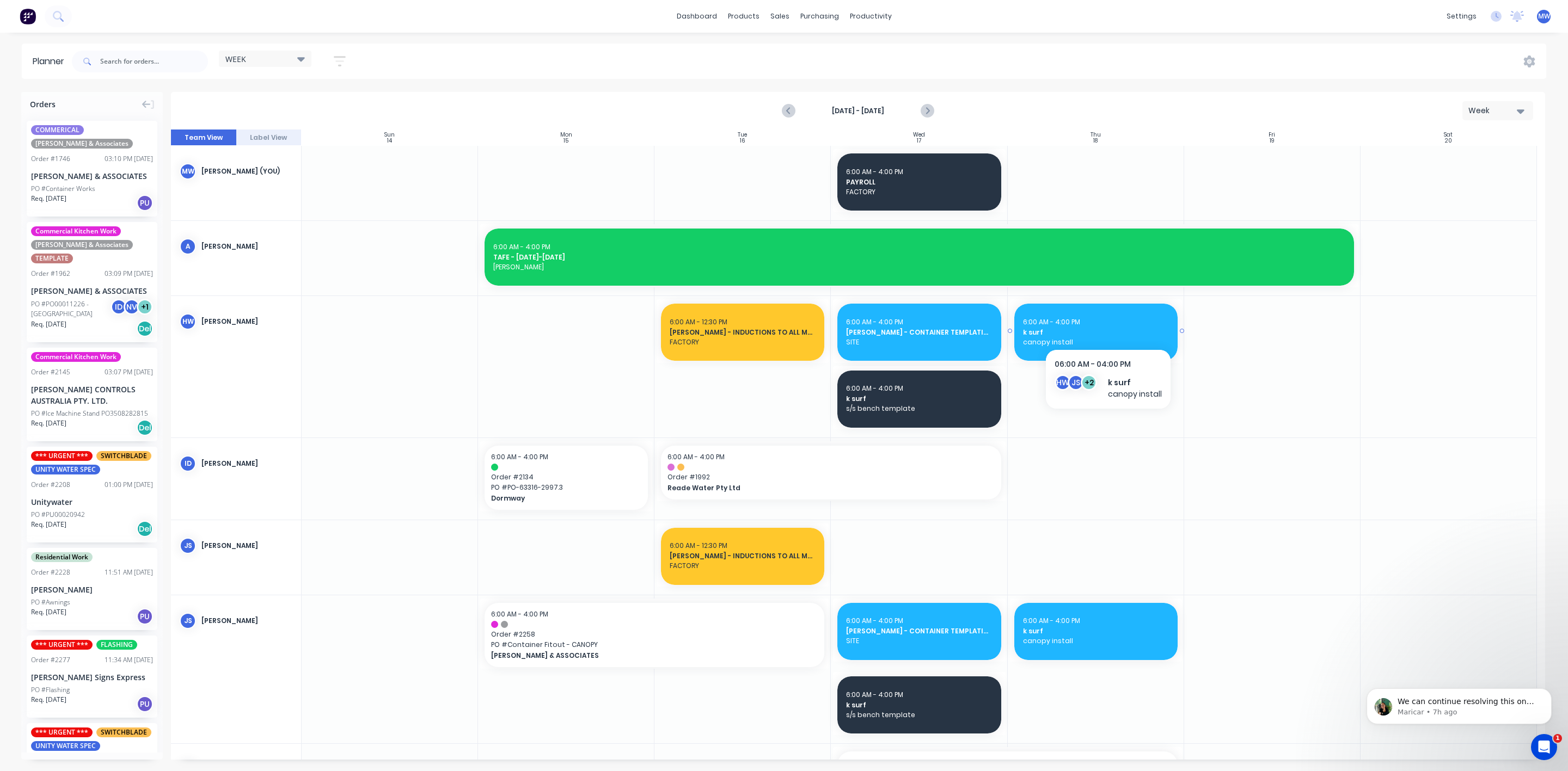
click at [1108, 325] on div "6:00 AM - 4:00 PM" at bounding box center [1096, 322] width 146 height 10
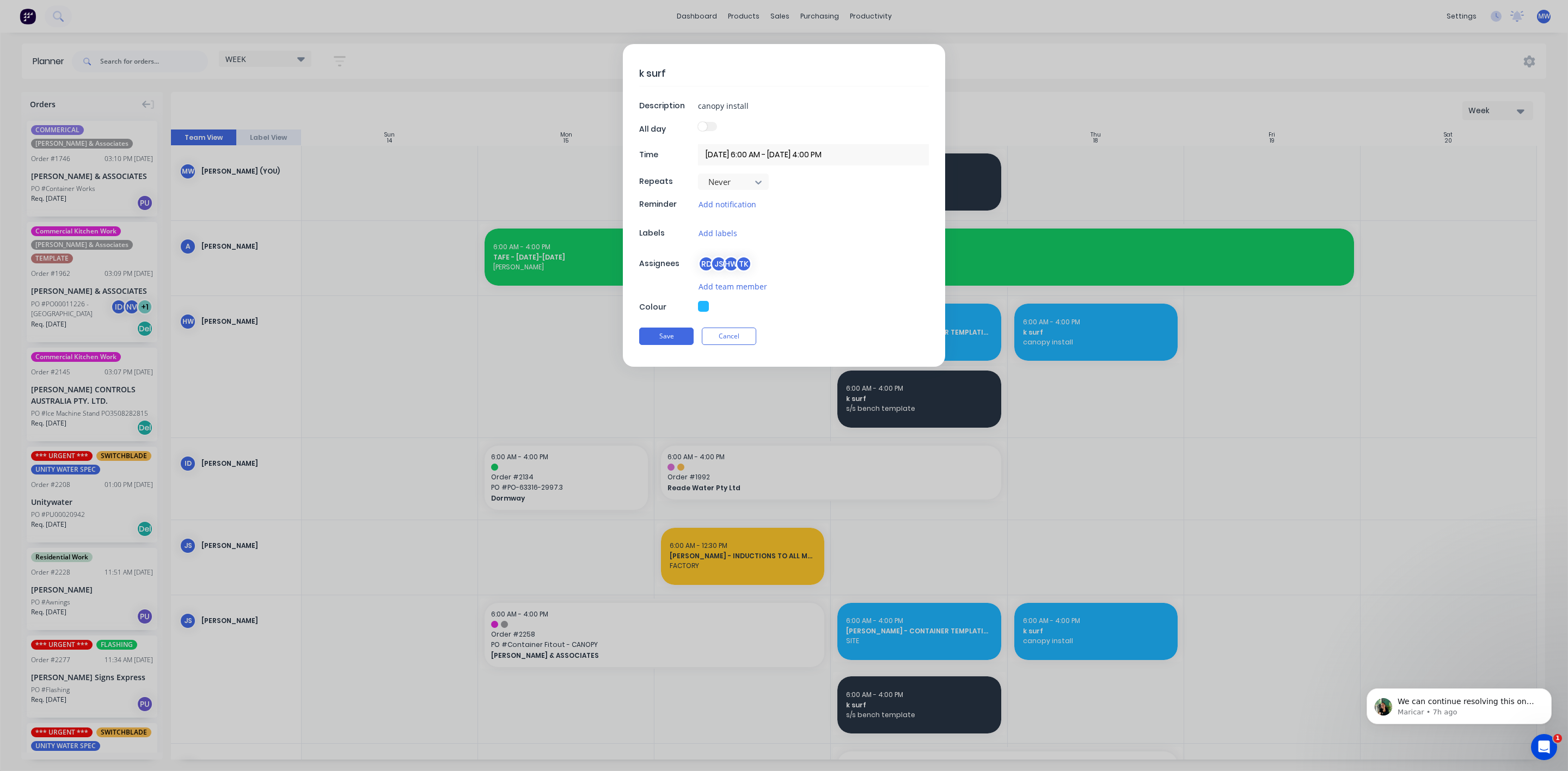
click at [639, 74] on textarea "k surf" at bounding box center [784, 73] width 290 height 25
type textarea "x"
type textarea "H surf"
type textarea "x"
type textarea "HI surf"
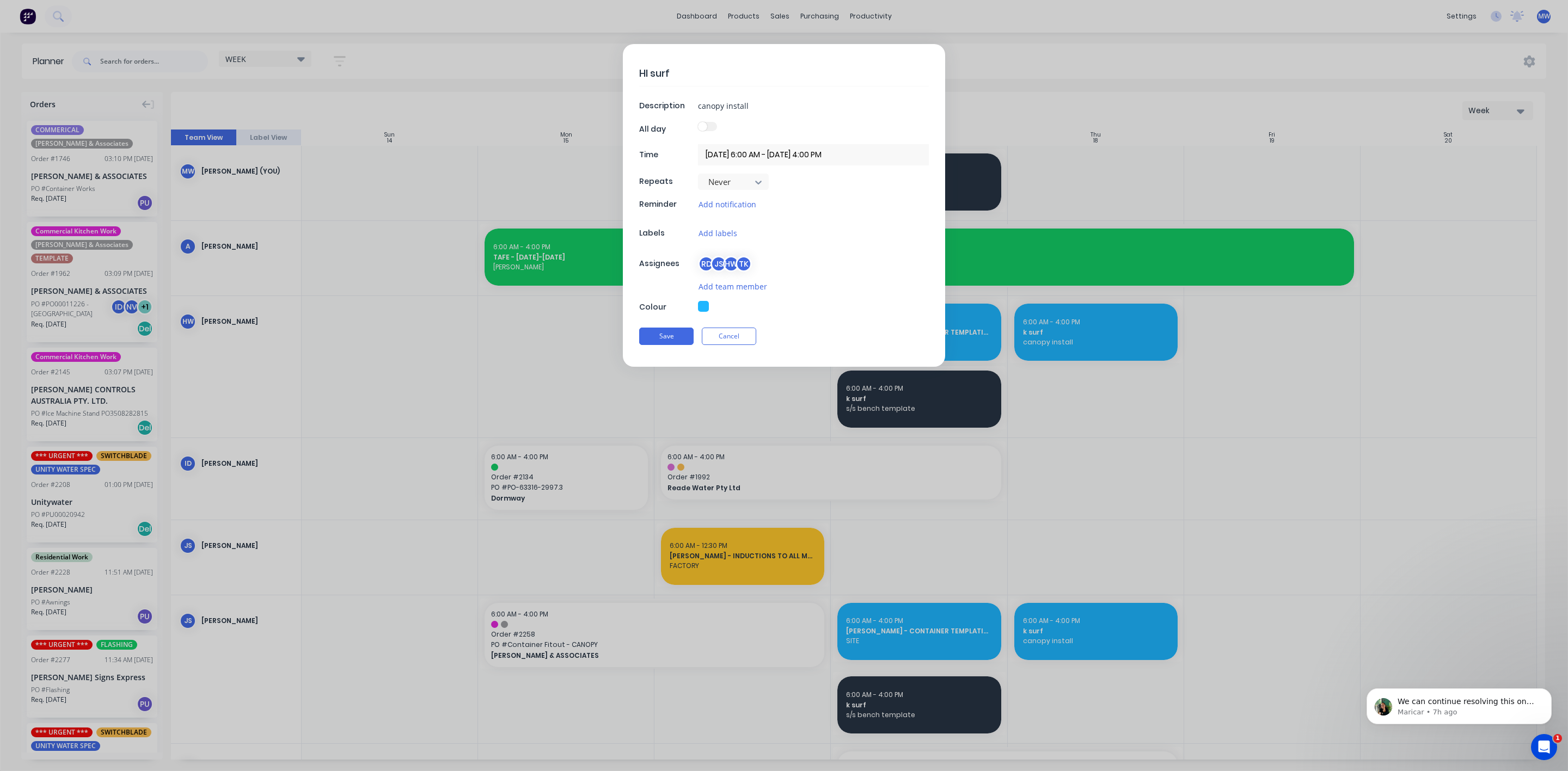
type textarea "x"
type textarea "HIL surf"
type textarea "x"
type textarea "HILL surf"
type textarea "x"
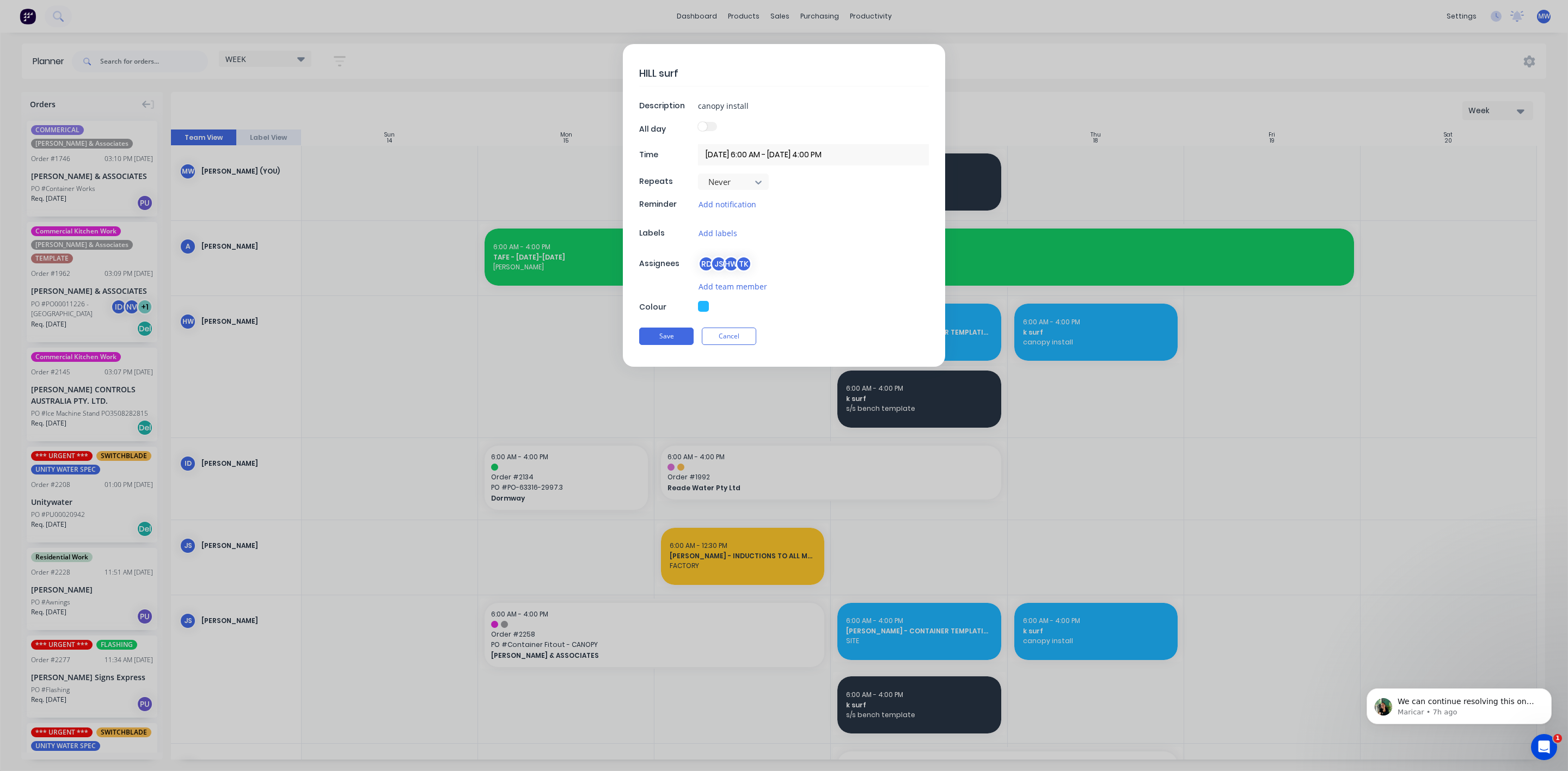
type textarea "HILLE surf"
type textarea "x"
type textarea "HILLER surf"
type textarea "x"
type textarea "HILLERS surf"
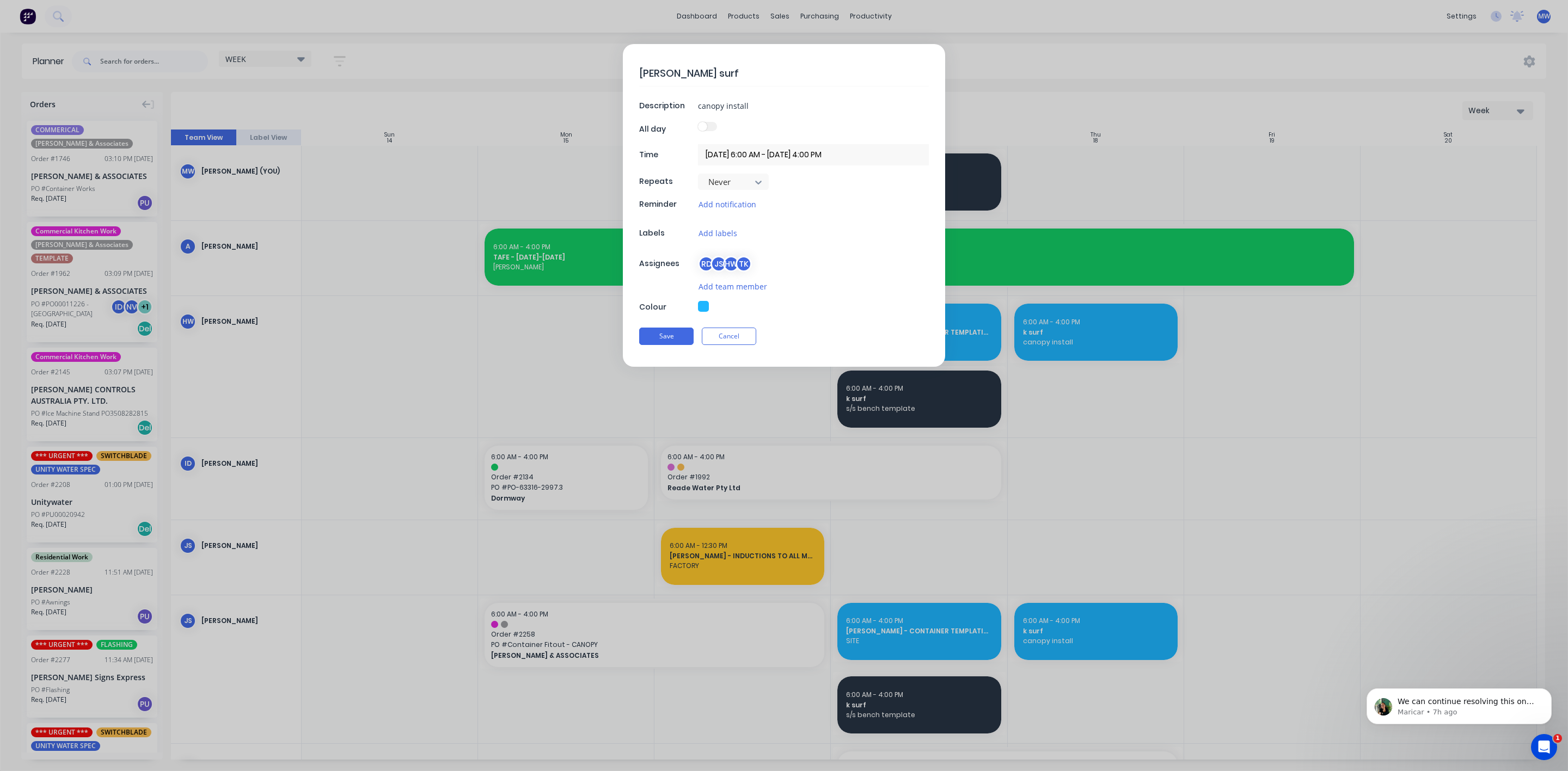
type textarea "x"
type textarea "HILLERS surf"
type textarea "x"
type textarea "HILLERS - surf"
type textarea "x"
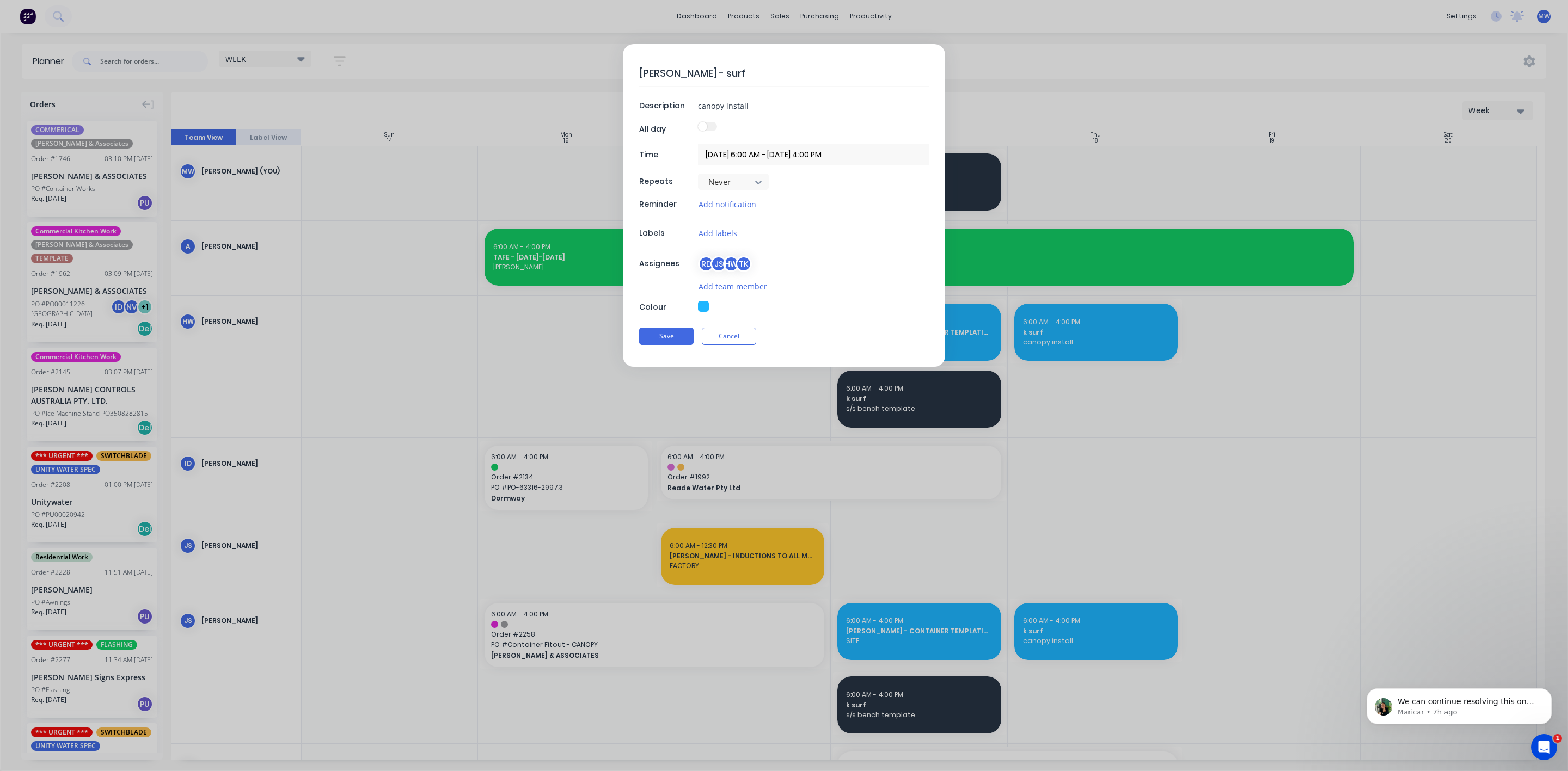
type textarea "HILLERS - surf"
type textarea "x"
type textarea "HILLERS - K surf"
type textarea "x"
type textarea "HILLERS - KA surf"
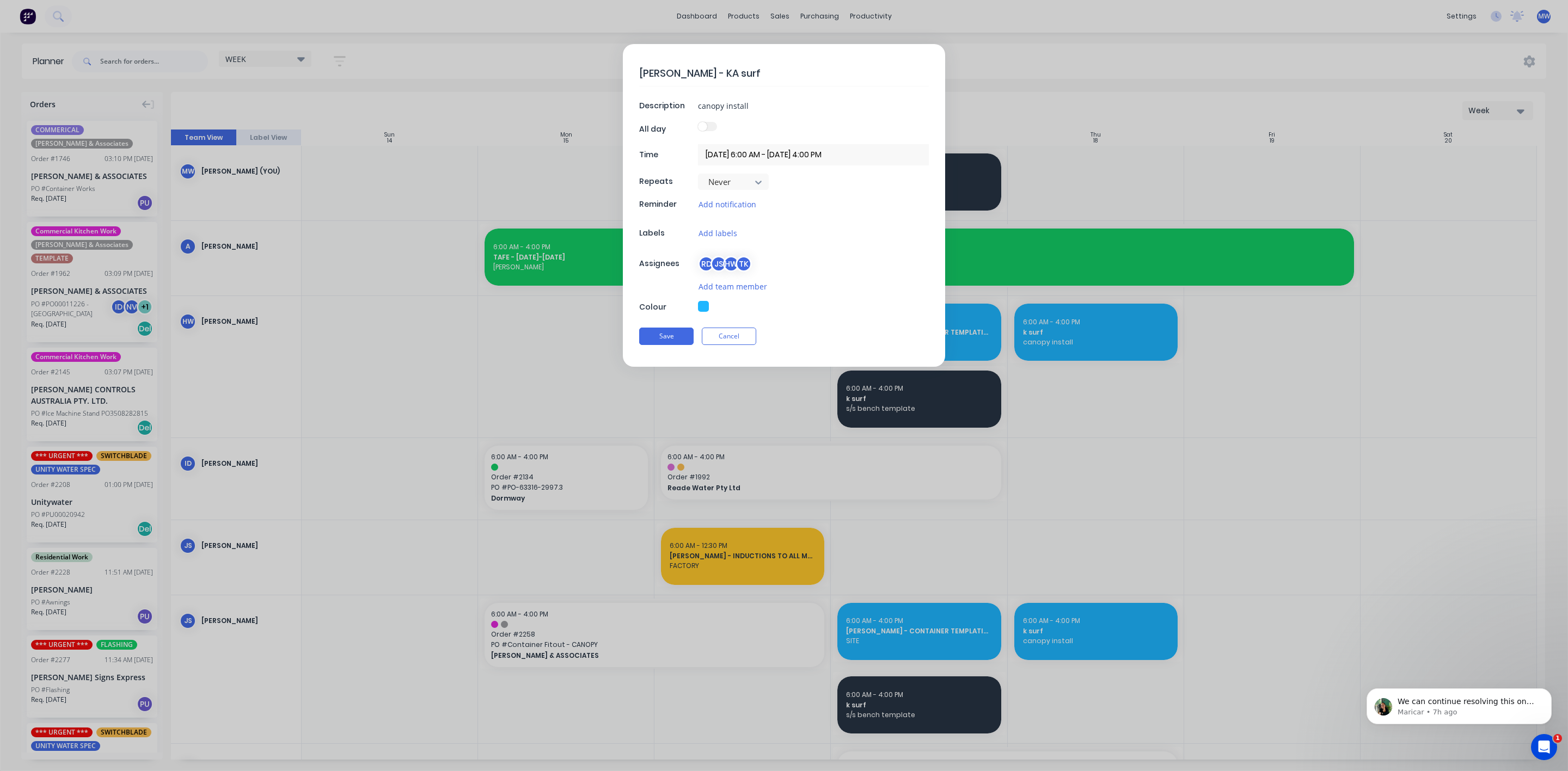
type textarea "x"
type textarea "HILLERS - KAW surf"
type textarea "x"
type textarea "HILLERS - KAWA surf"
type textarea "x"
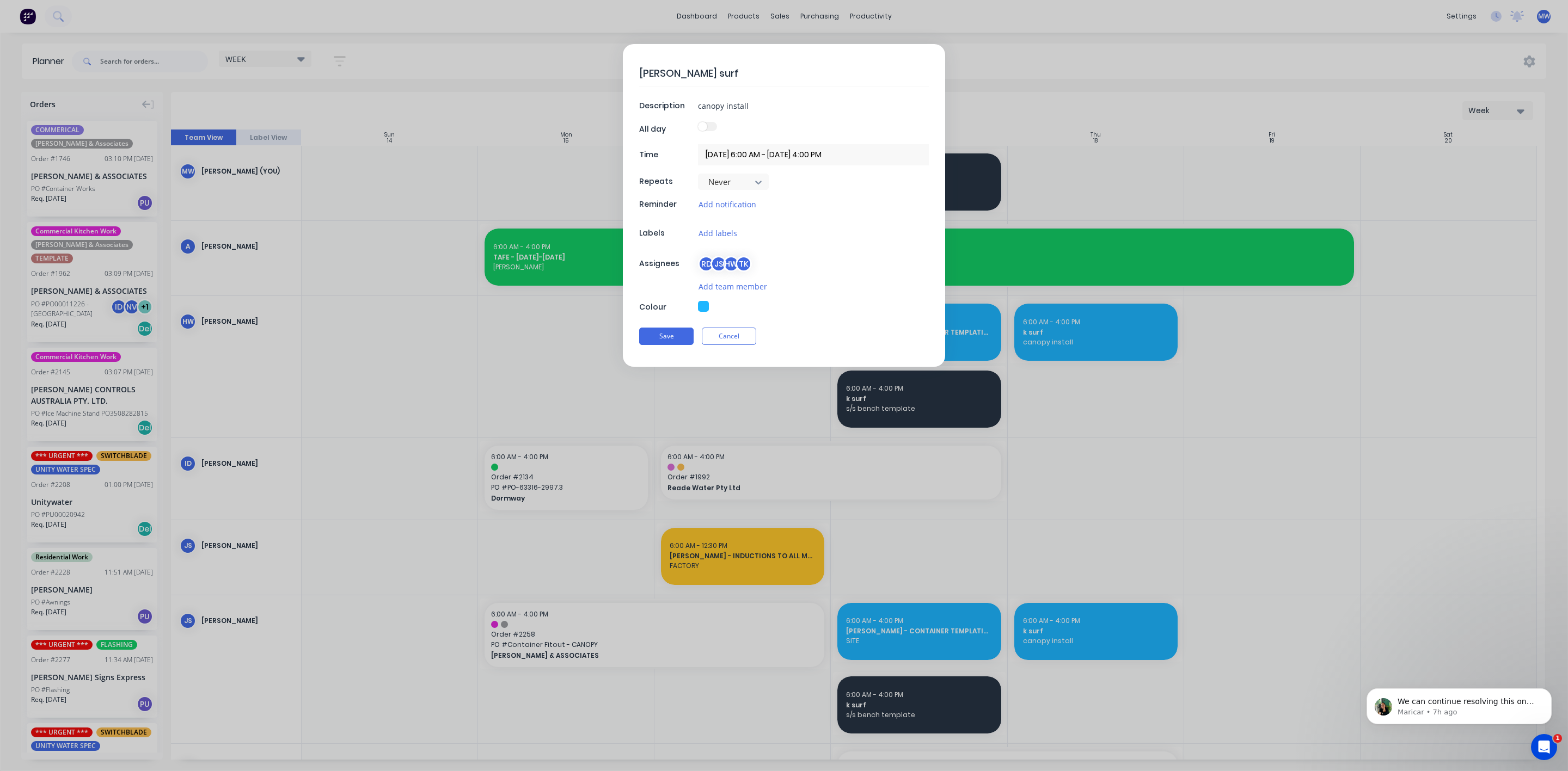
type textarea "HILLERS - KAWAN surf"
type textarea "x"
type textarea "HILLERS - KAWANA surf"
type textarea "x"
type textarea "HILLERS - KAWANAsurf"
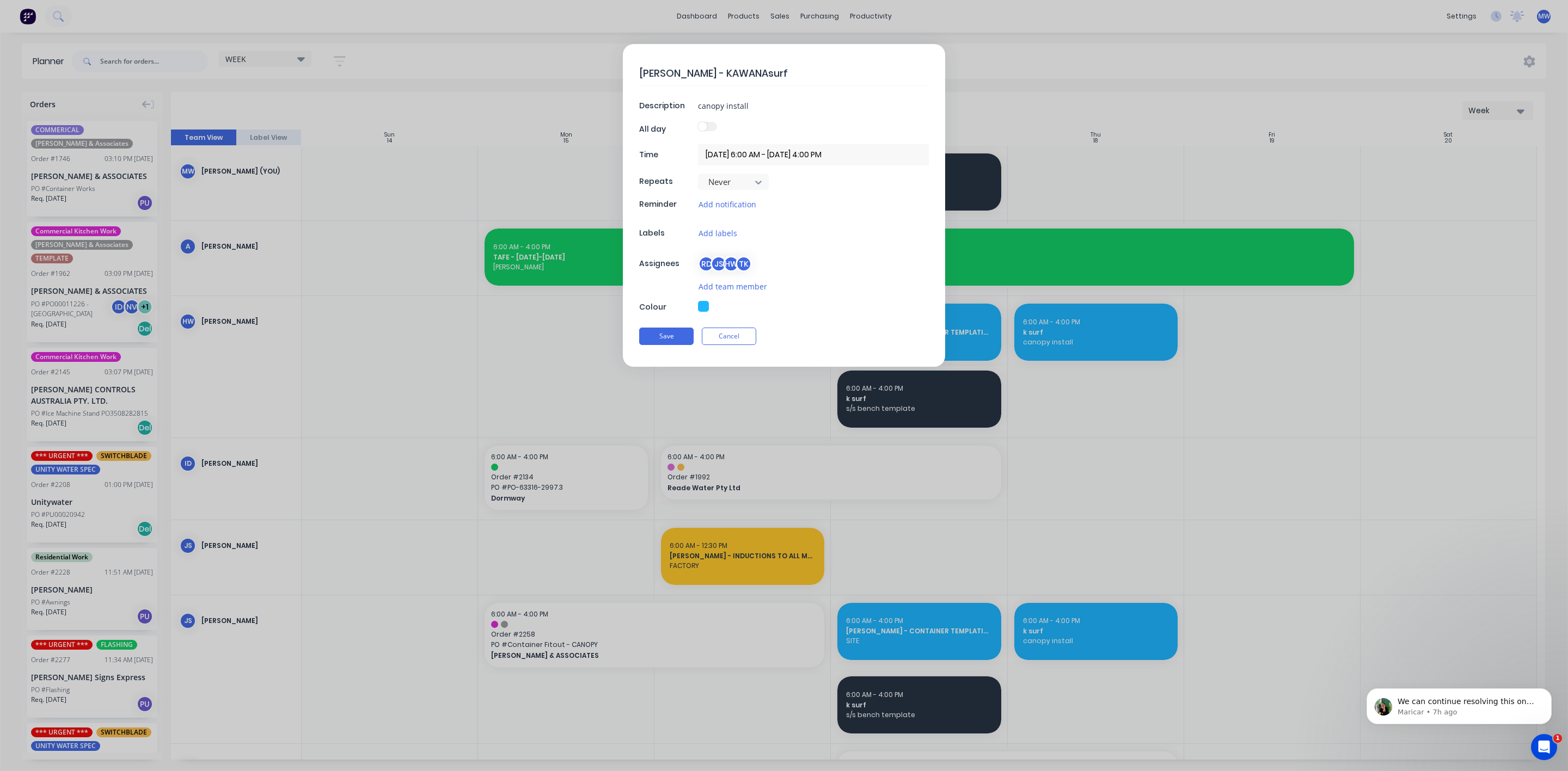
type textarea "x"
type textarea "HILLERS - KAWANAurf"
type textarea "x"
type textarea "HILLERS - KAWANArf"
type textarea "x"
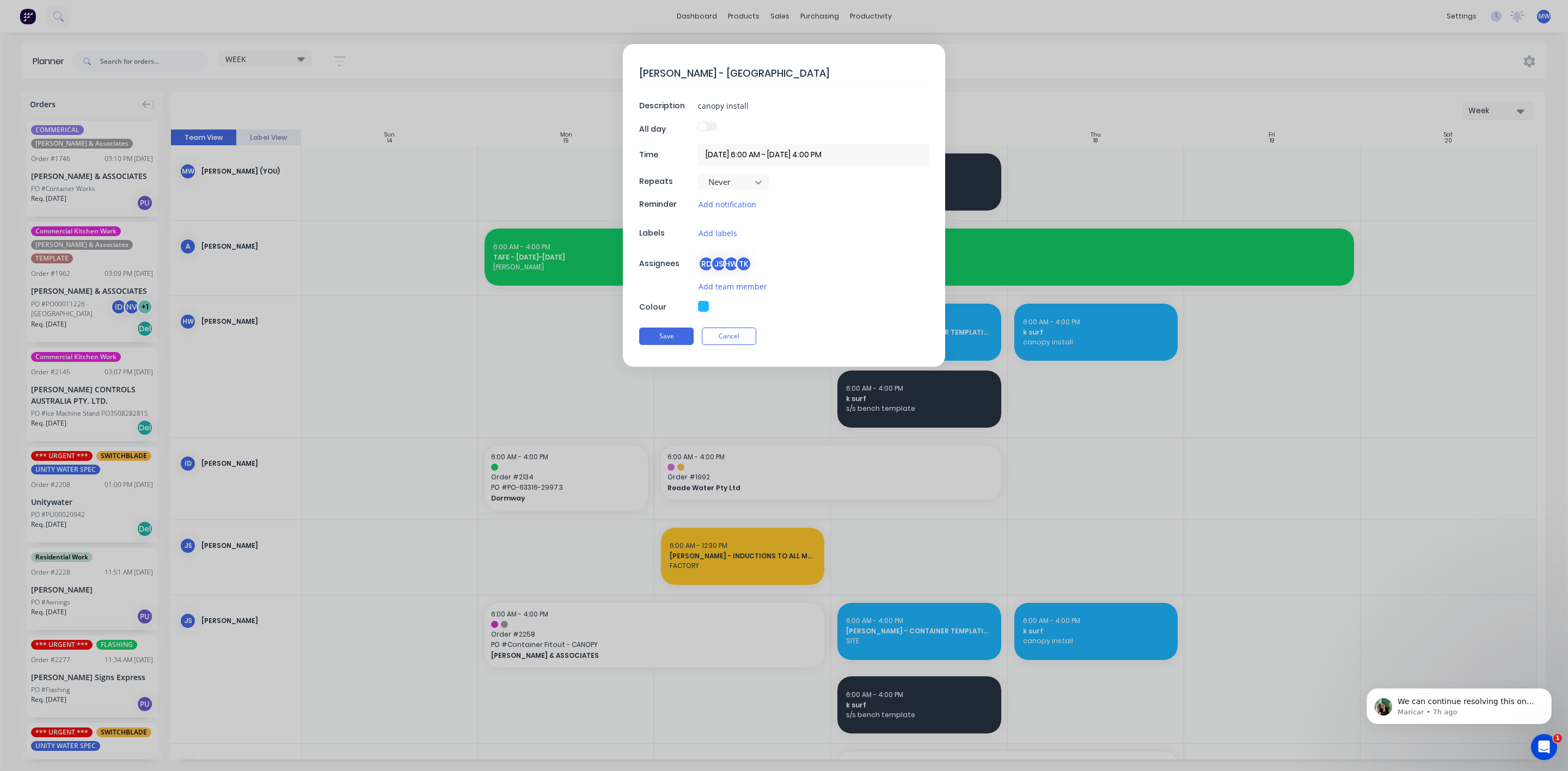
type textarea "HILLERS - KAWANAf"
type textarea "x"
type textarea "HILLERS - KAWANA"
type textarea "x"
type textarea "HILLERS - KAWANA C"
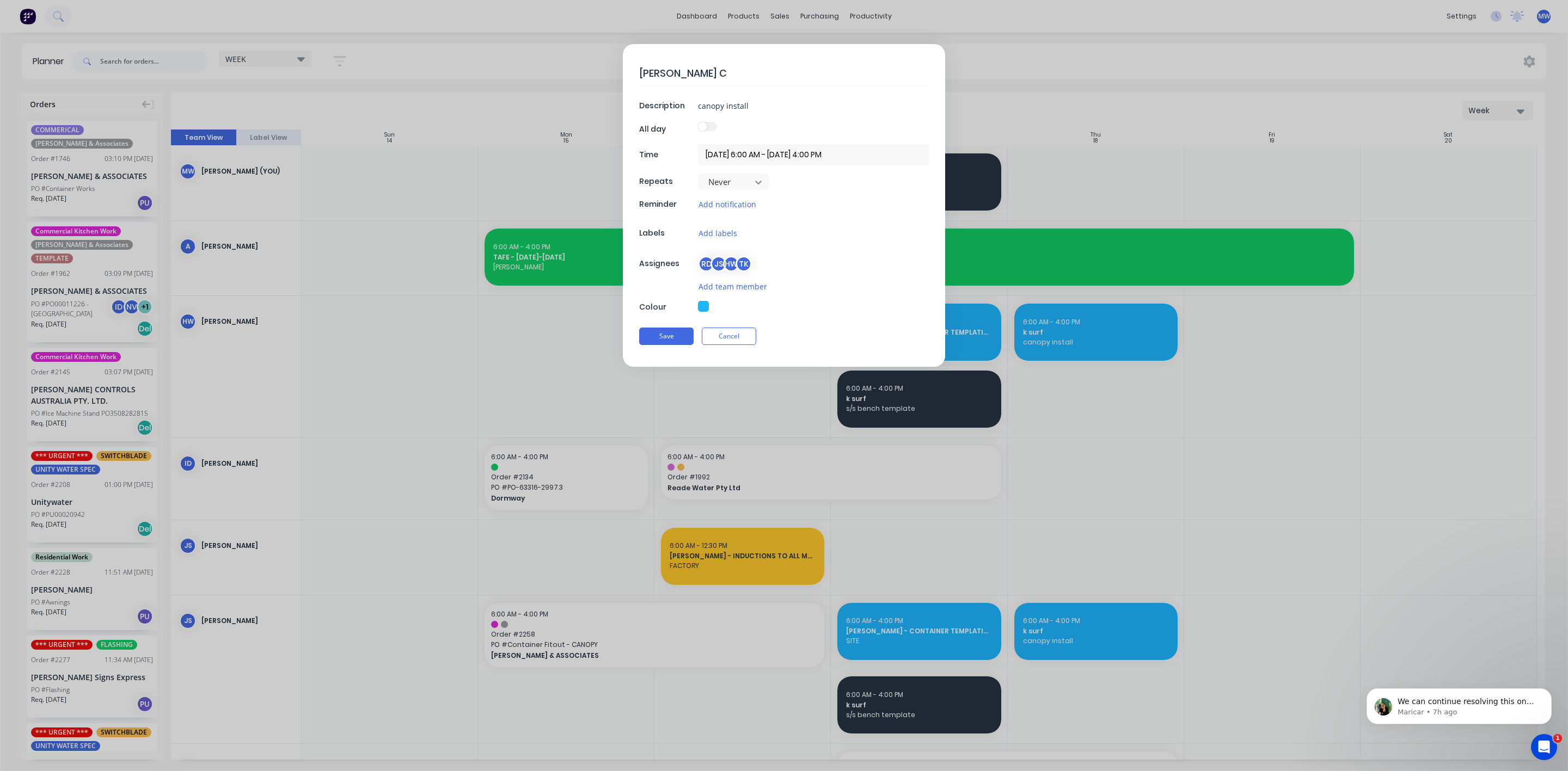
type textarea "x"
type textarea "HILLERS - KAWANA"
type textarea "x"
type textarea "HILLERS - KAWANA S"
type textarea "x"
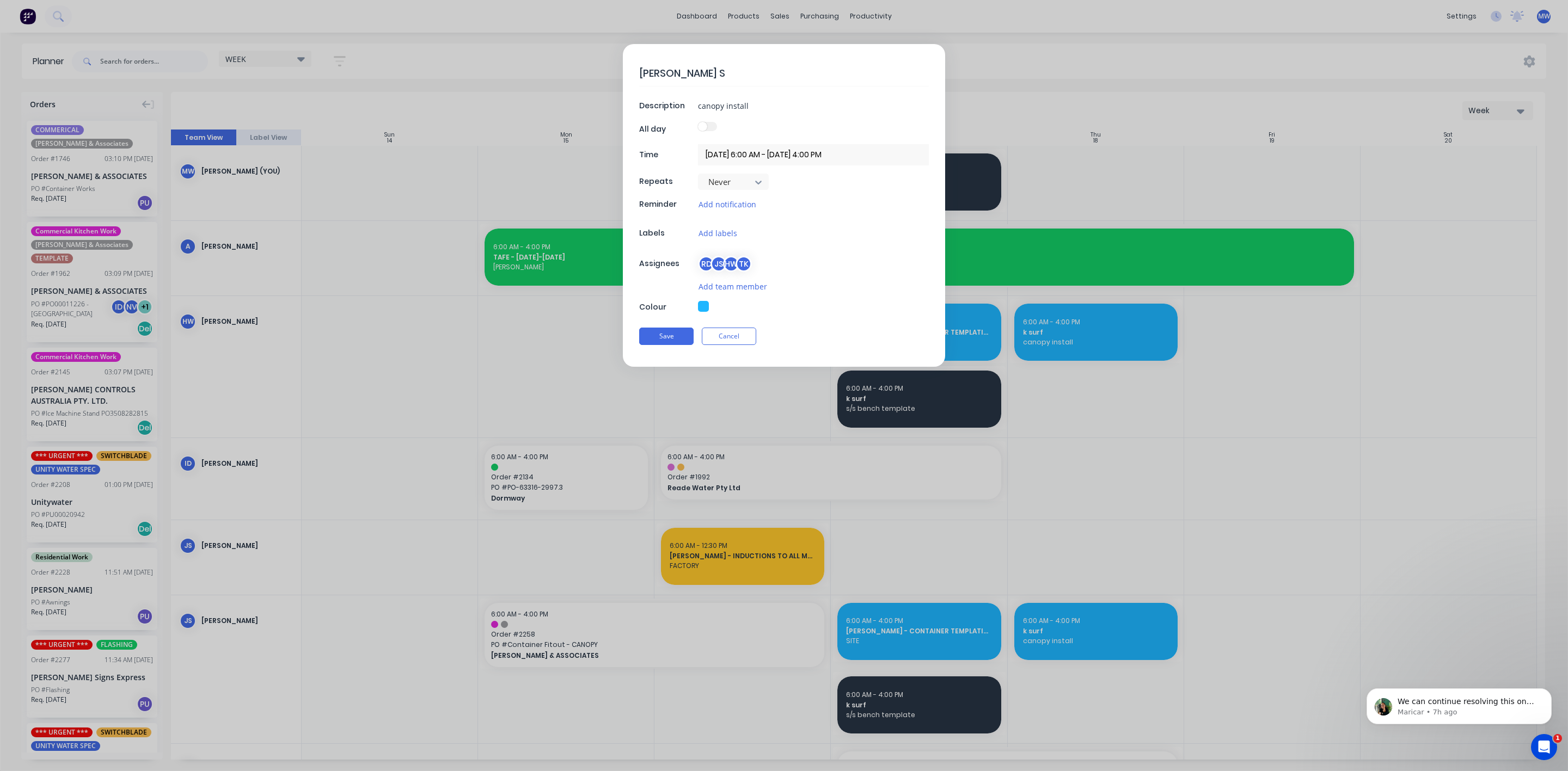
type textarea "HILLERS - KAWANA SU"
type textarea "x"
type textarea "HILLERS - KAWANA SUR"
type textarea "x"
type textarea "HILLERS - KAWANA SURG"
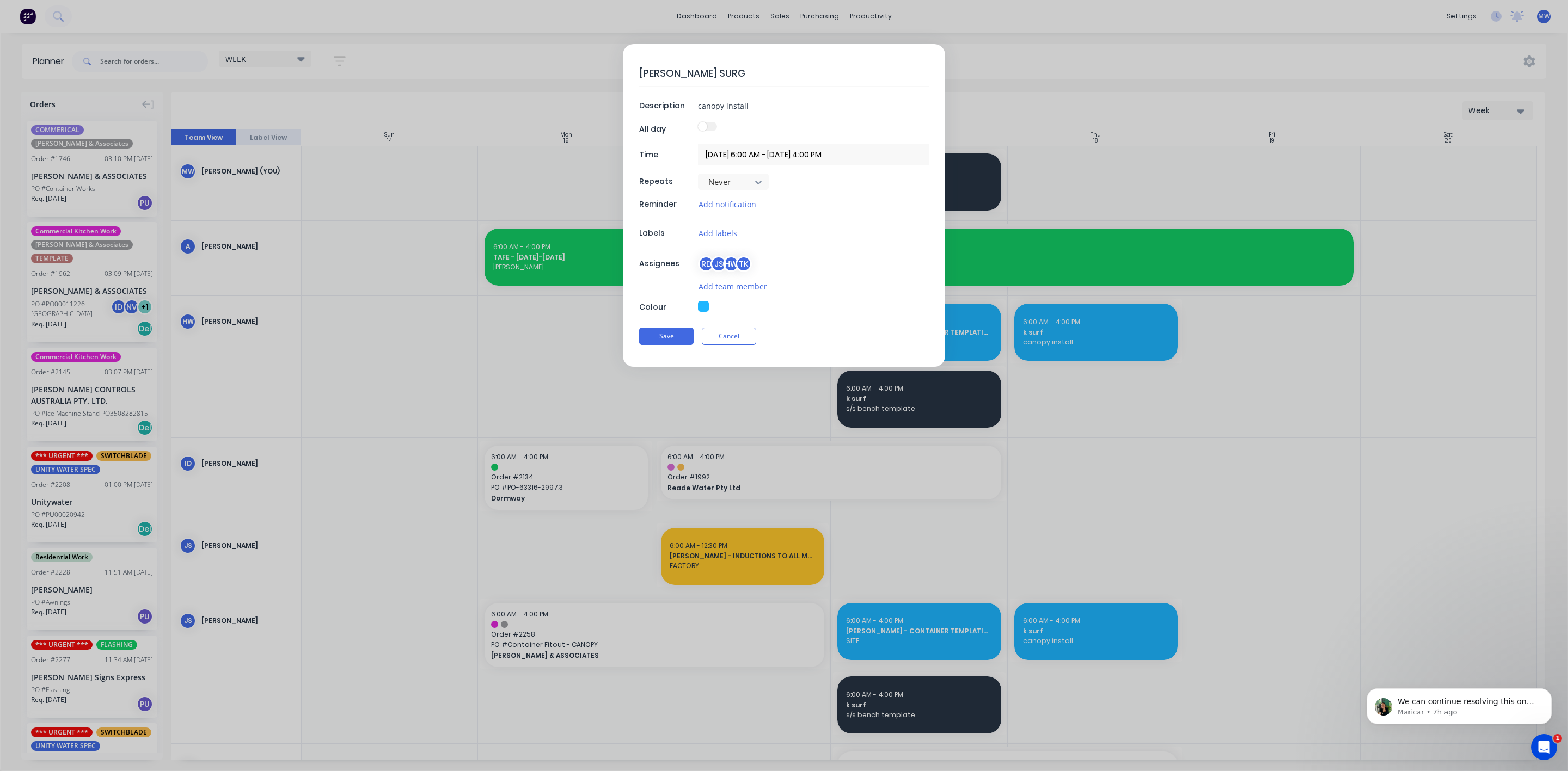
type textarea "x"
type textarea "HILLERS - KAWANA SUR"
type textarea "x"
type textarea "HILLERS - KAWANA SURF"
click at [680, 335] on button "Save" at bounding box center [666, 336] width 55 height 17
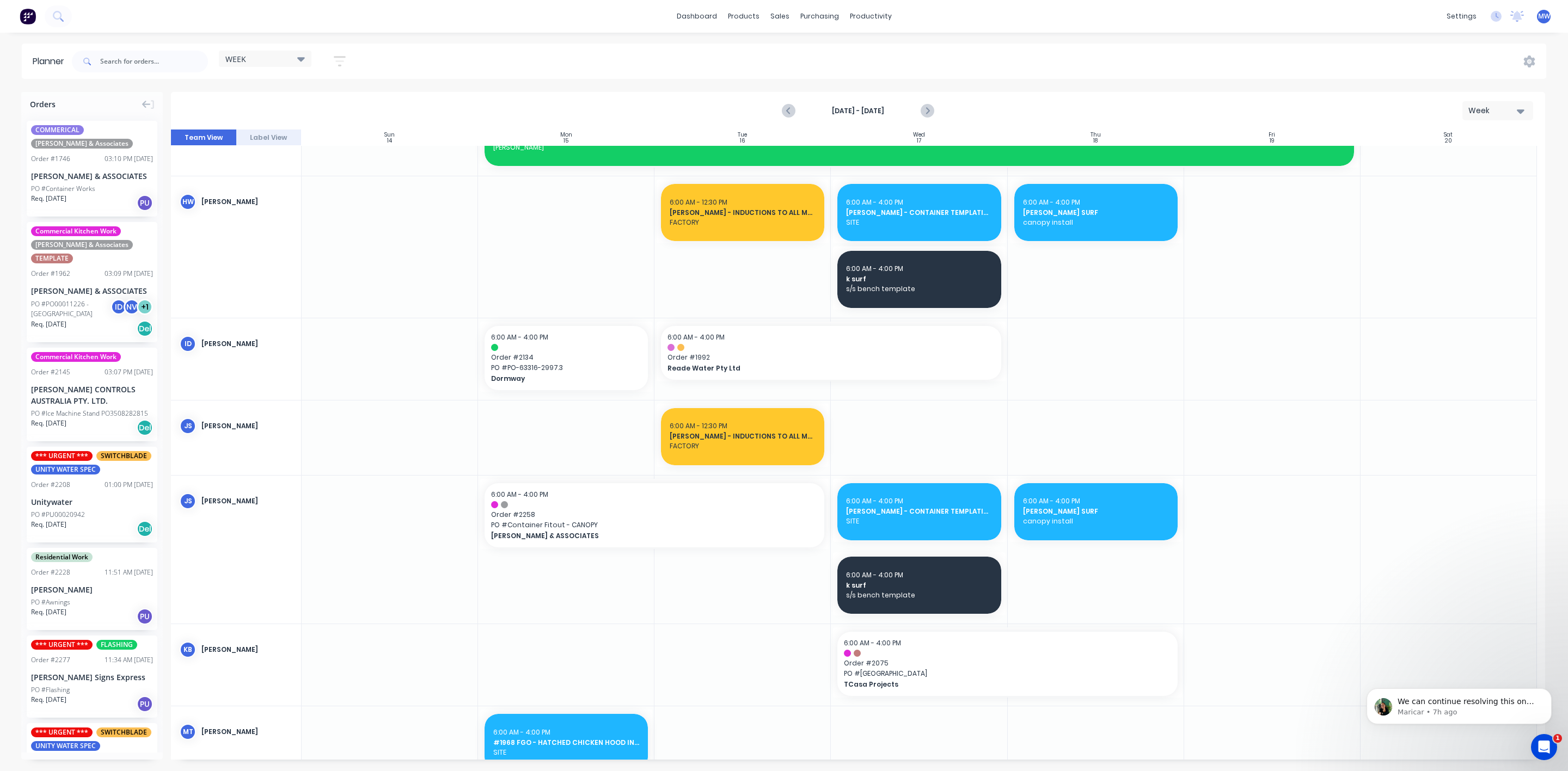
scroll to position [163, 0]
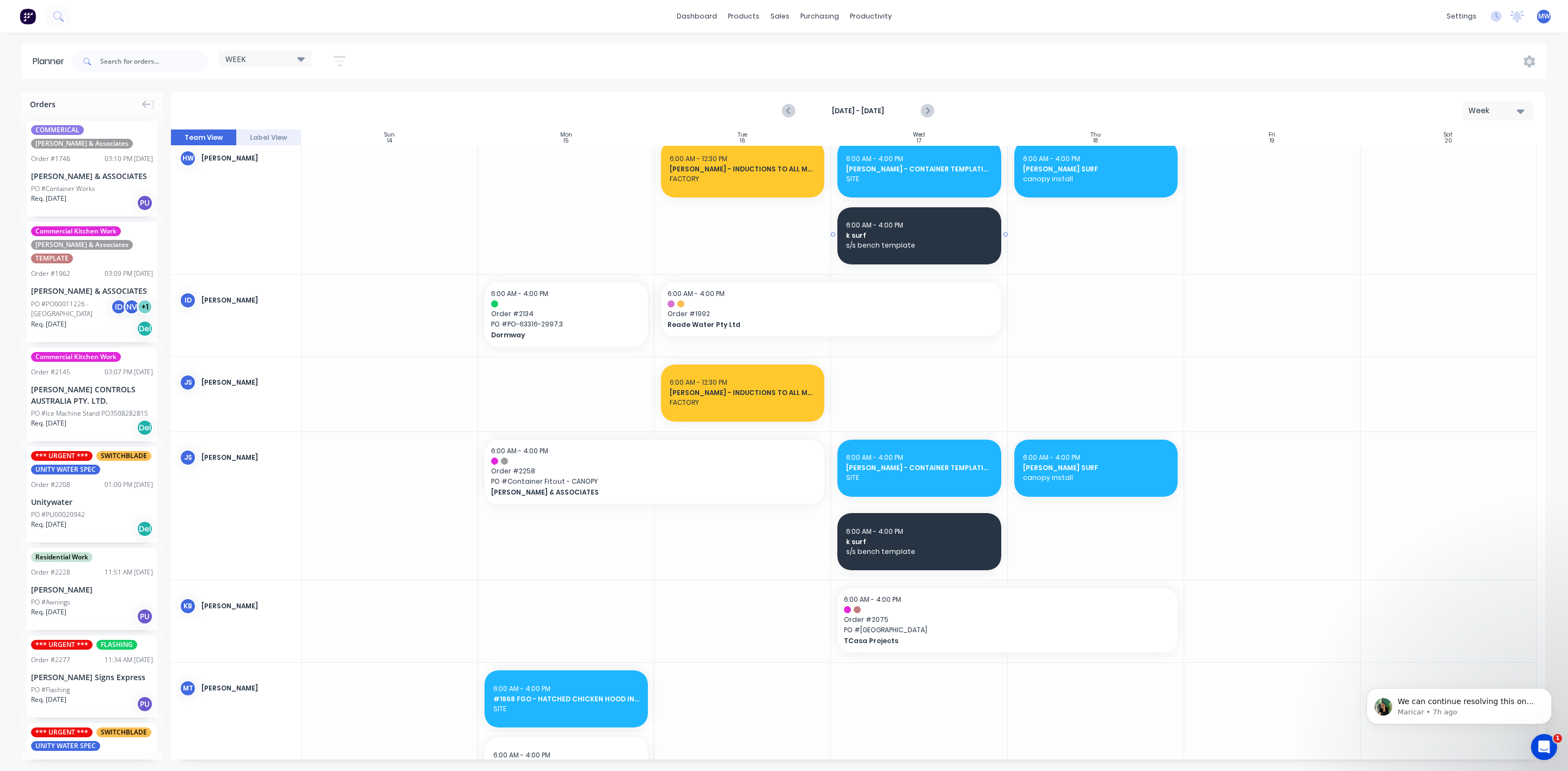
click at [923, 244] on span "s/s bench template" at bounding box center [919, 245] width 146 height 10
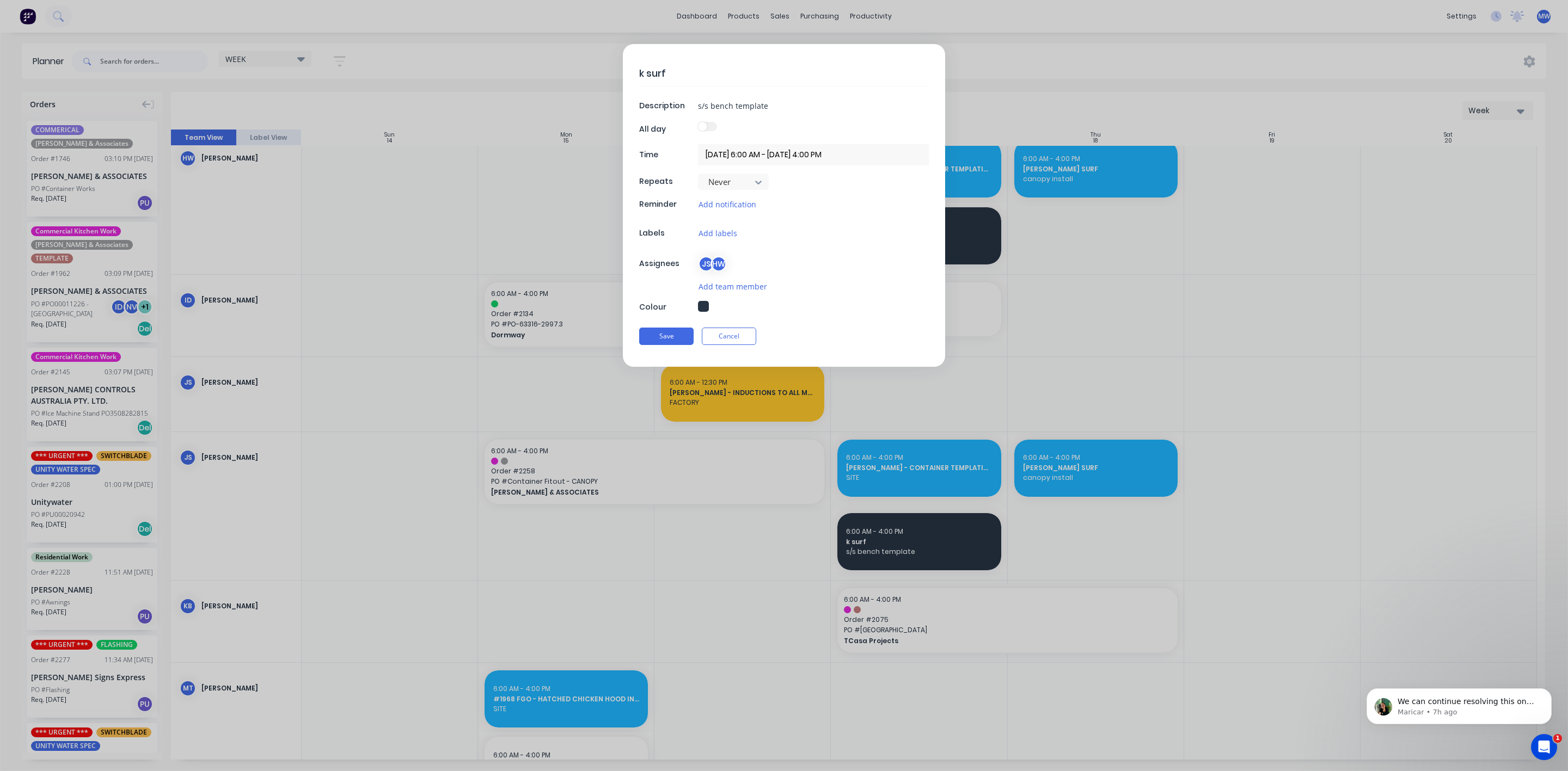
click at [640, 73] on textarea "k surf" at bounding box center [784, 73] width 290 height 25
type textarea "x"
type textarea "Hk surf"
type textarea "x"
type textarea "HIk surf"
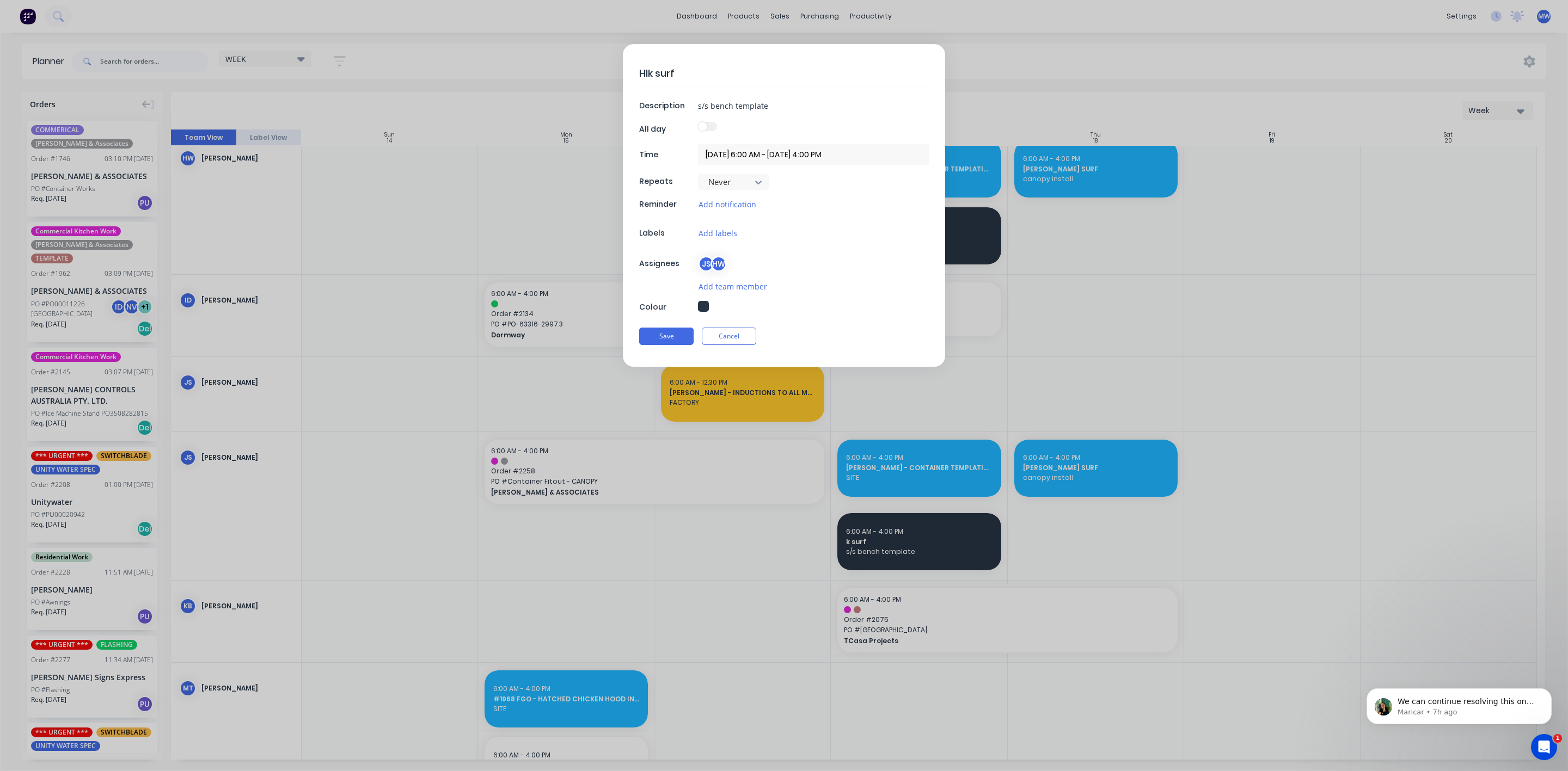
type textarea "x"
type textarea "HILk surf"
type textarea "x"
type textarea "HILEk surf"
type textarea "x"
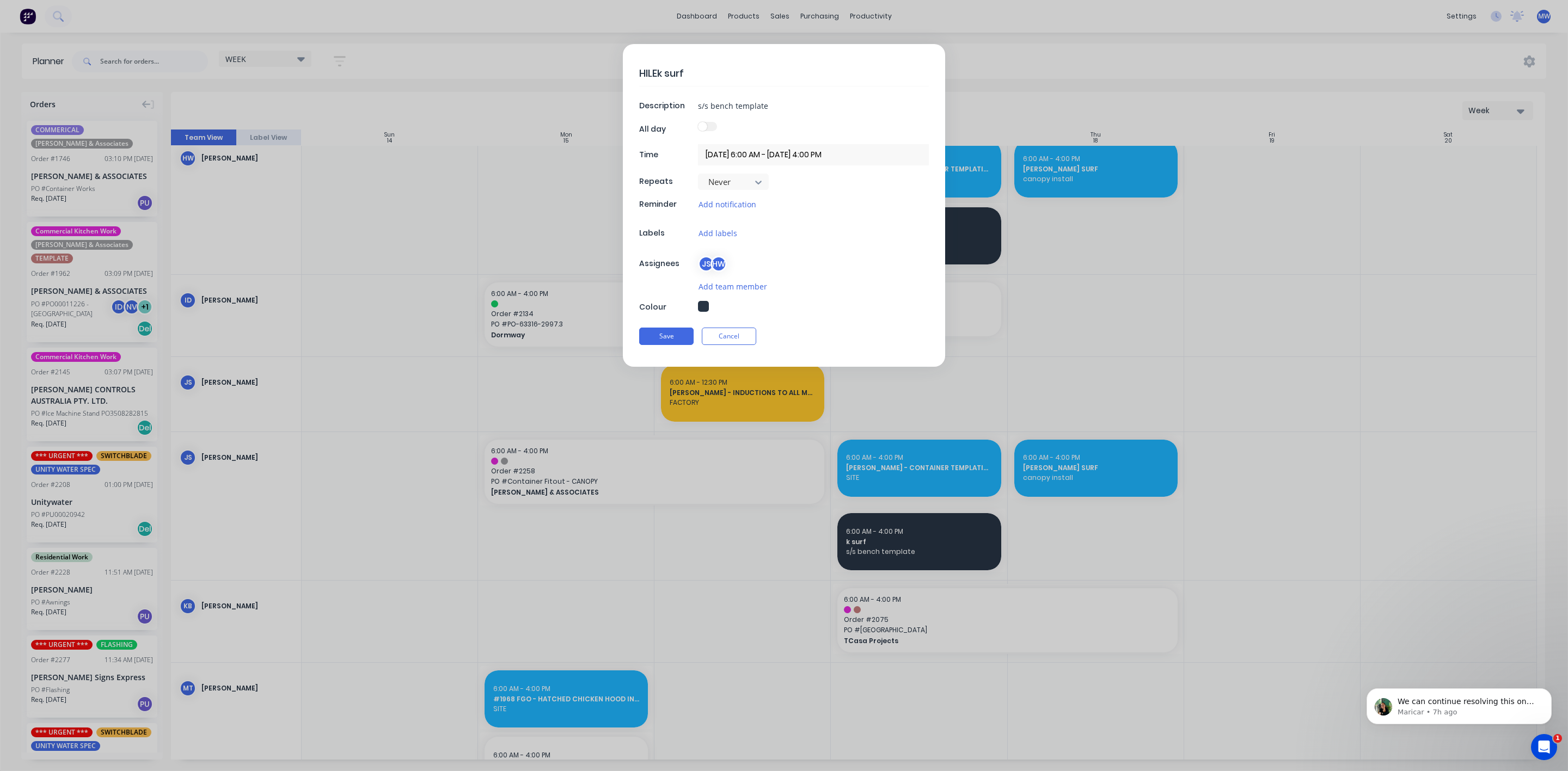
type textarea "HILk surf"
type textarea "x"
type textarea "HILLk surf"
type textarea "x"
type textarea "HILLEk surf"
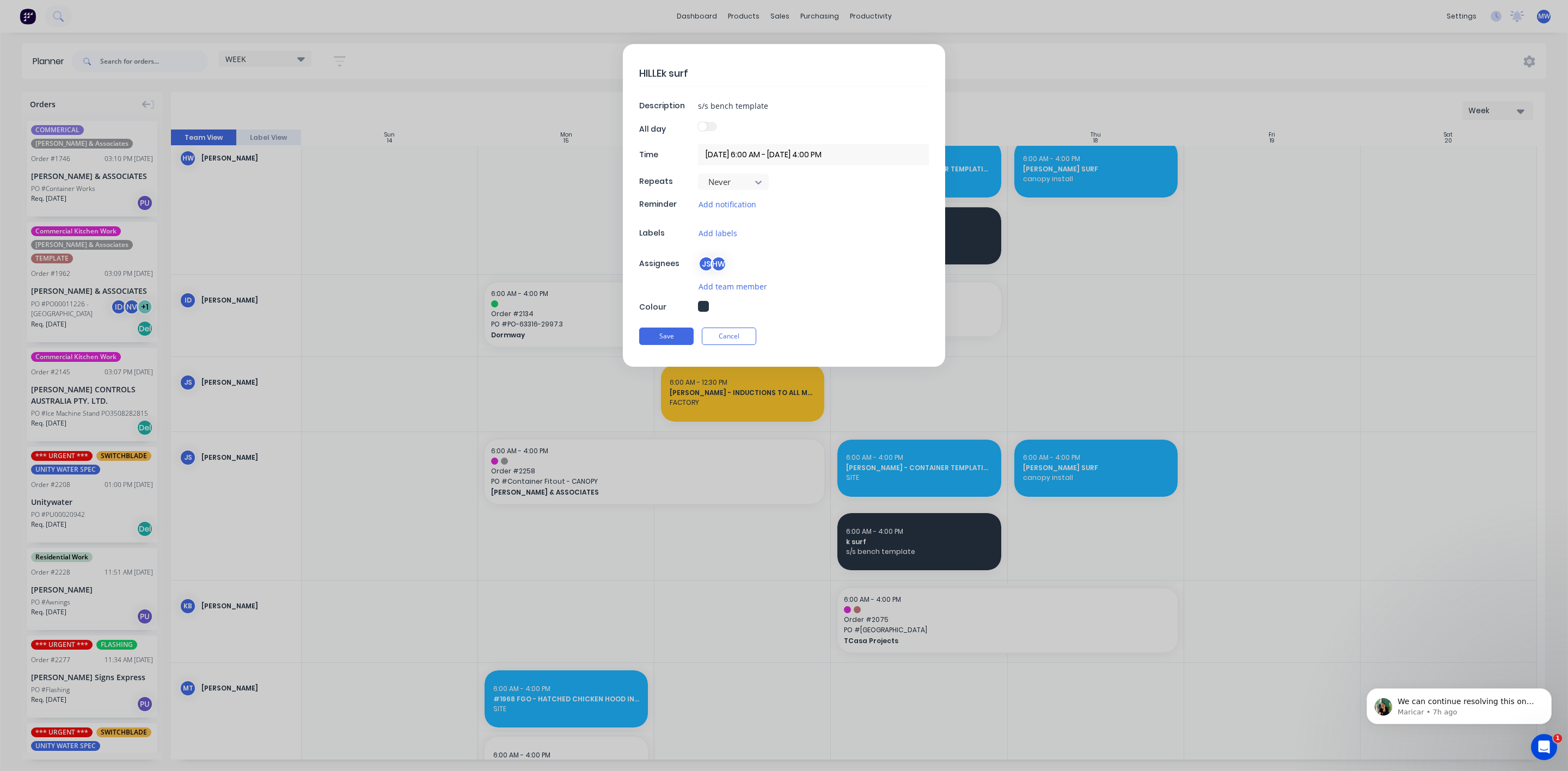
type textarea "x"
type textarea "HILLERk surf"
type textarea "x"
type textarea "HILLERSk surf"
type textarea "x"
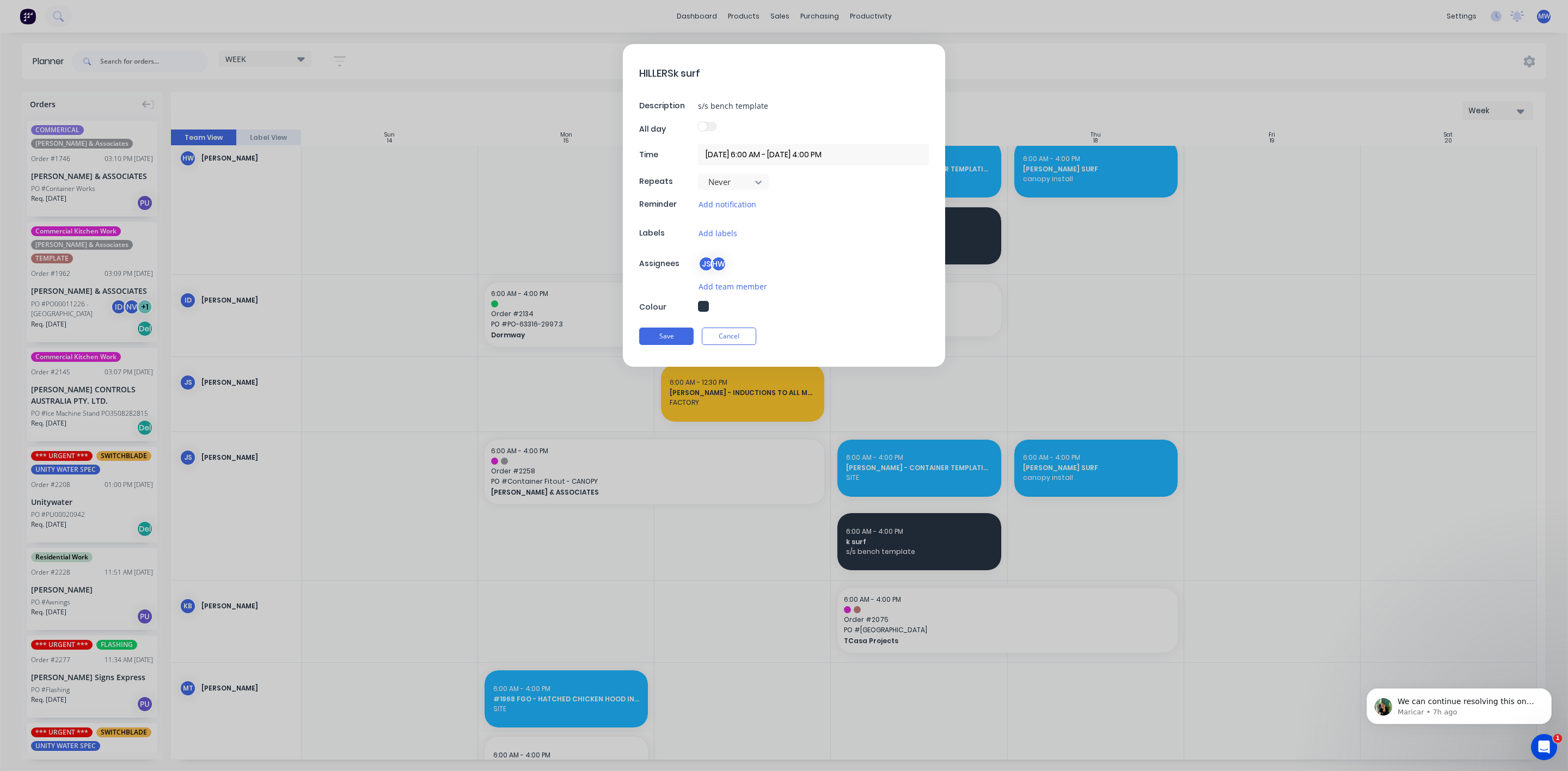
type textarea "HILLERS k surf"
type textarea "x"
type textarea "HILLERS -k surf"
type textarea "x"
type textarea "HILLERS - k surf"
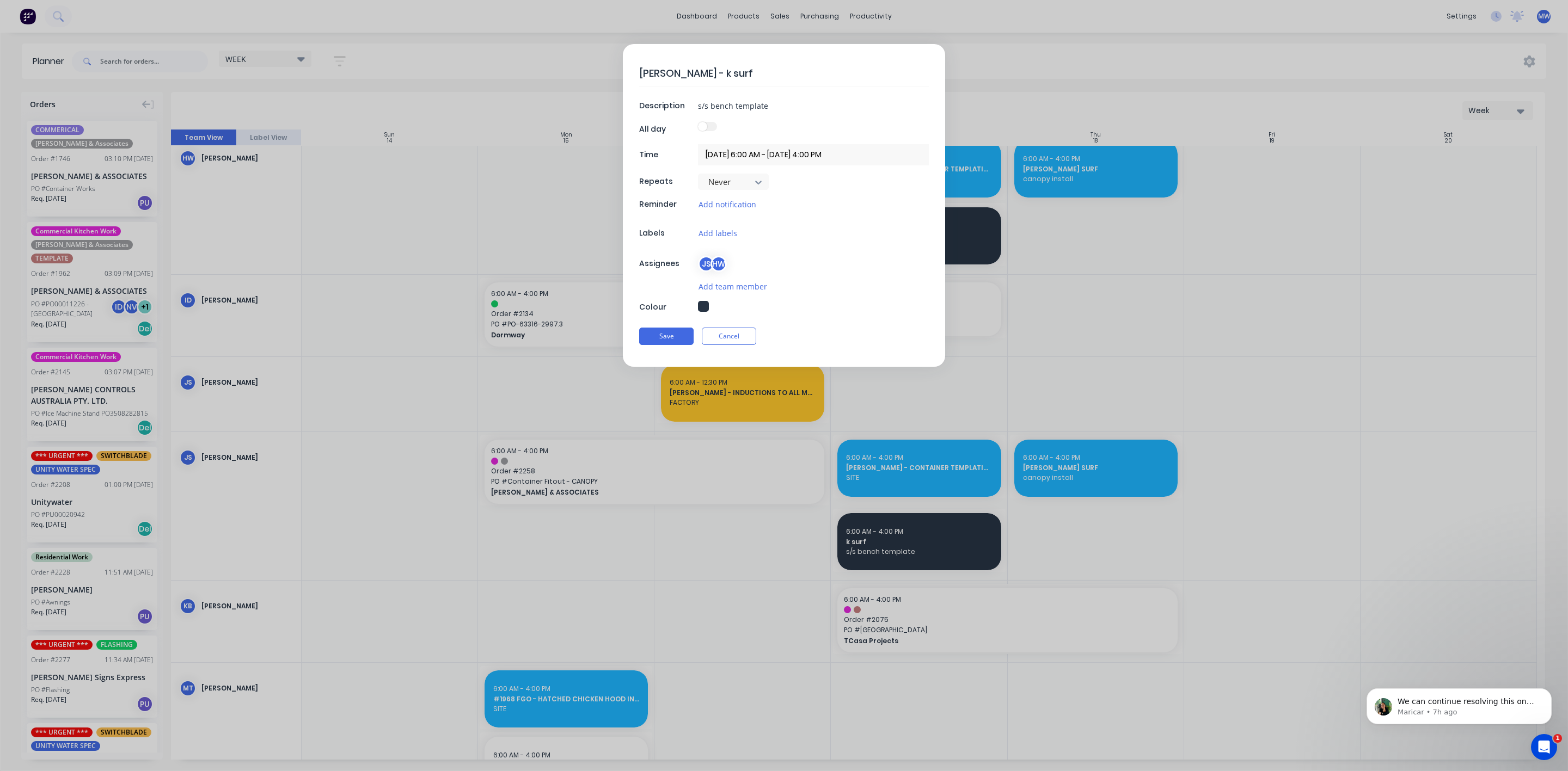
type textarea "x"
type textarea "HILLERS - Kk surf"
type textarea "x"
type textarea "HILLERS - KAk surf"
type textarea "x"
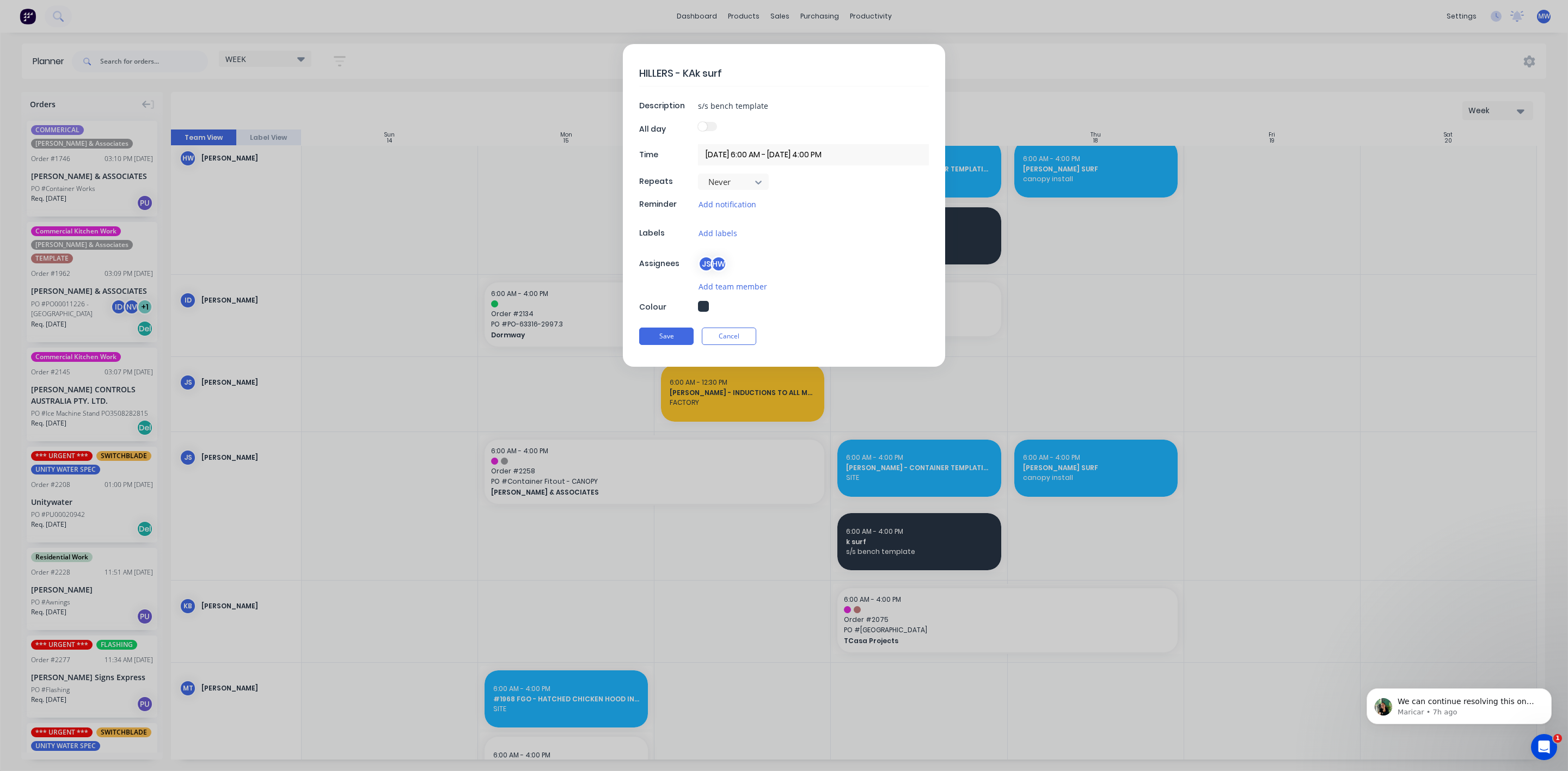
type textarea "HILLERS - KAWk surf"
type textarea "x"
type textarea "HILLERS - KAWAk surf"
type textarea "x"
type textarea "HILLERS - KAWANk surf"
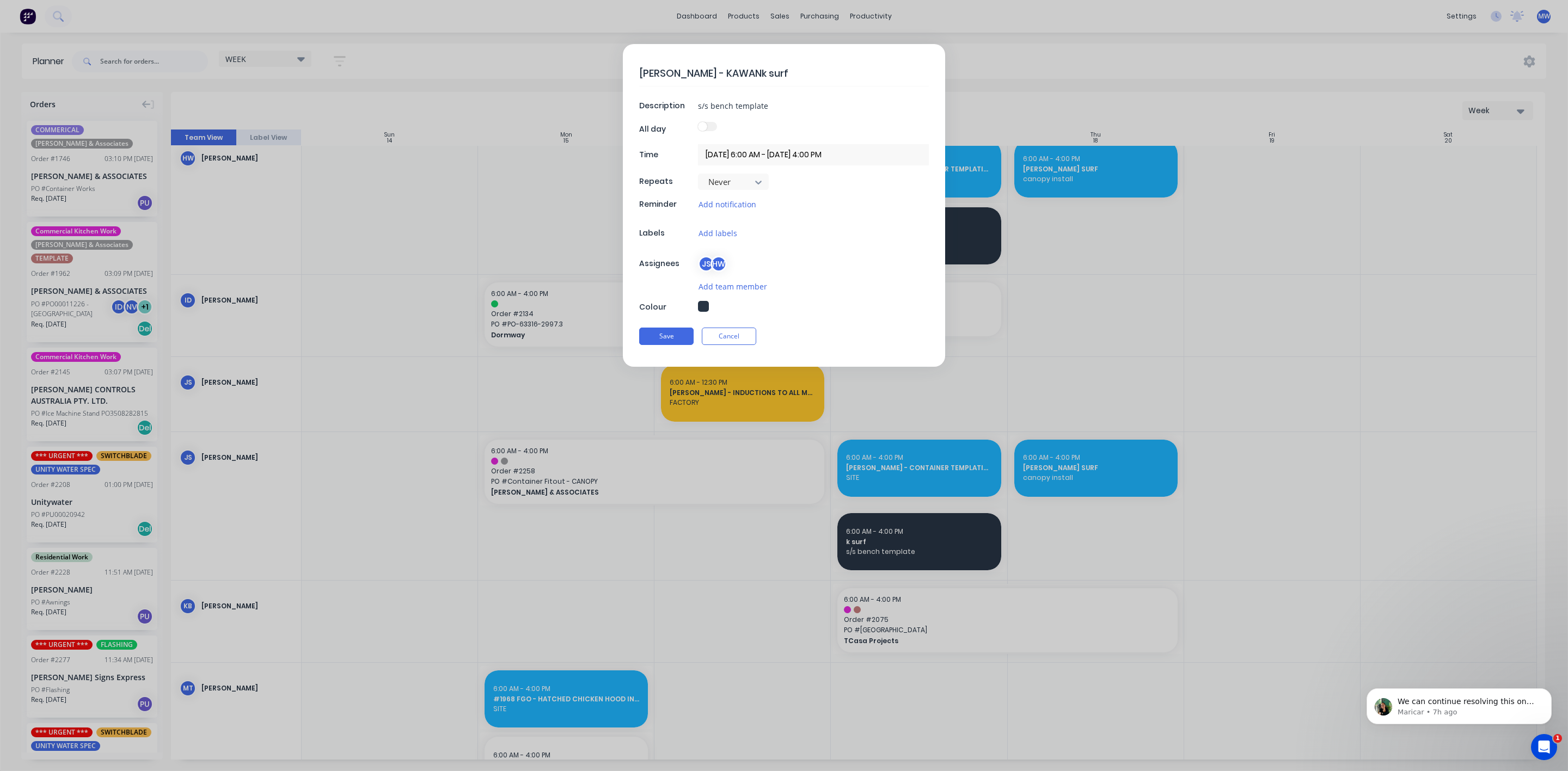
type textarea "x"
type textarea "HILLERS - KAWANAk surf"
type textarea "x"
type textarea "HILLERS - KAWANA k surf"
type textarea "x"
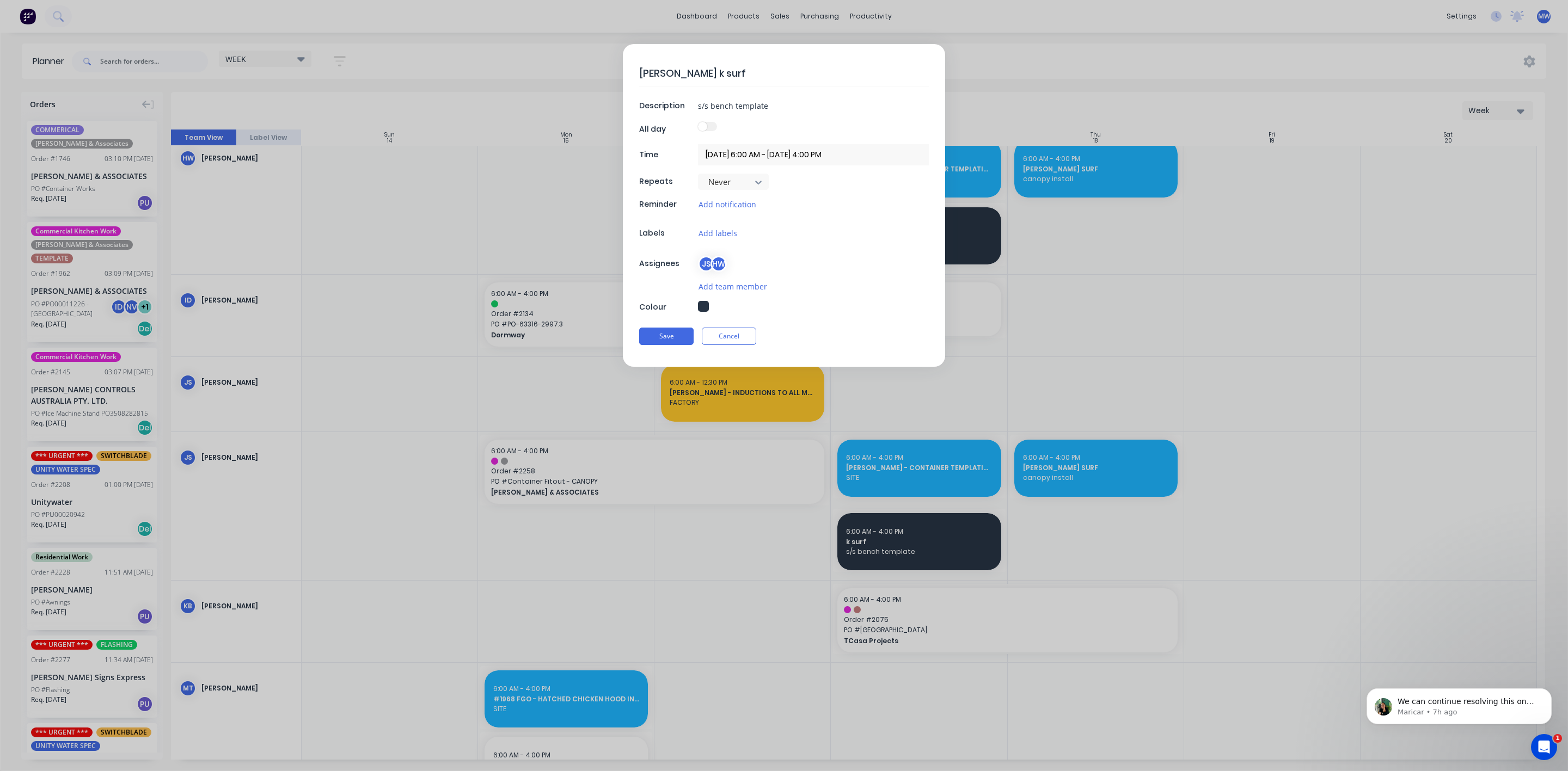
type textarea "HILLERS - KAWANA surf"
type textarea "x"
type textarea "HILLERS - KAWANA surf"
type textarea "x"
type textarea "HILLERS - KAWANA urf"
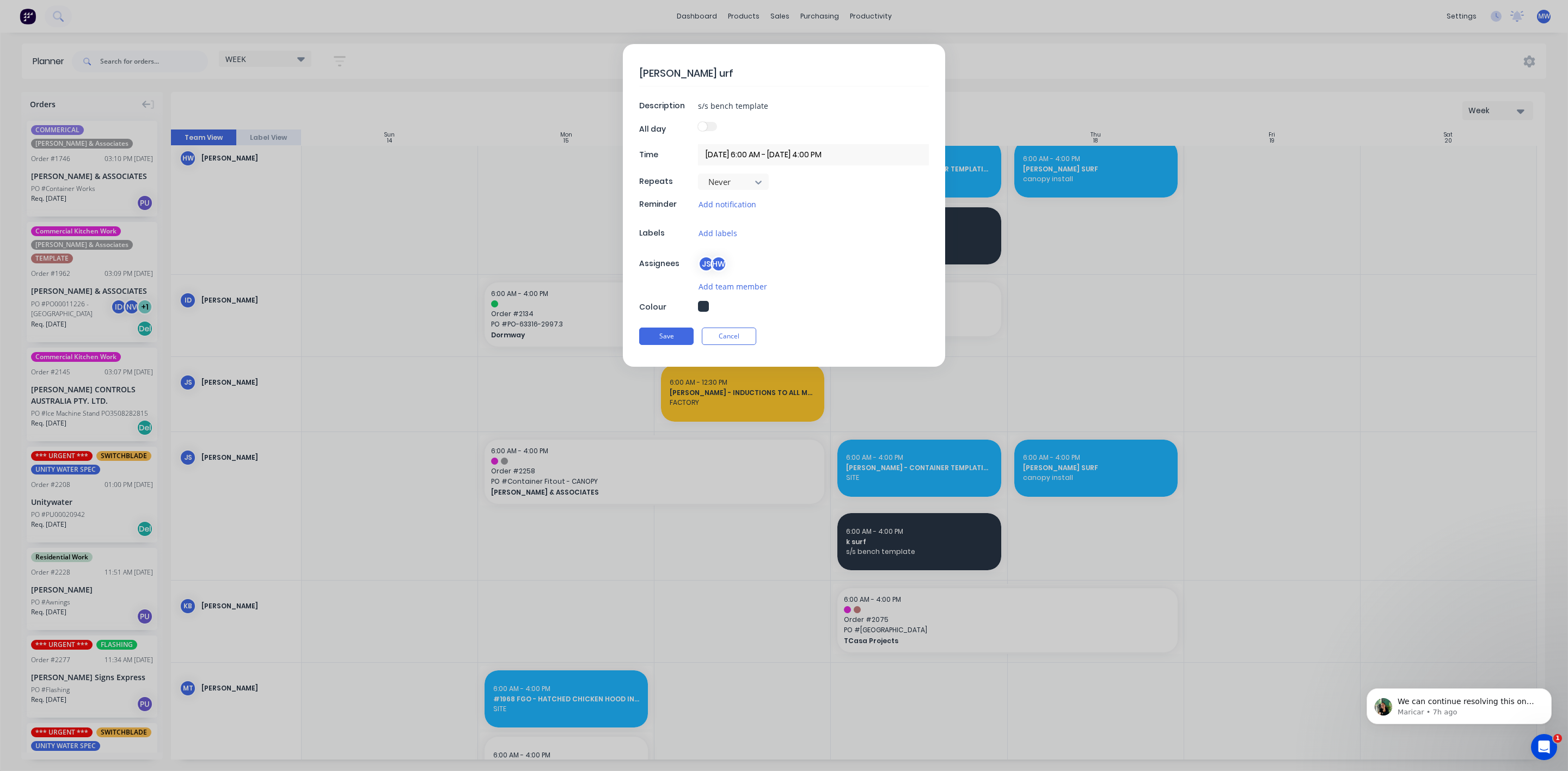
type textarea "x"
type textarea "HILLERS - KAWANA rf"
type textarea "x"
type textarea "HILLERS - KAWANA f"
type textarea "x"
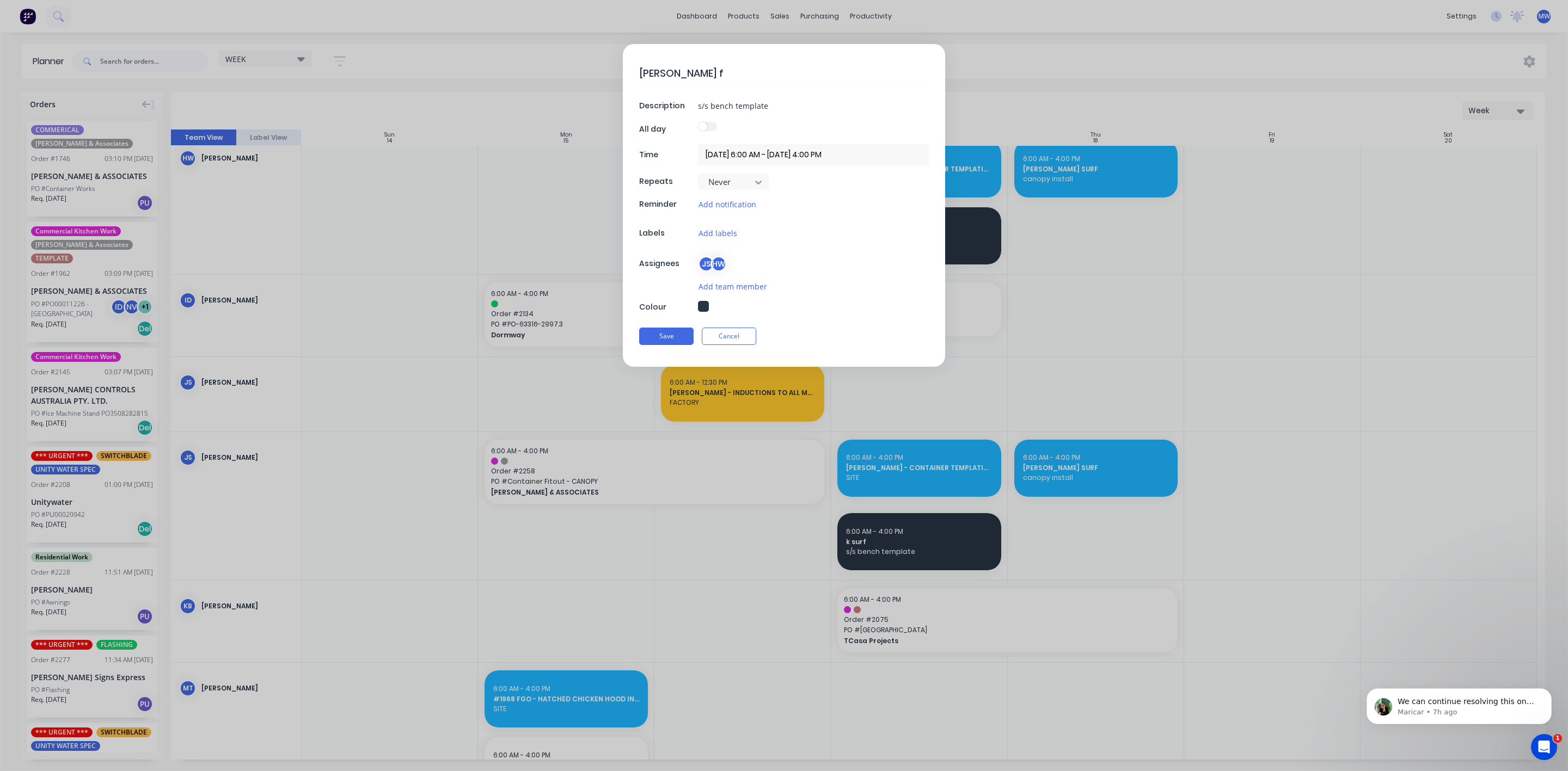
type textarea "HILLERS - KAWANA"
type textarea "x"
type textarea "HILLERS - KAWANA S"
type textarea "x"
type textarea "HILLERS - KAWANA SU"
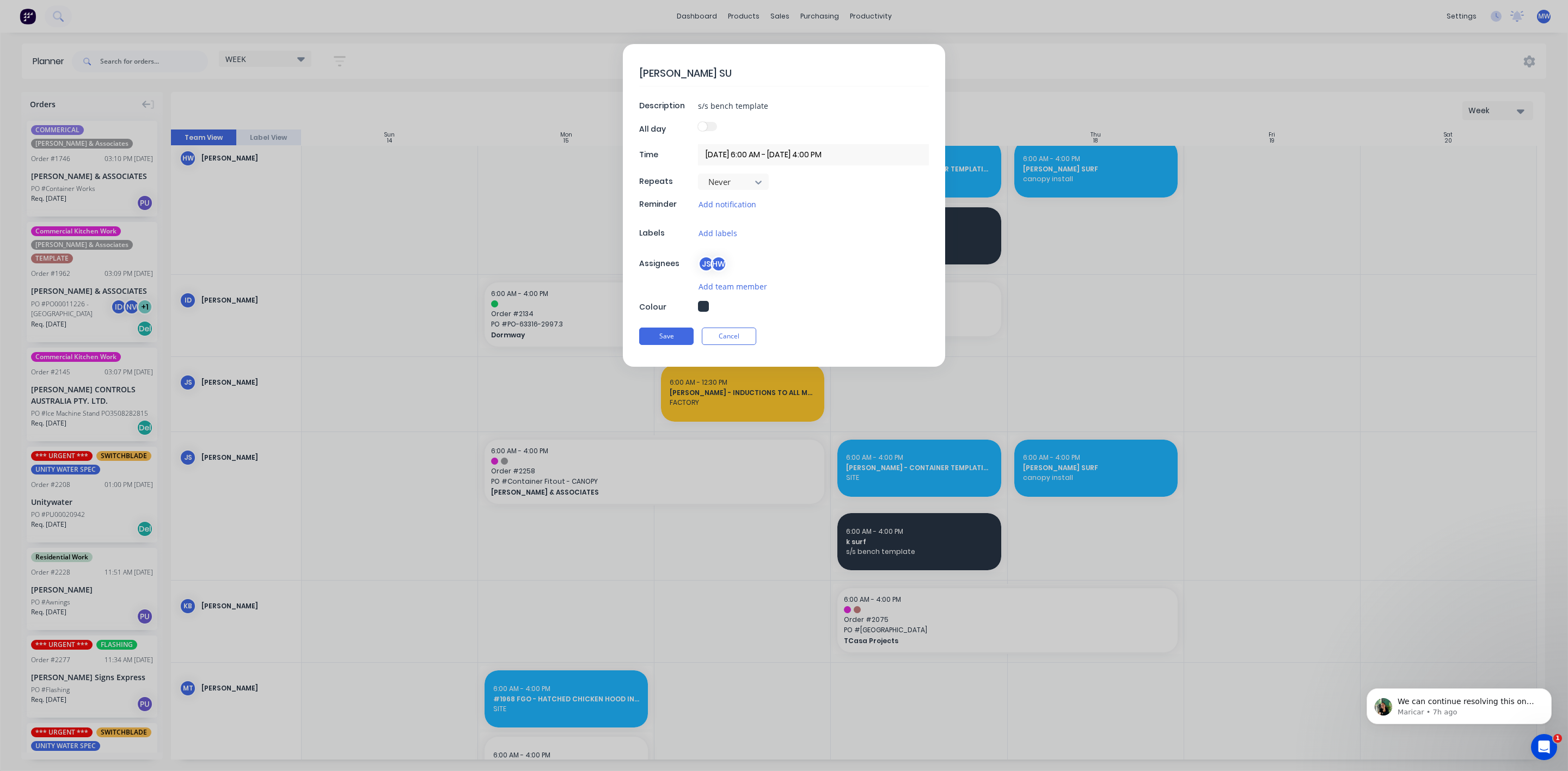
type textarea "x"
type textarea "HILLERS - KAWANA SUR"
type textarea "x"
click at [671, 333] on button "Save" at bounding box center [666, 336] width 55 height 17
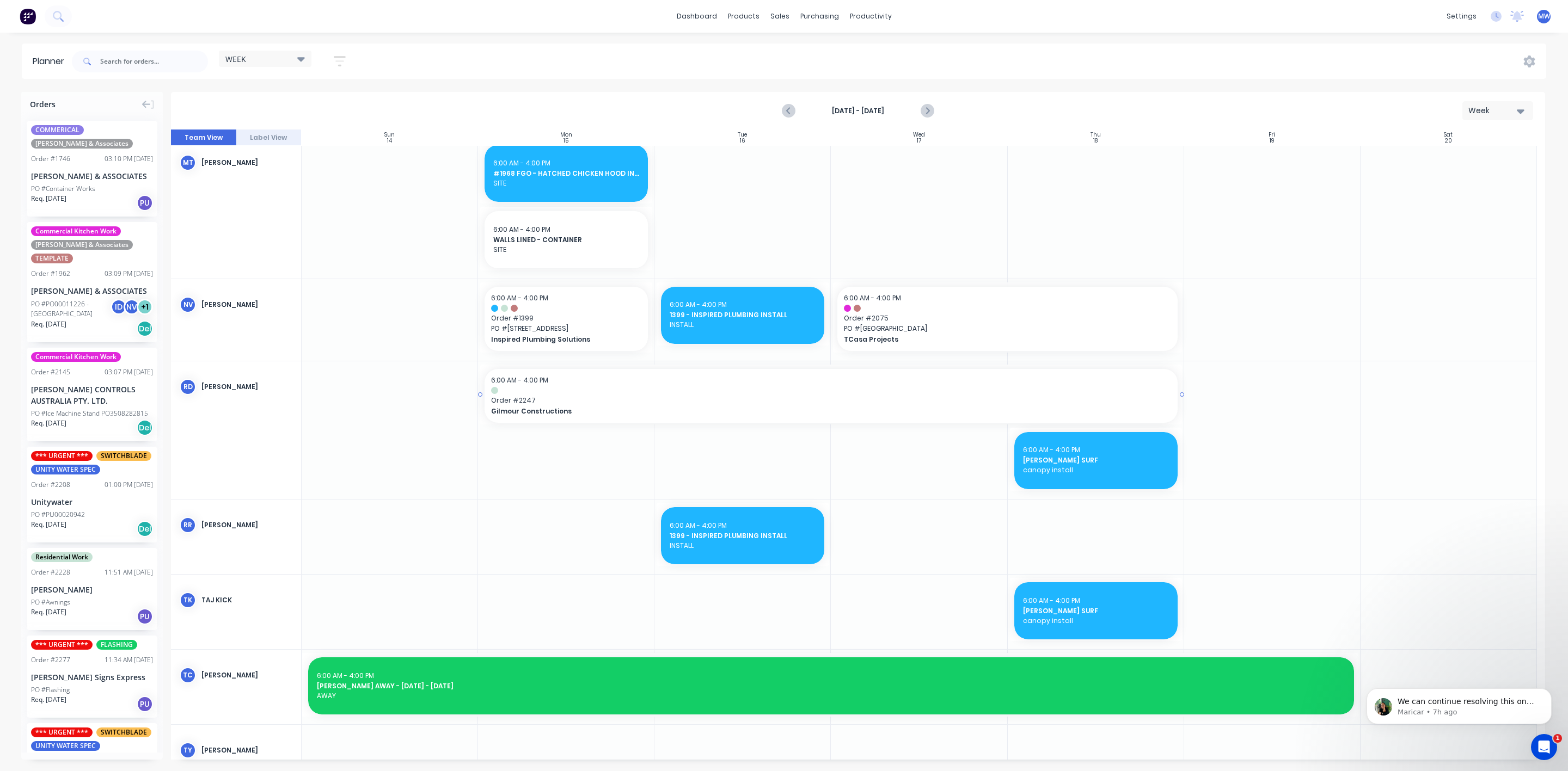
scroll to position [653, 0]
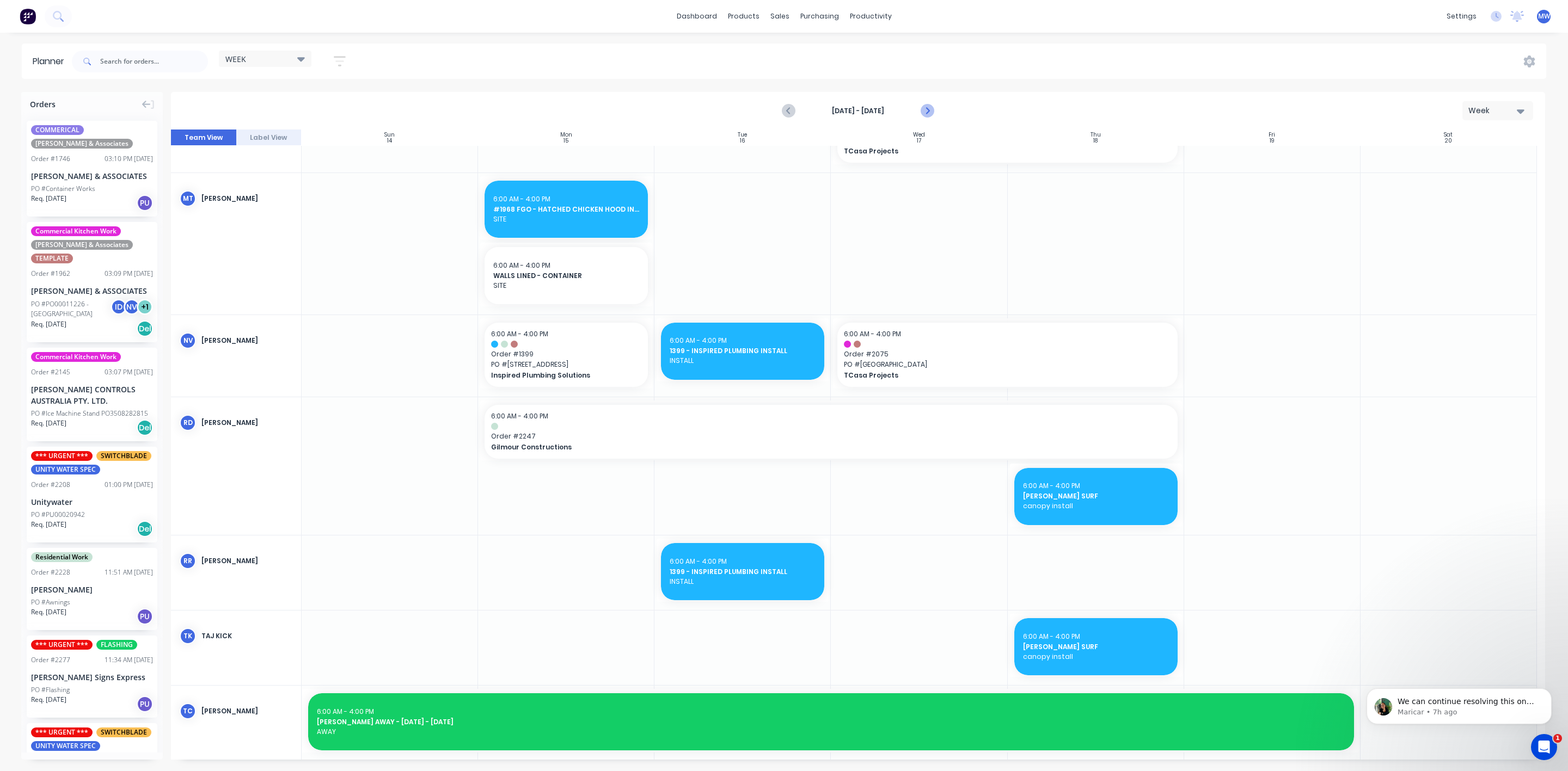
click at [927, 114] on icon "Next page" at bounding box center [926, 111] width 13 height 13
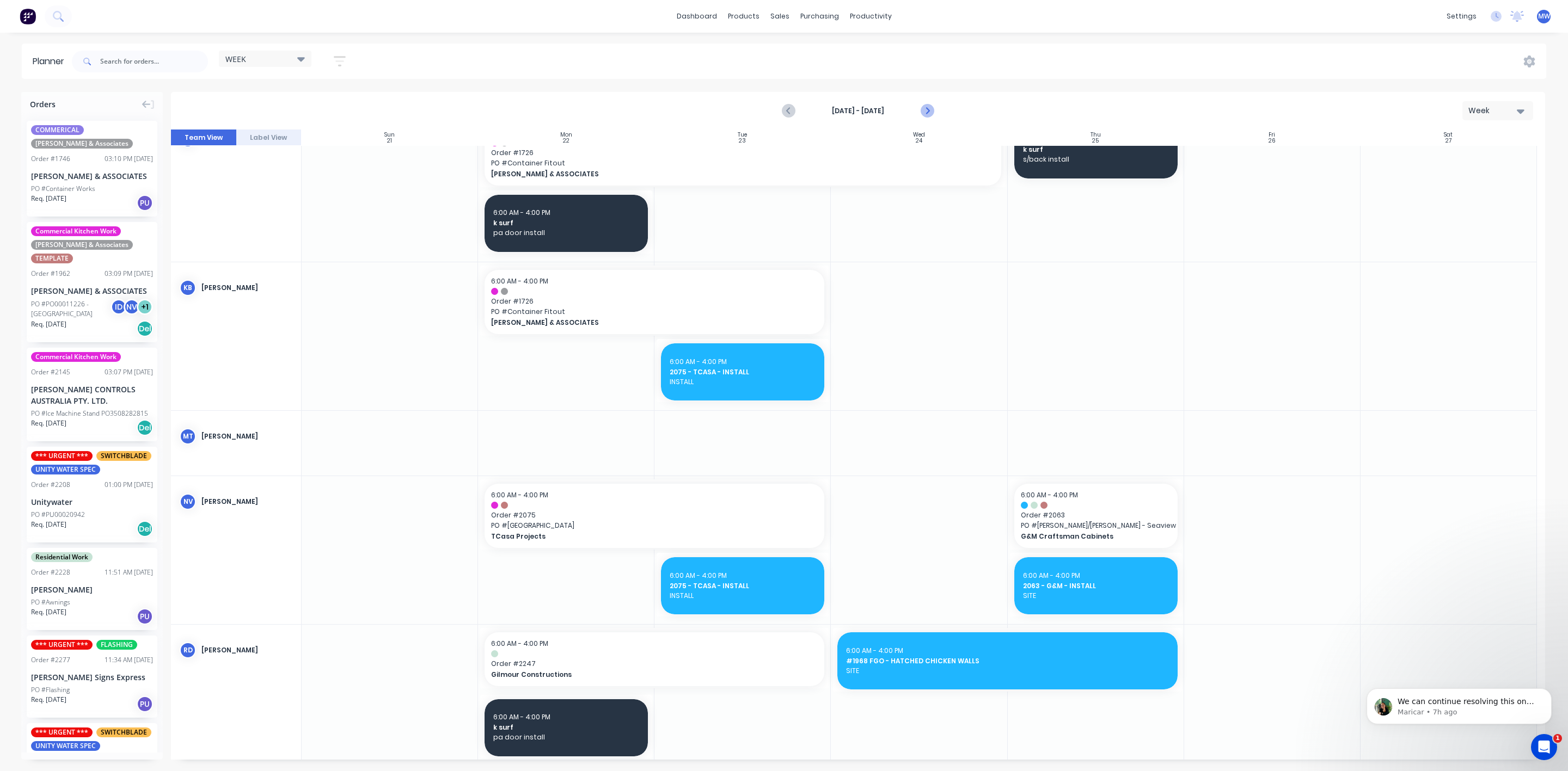
scroll to position [537, 0]
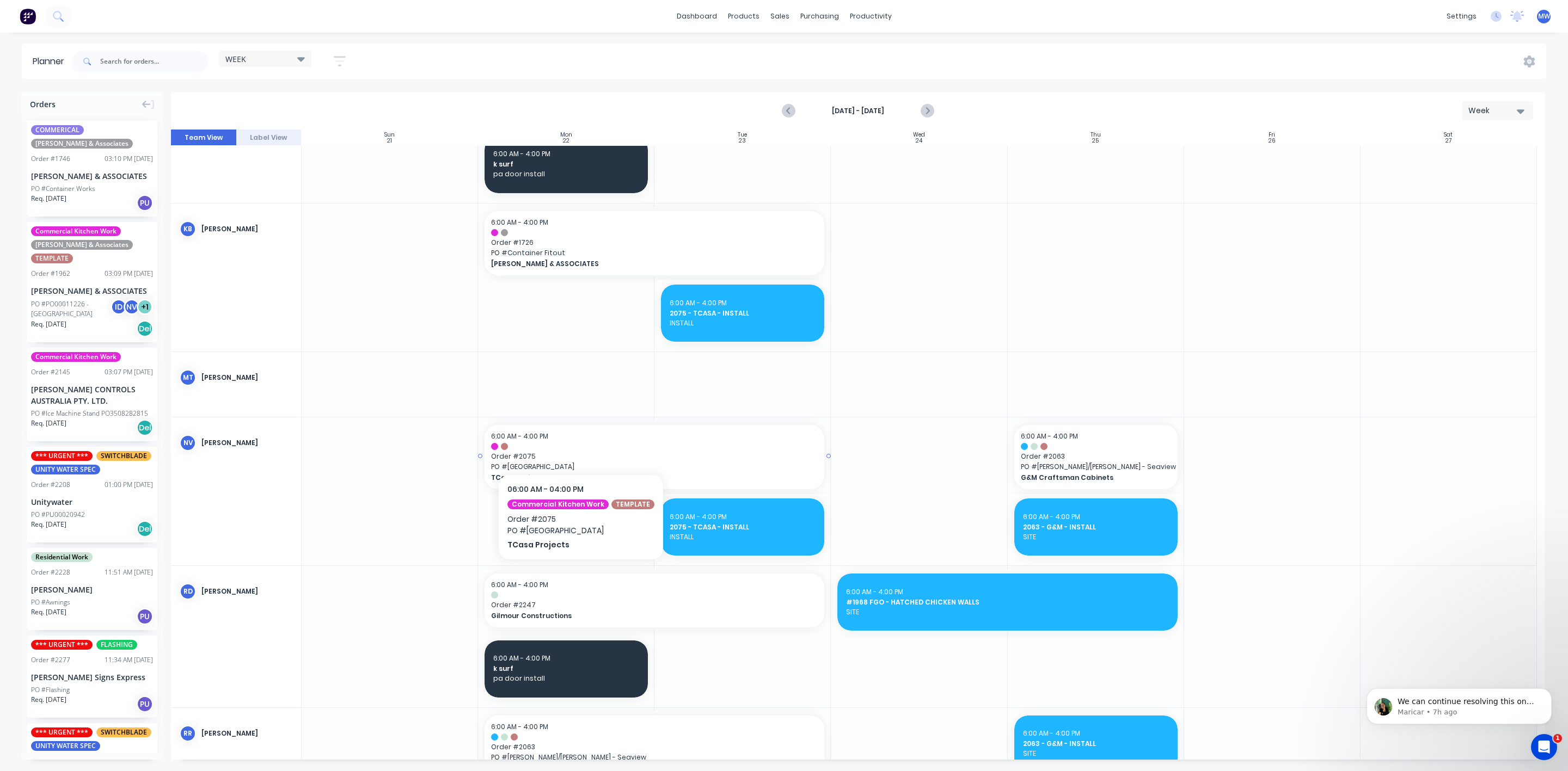
click at [577, 441] on div "6:00 AM - 4:00 PM Order # 2075 PO # Rainforrest Lodge TCasa Projects" at bounding box center [654, 457] width 340 height 64
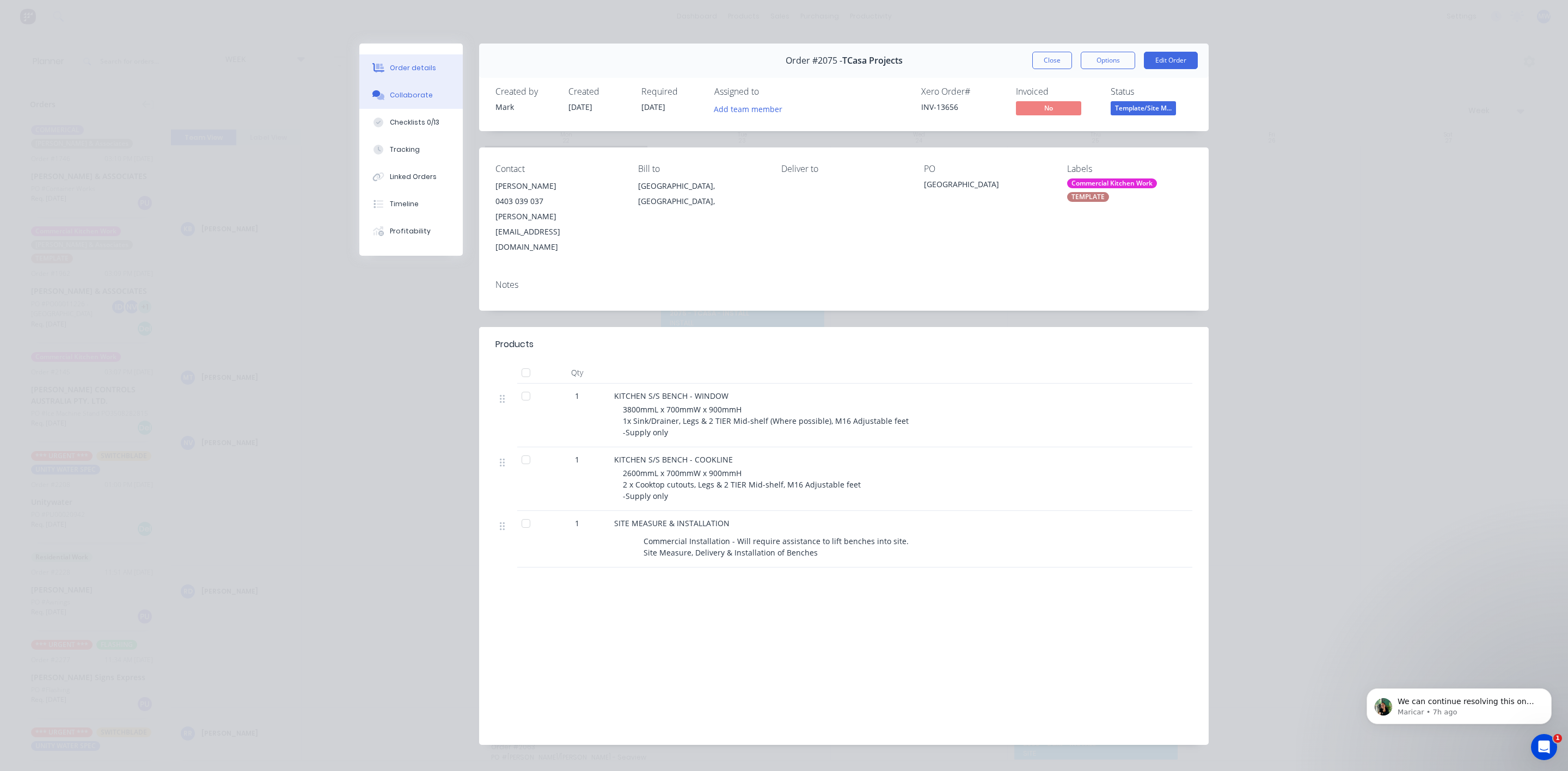
click at [421, 101] on button "Collaborate" at bounding box center [411, 95] width 103 height 27
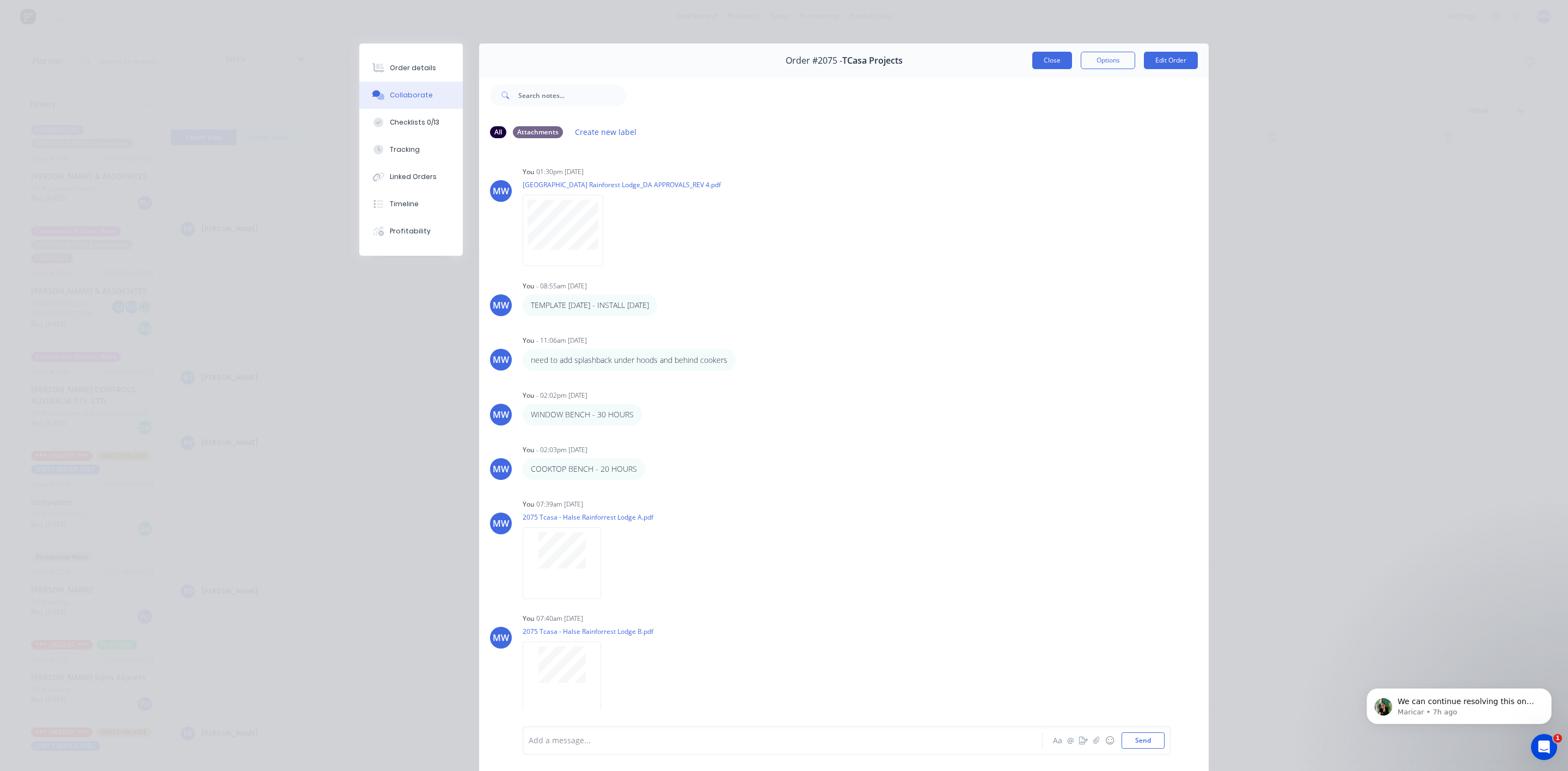
click at [1035, 58] on button "Close" at bounding box center [1052, 60] width 40 height 17
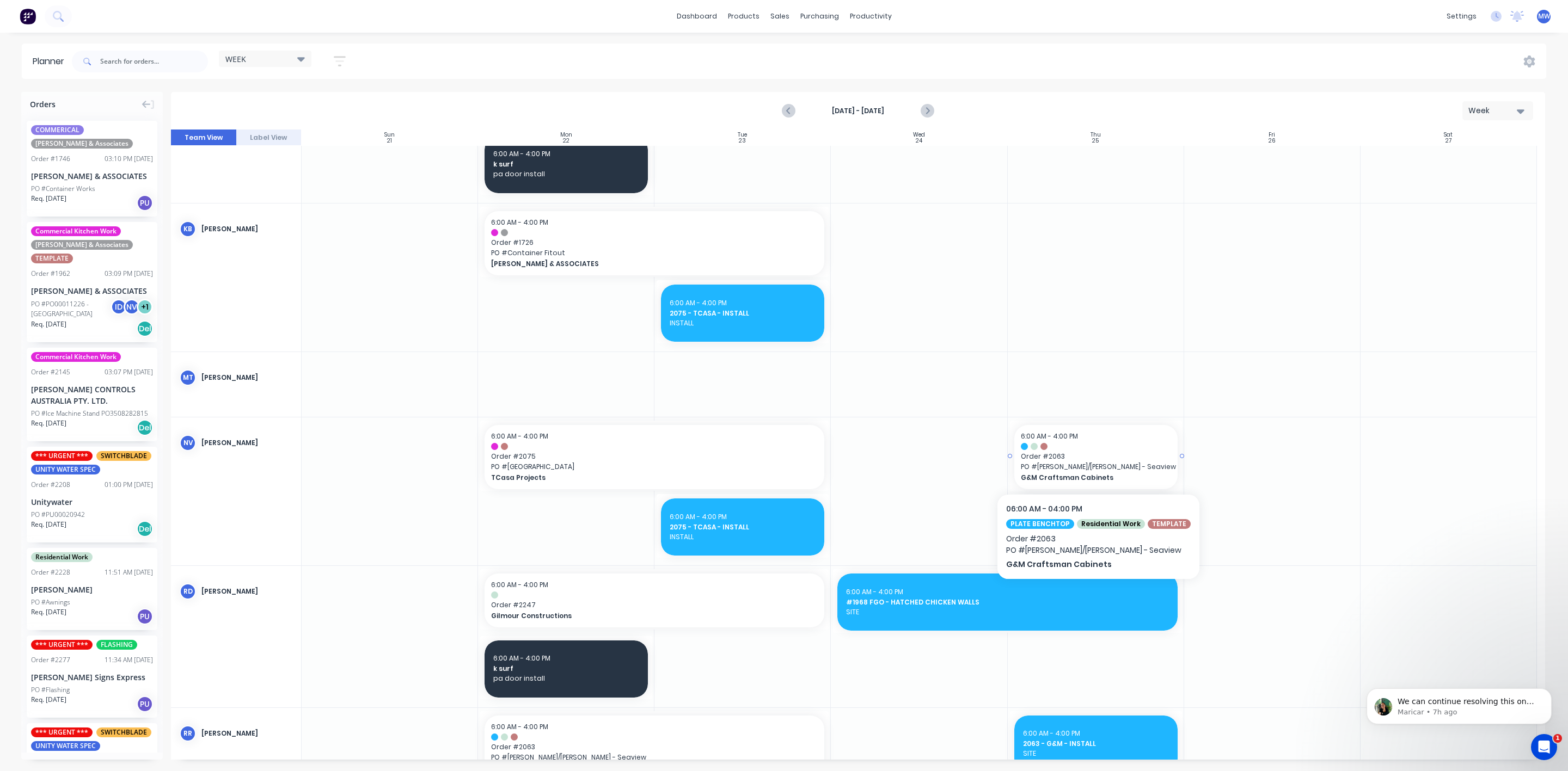
scroll to position [619, 0]
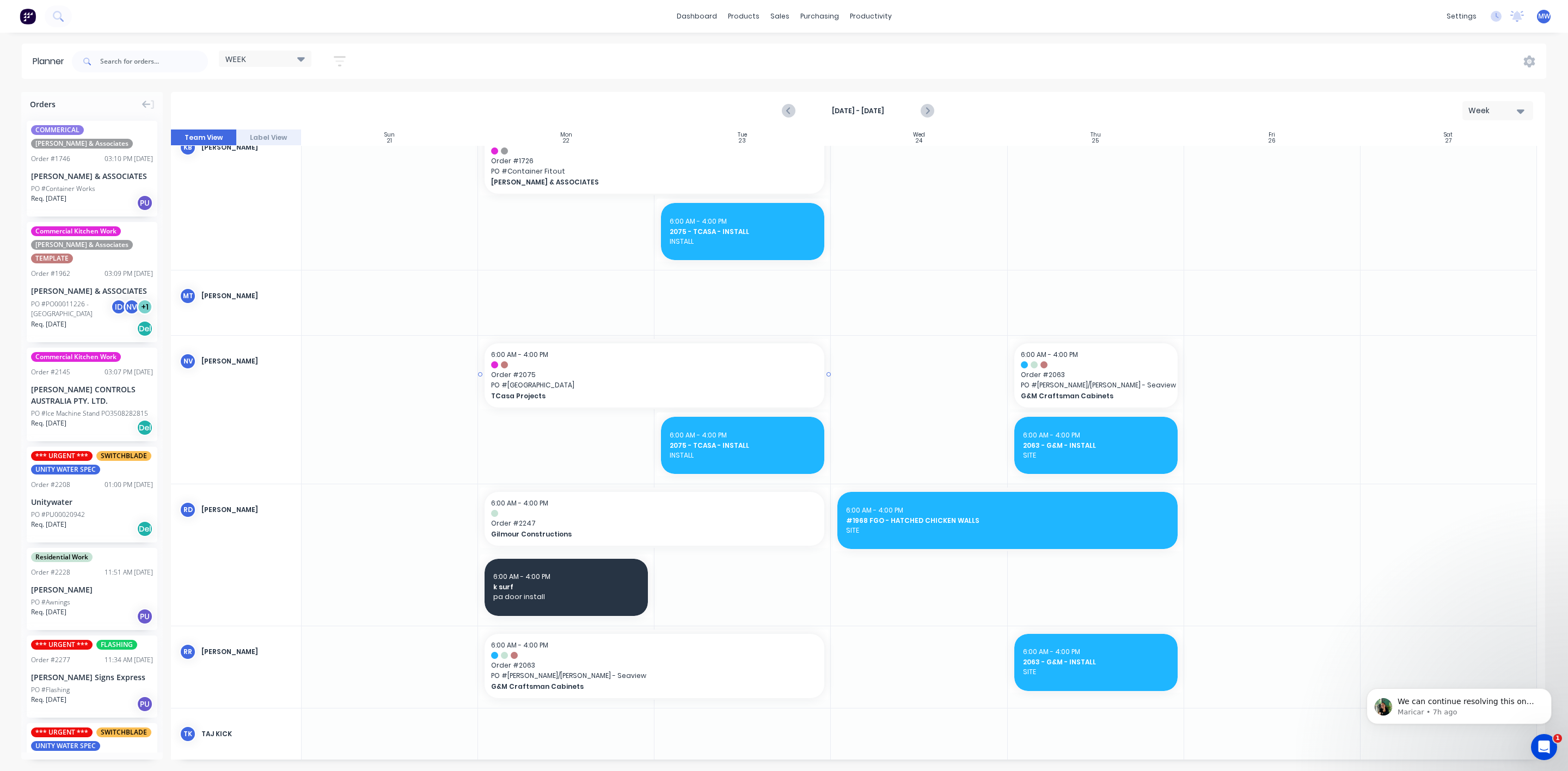
click at [696, 364] on div at bounding box center [654, 365] width 327 height 7
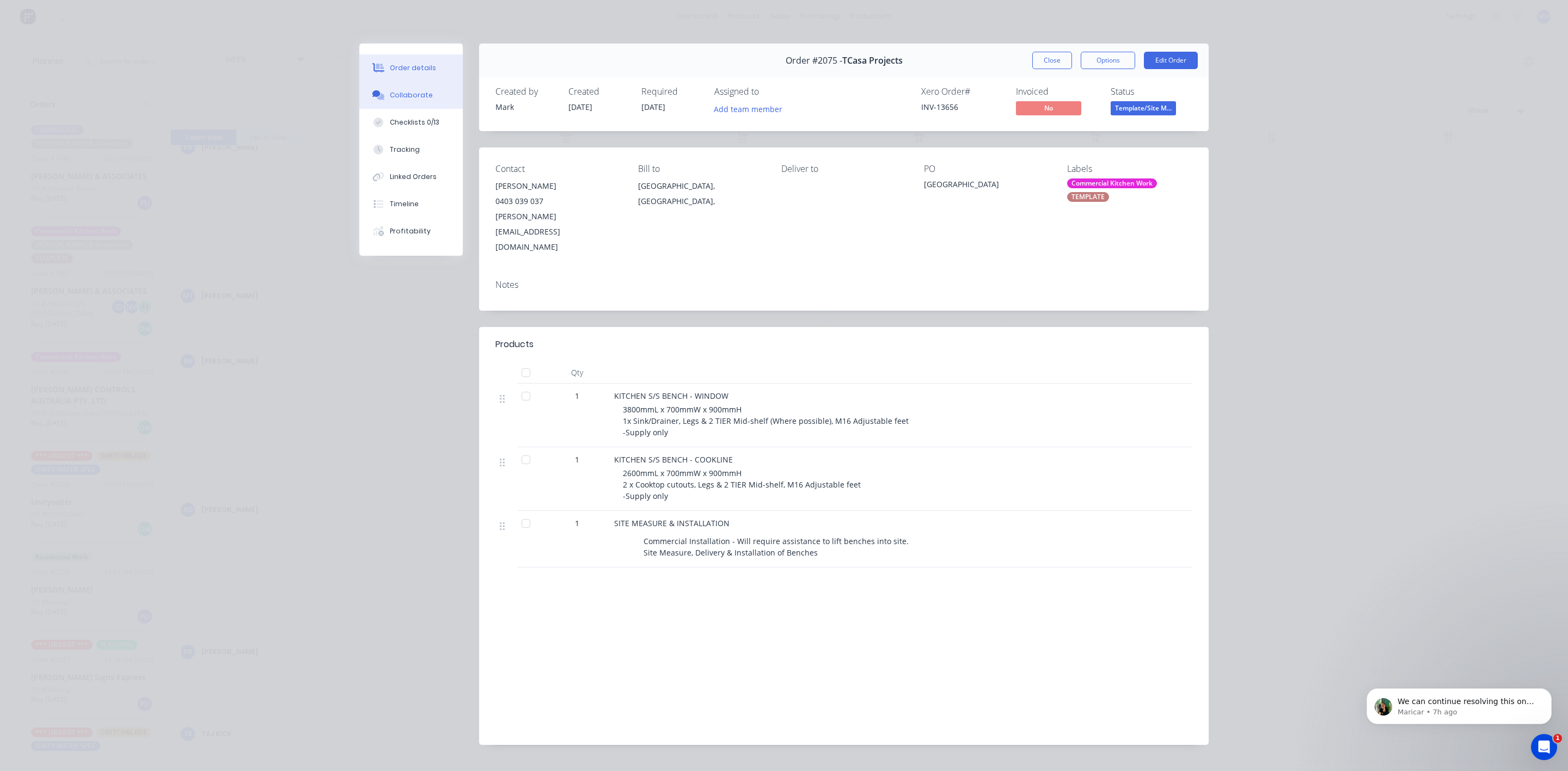
click at [419, 92] on div "Collaborate" at bounding box center [411, 95] width 43 height 10
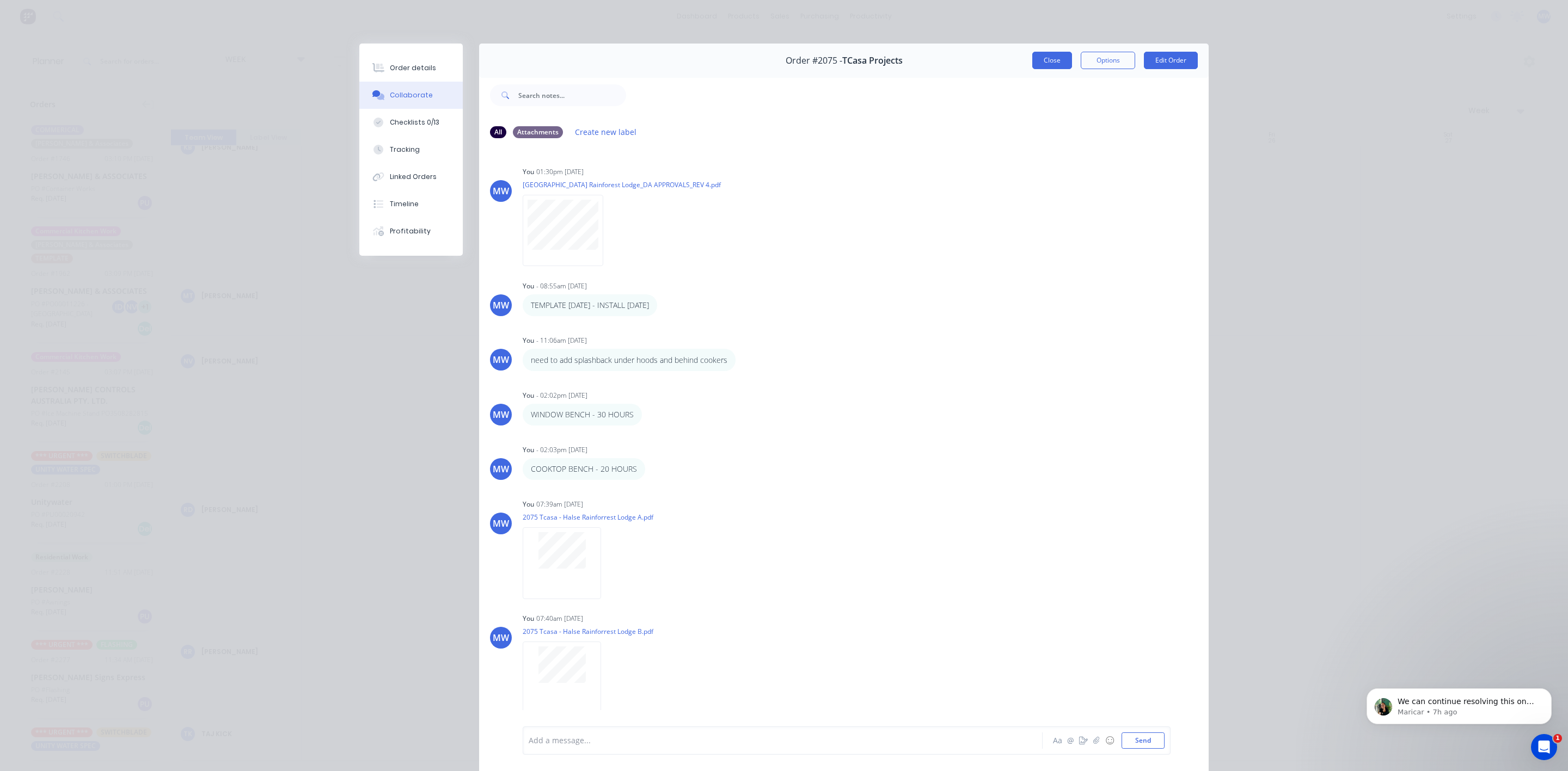
click at [1052, 64] on button "Close" at bounding box center [1052, 60] width 40 height 17
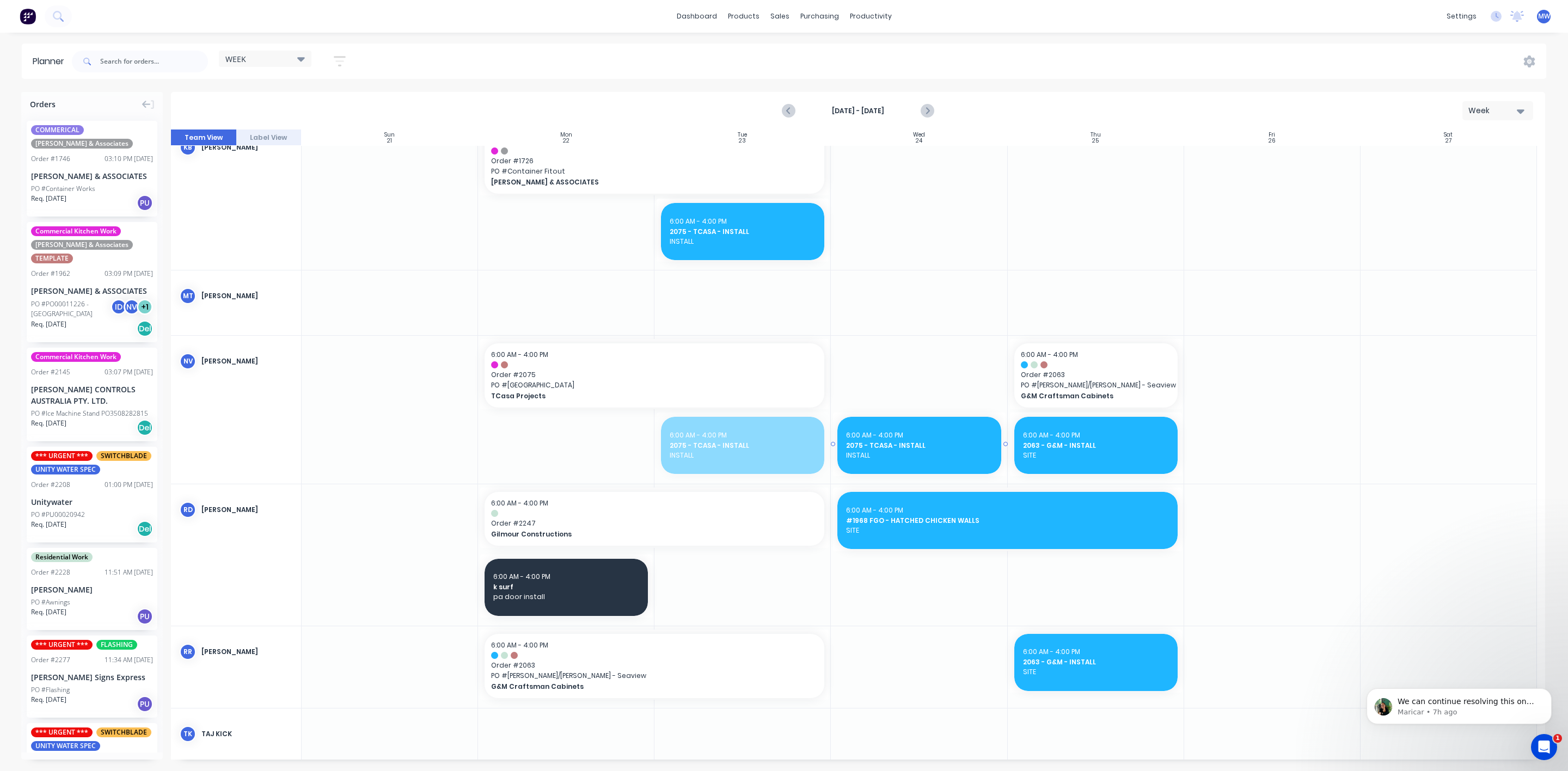
drag, startPoint x: 737, startPoint y: 450, endPoint x: 791, endPoint y: 450, distance: 54.0
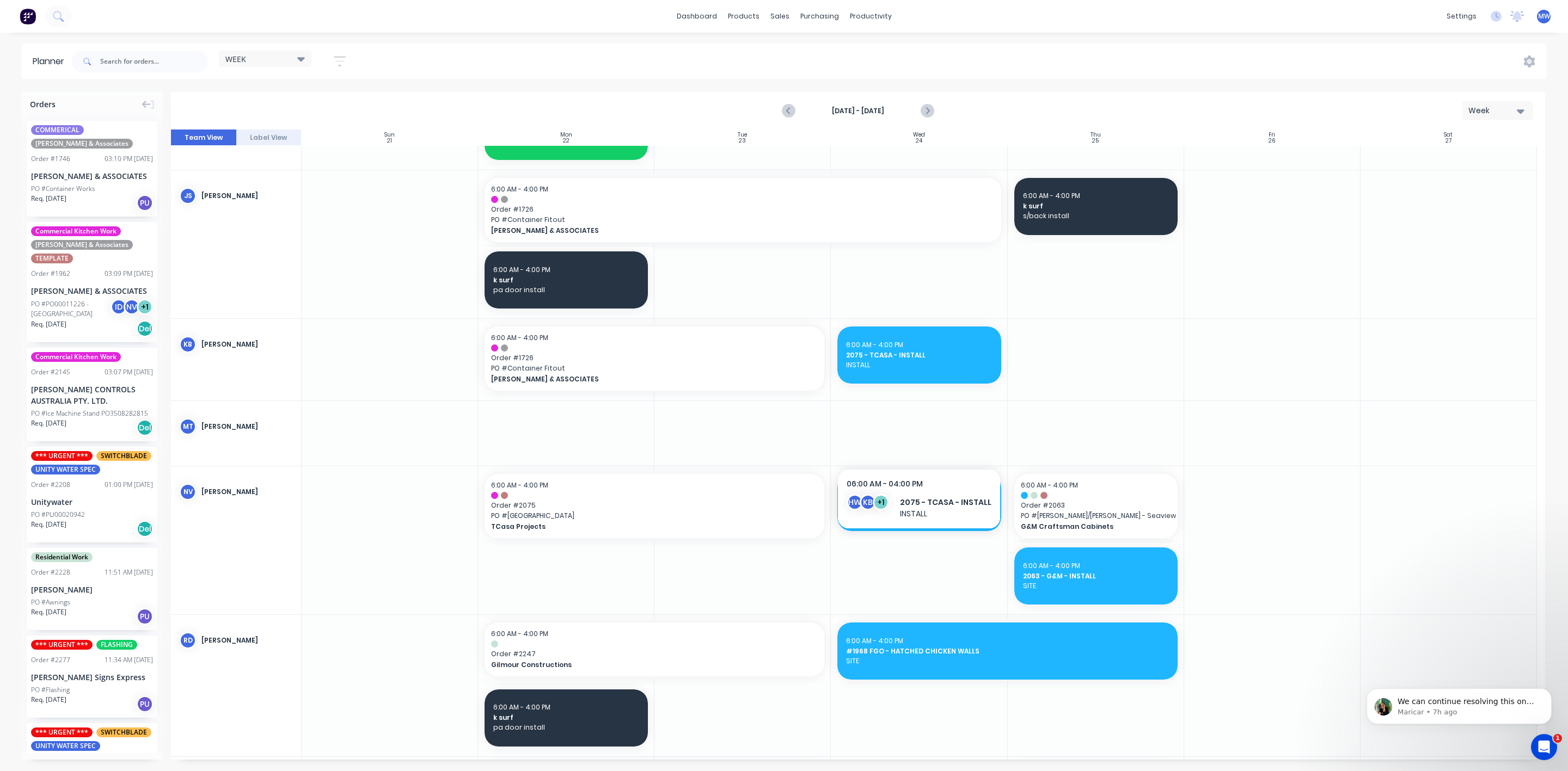
scroll to position [490, 0]
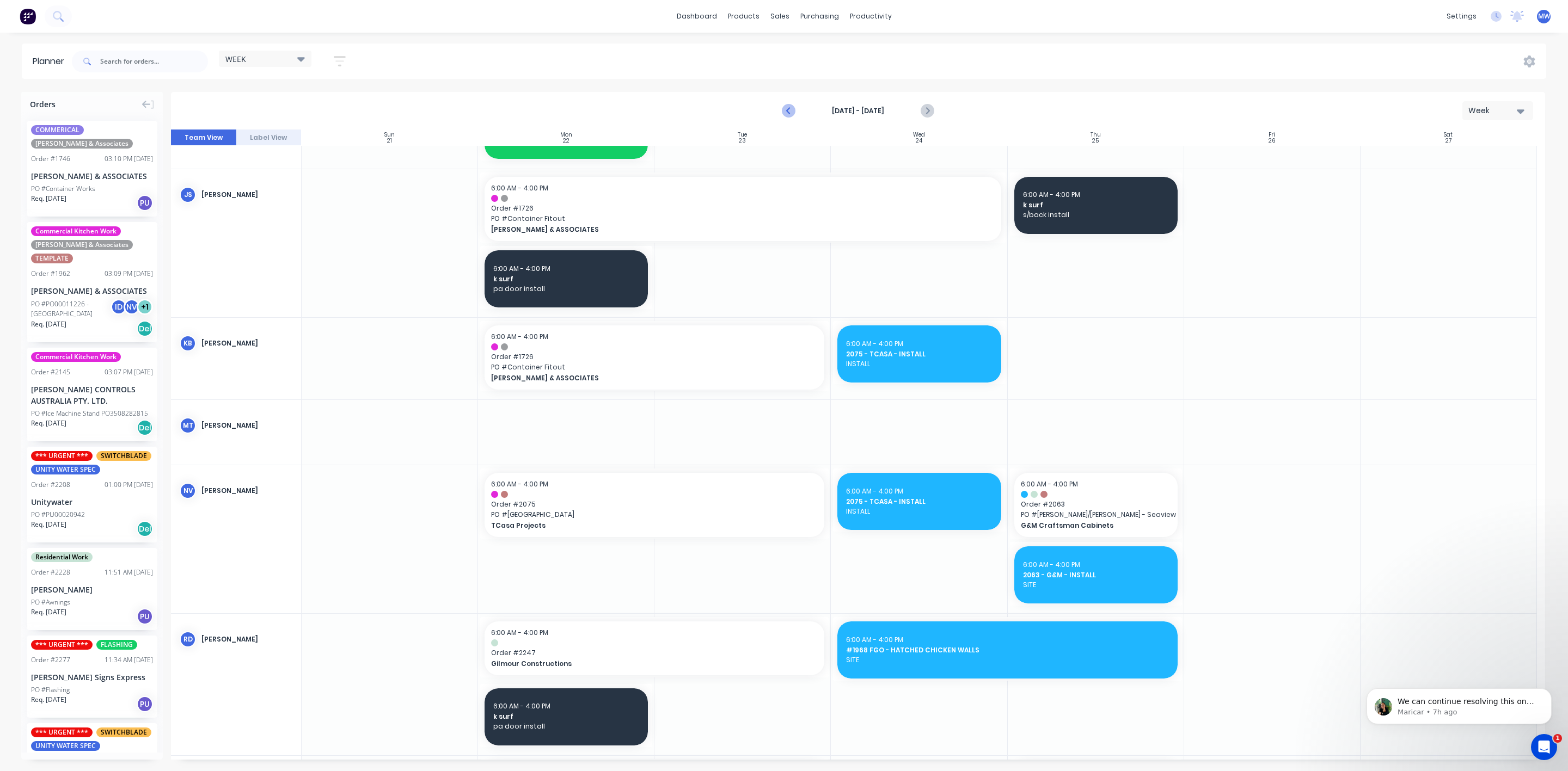
click at [789, 115] on icon "Previous page" at bounding box center [789, 111] width 13 height 13
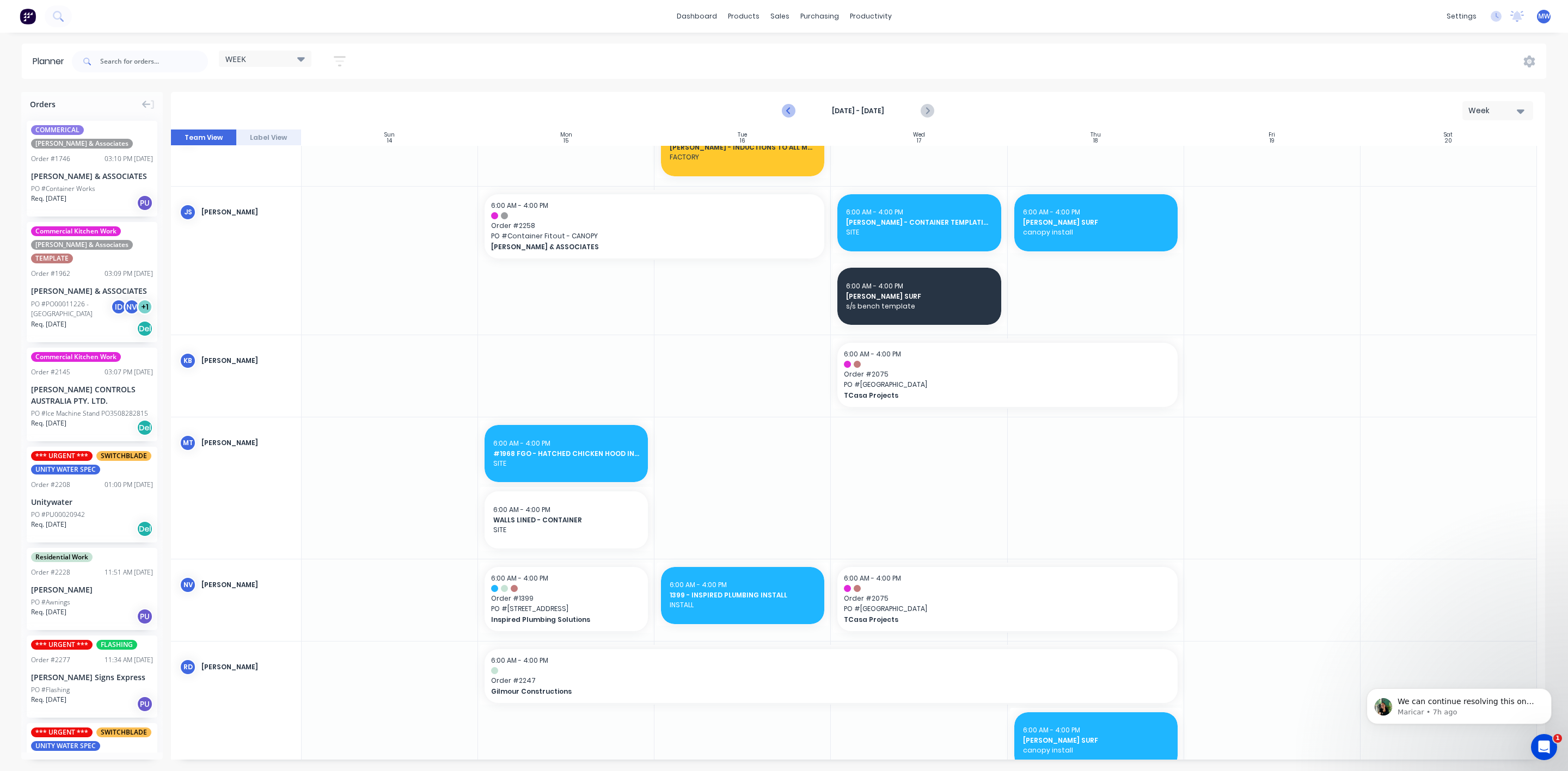
scroll to position [426, 0]
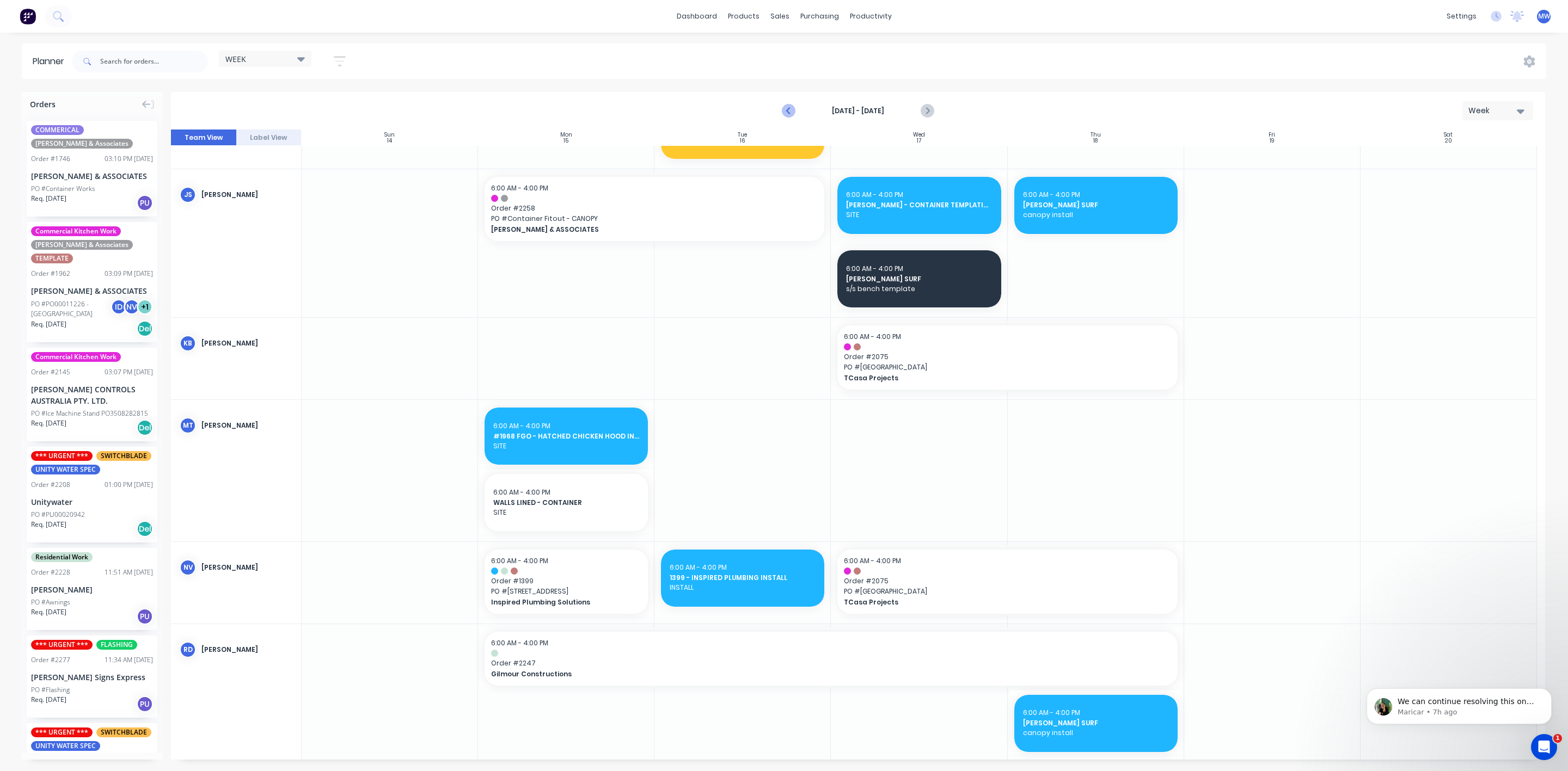
click at [789, 115] on icon "Previous page" at bounding box center [789, 111] width 13 height 13
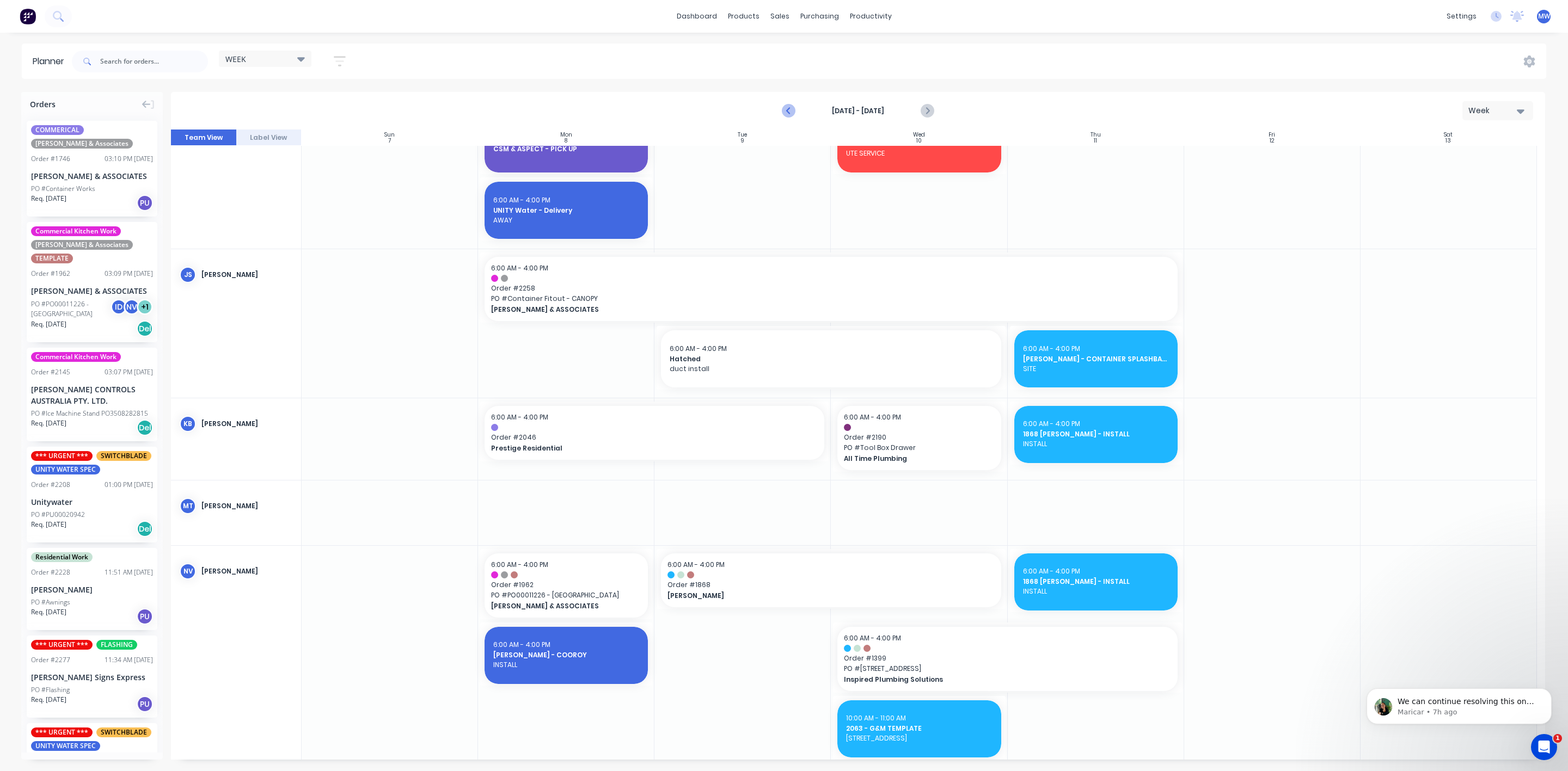
scroll to position [680, 0]
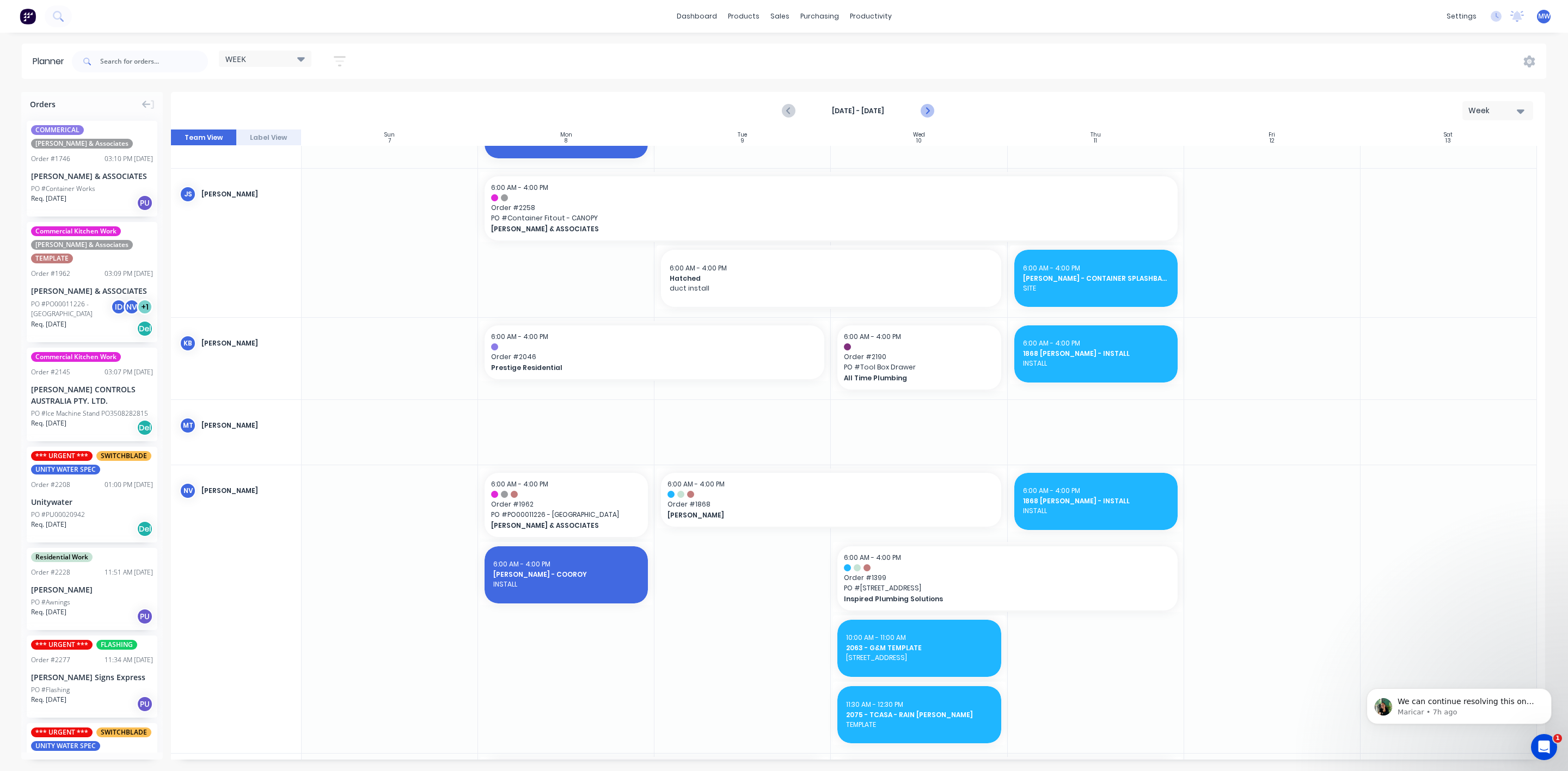
click at [921, 109] on icon "Next page" at bounding box center [926, 111] width 13 height 13
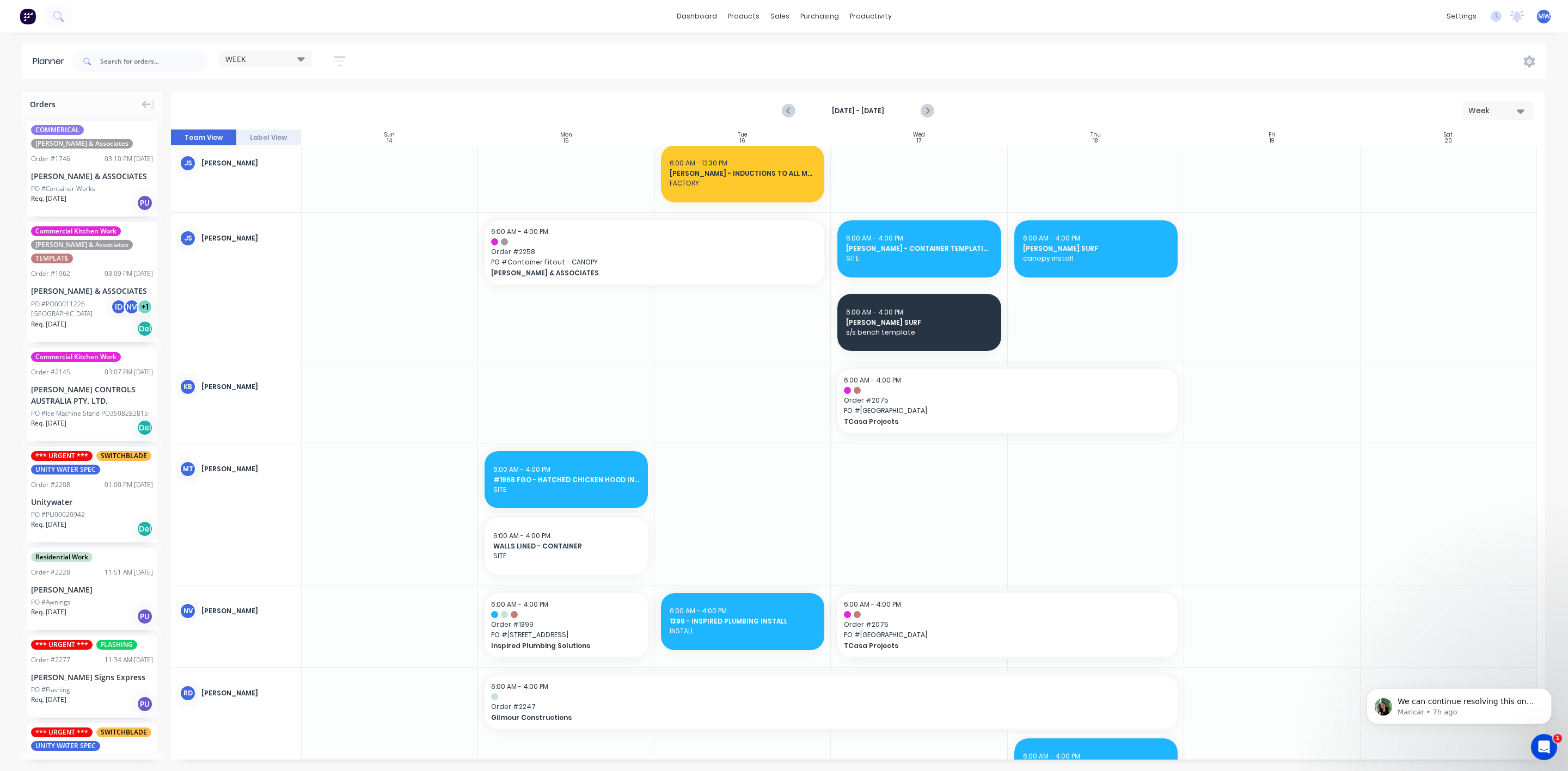
scroll to position [515, 0]
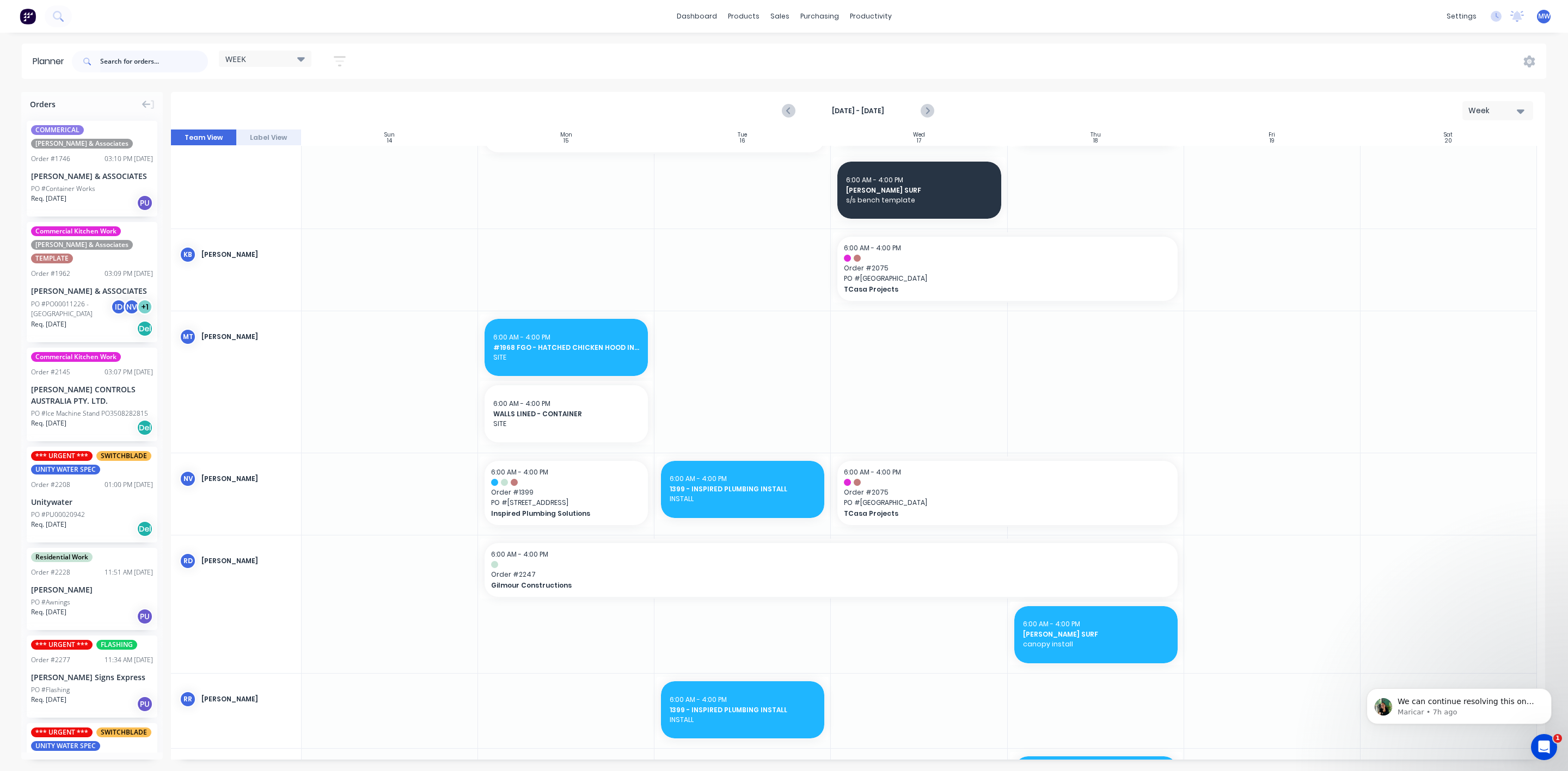
click at [128, 57] on input "text" at bounding box center [154, 61] width 108 height 22
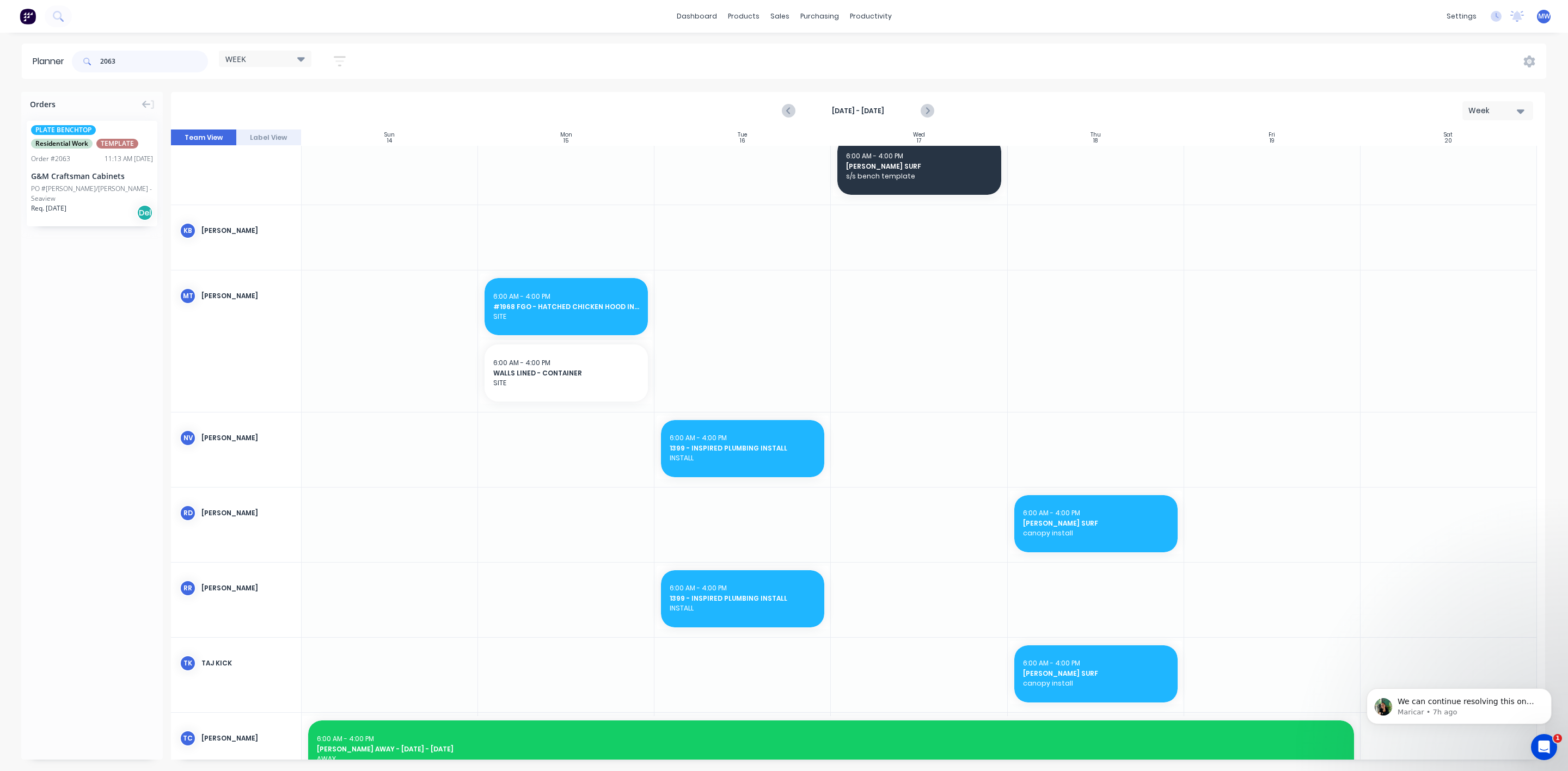
scroll to position [491, 0]
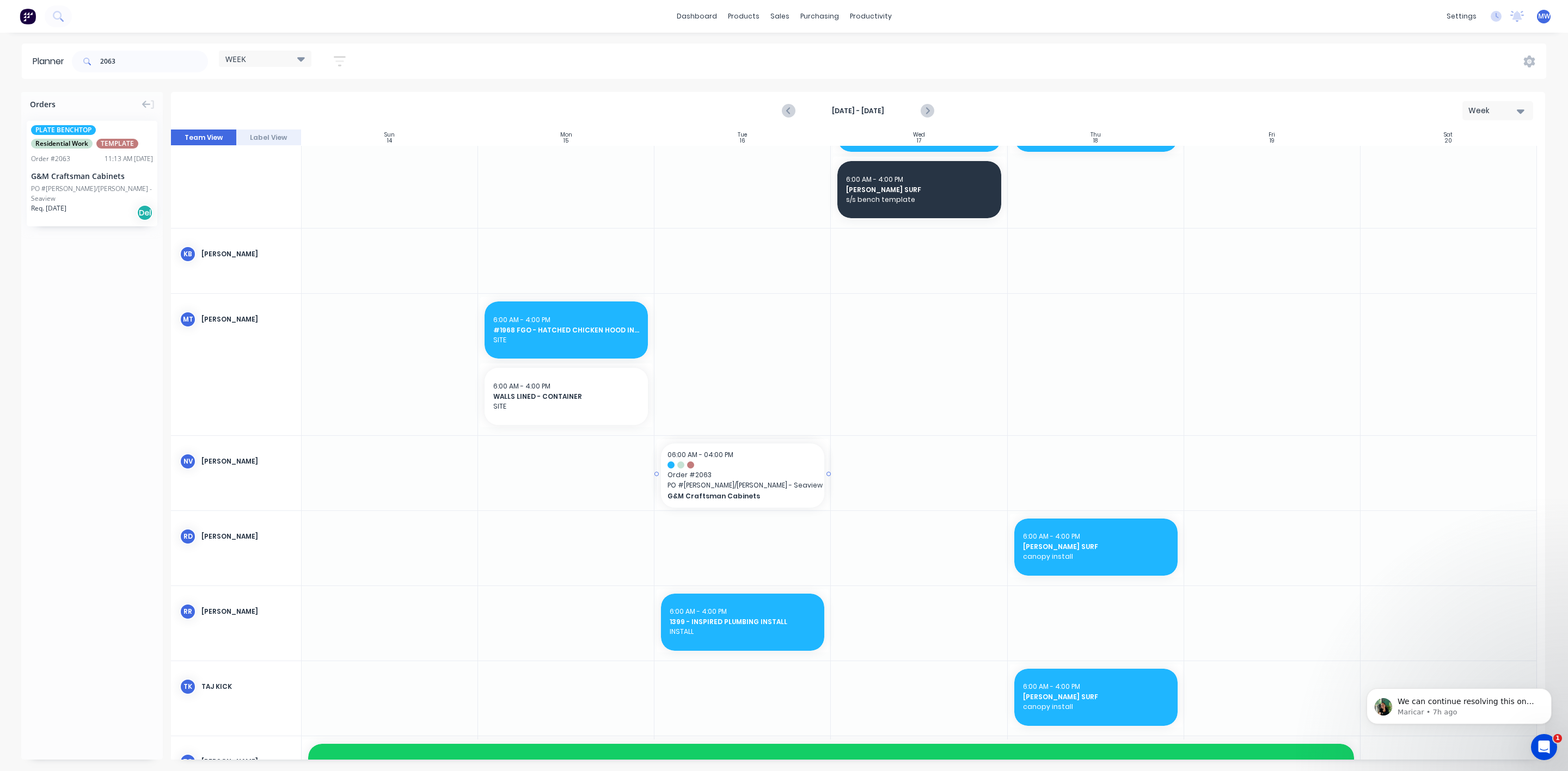
drag, startPoint x: 53, startPoint y: 181, endPoint x: 745, endPoint y: 482, distance: 754.6
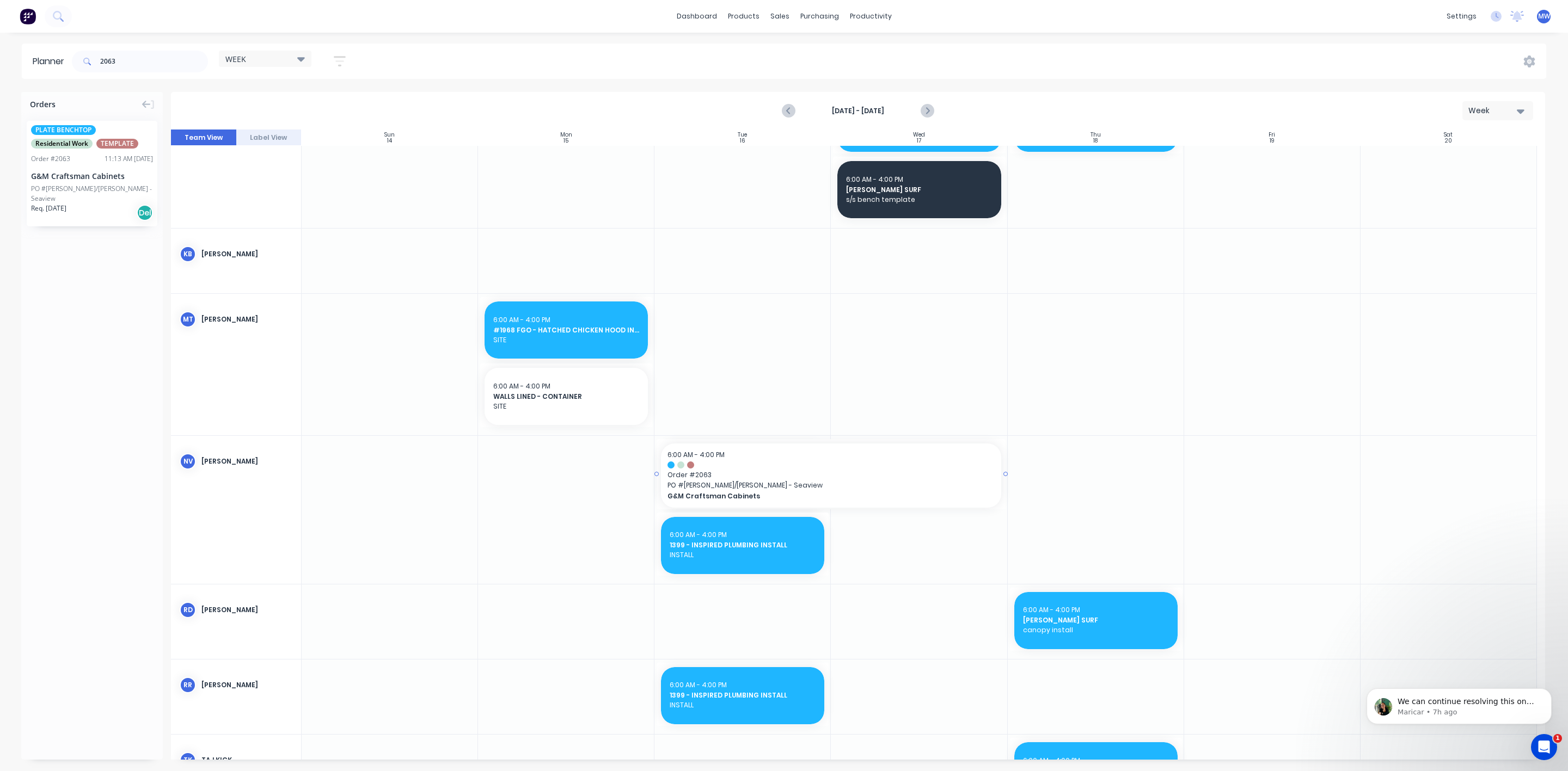
drag, startPoint x: 825, startPoint y: 472, endPoint x: 879, endPoint y: 467, distance: 54.2
drag, startPoint x: 129, startPoint y: 55, endPoint x: 68, endPoint y: 50, distance: 61.2
click at [83, 52] on div "2063" at bounding box center [140, 61] width 136 height 22
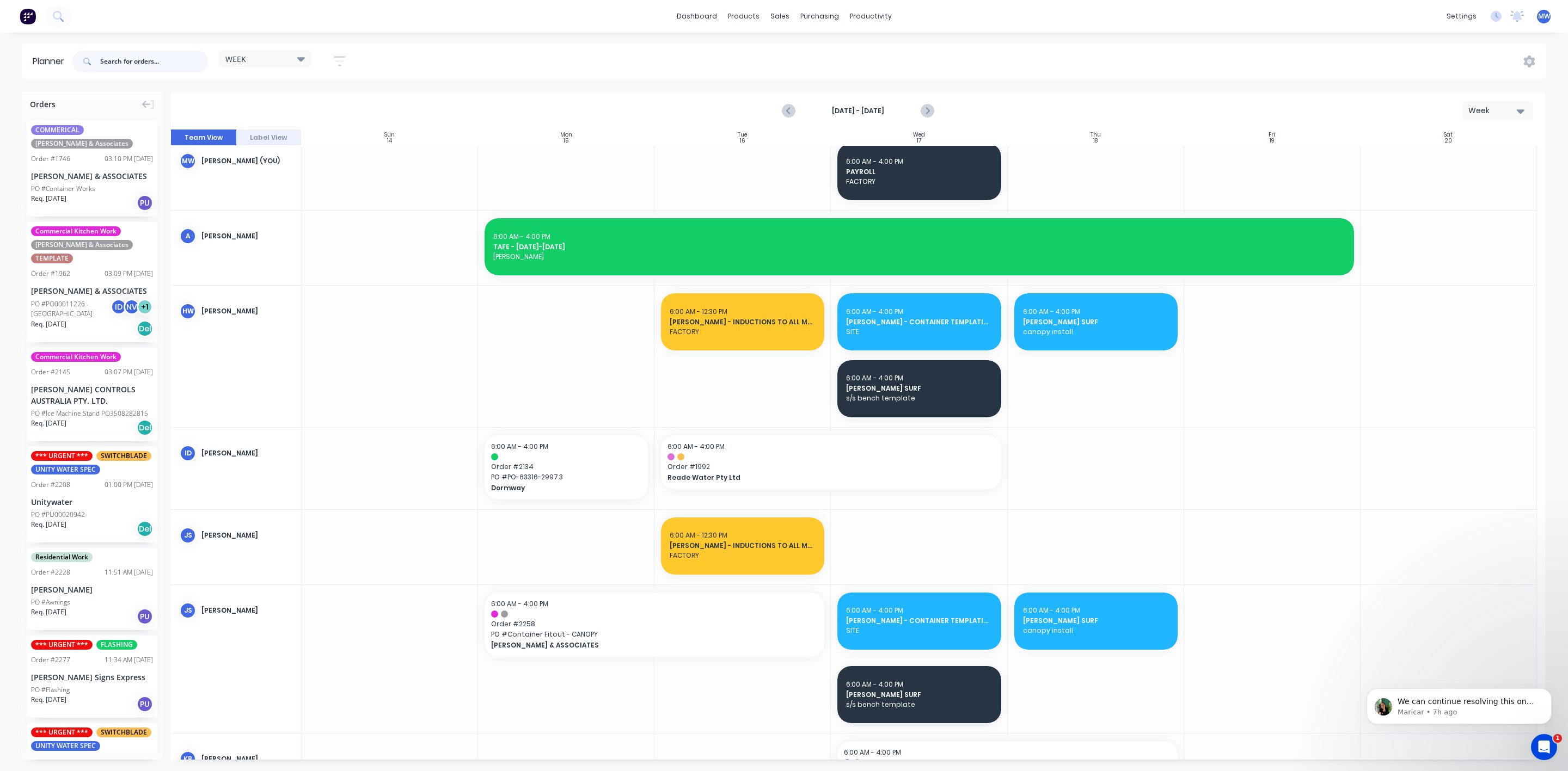
scroll to position [0, 0]
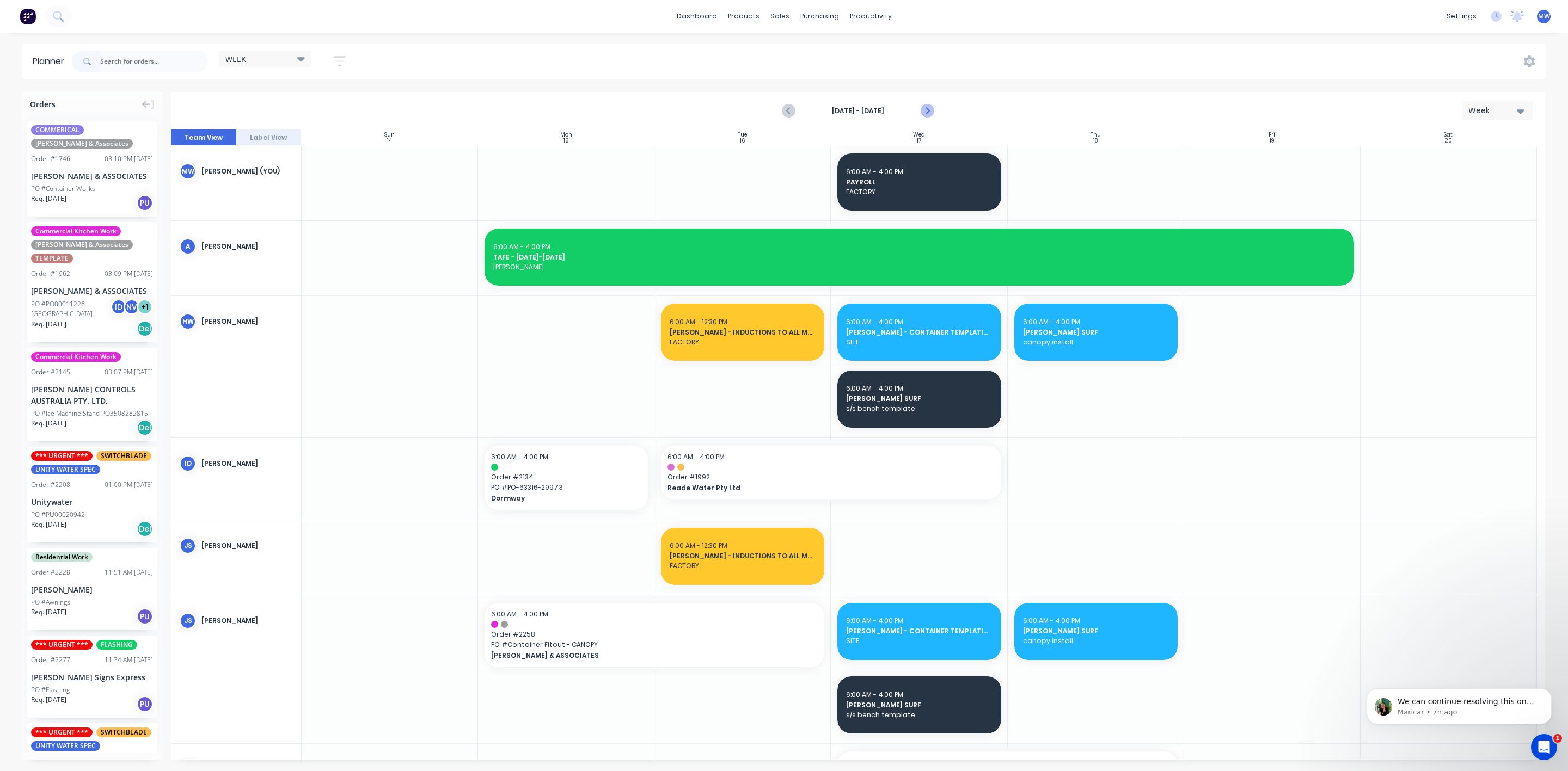
click at [923, 112] on icon "Next page" at bounding box center [926, 111] width 13 height 13
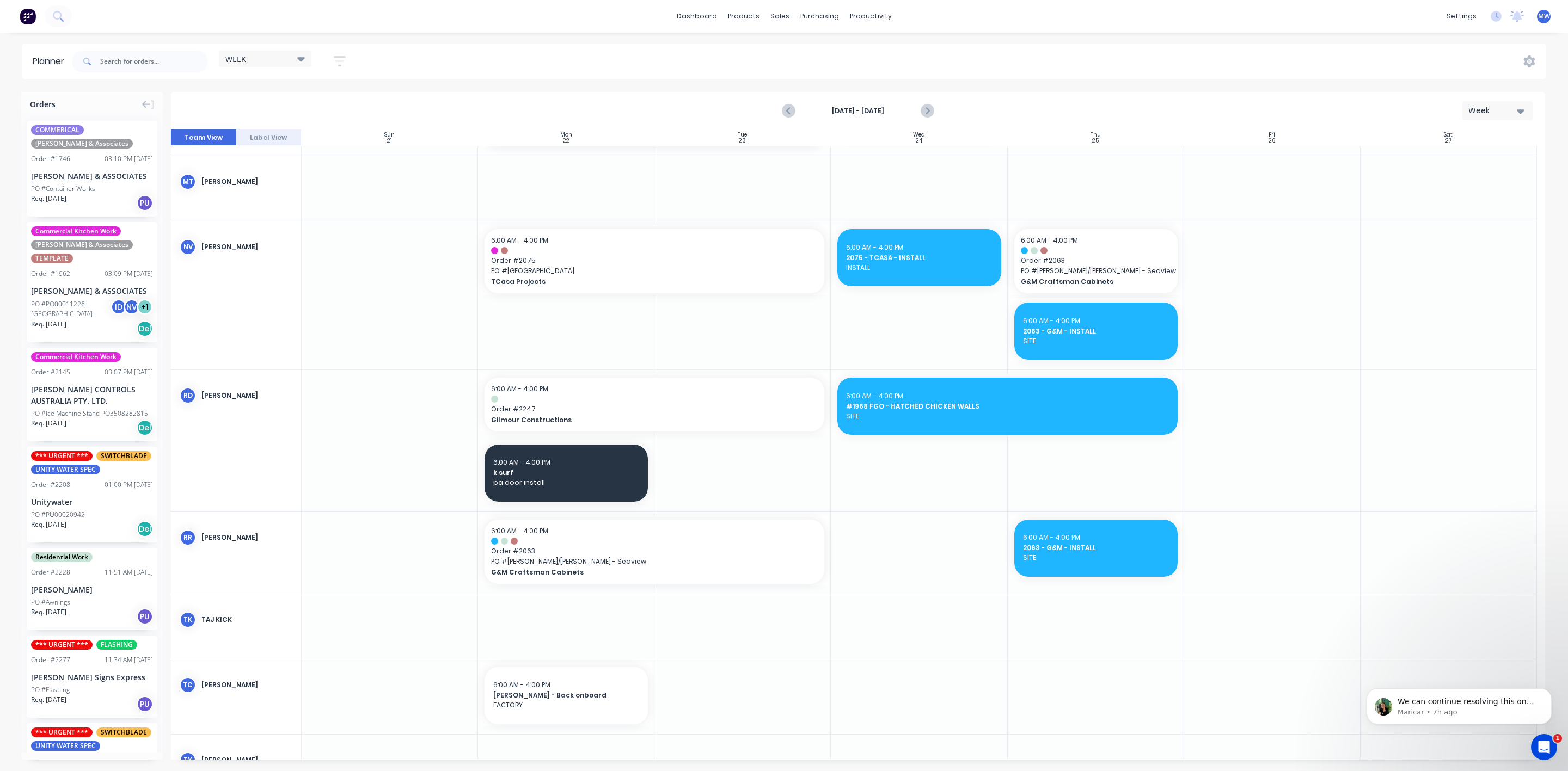
scroll to position [735, 0]
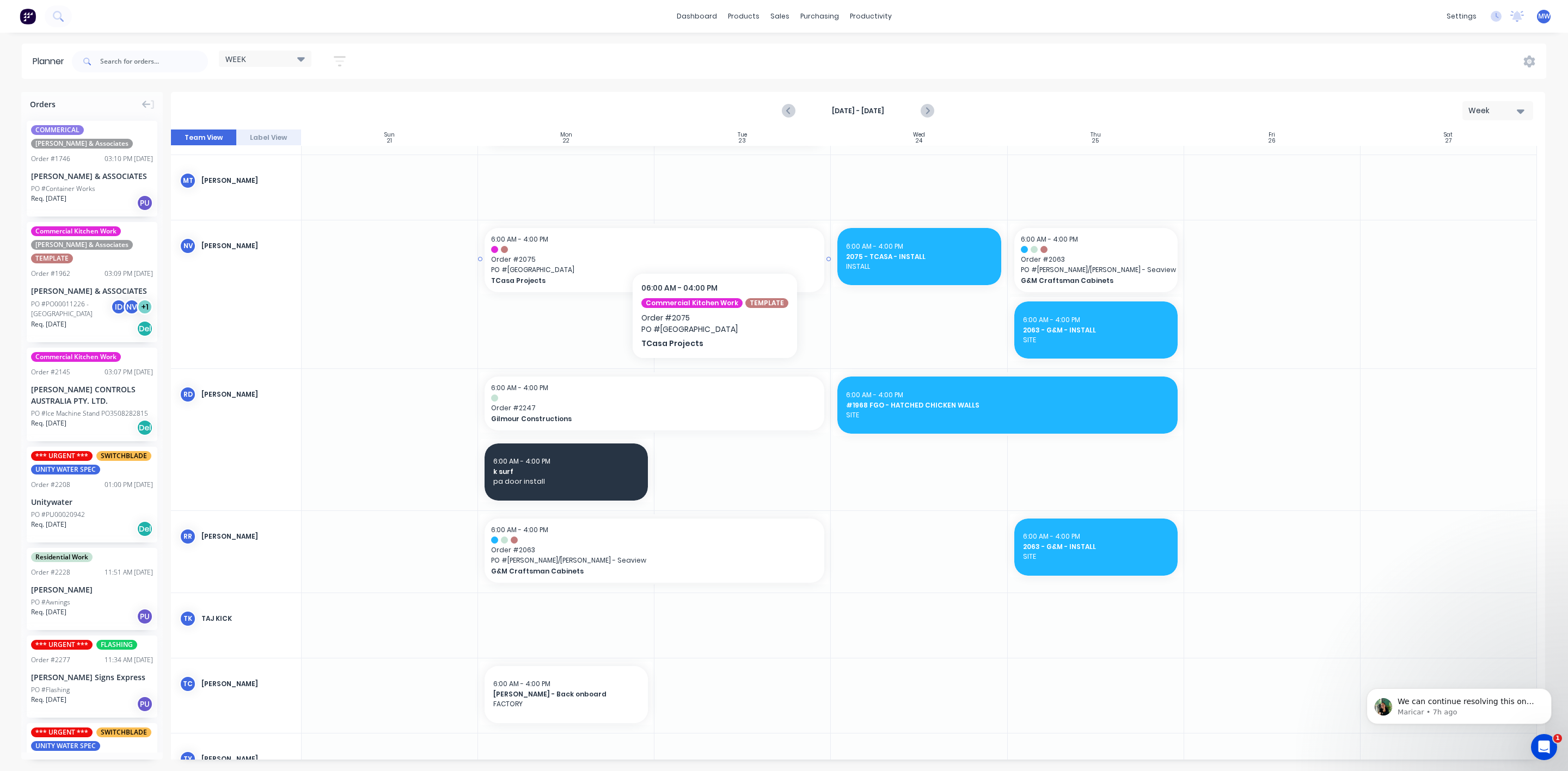
click at [711, 240] on div "6:00 AM - 4:00 PM" at bounding box center [654, 240] width 327 height 10
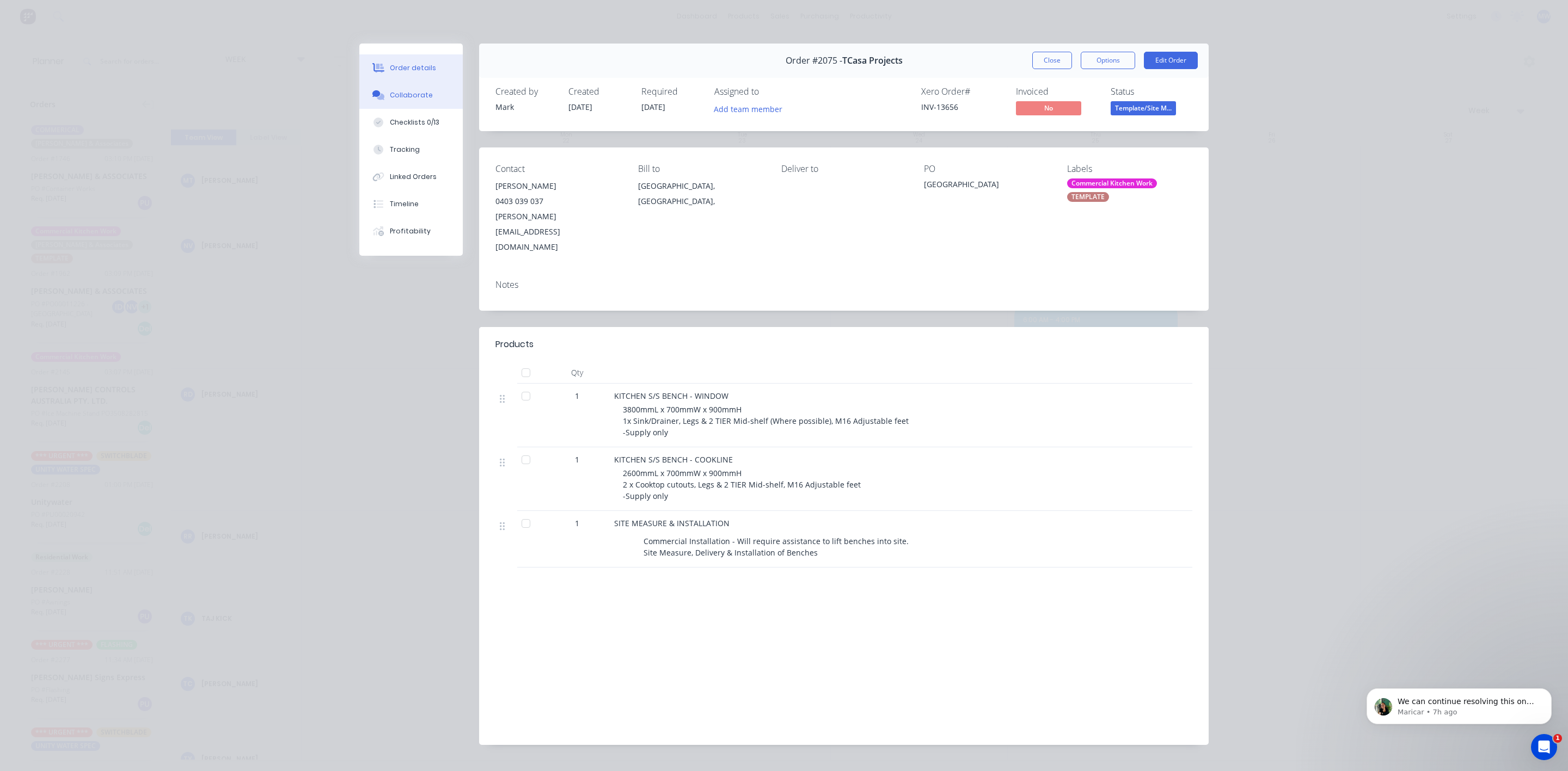
click at [414, 93] on div "Collaborate" at bounding box center [411, 95] width 43 height 10
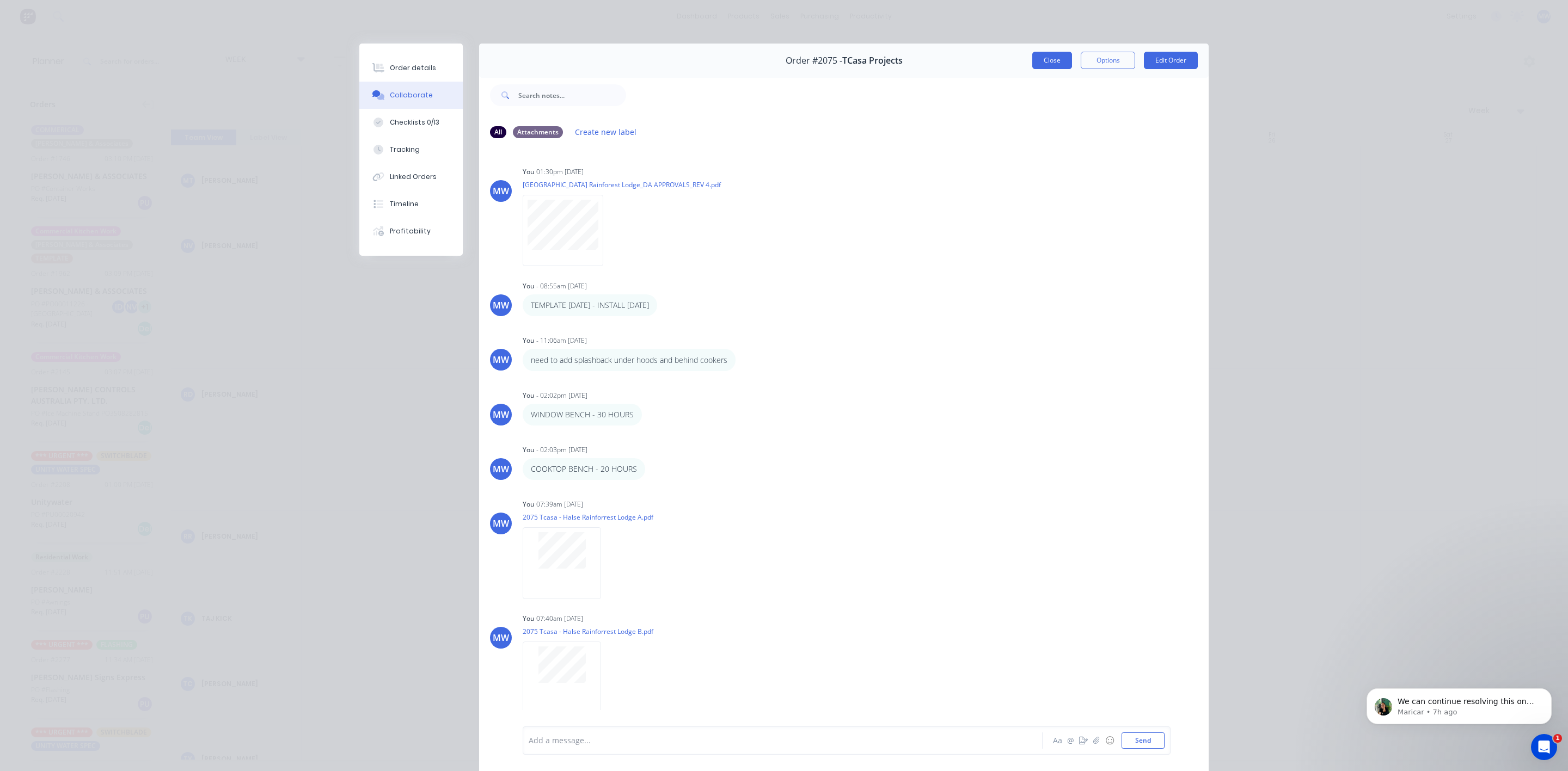
click at [1047, 57] on button "Close" at bounding box center [1052, 60] width 40 height 17
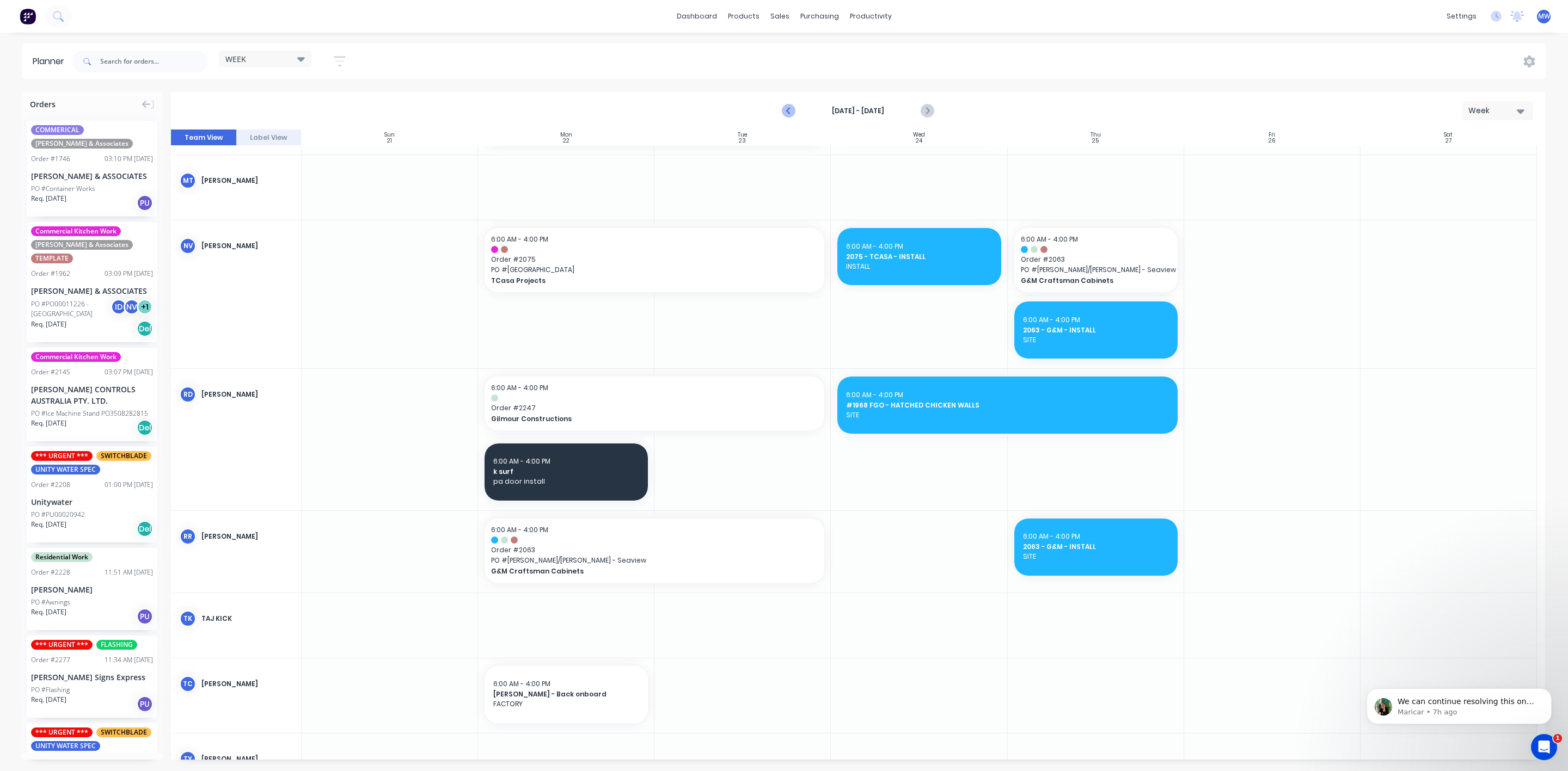
click at [786, 106] on icon "Previous page" at bounding box center [789, 111] width 13 height 13
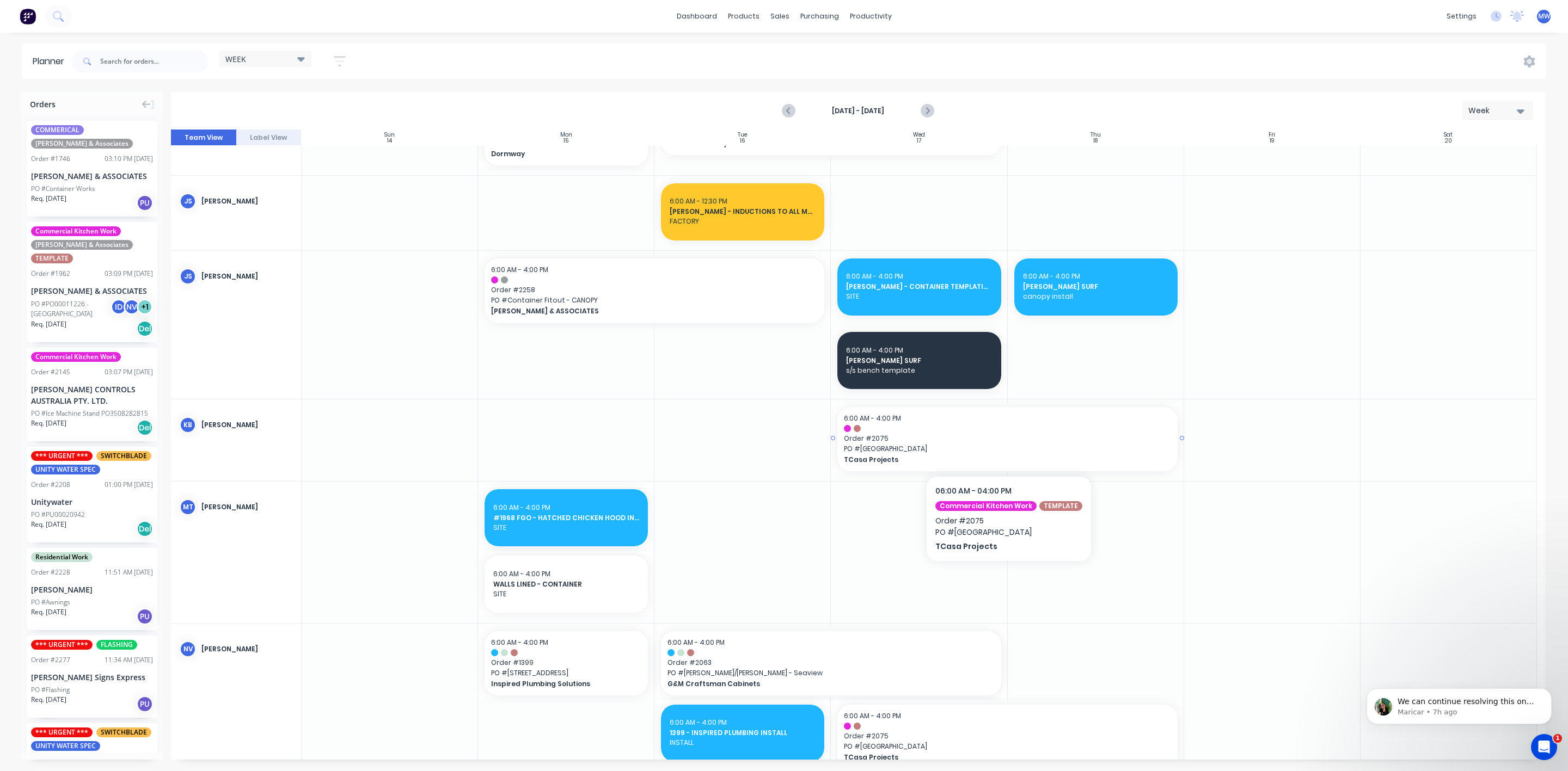
scroll to position [508, 0]
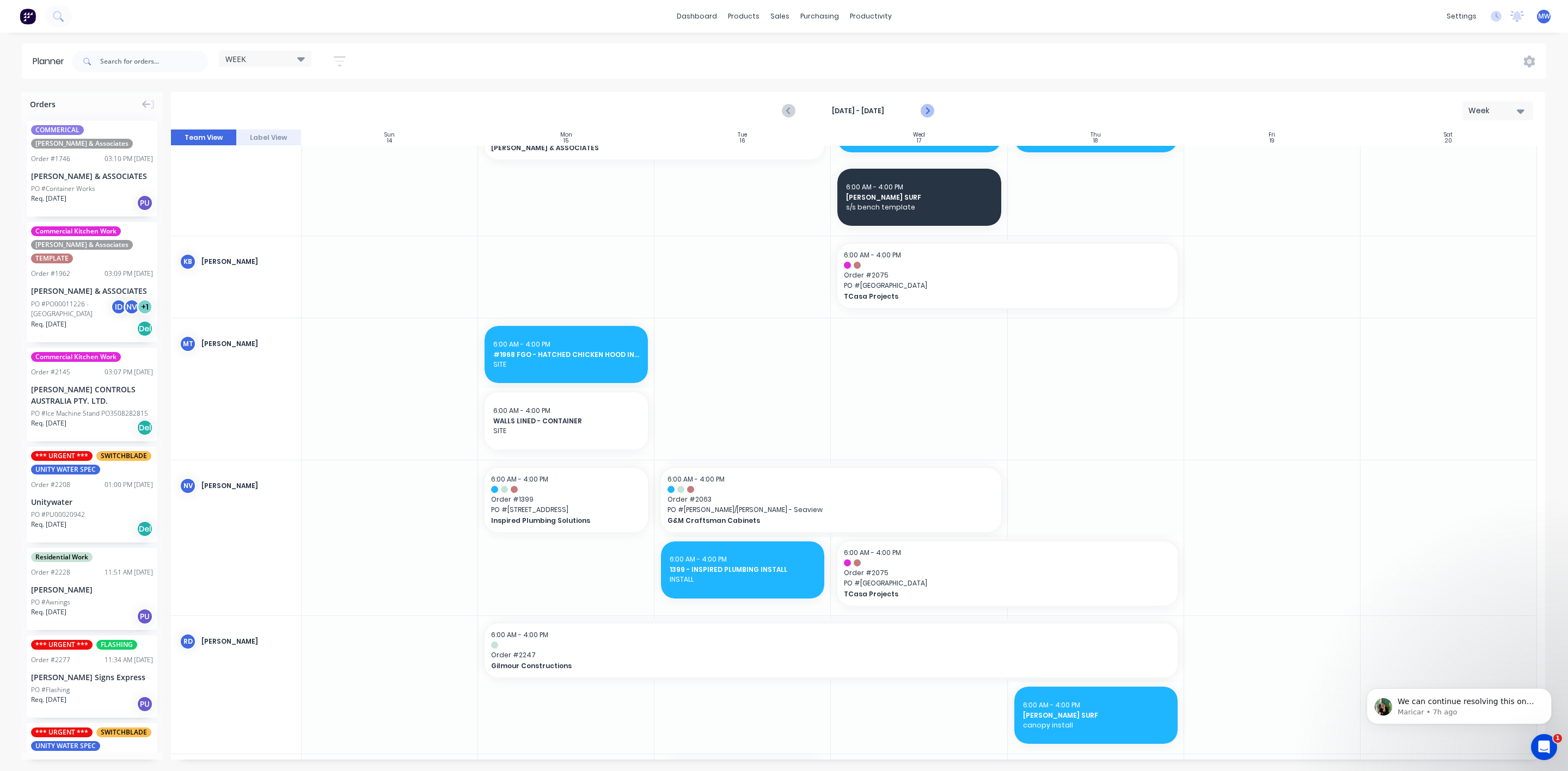
click at [923, 109] on icon "Next page" at bounding box center [926, 111] width 13 height 13
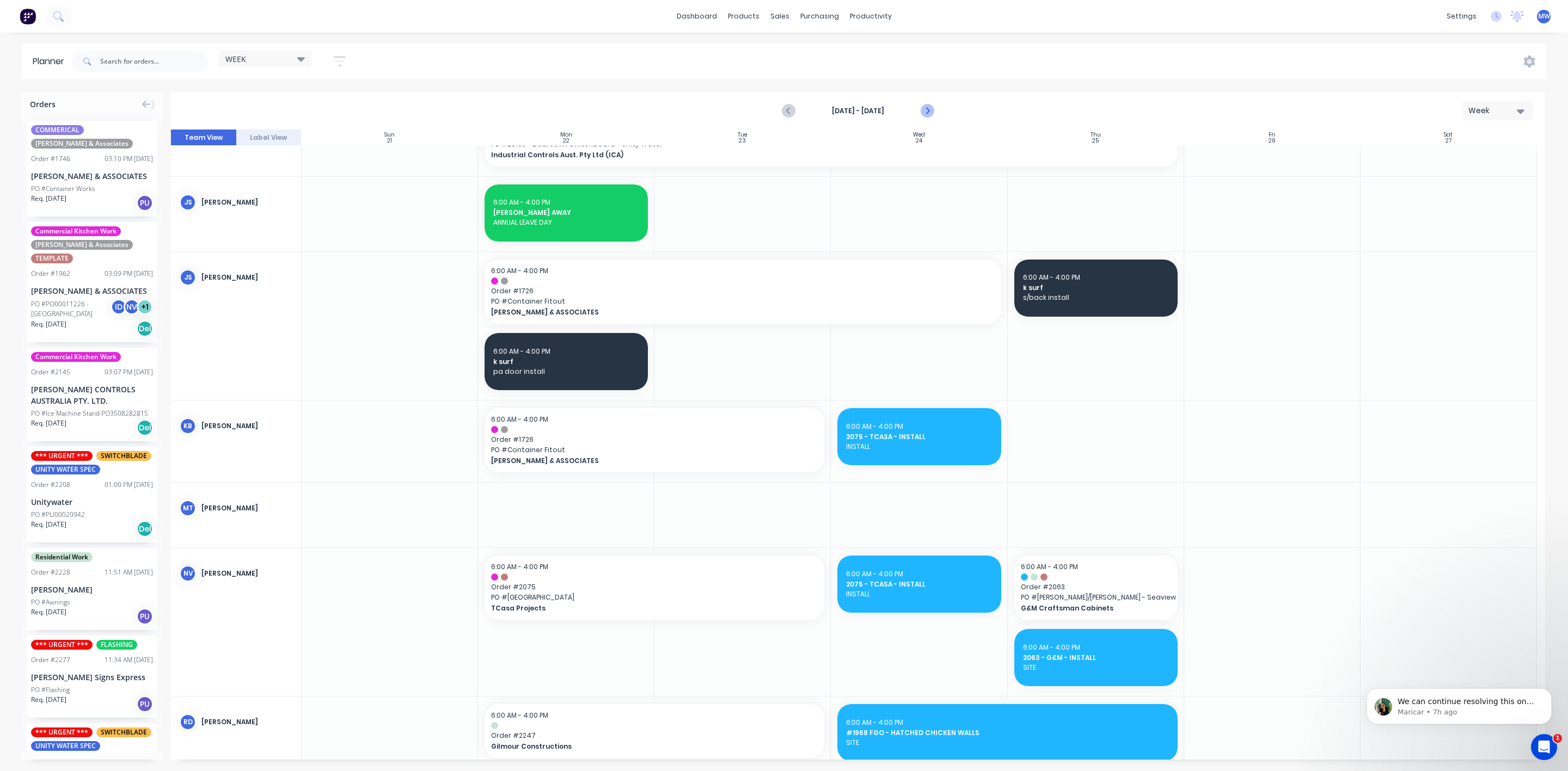
scroll to position [498, 0]
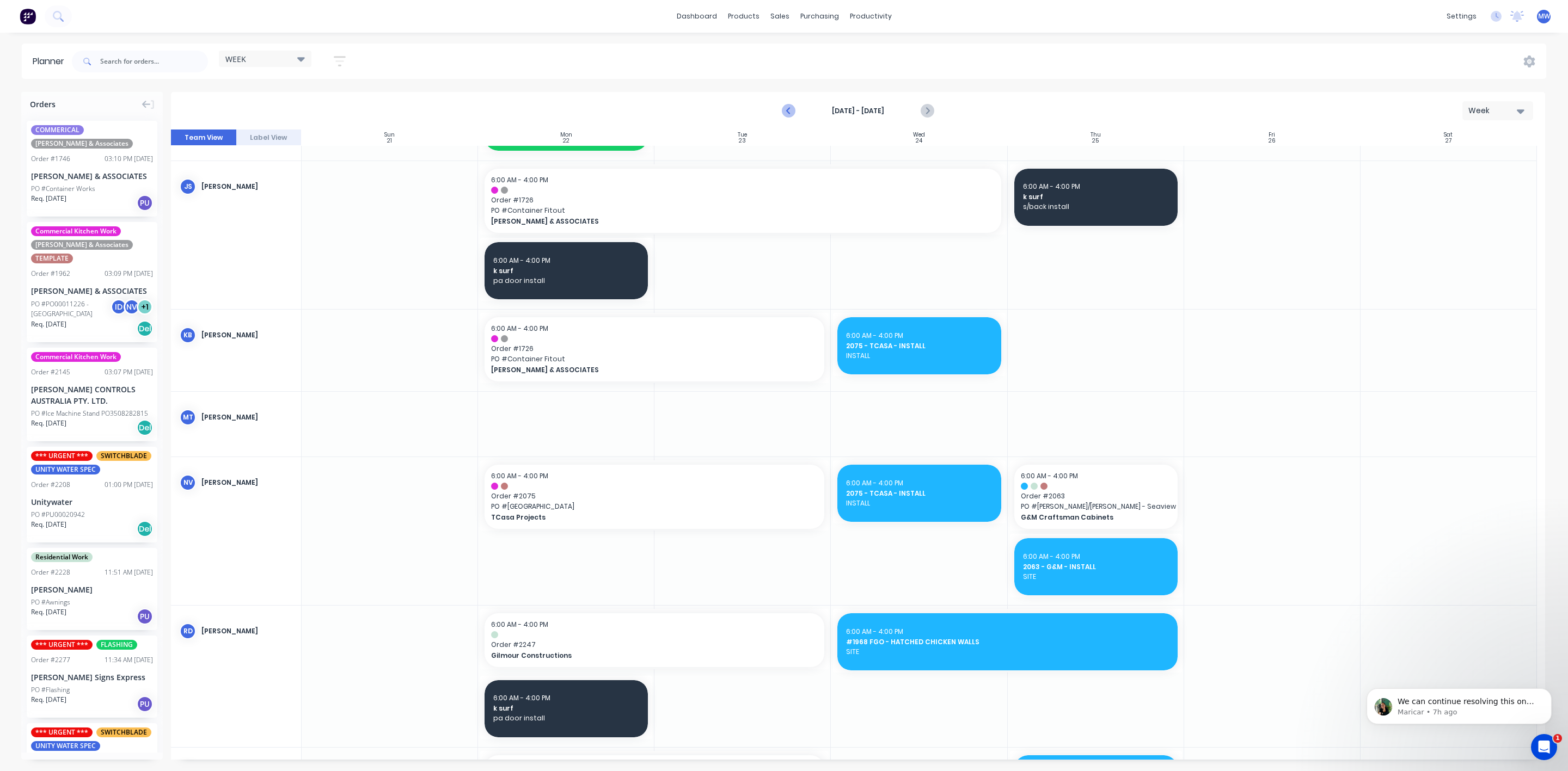
click at [789, 111] on icon "Previous page" at bounding box center [789, 111] width 13 height 13
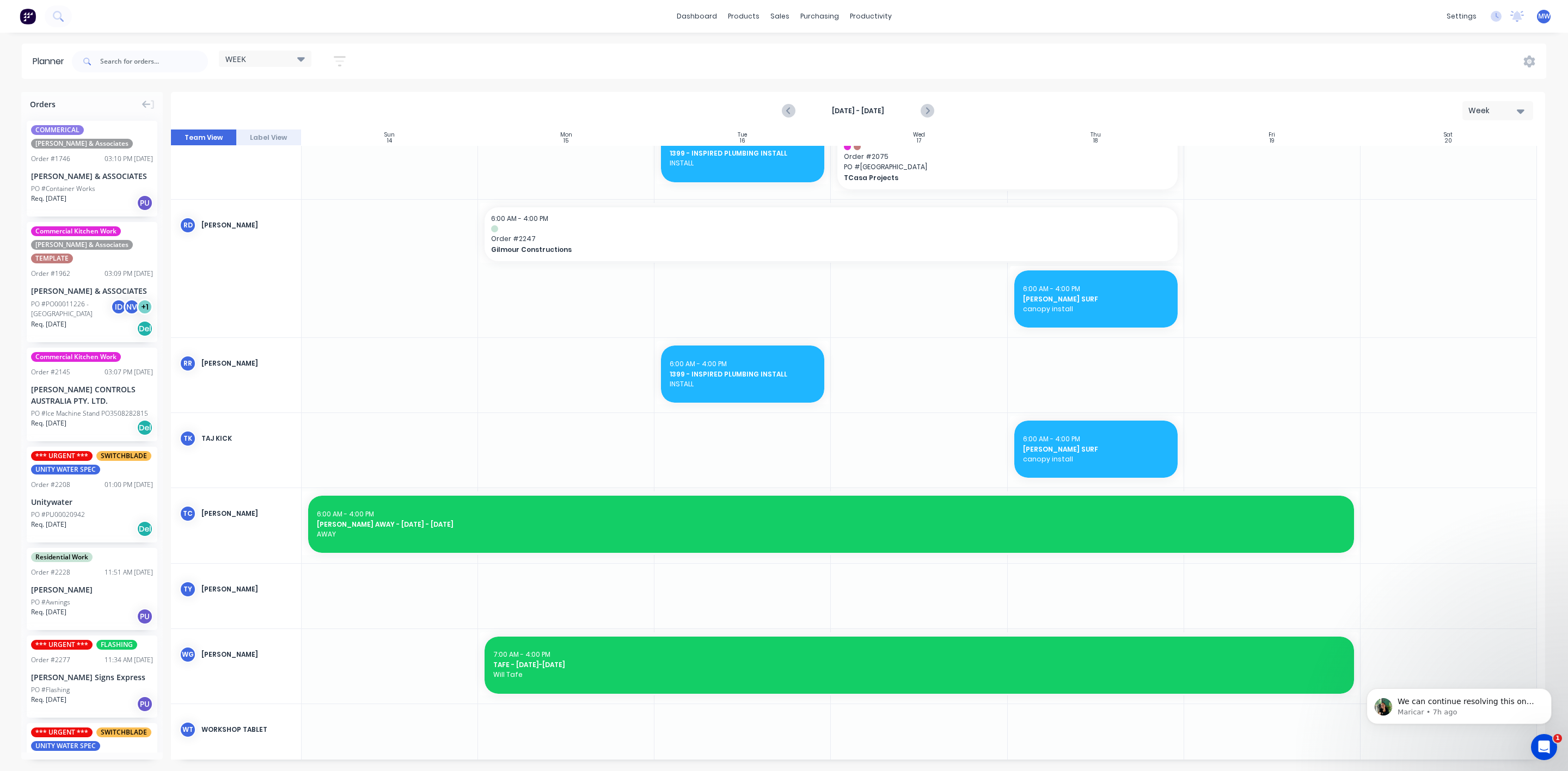
scroll to position [941, 0]
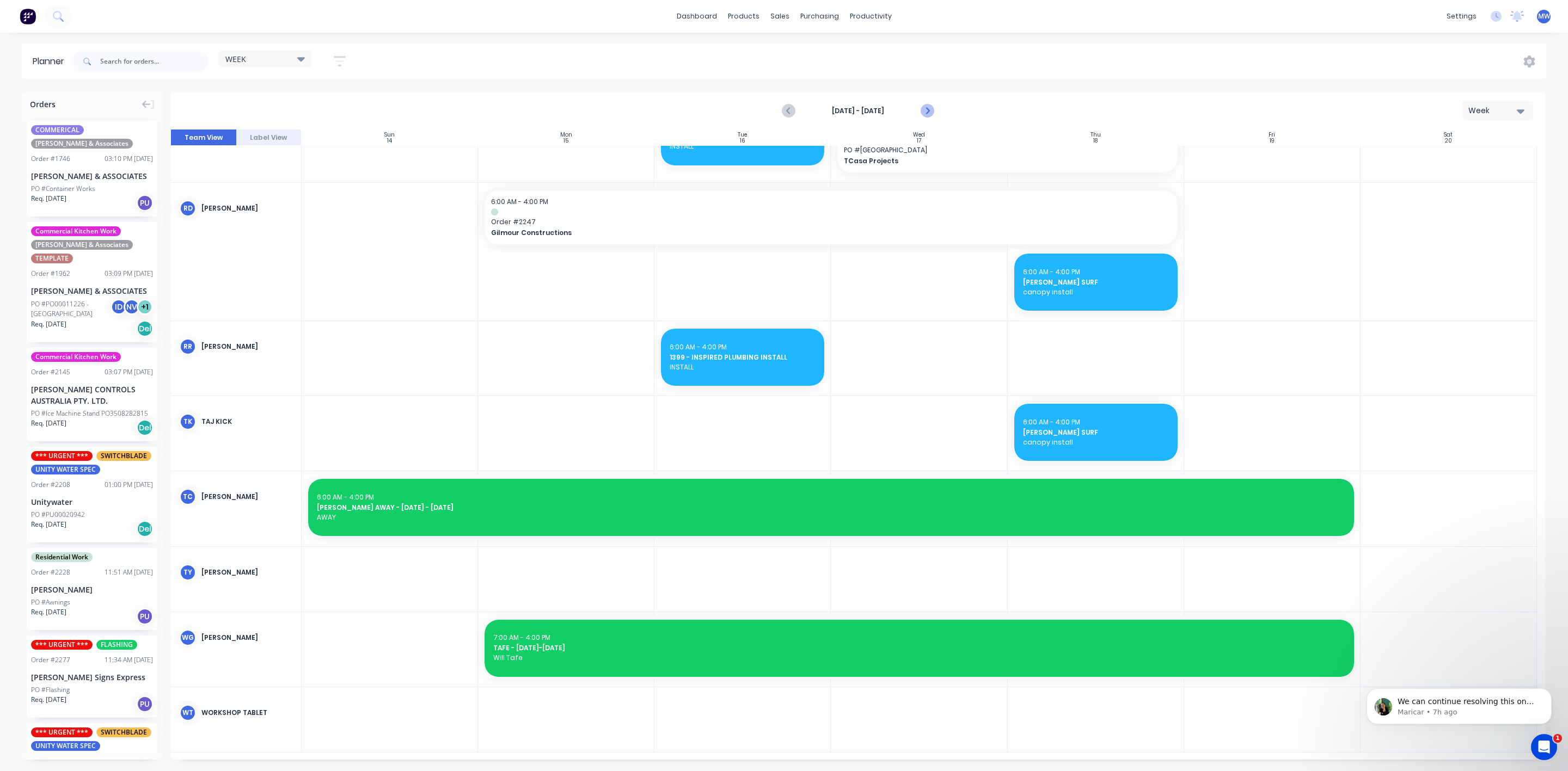
click at [924, 107] on icon "Next page" at bounding box center [926, 111] width 13 height 13
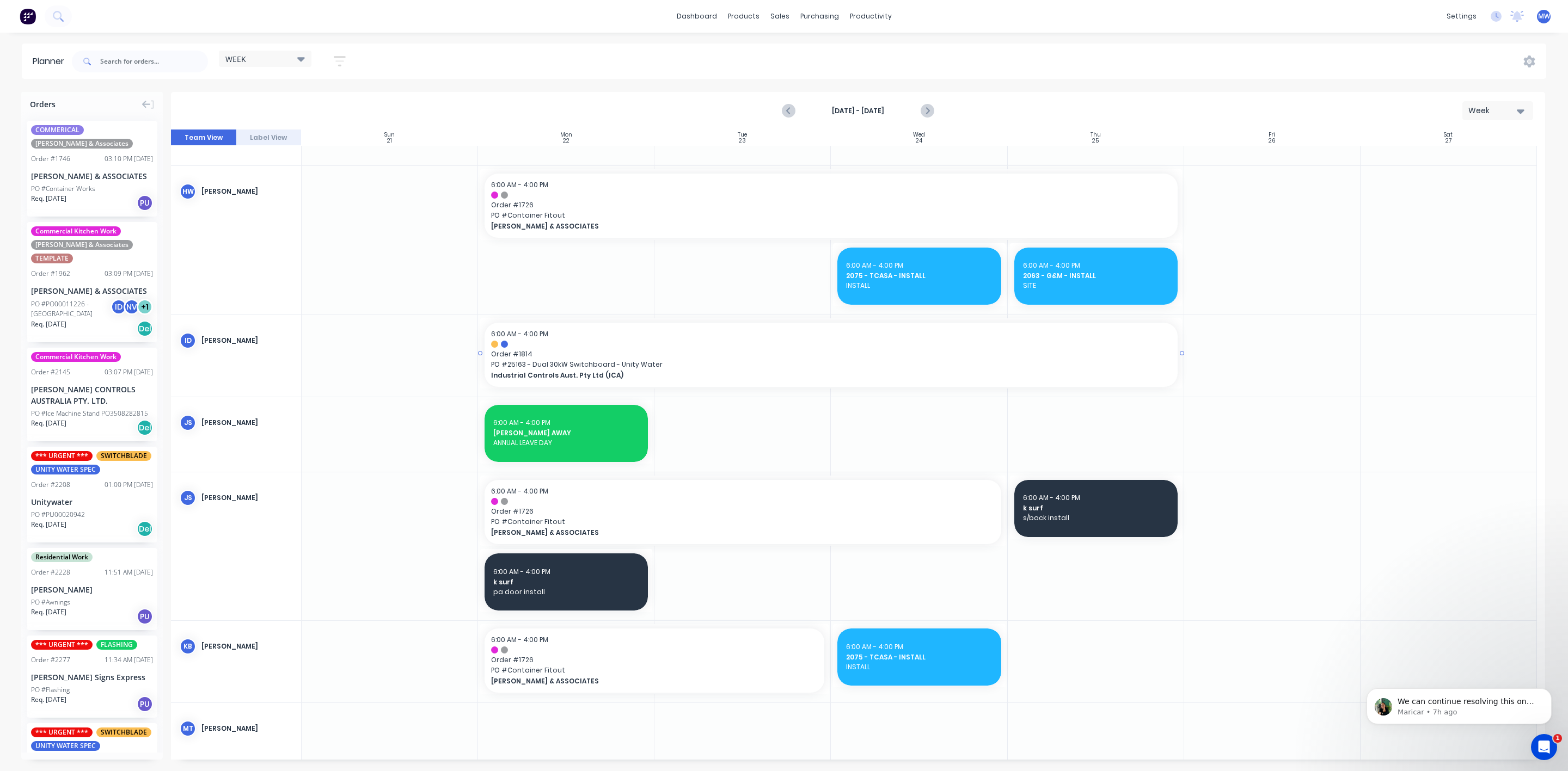
scroll to position [0, 0]
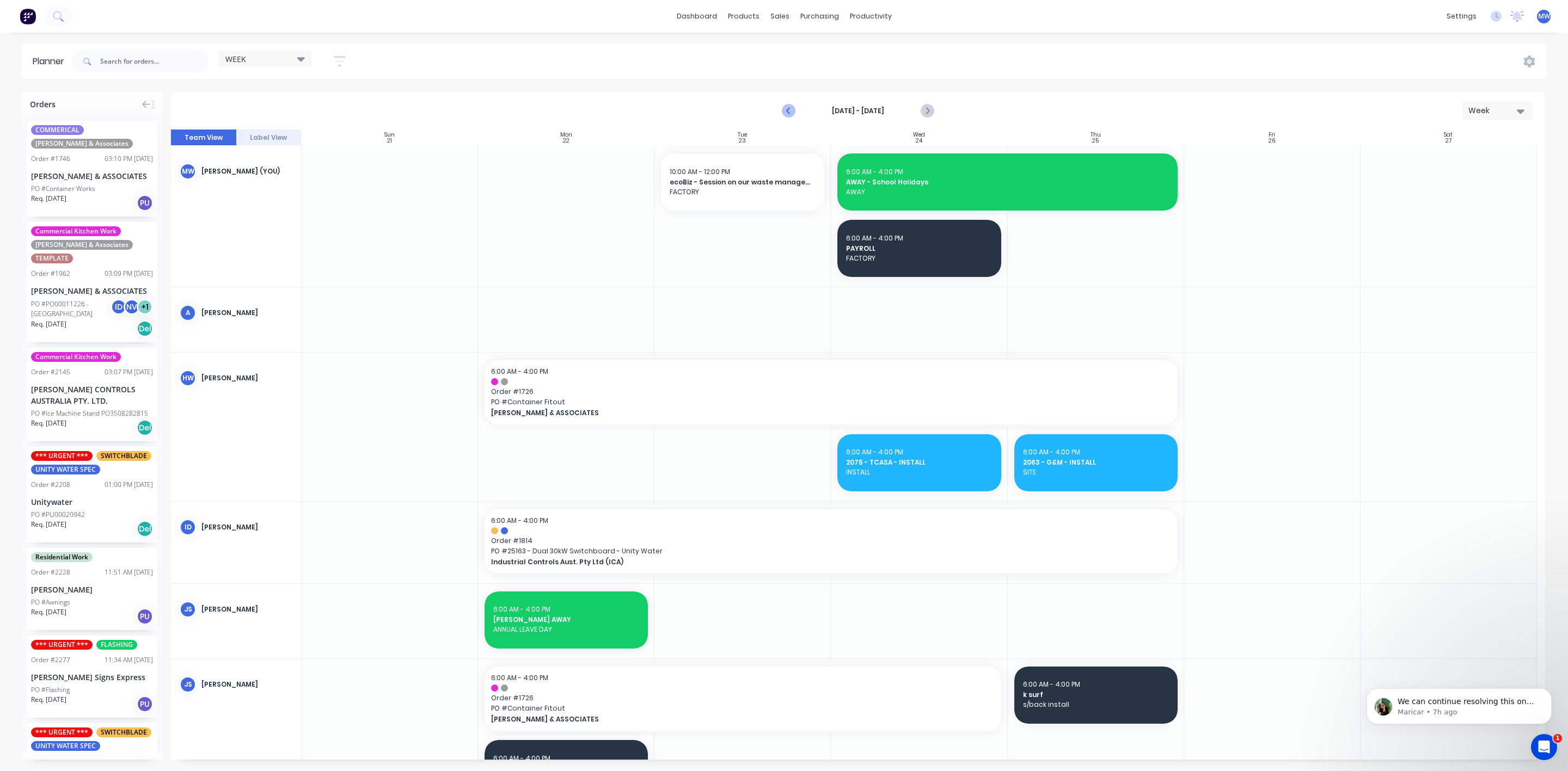
click at [788, 113] on icon "Previous page" at bounding box center [789, 111] width 13 height 13
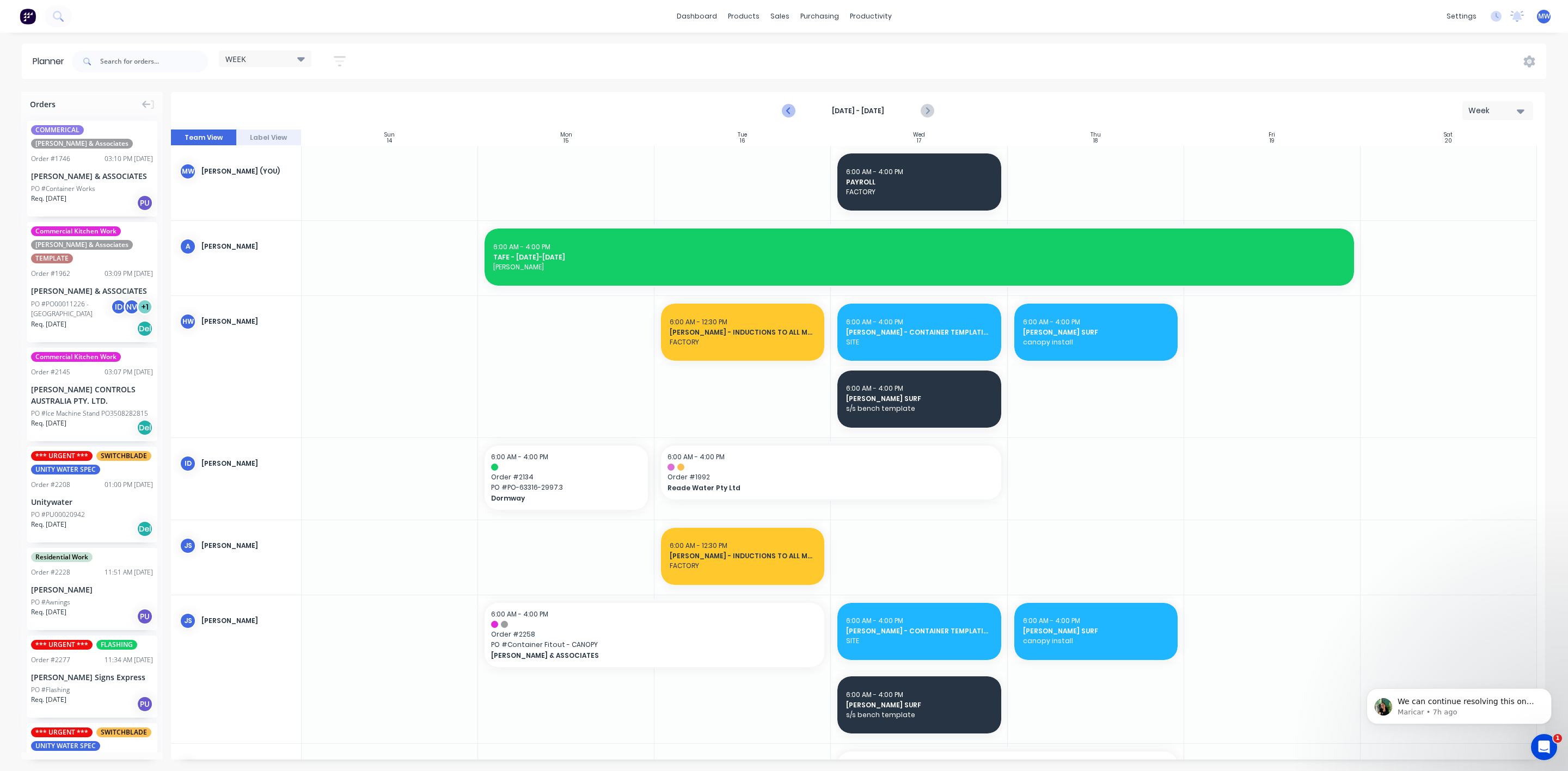
click at [788, 113] on icon "Previous page" at bounding box center [789, 111] width 13 height 13
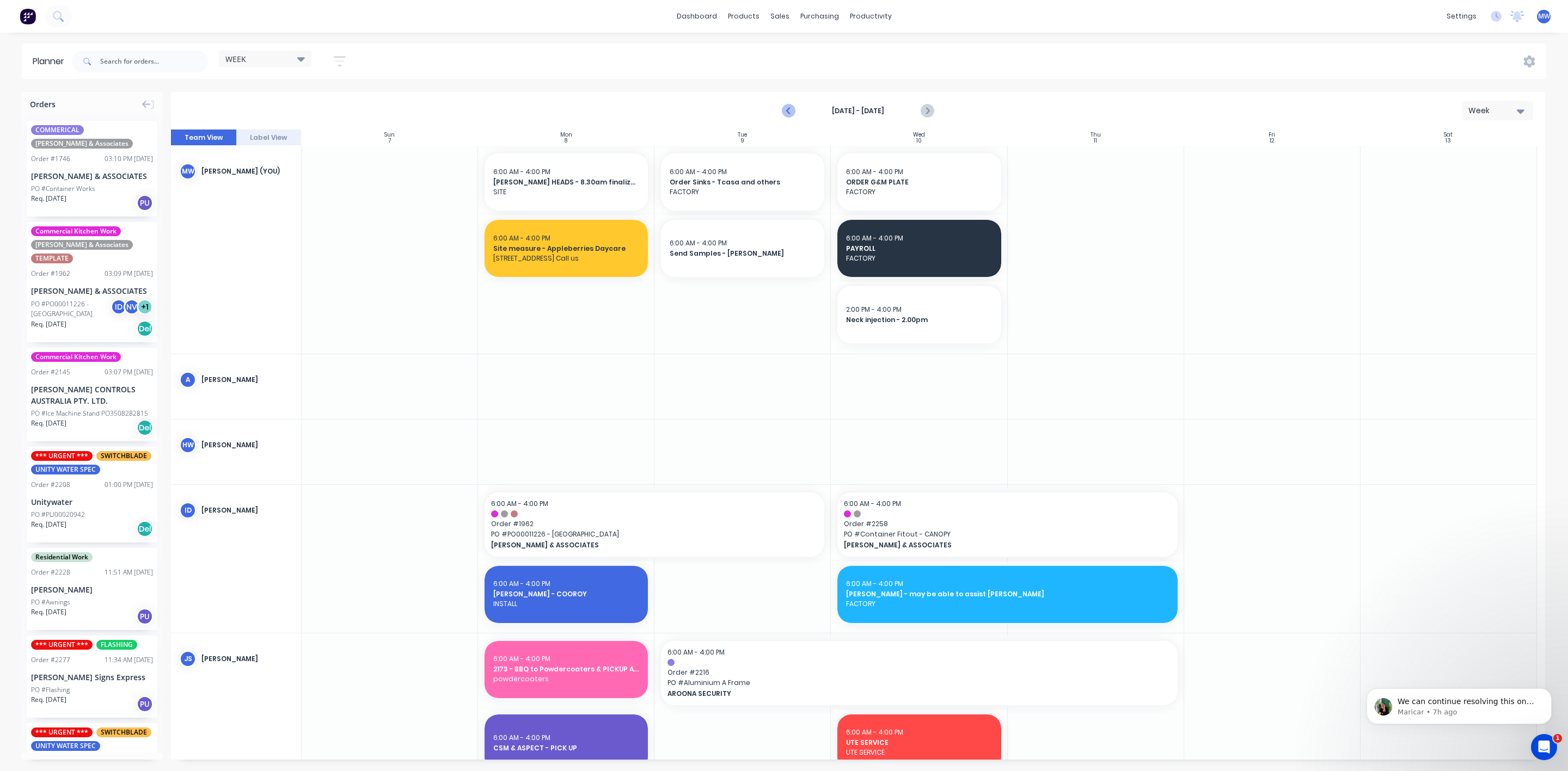
click at [788, 113] on icon "Previous page" at bounding box center [789, 111] width 13 height 13
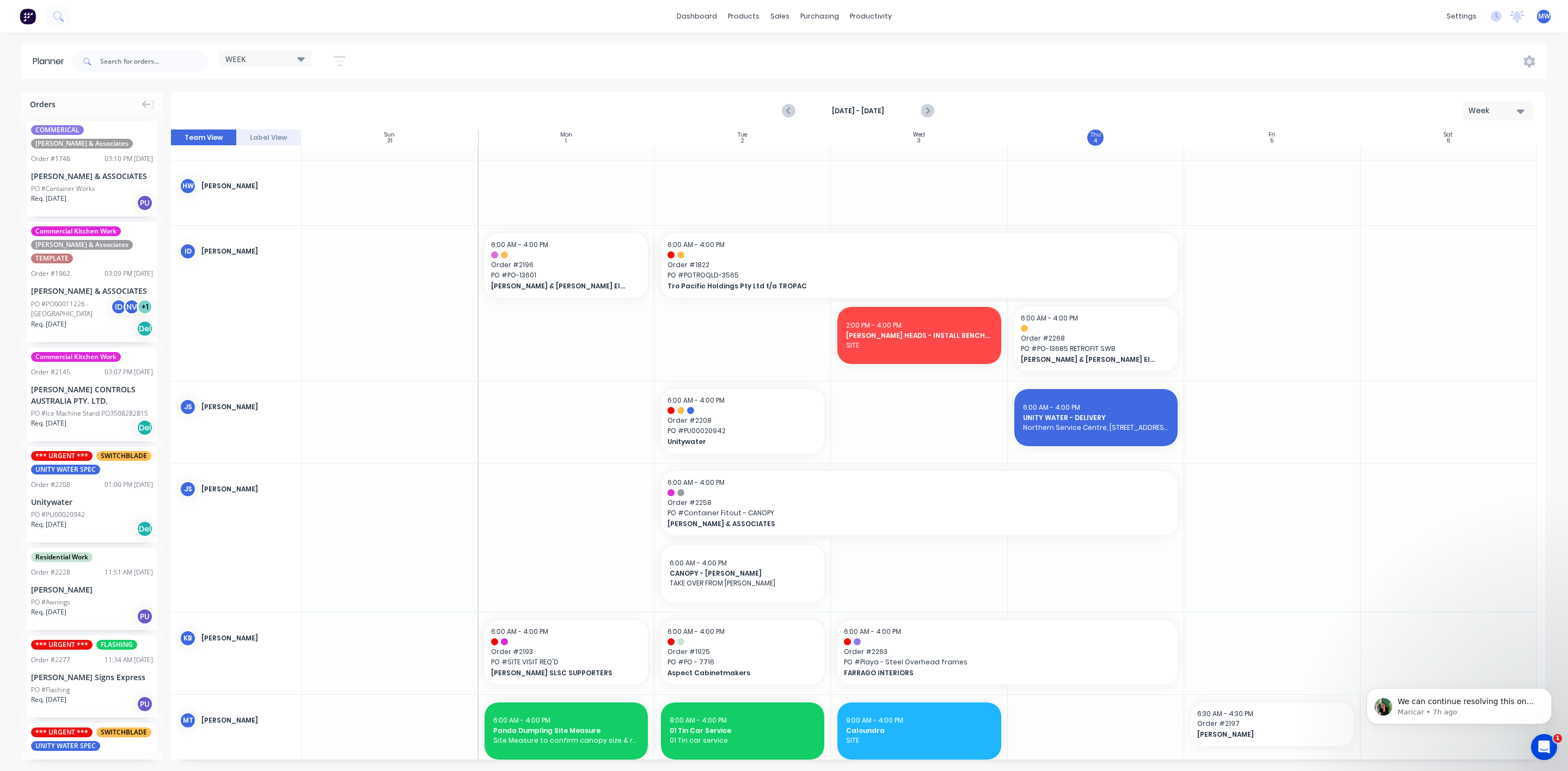
scroll to position [163, 0]
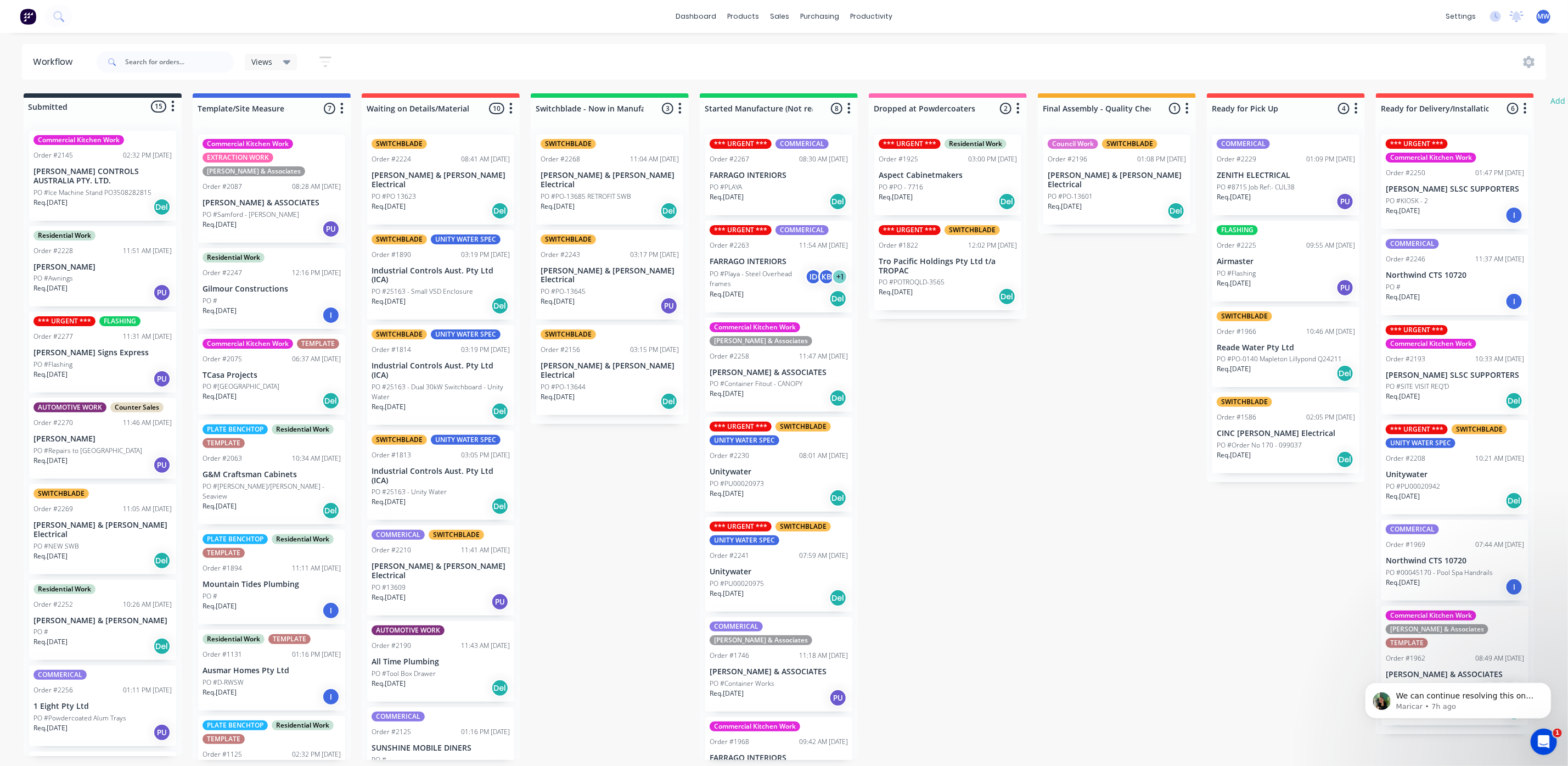
drag, startPoint x: 591, startPoint y: 548, endPoint x: 596, endPoint y: 555, distance: 8.6
click at [596, 555] on div "Submitted 15 Status colour #273444 hex #273444 Save Cancel Summaries Total orde…" at bounding box center [906, 426] width 1830 height 666
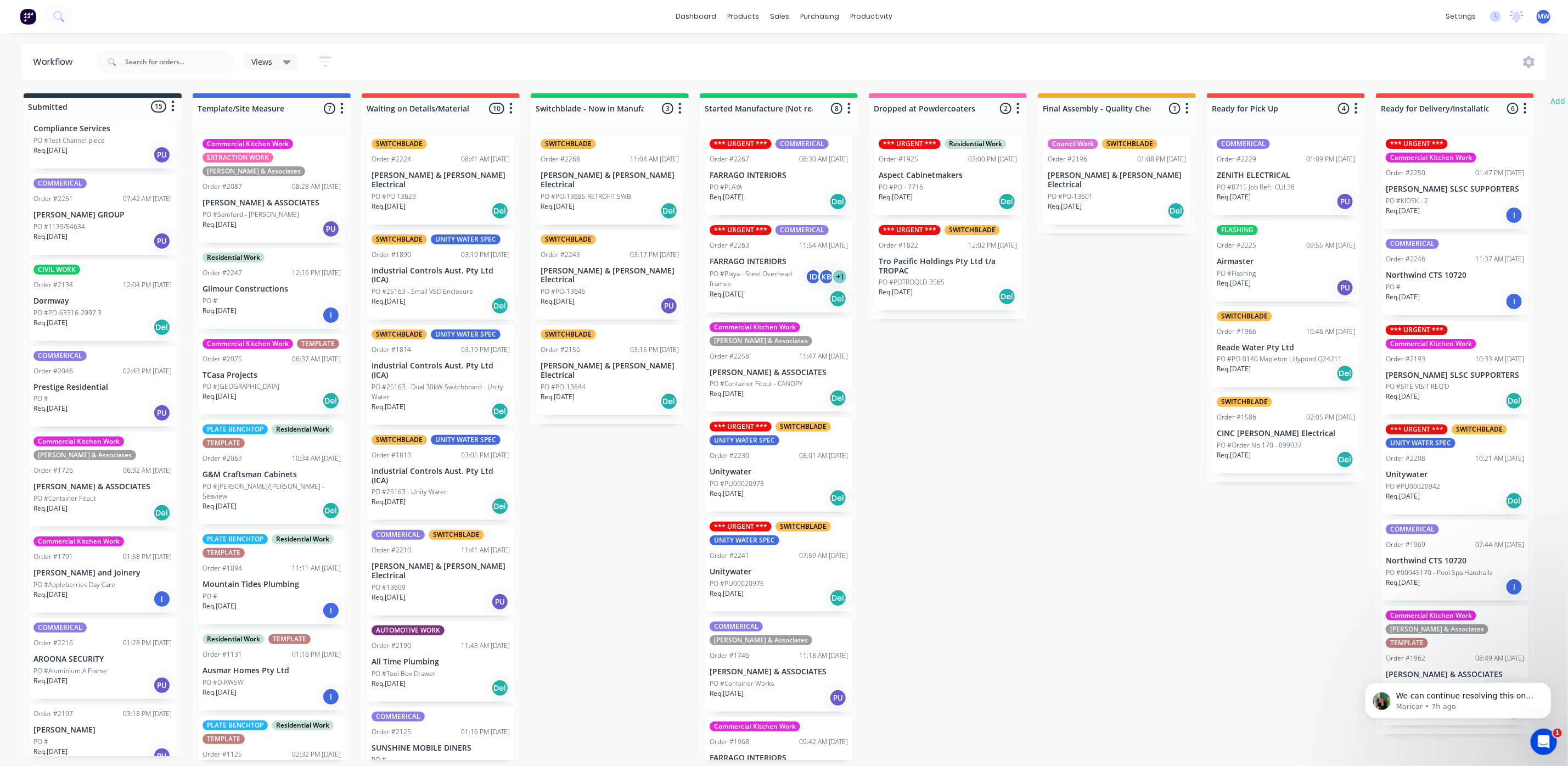
scroll to position [7, 0]
click at [104, 747] on div "Req. 18/08/25 PU" at bounding box center [102, 756] width 138 height 19
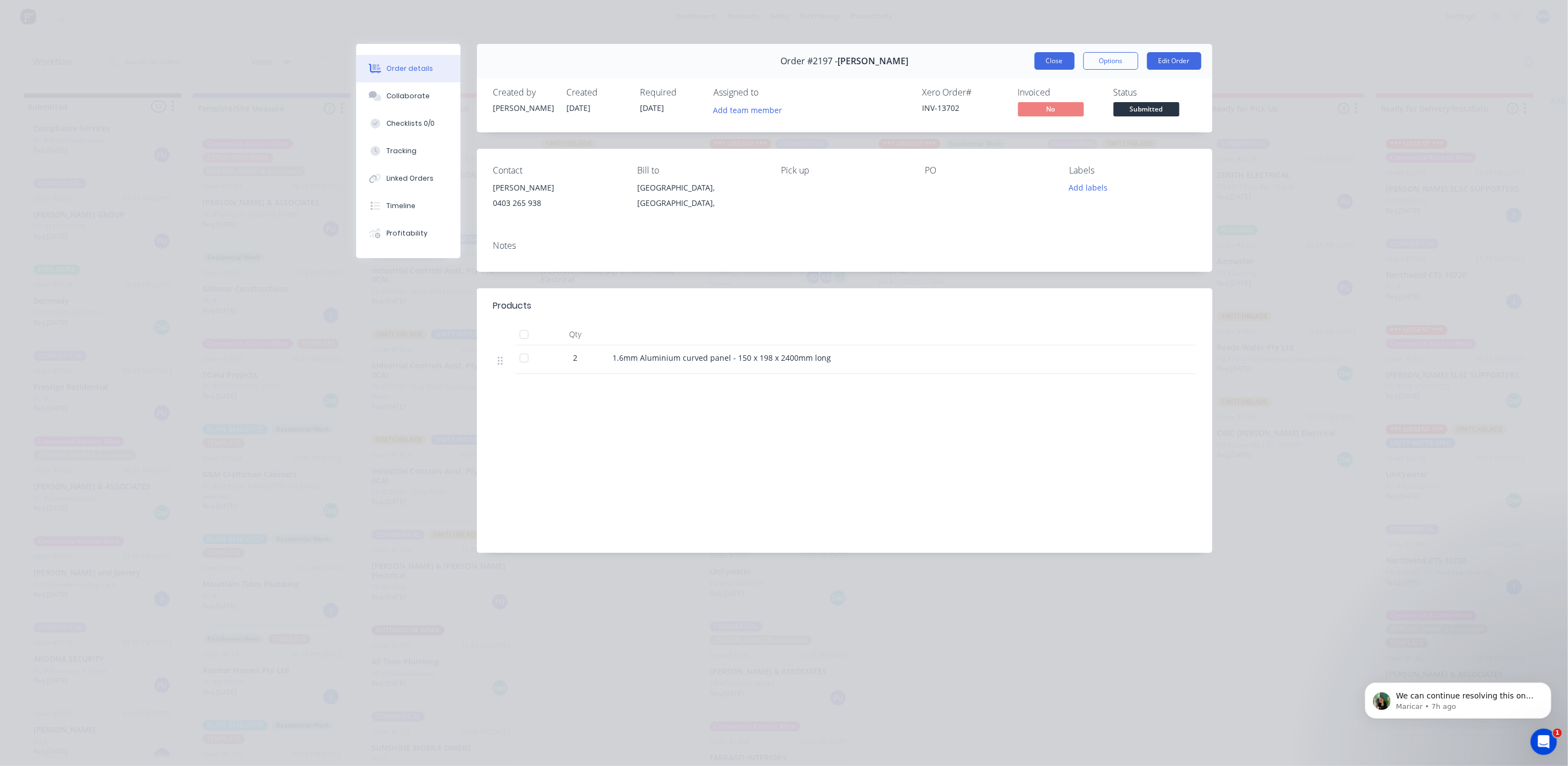
click at [1059, 65] on button "Close" at bounding box center [1054, 61] width 40 height 18
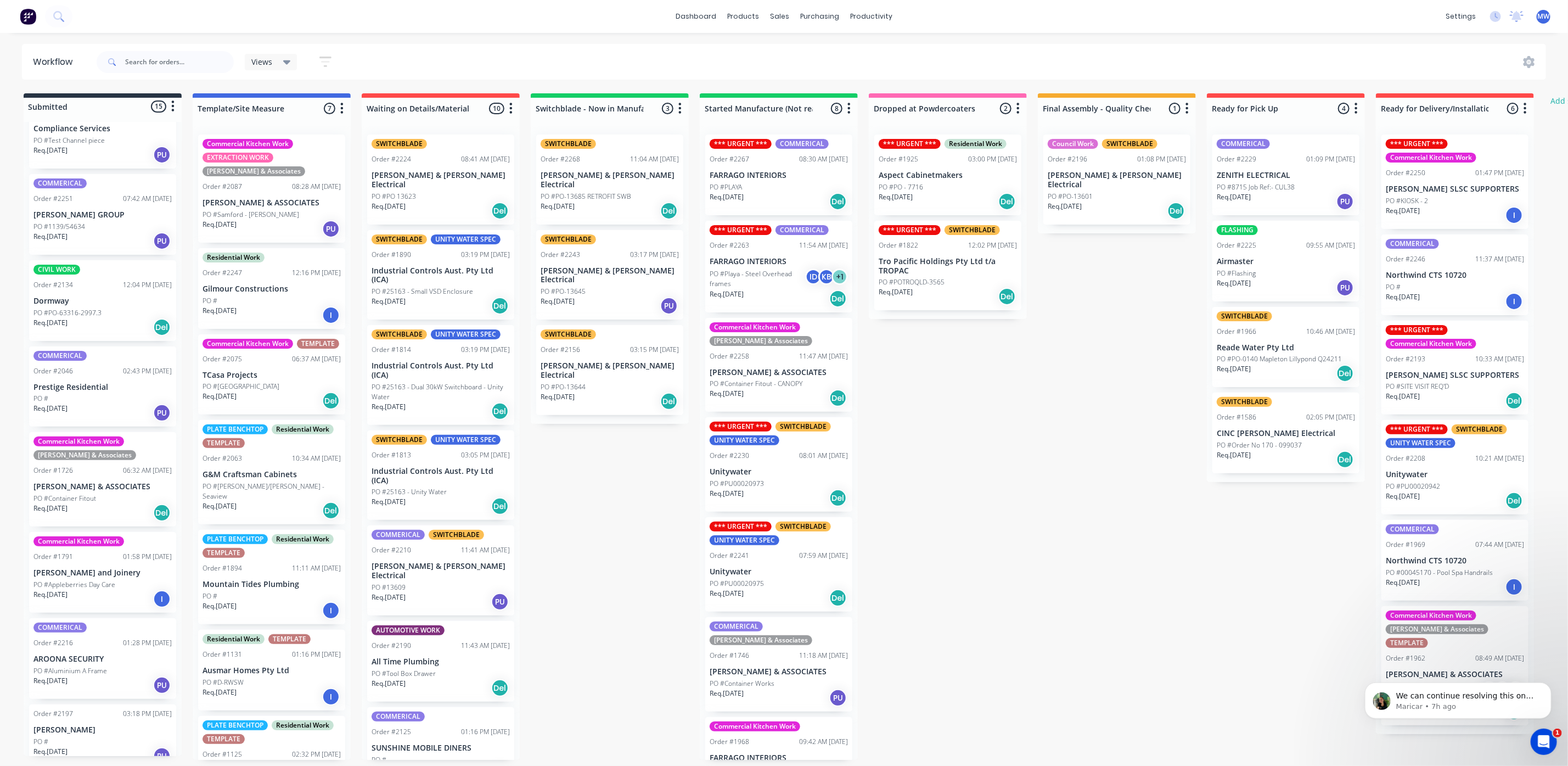
click at [89, 718] on div "Order #2197 03:18 PM 18/08/25 Alex Beninca PO # Req. 18/08/25 PU" at bounding box center [102, 737] width 147 height 66
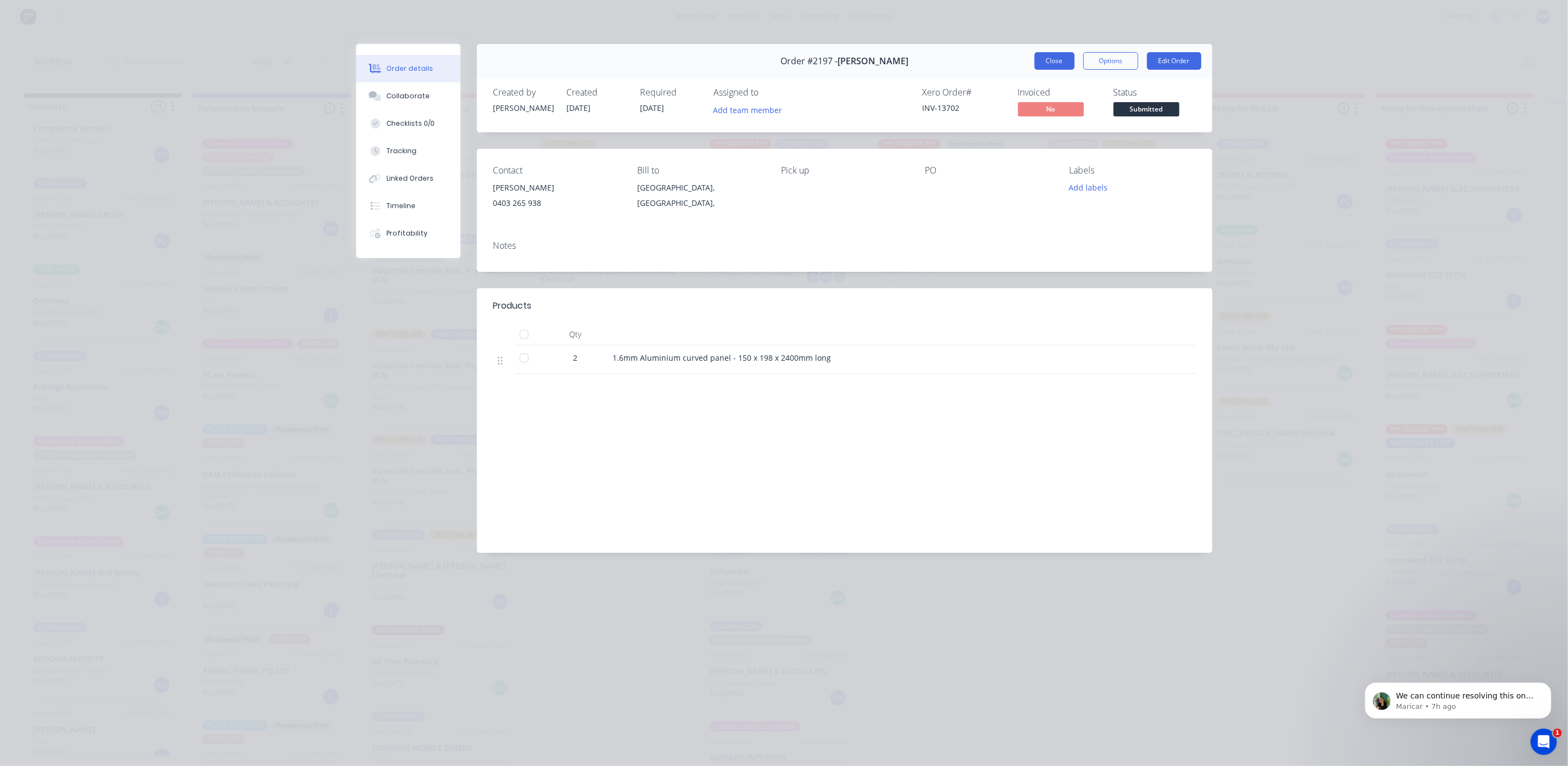
click at [1056, 69] on button "Close" at bounding box center [1054, 61] width 40 height 18
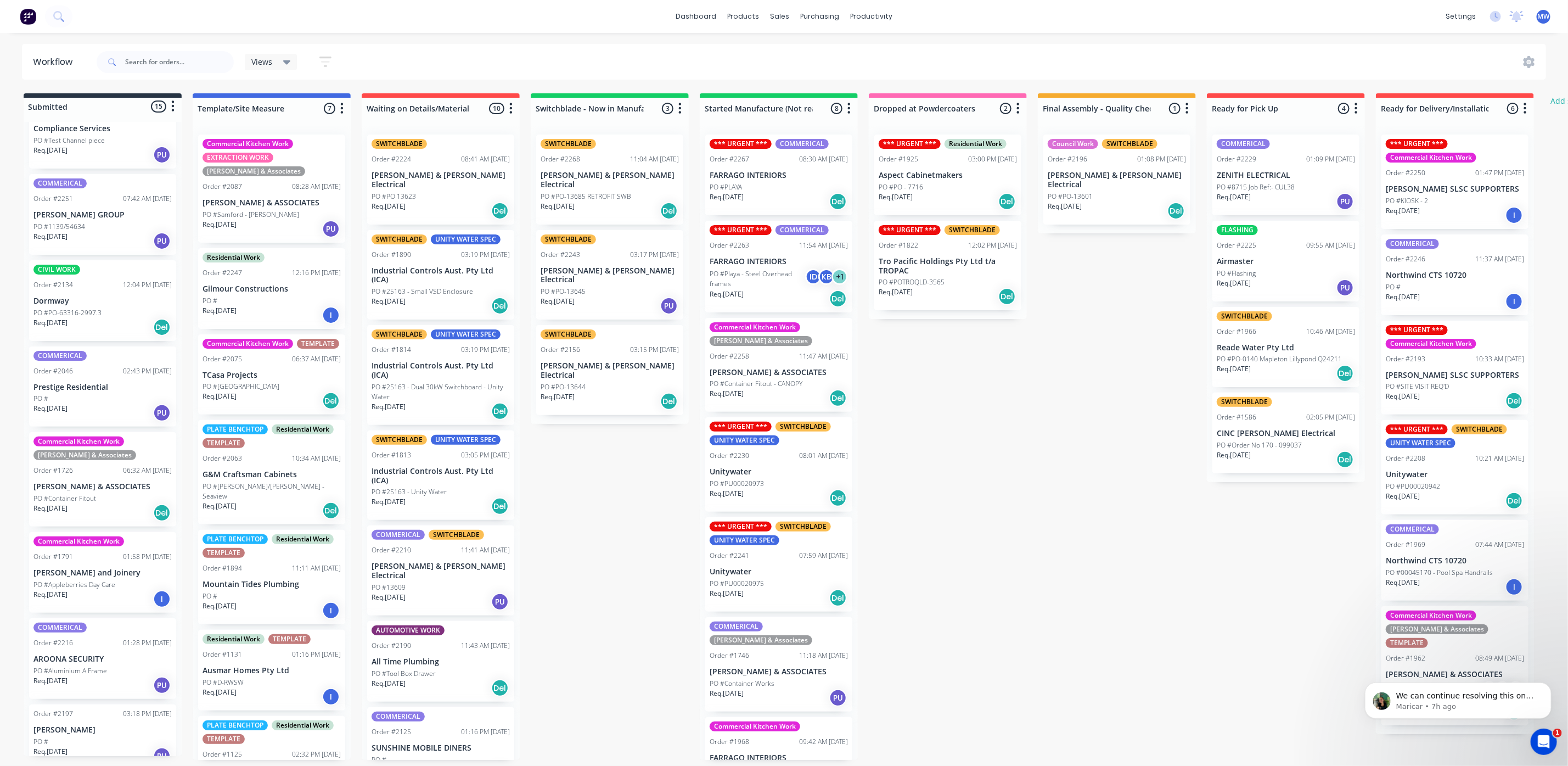
scroll to position [0, 0]
click at [289, 290] on p "Gilmour Constructions" at bounding box center [271, 289] width 138 height 9
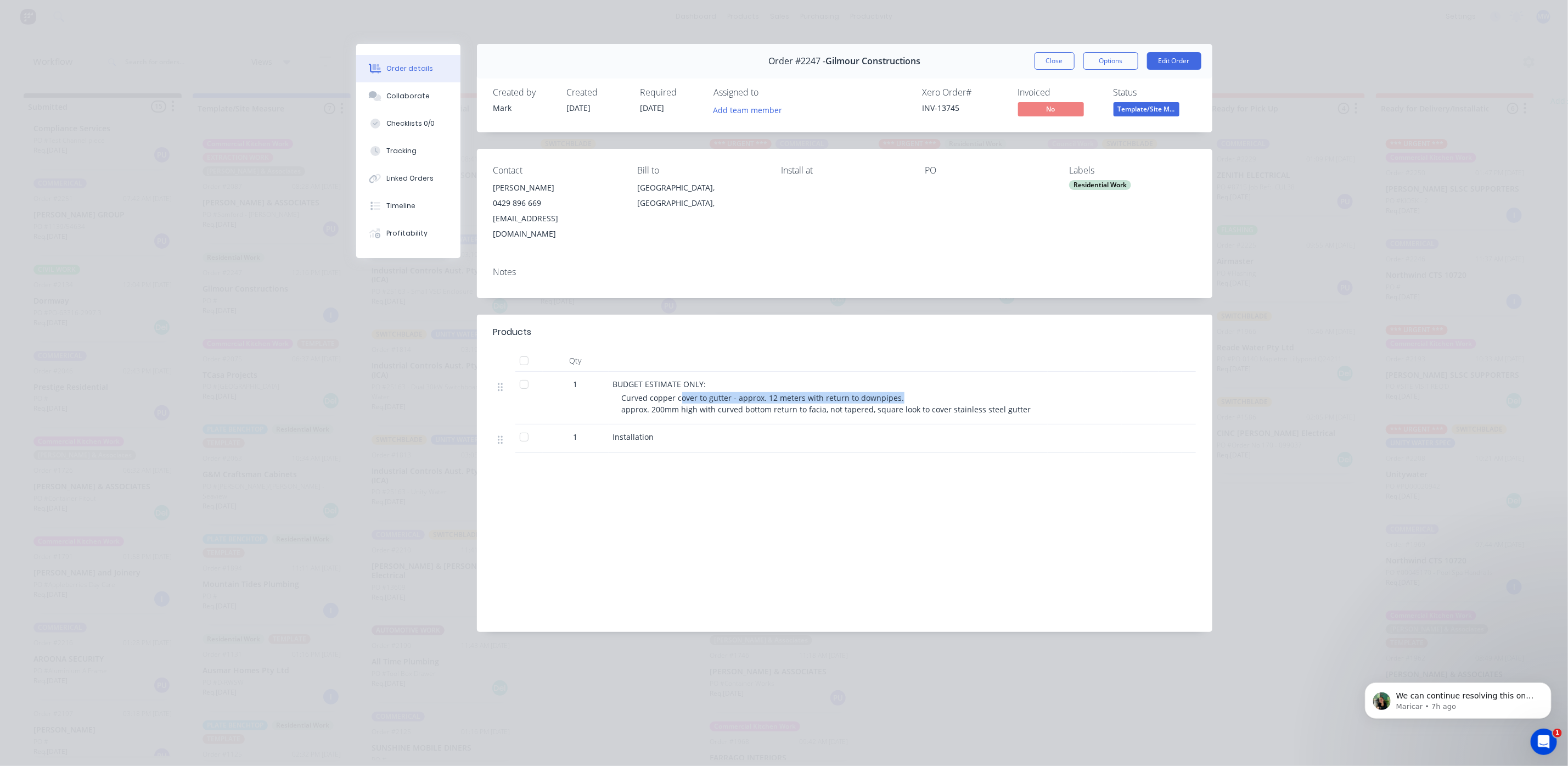
drag, startPoint x: 678, startPoint y: 387, endPoint x: 1006, endPoint y: 389, distance: 328.0
click at [945, 392] on div "Curved copper cover to gutter - approx. 12 meters with return to downpipes. app…" at bounding box center [833, 403] width 422 height 23
click at [1042, 392] on div "Curved copper cover to gutter - approx. 12 meters with return to downpipes. app…" at bounding box center [833, 403] width 422 height 23
drag, startPoint x: 1024, startPoint y: 391, endPoint x: 1071, endPoint y: 61, distance: 333.3
click at [1026, 392] on div "Curved copper cover to gutter - approx. 12 meters with return to downpipes. app…" at bounding box center [833, 403] width 422 height 23
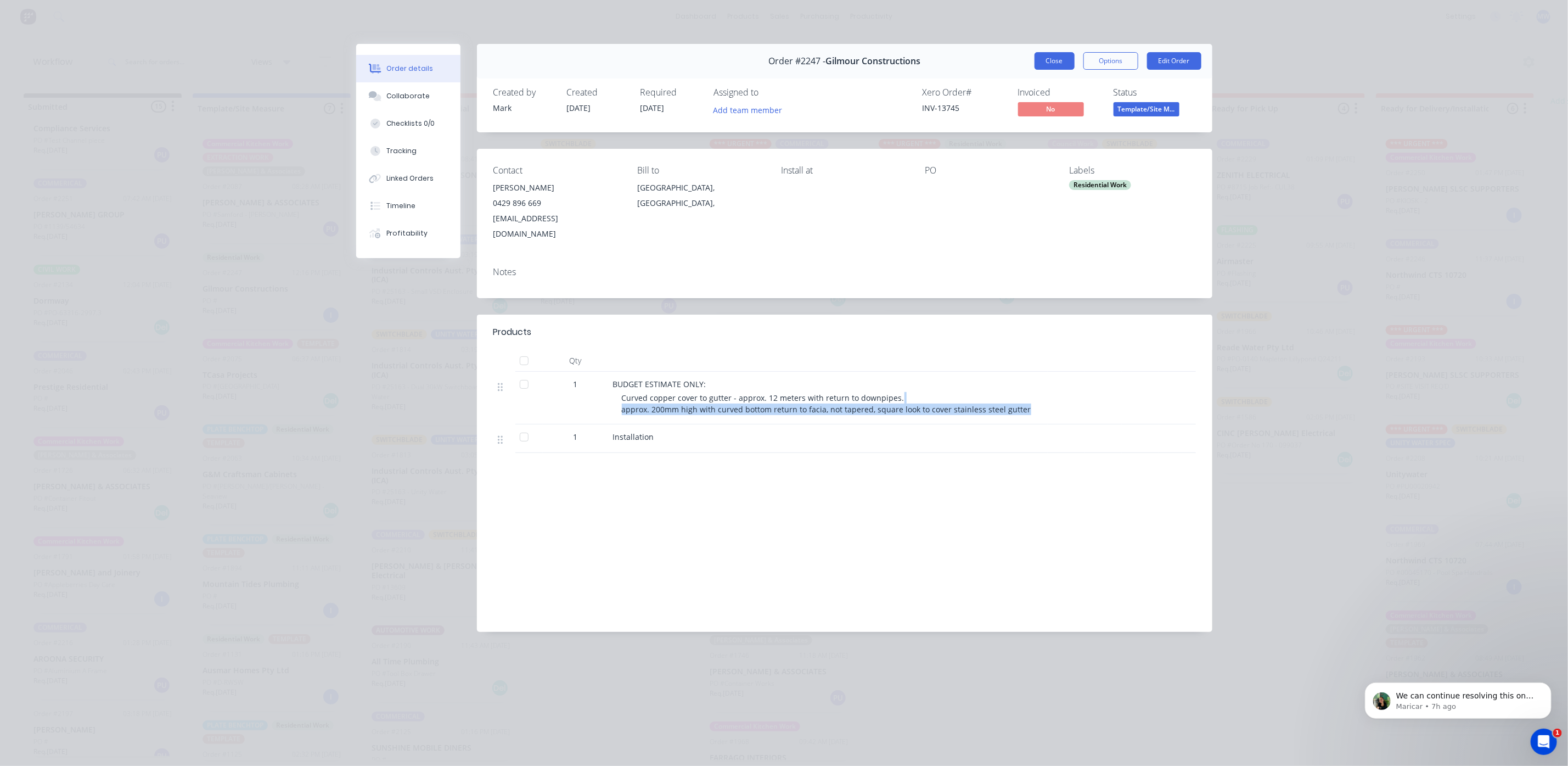
click at [1065, 60] on button "Close" at bounding box center [1054, 61] width 40 height 18
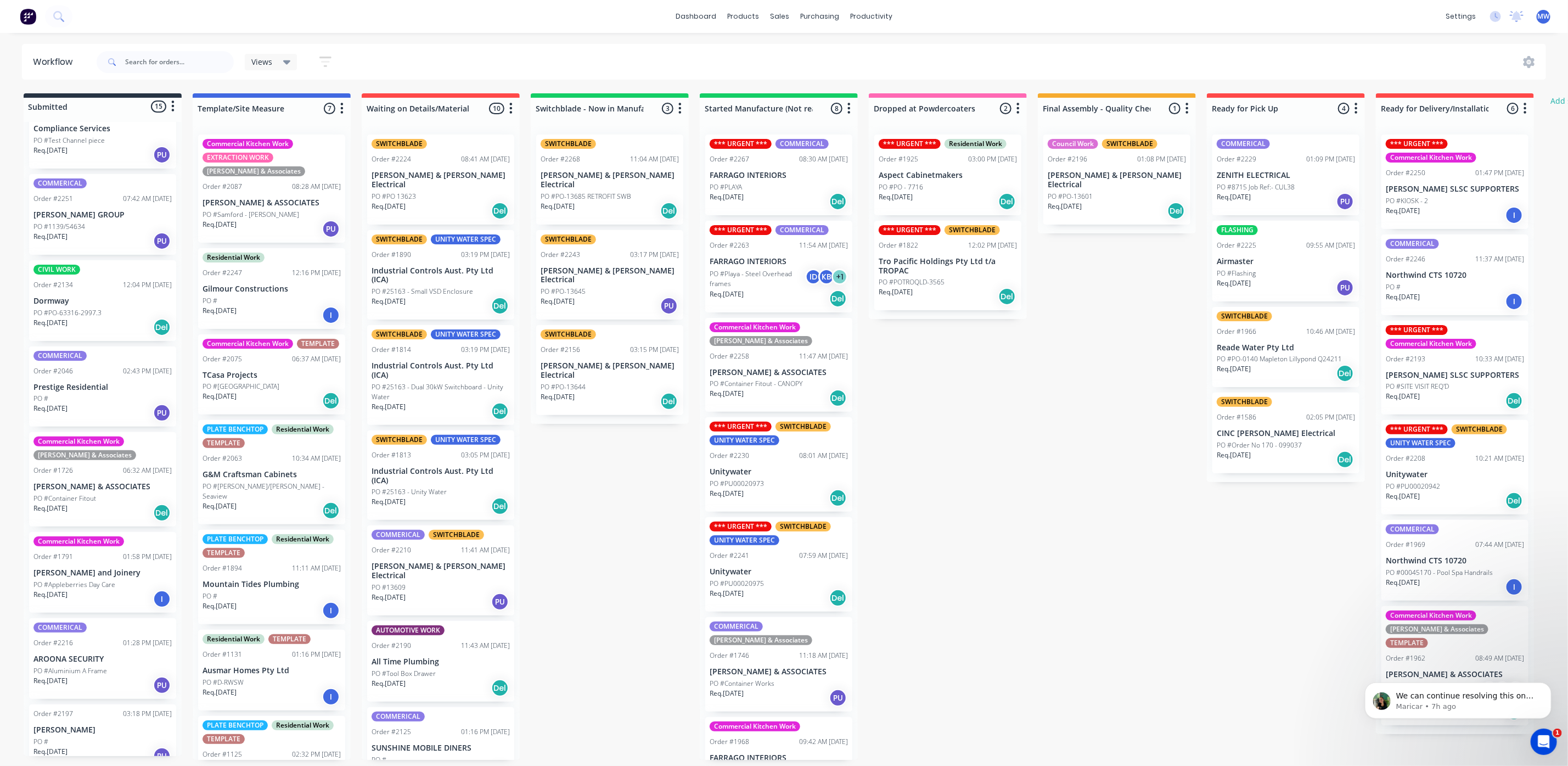
click at [579, 490] on div "Submitted 15 Status colour #273444 hex #273444 Save Cancel Summaries Total orde…" at bounding box center [906, 426] width 1830 height 666
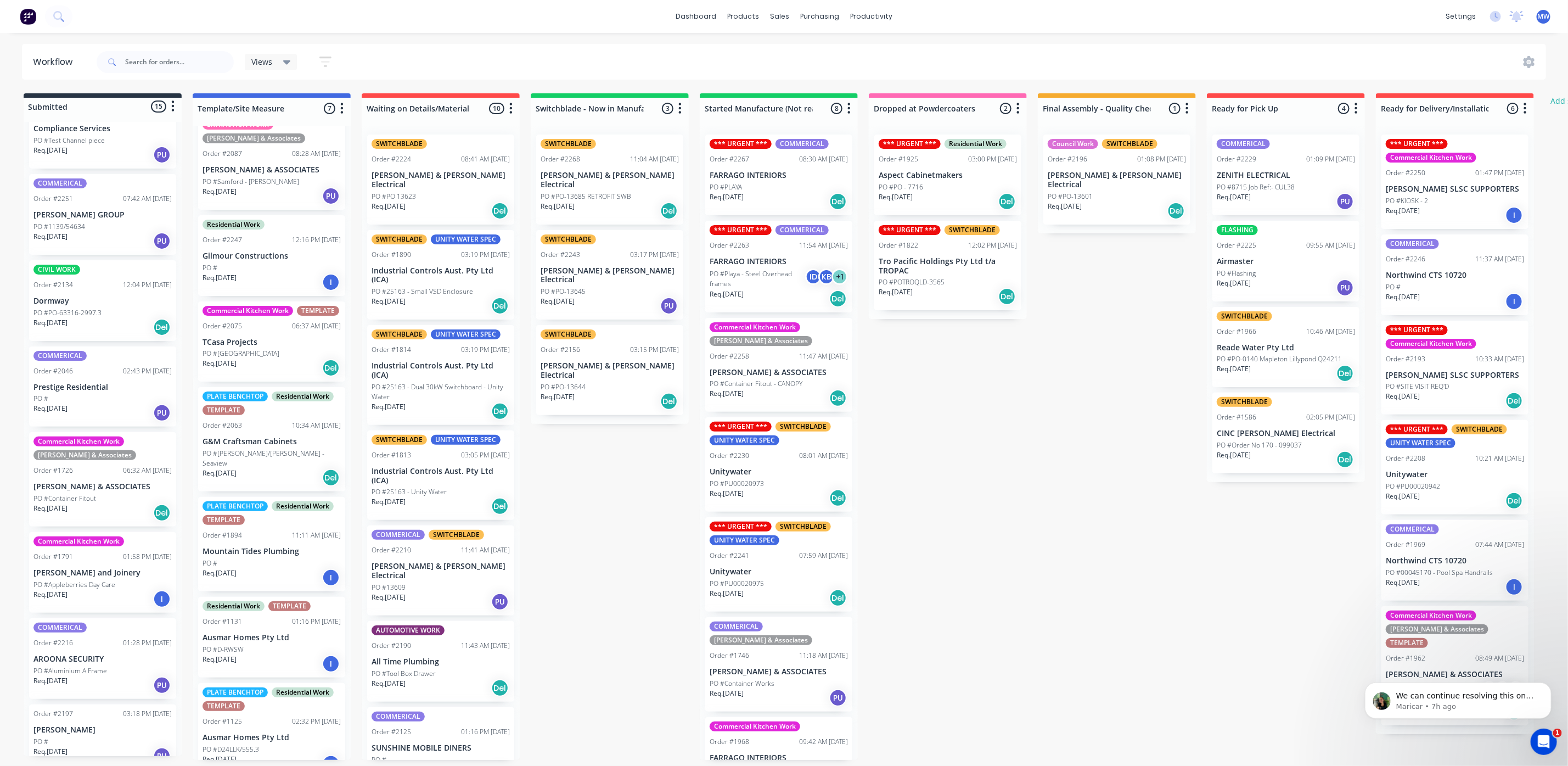
scroll to position [50, 0]
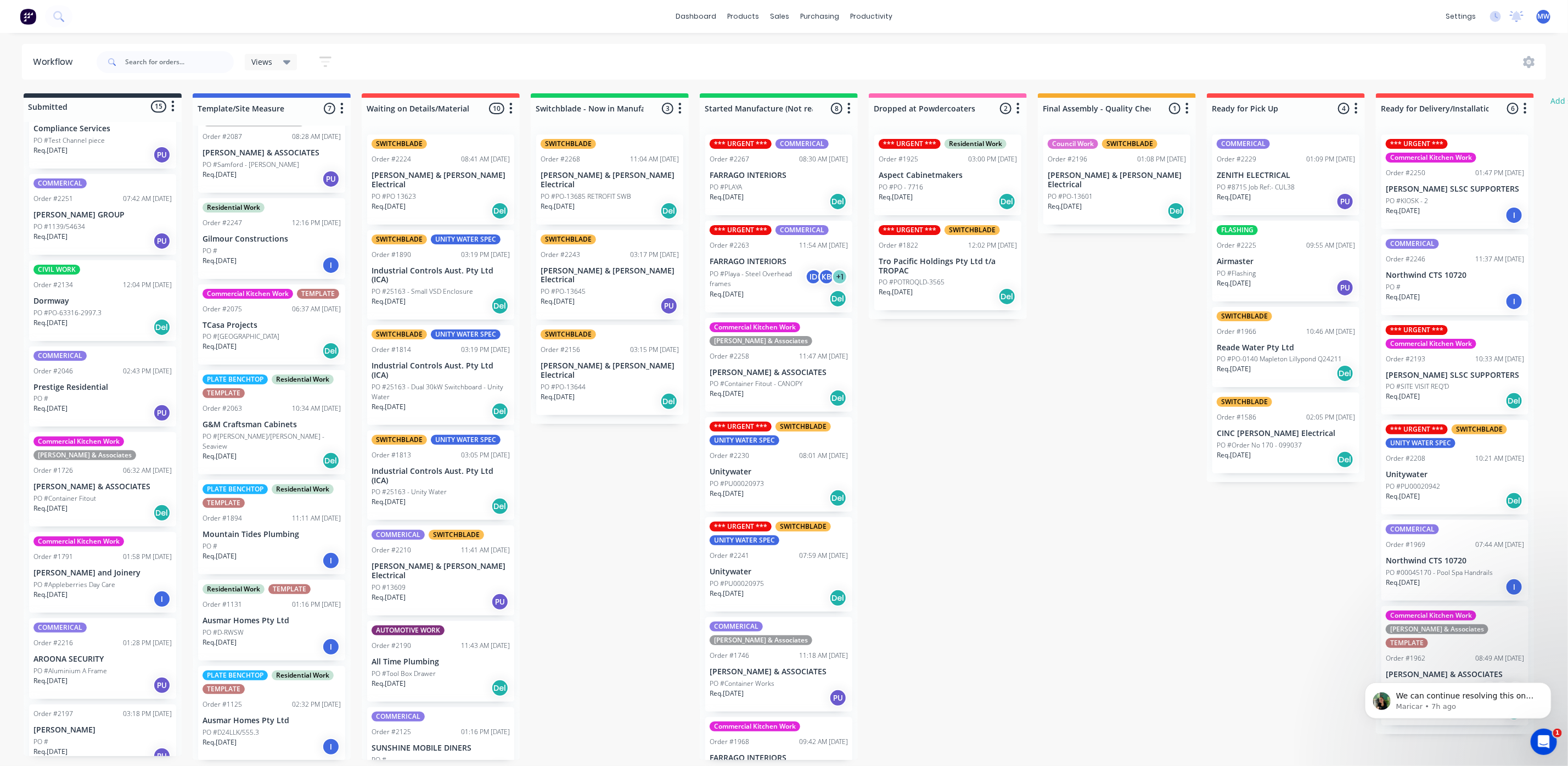
click at [268, 429] on p "G&M Craftsman Cabinets" at bounding box center [271, 424] width 138 height 9
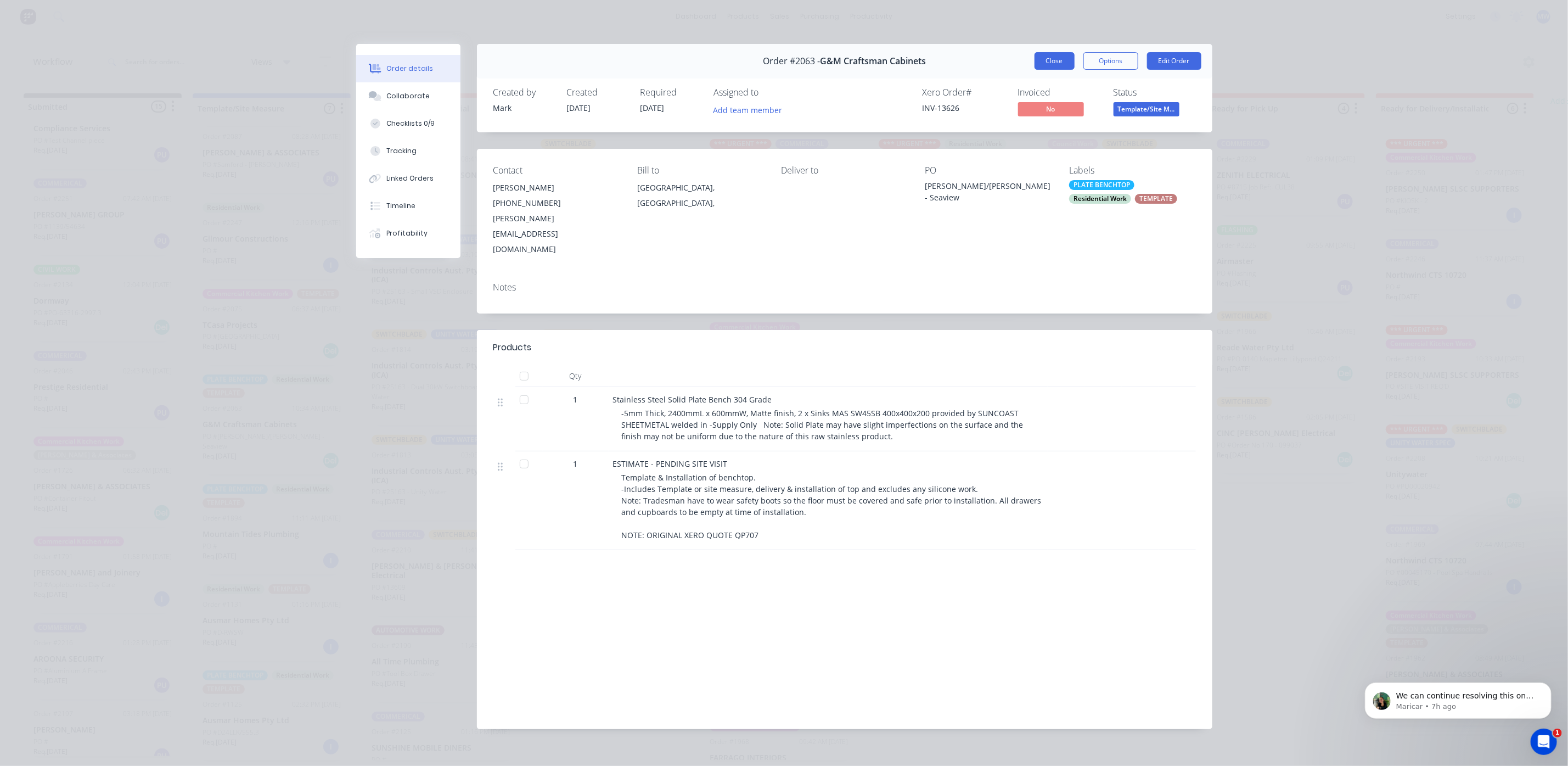
click at [1052, 63] on button "Close" at bounding box center [1054, 61] width 40 height 18
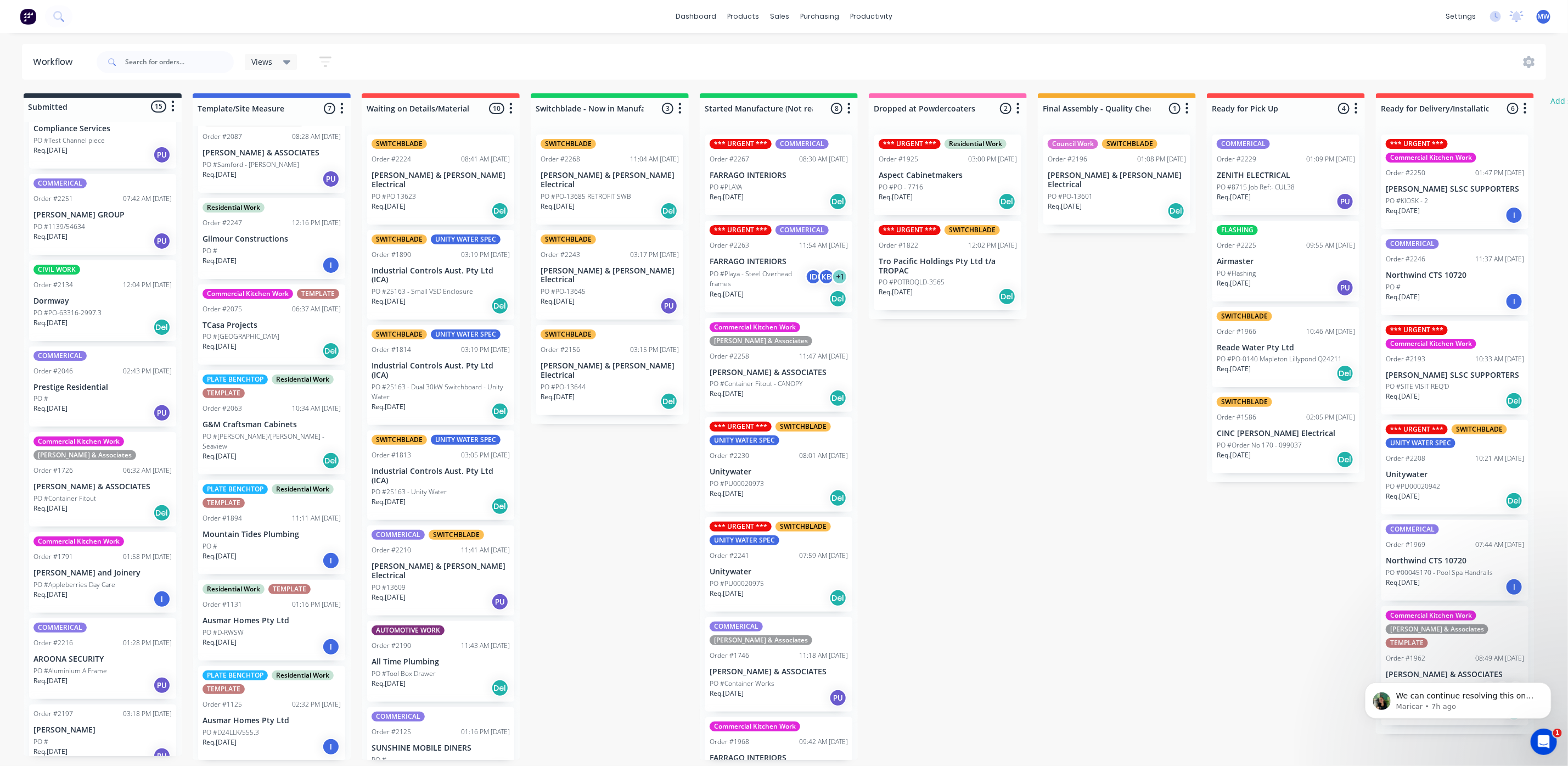
click at [606, 542] on div "Submitted 15 Status colour #273444 hex #273444 Save Cancel Summaries Total orde…" at bounding box center [906, 426] width 1830 height 666
click at [601, 537] on div "Submitted 15 Status colour #273444 hex #273444 Save Cancel Summaries Total orde…" at bounding box center [906, 426] width 1830 height 666
click at [1087, 454] on div "Submitted 15 Status colour #273444 hex #273444 Save Cancel Summaries Total orde…" at bounding box center [906, 426] width 1830 height 666
click at [588, 488] on div "Submitted 15 Status colour #273444 hex #273444 Save Cancel Summaries Total orde…" at bounding box center [906, 426] width 1830 height 666
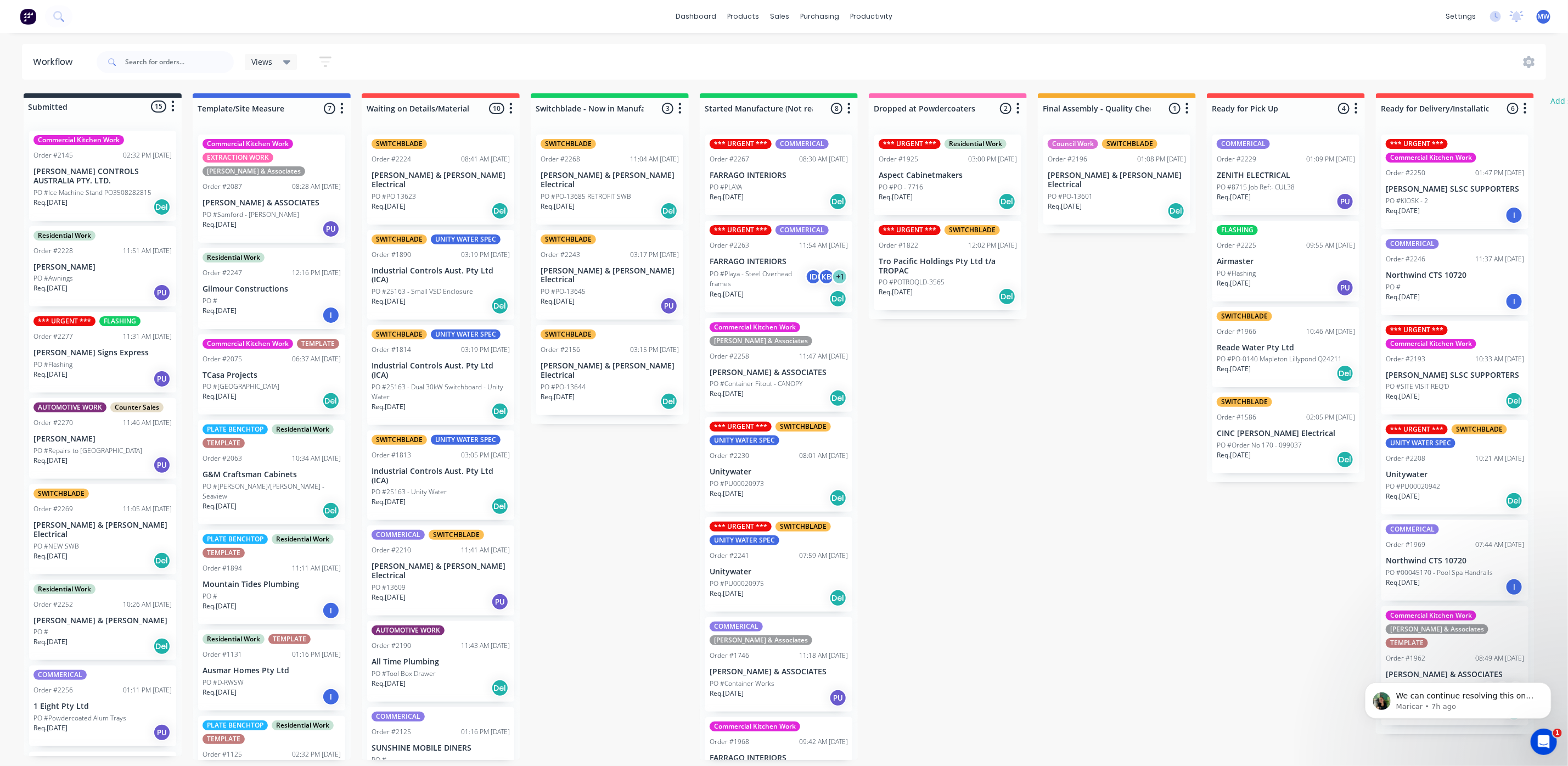
click at [611, 514] on div "Submitted 15 Status colour #273444 hex #273444 Save Cancel Summaries Total orde…" at bounding box center [906, 426] width 1830 height 666
click at [1499, 703] on p "Maricar • 7h ago" at bounding box center [1467, 706] width 142 height 10
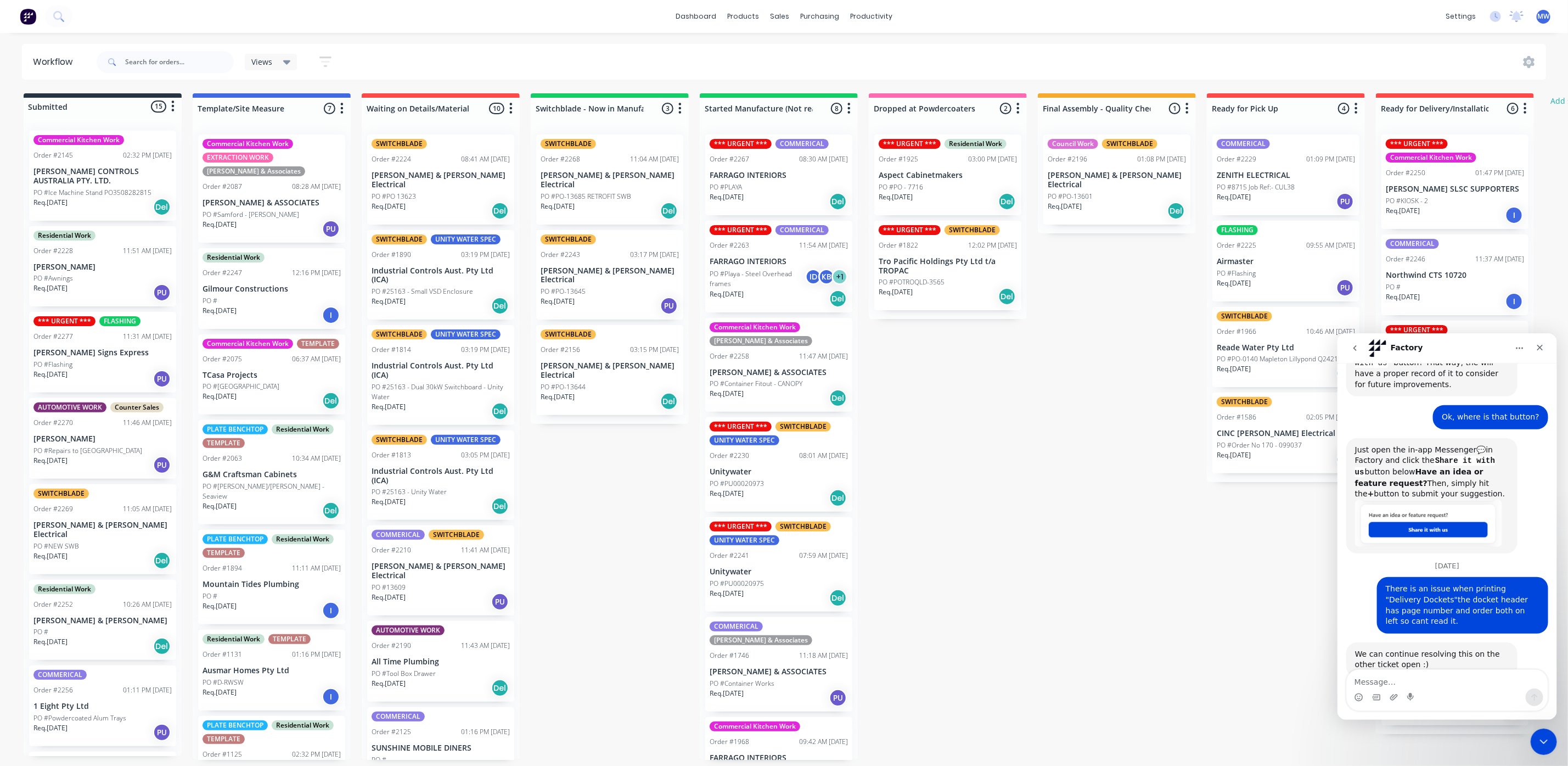
scroll to position [7, 0]
click at [1537, 343] on icon "Close" at bounding box center [1539, 347] width 9 height 9
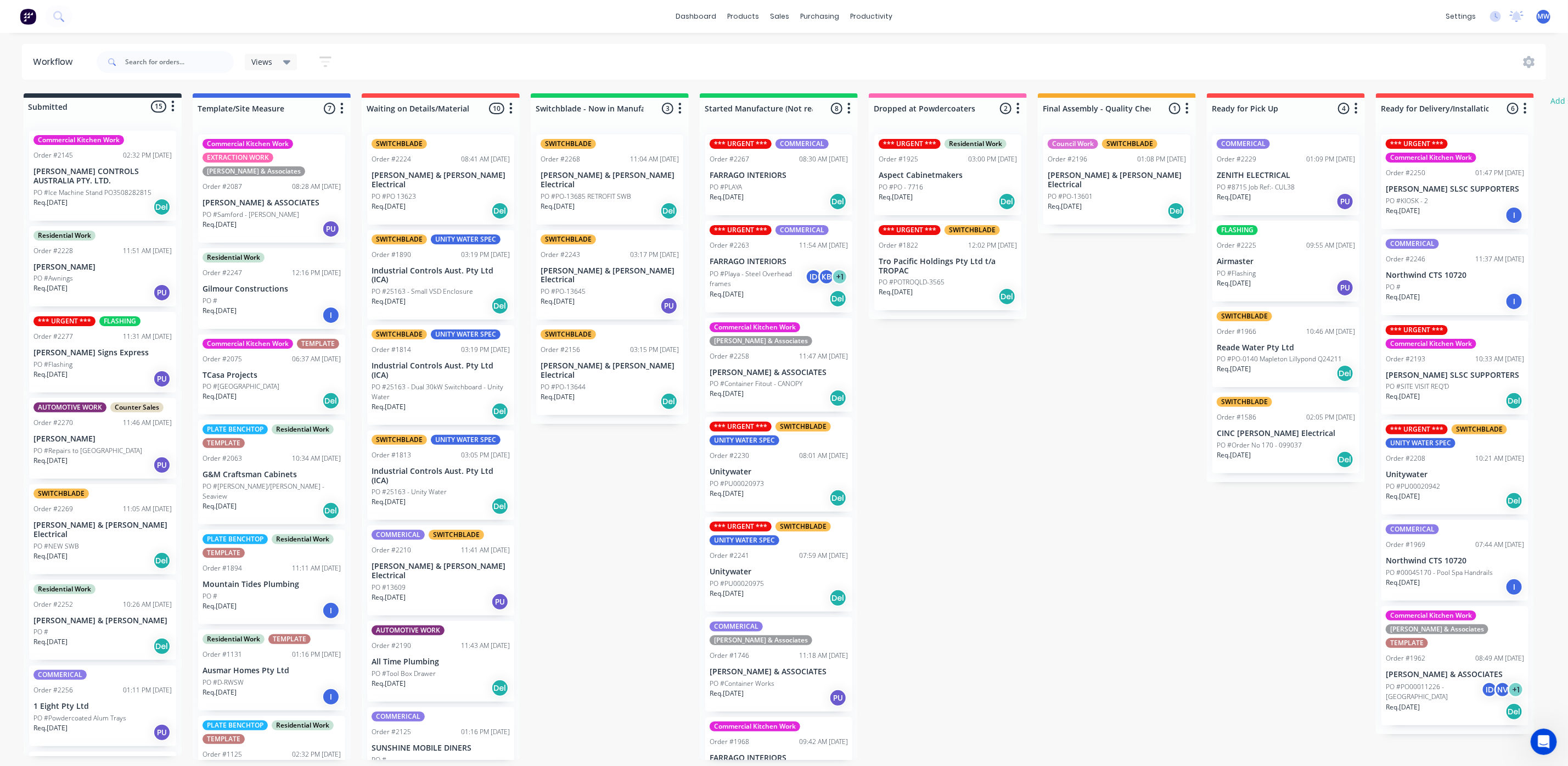
scroll to position [0, 0]
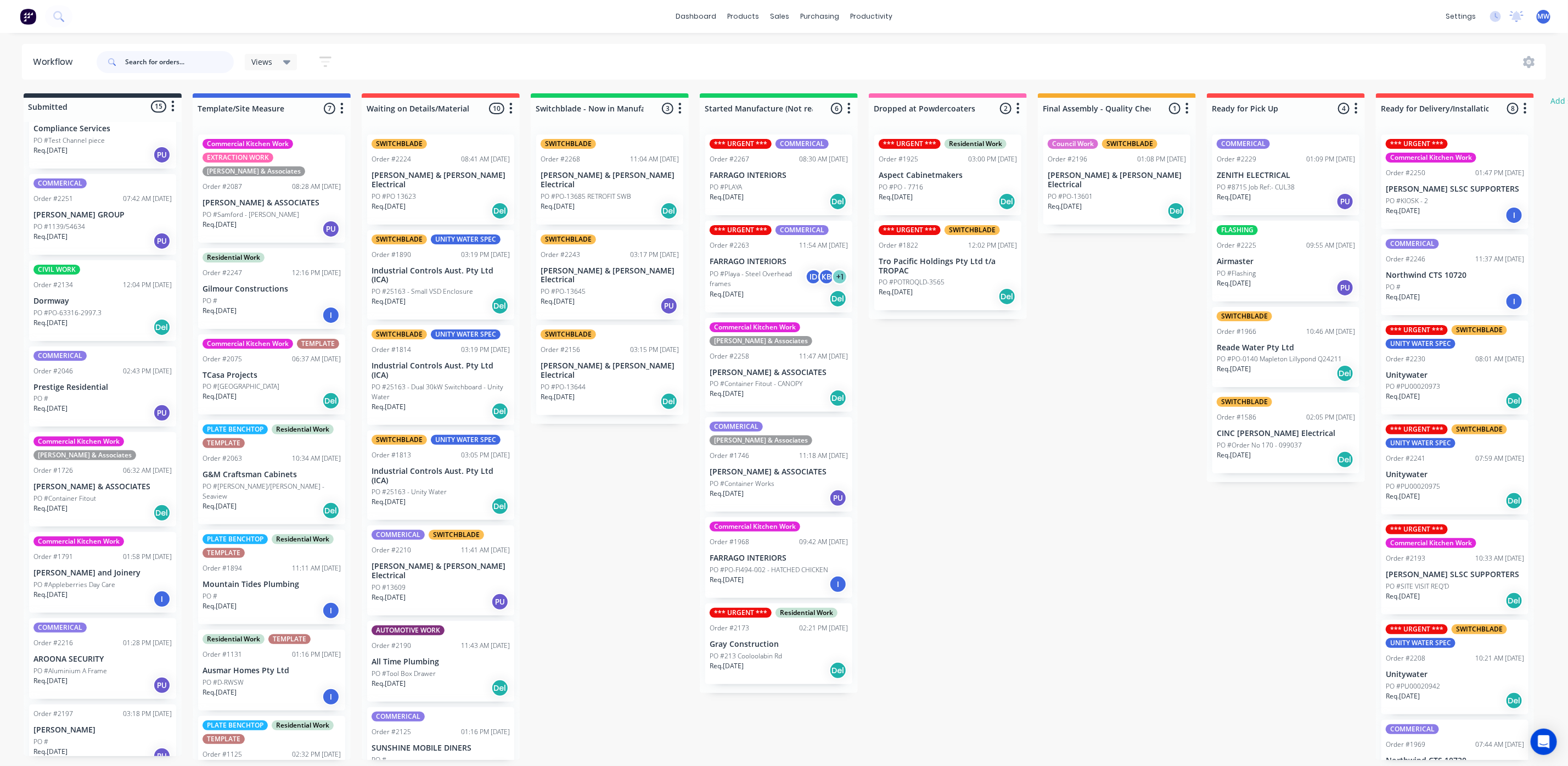
click at [143, 61] on input "text" at bounding box center [179, 61] width 108 height 22
click at [784, 203] on div "Req. [DATE] Del" at bounding box center [779, 202] width 138 height 19
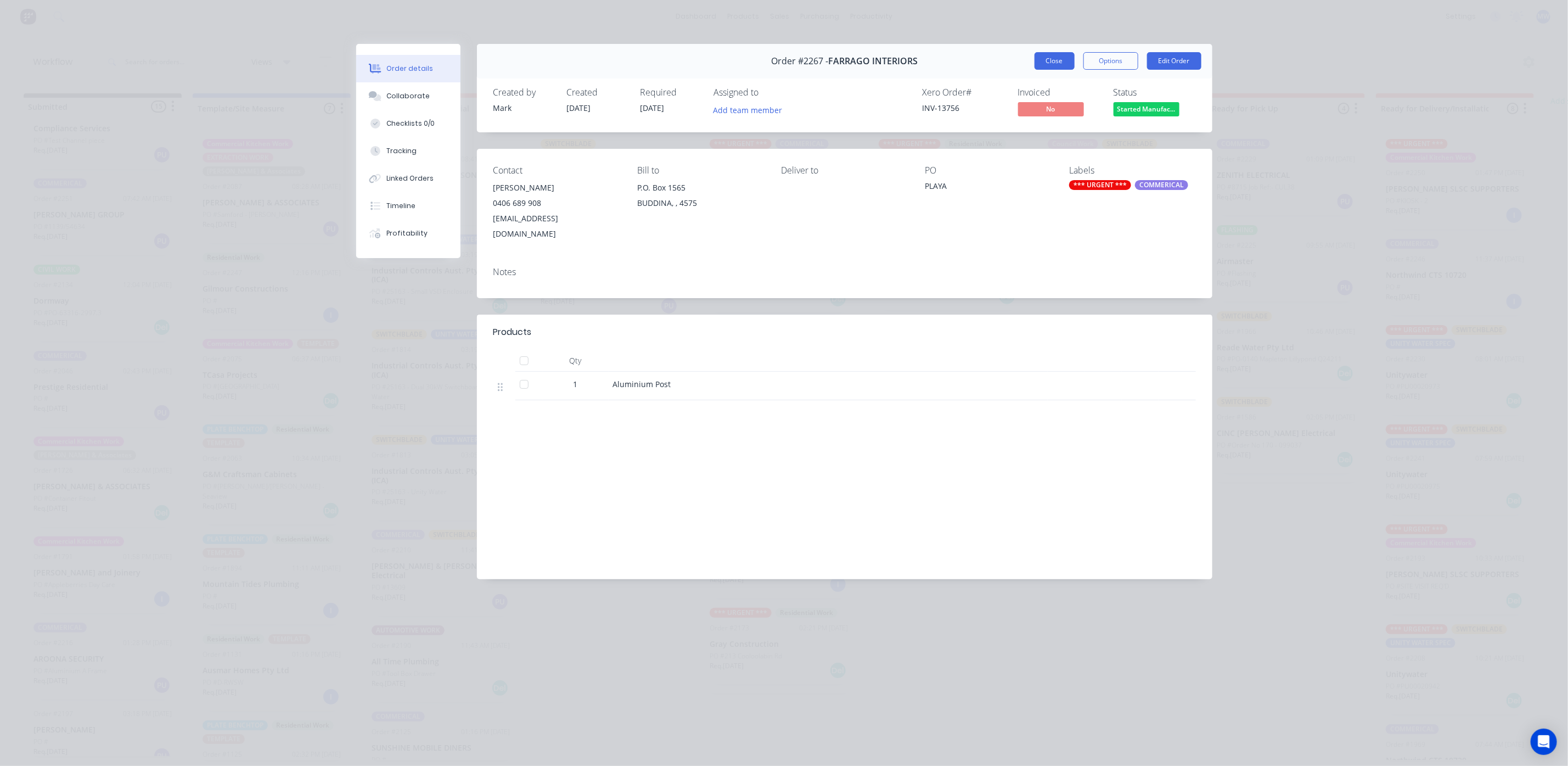
drag, startPoint x: 1059, startPoint y: 58, endPoint x: 1056, endPoint y: 63, distance: 5.8
click at [1059, 60] on button "Close" at bounding box center [1054, 61] width 40 height 18
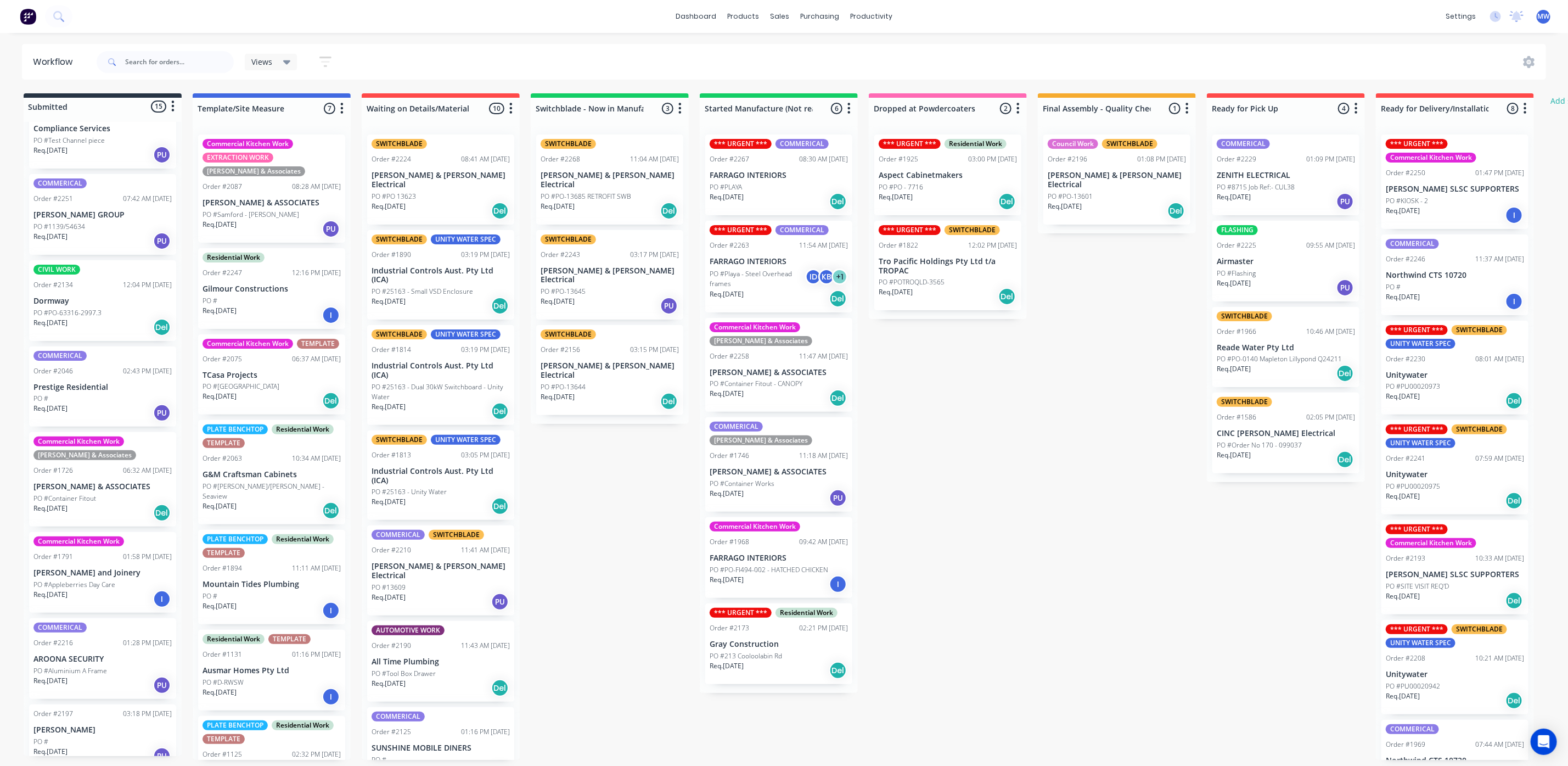
click at [955, 198] on div "Req. [DATE] Del" at bounding box center [947, 202] width 138 height 19
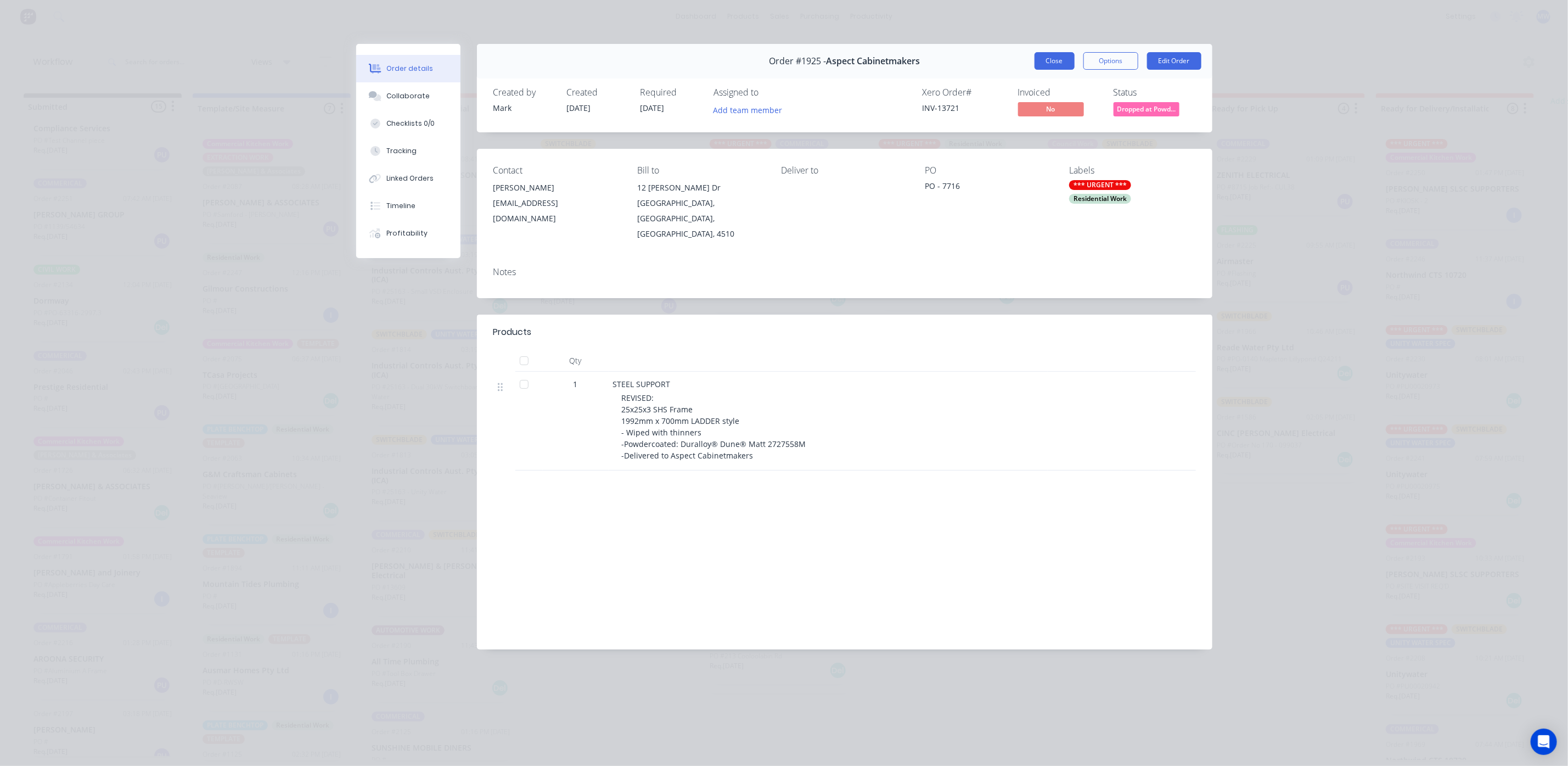
click at [1036, 53] on button "Close" at bounding box center [1054, 61] width 40 height 18
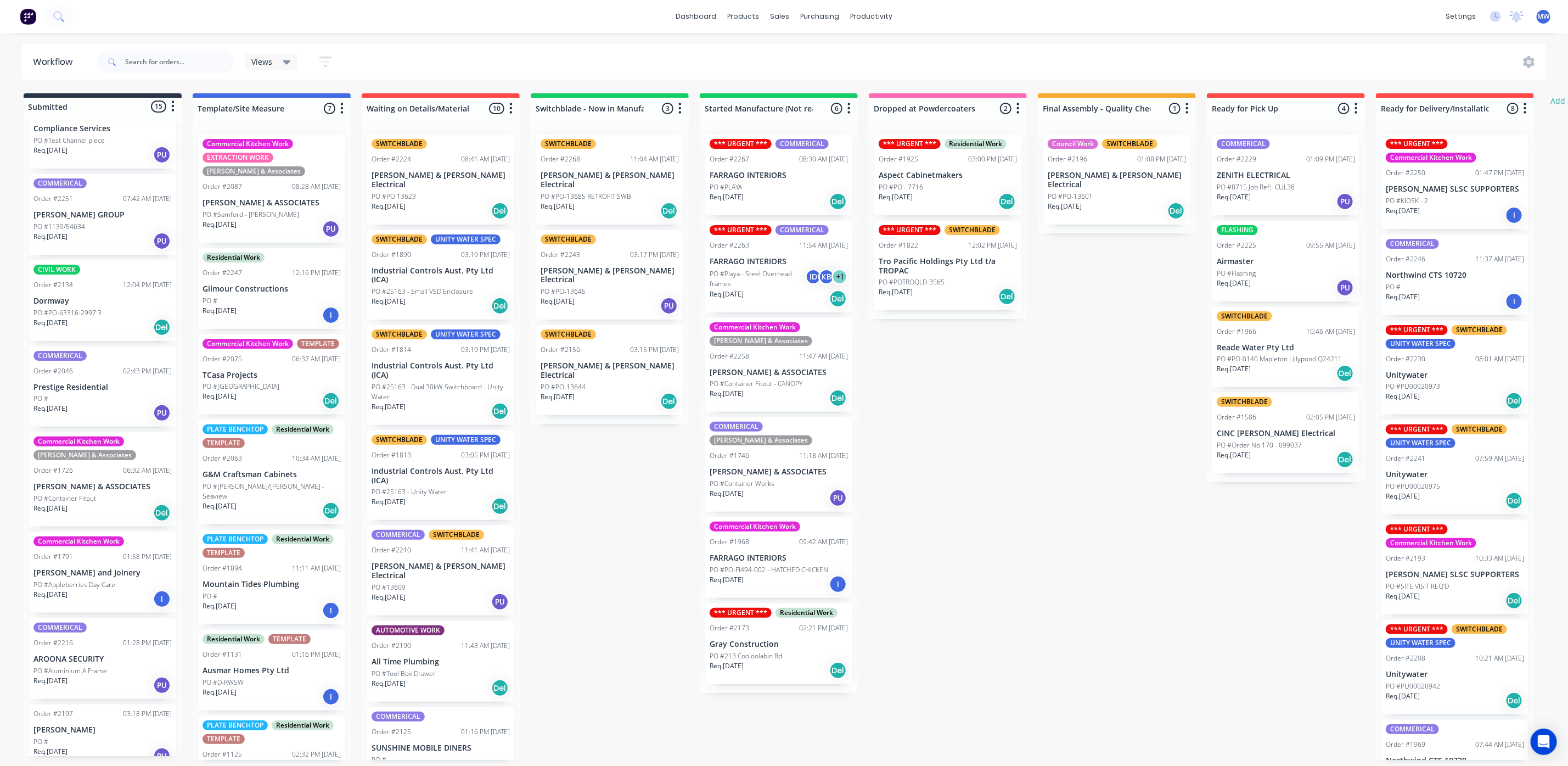
click at [1281, 186] on p "PO #8715 Job Ref:- CUL38" at bounding box center [1255, 187] width 78 height 10
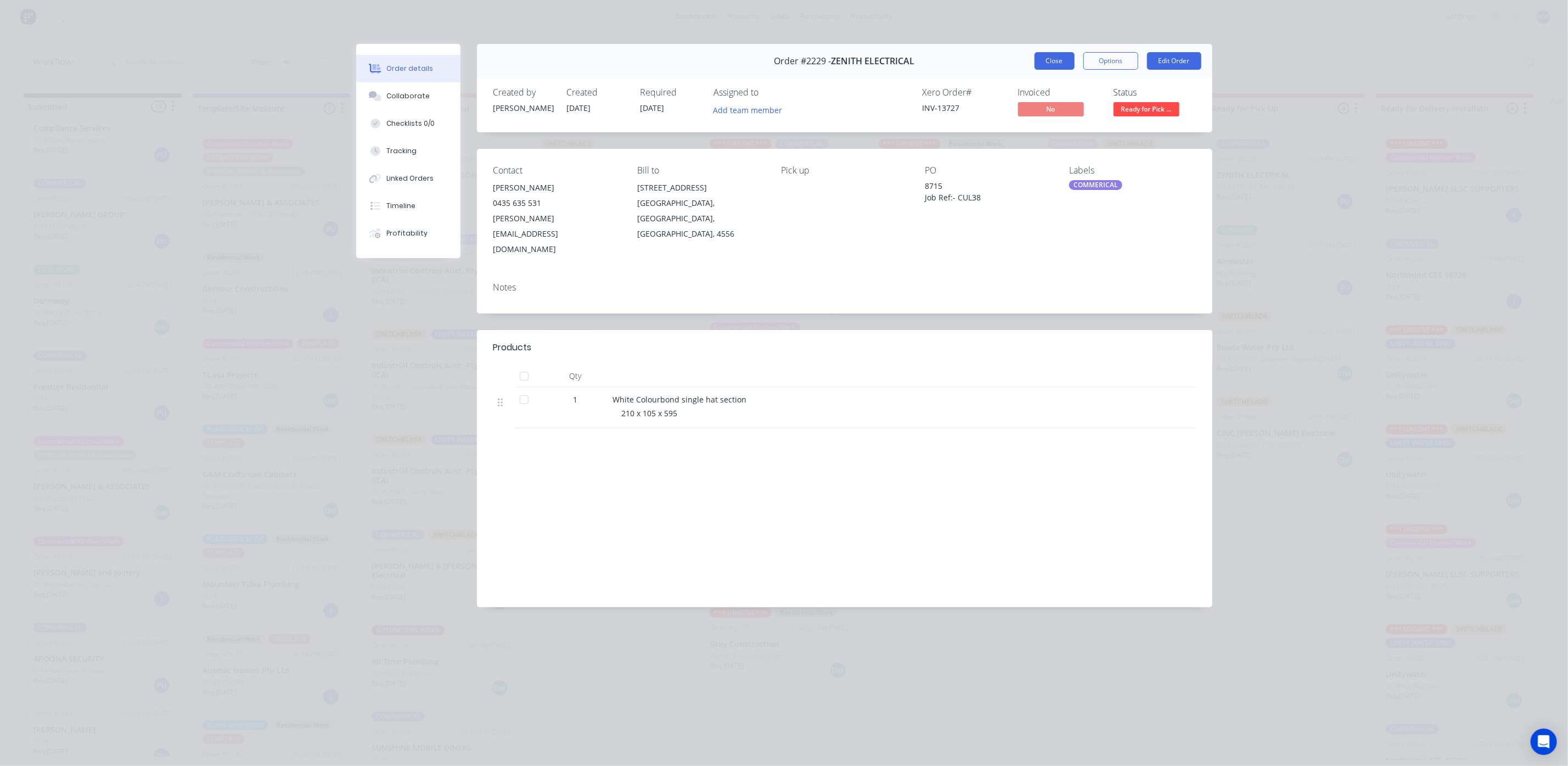
click at [1052, 61] on button "Close" at bounding box center [1054, 61] width 40 height 18
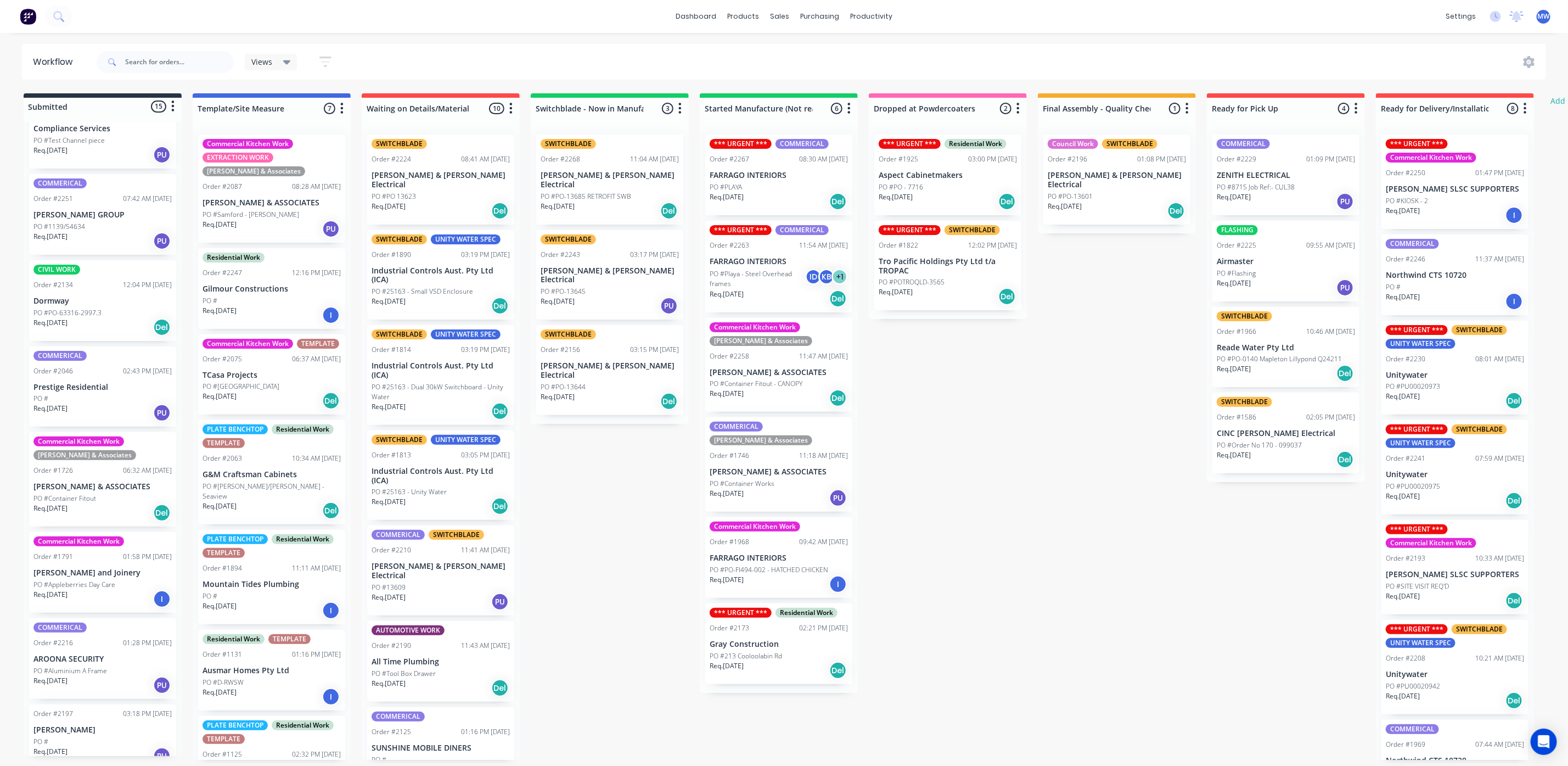
click at [1232, 259] on p "Airmaster" at bounding box center [1285, 261] width 138 height 9
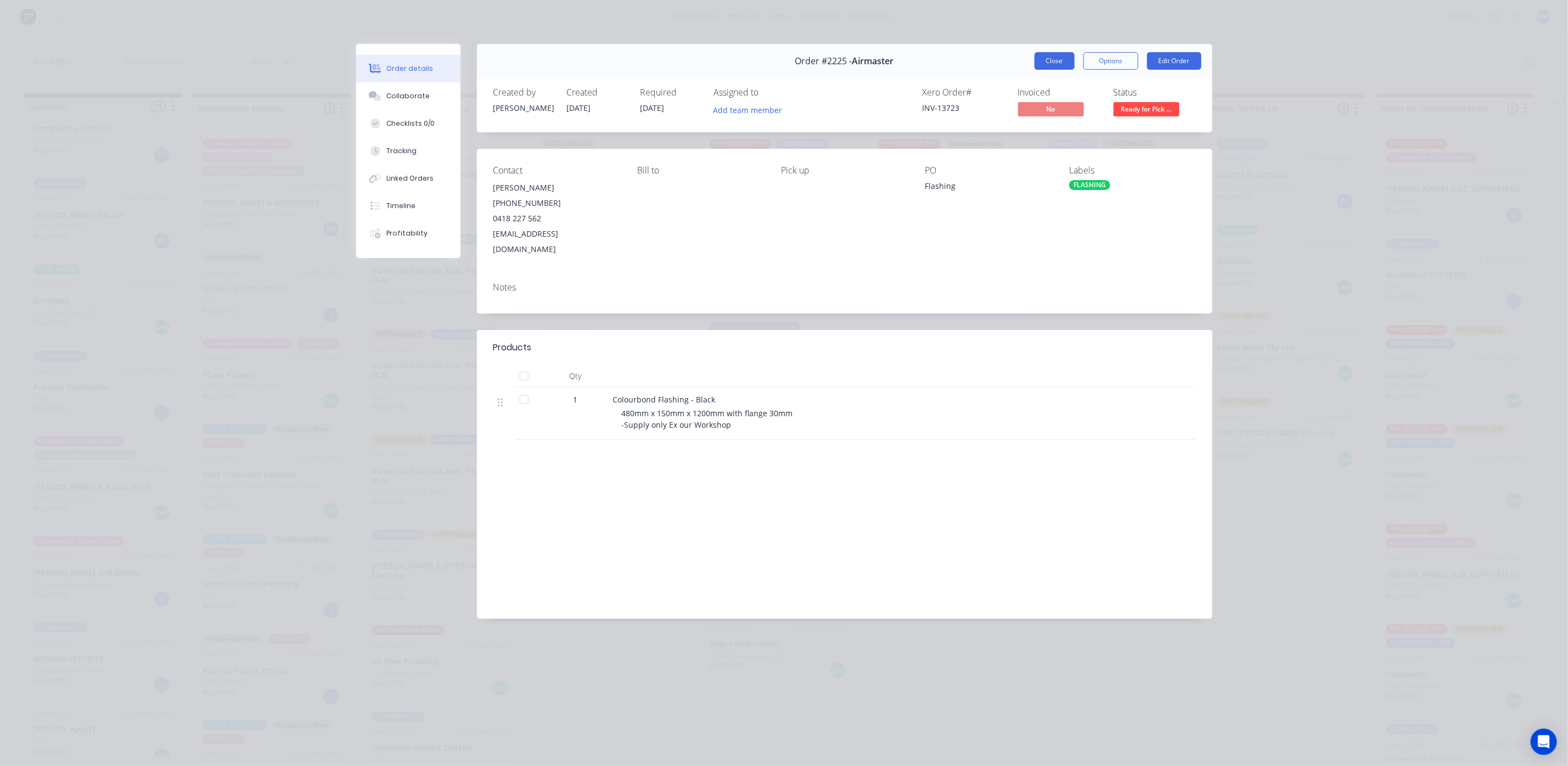
click at [1069, 66] on button "Close" at bounding box center [1054, 61] width 40 height 18
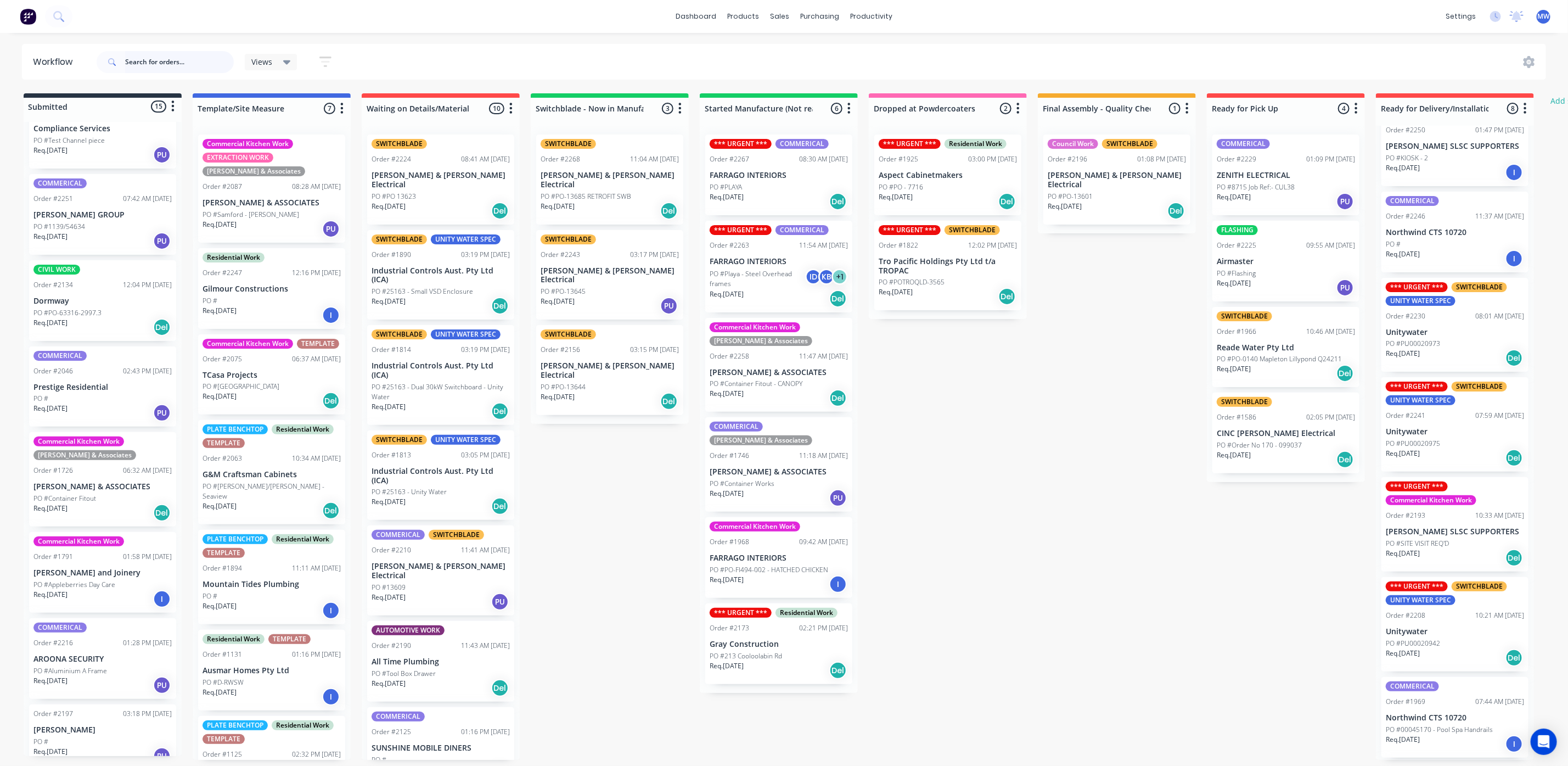
scroll to position [82, 0]
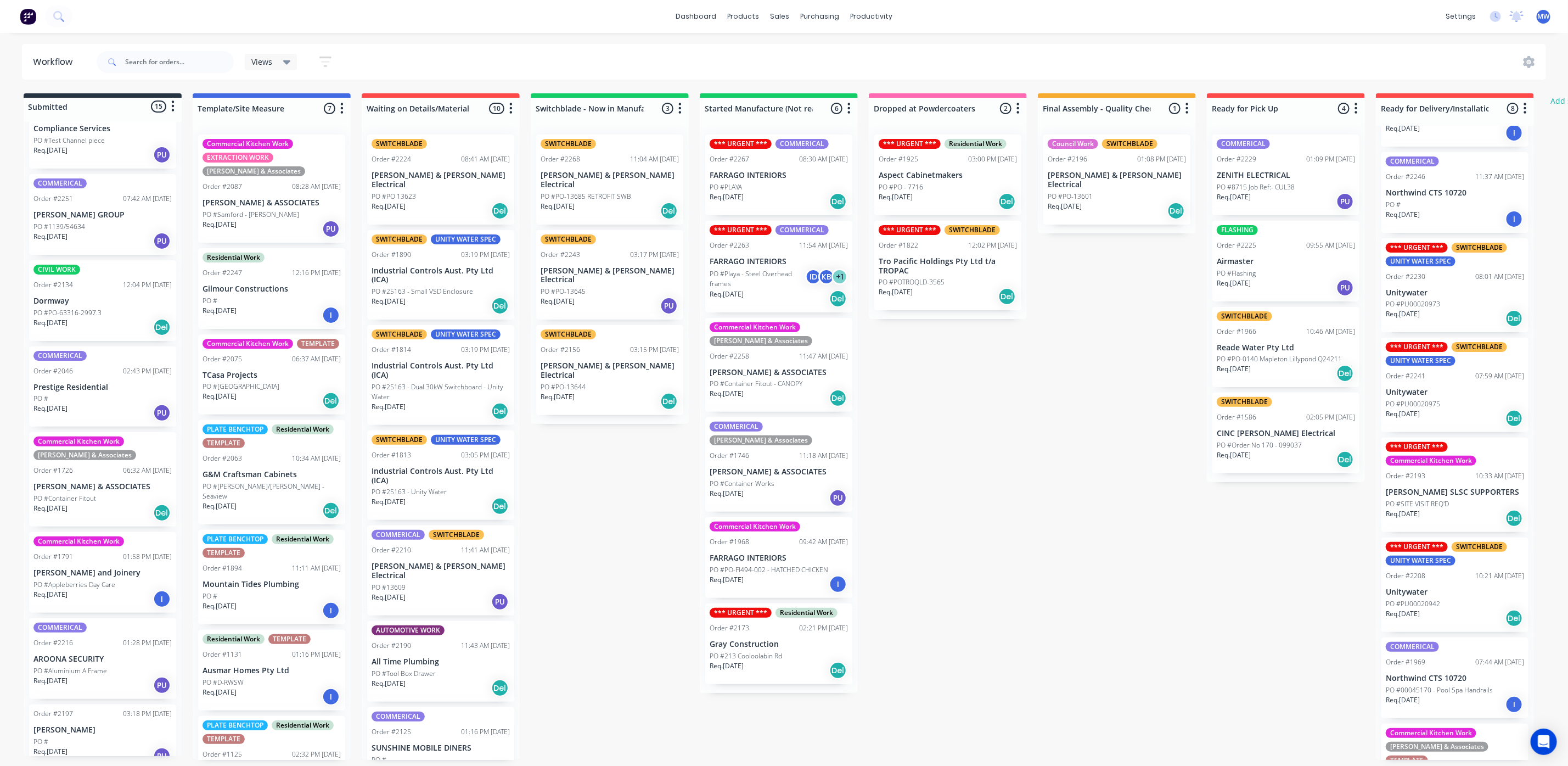
click at [1439, 317] on div "Req. [DATE] Del" at bounding box center [1455, 318] width 138 height 19
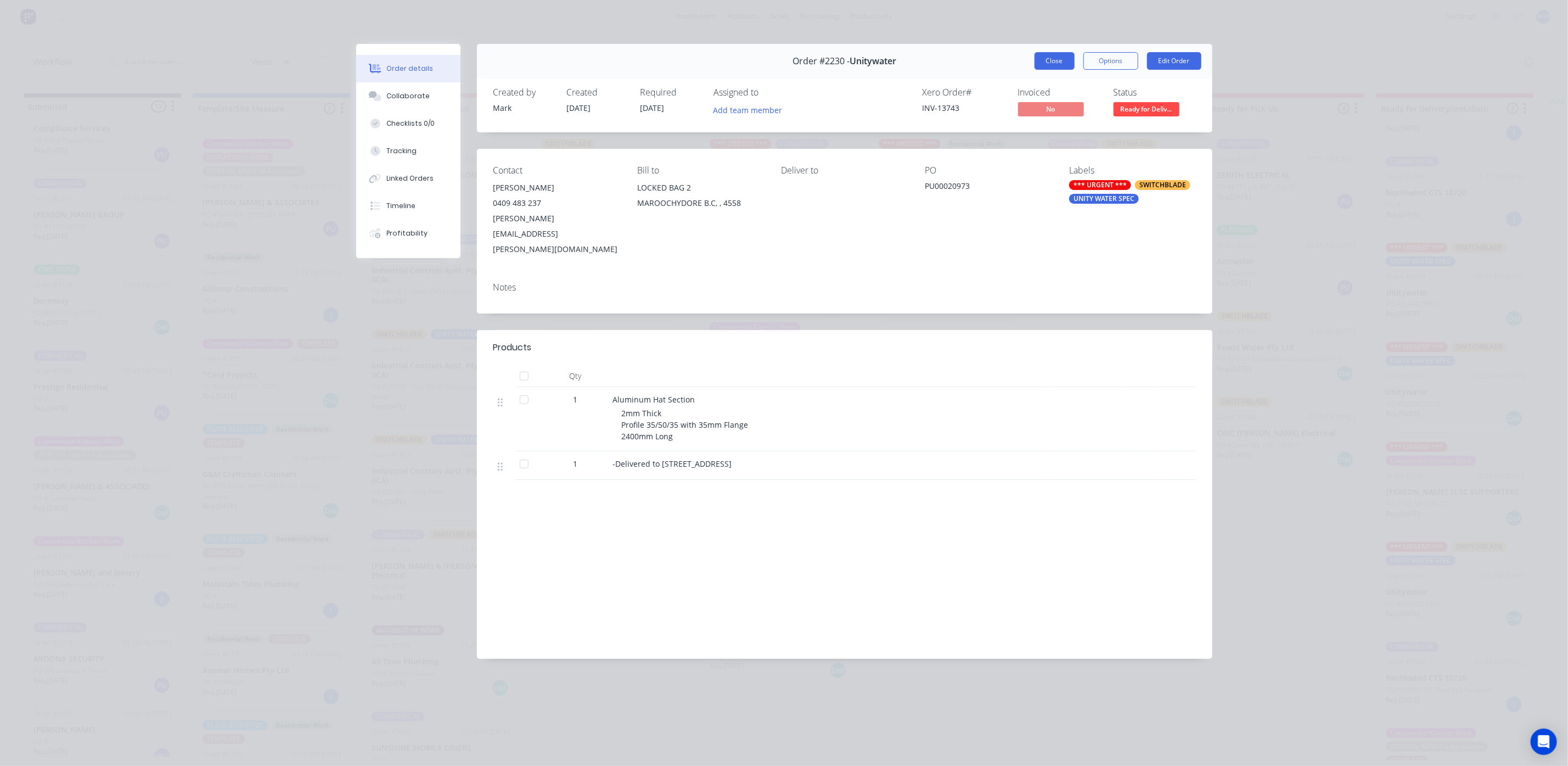
click at [1064, 66] on button "Close" at bounding box center [1054, 61] width 40 height 18
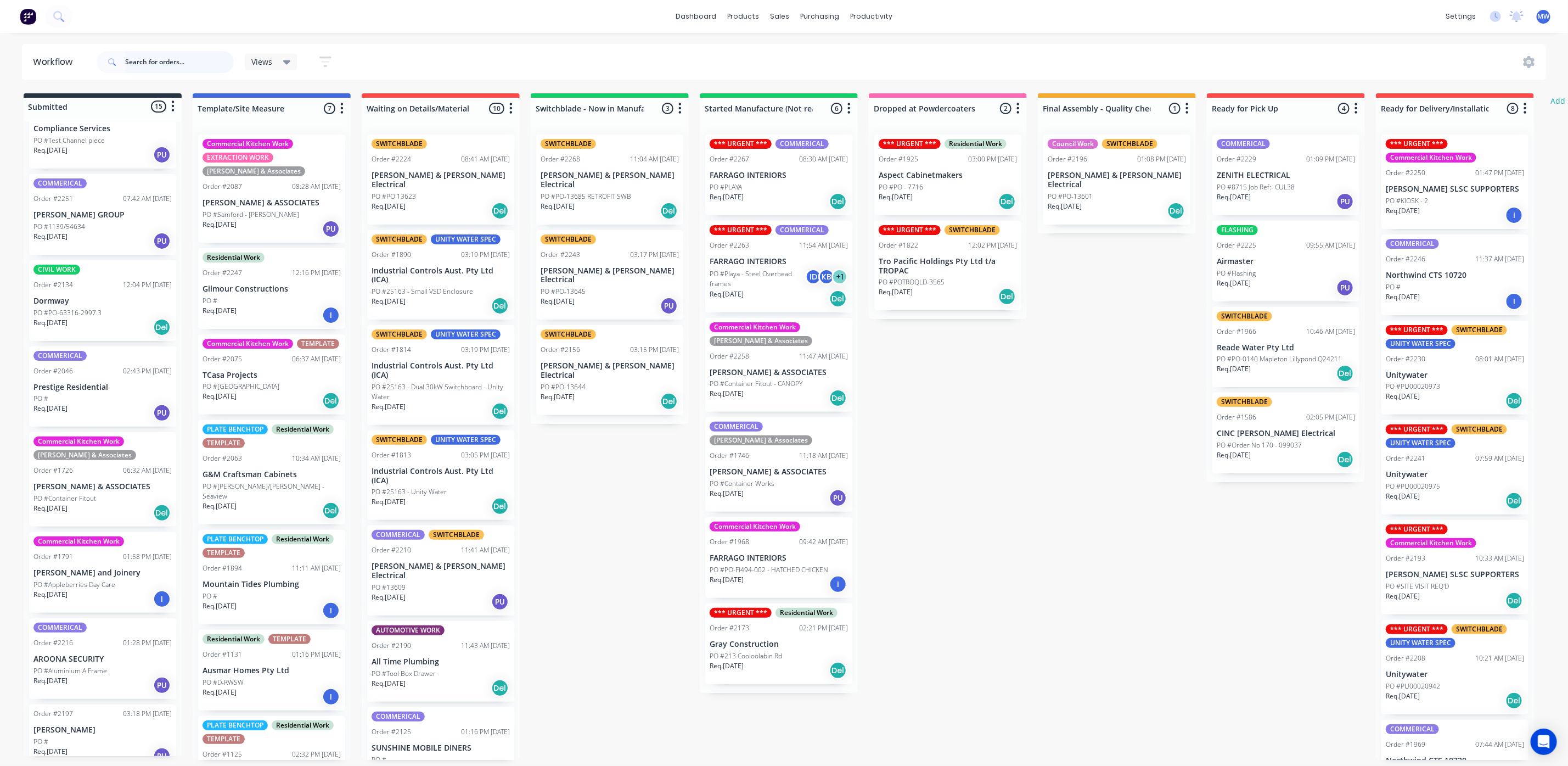
scroll to position [0, 0]
